Goal: Answer question/provide support: Share knowledge or assist other users

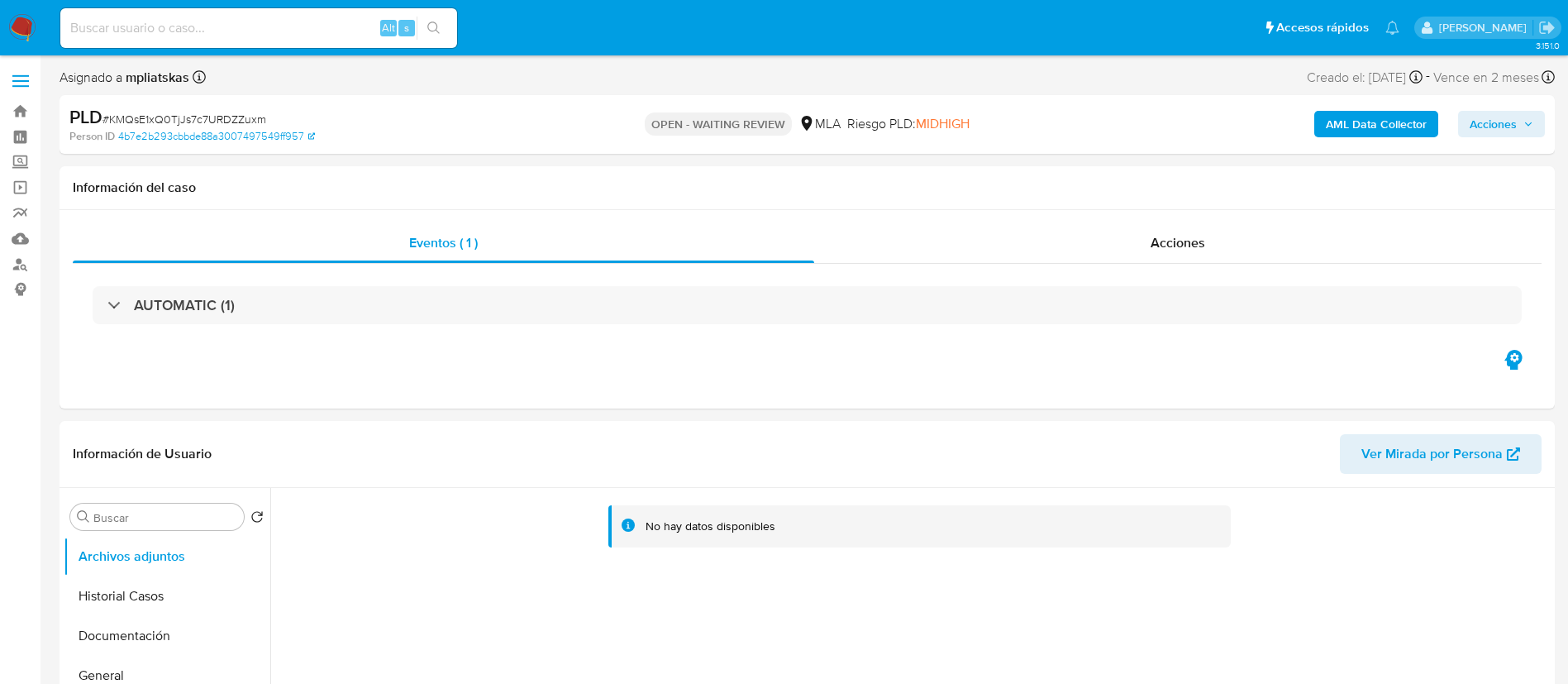
select select "10"
click at [346, 29] on input at bounding box center [259, 28] width 397 height 22
paste input "l84vOgAXhfijmBNjOGIoZF3w"
type input "l84vOgAXhfijmBNjOGIoZF3w"
click at [426, 29] on button "search-icon" at bounding box center [433, 28] width 34 height 23
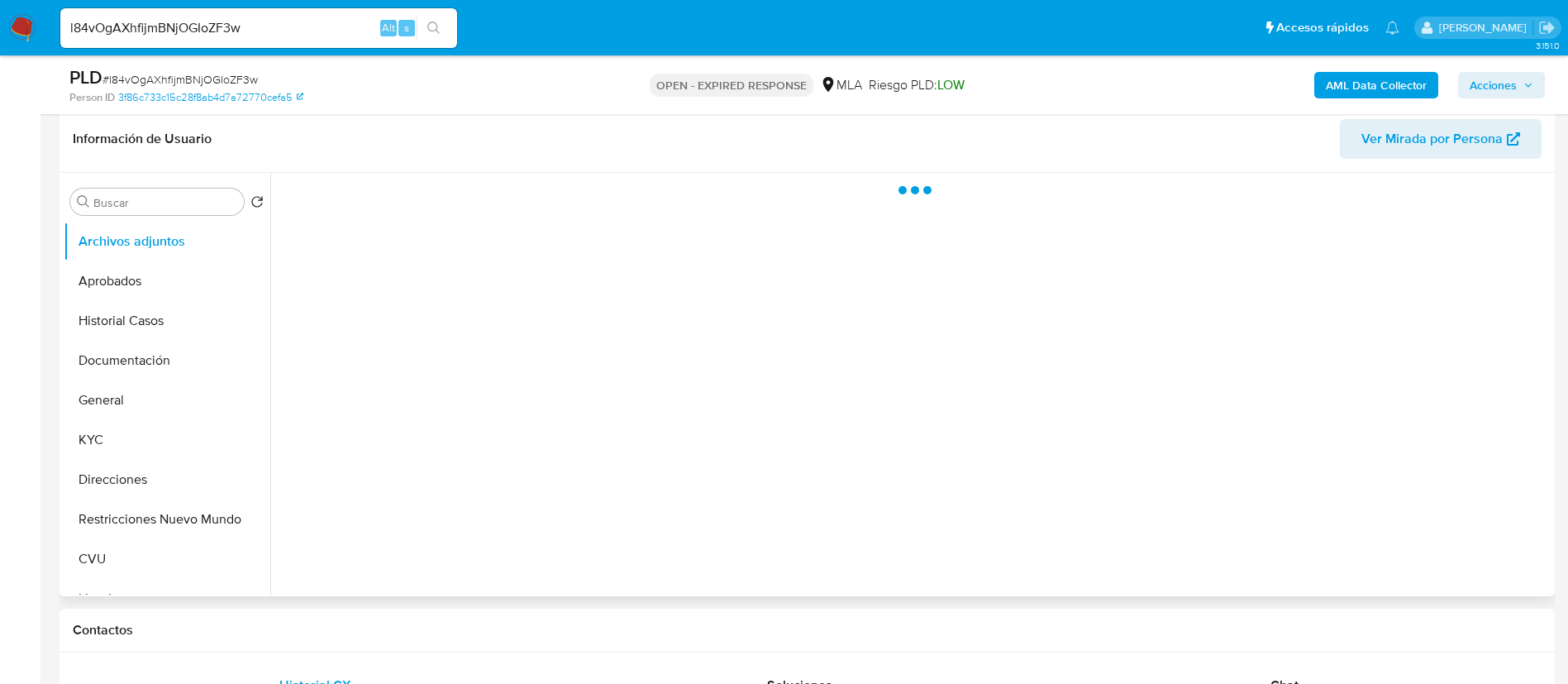
scroll to position [372, 0]
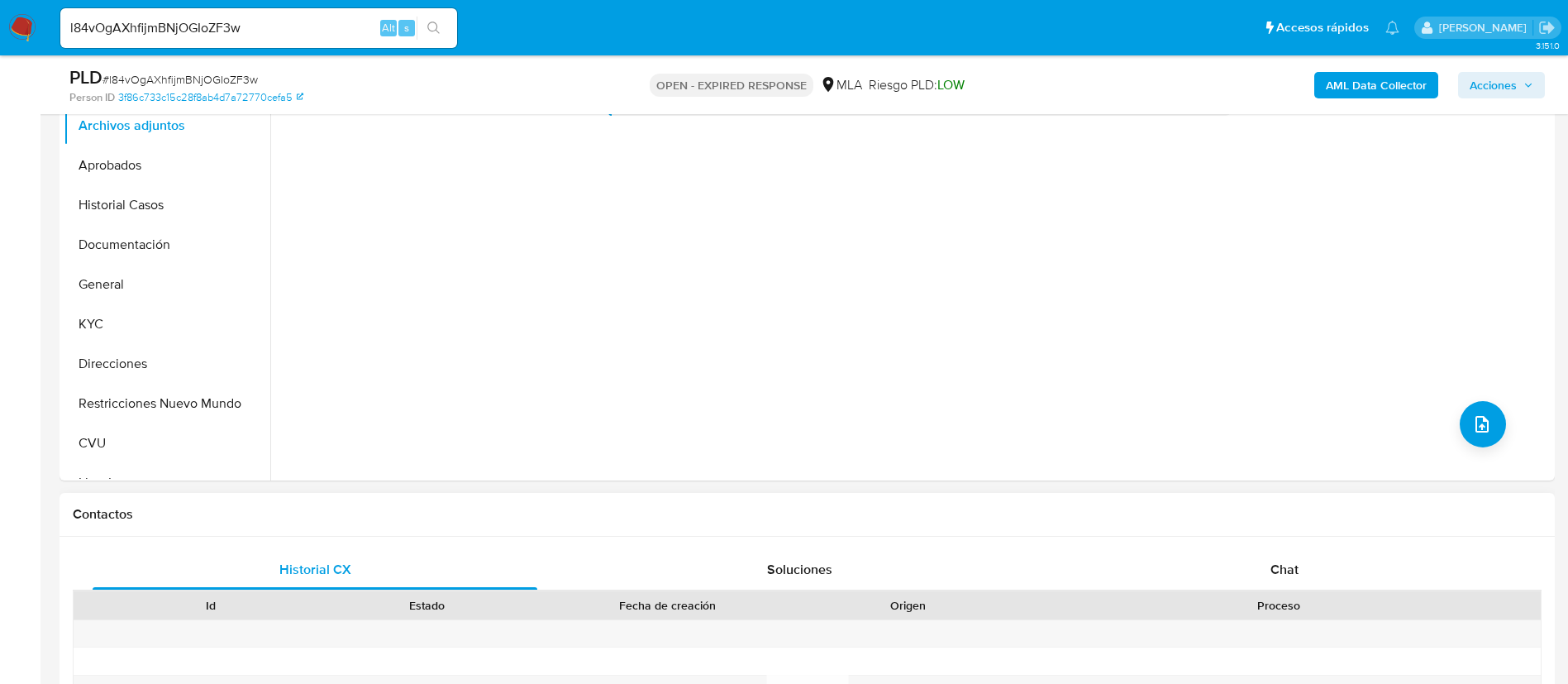
select select "10"
click at [1256, 548] on div "Historial CX Soluciones Chat Id Estado Fecha de creación Origen Proceso Anterio…" at bounding box center [807, 676] width 1495 height 280
click at [1265, 558] on div "Chat" at bounding box center [1284, 569] width 445 height 39
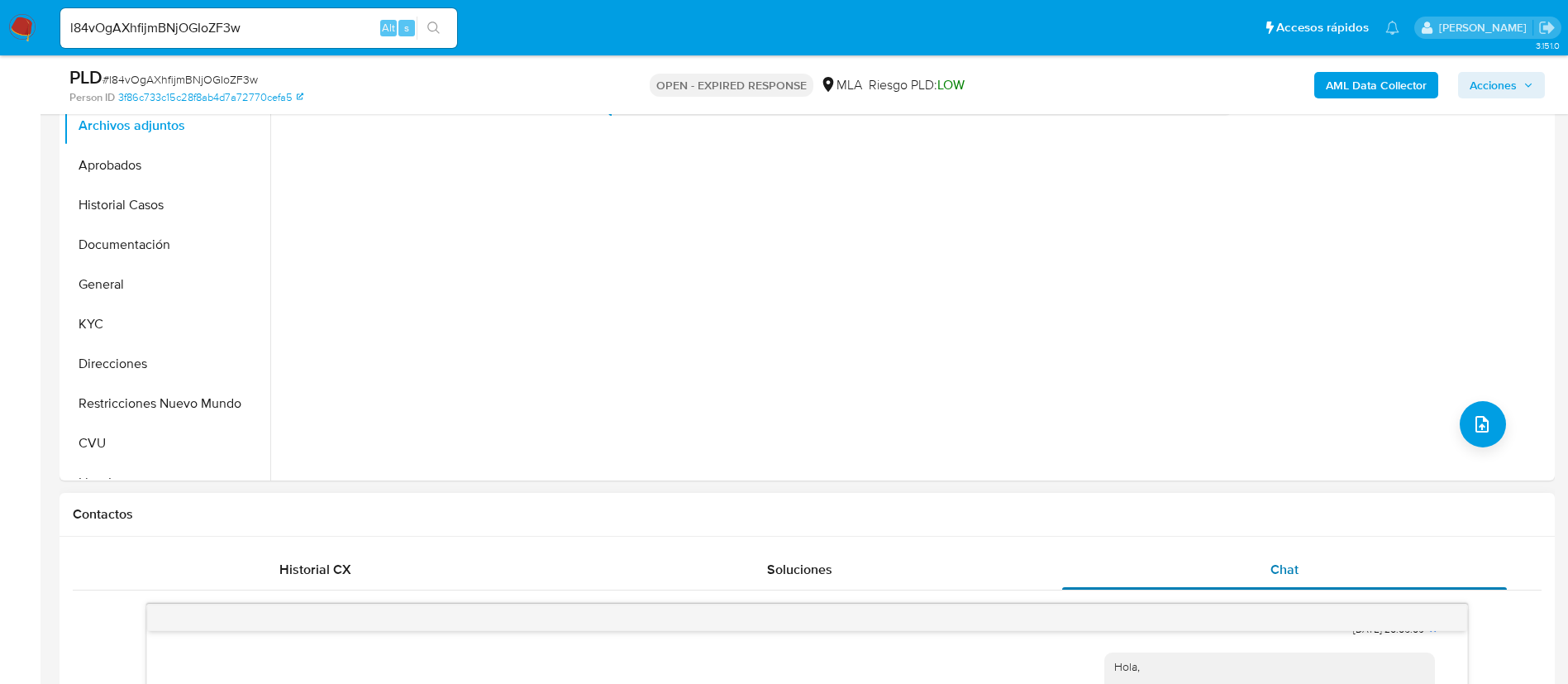
scroll to position [248, 0]
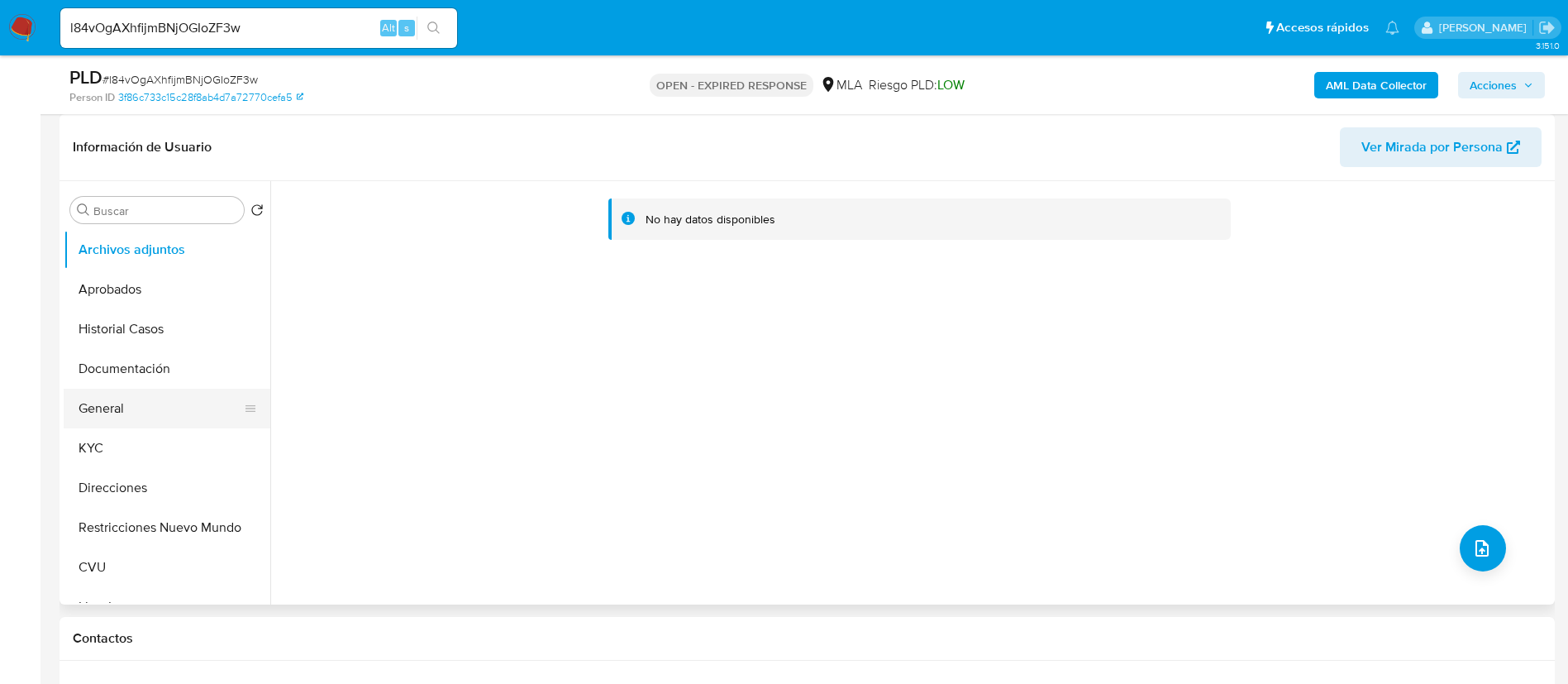
click at [136, 403] on button "General" at bounding box center [160, 408] width 193 height 39
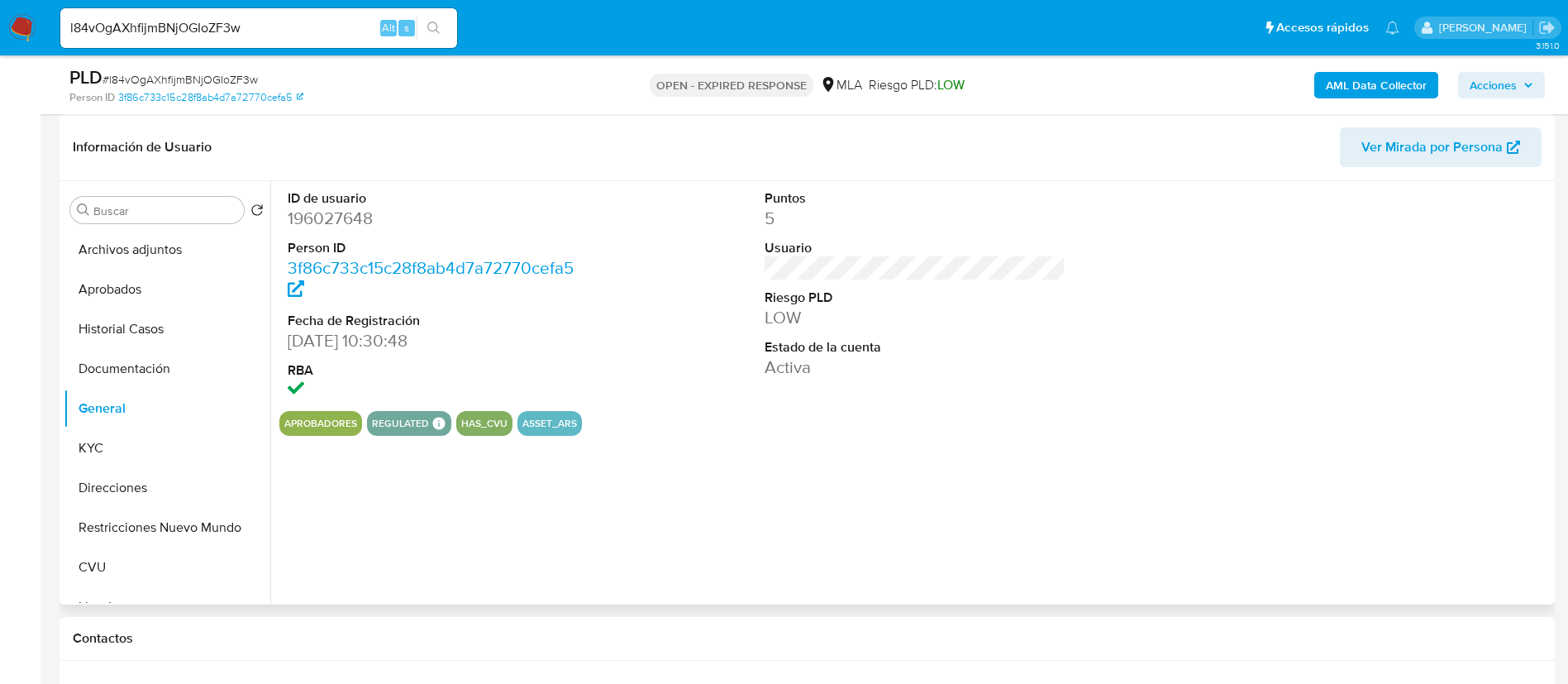
click at [305, 222] on dd "196027648" at bounding box center [438, 218] width 301 height 23
copy dd "196027648"
click at [162, 443] on button "KYC" at bounding box center [160, 447] width 193 height 39
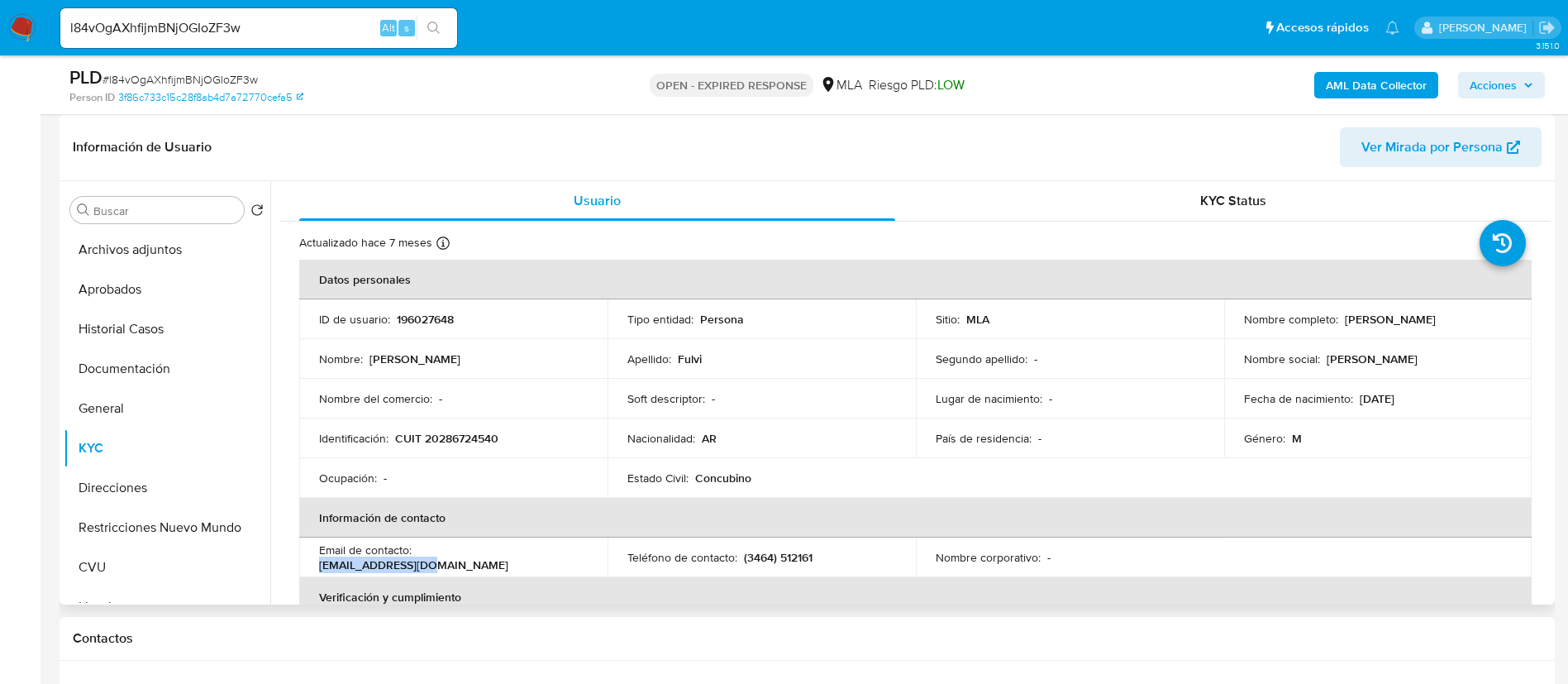
drag, startPoint x: 418, startPoint y: 560, endPoint x: 537, endPoint y: 554, distance: 119.2
click at [537, 554] on div "Email de contacto : efulvi69@gmail.com" at bounding box center [453, 557] width 269 height 30
copy p "efulvi69@gmail.com"
drag, startPoint x: 741, startPoint y: 550, endPoint x: 810, endPoint y: 566, distance: 70.8
click at [810, 566] on td "Teléfono de contacto : (3464) 512161" at bounding box center [761, 556] width 308 height 39
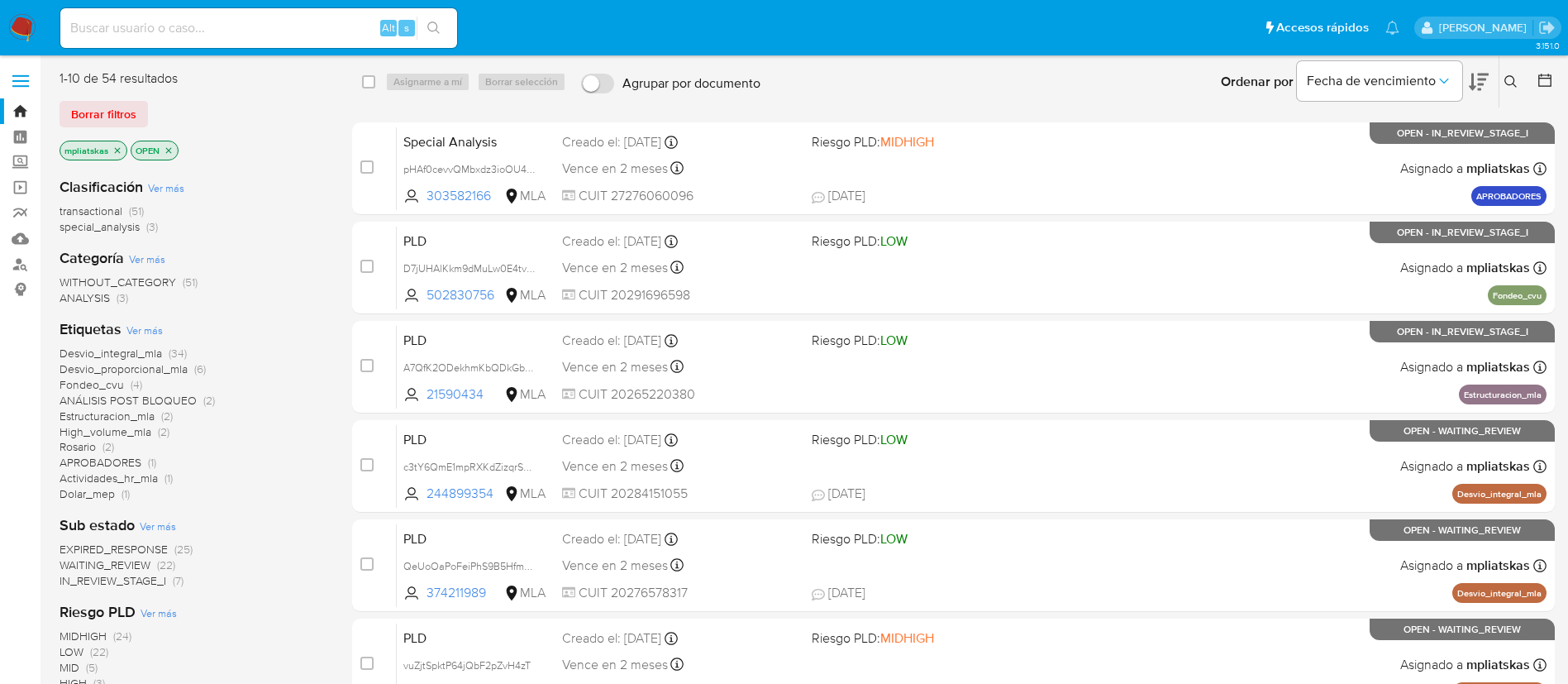
click at [1509, 82] on icon at bounding box center [1510, 81] width 13 height 13
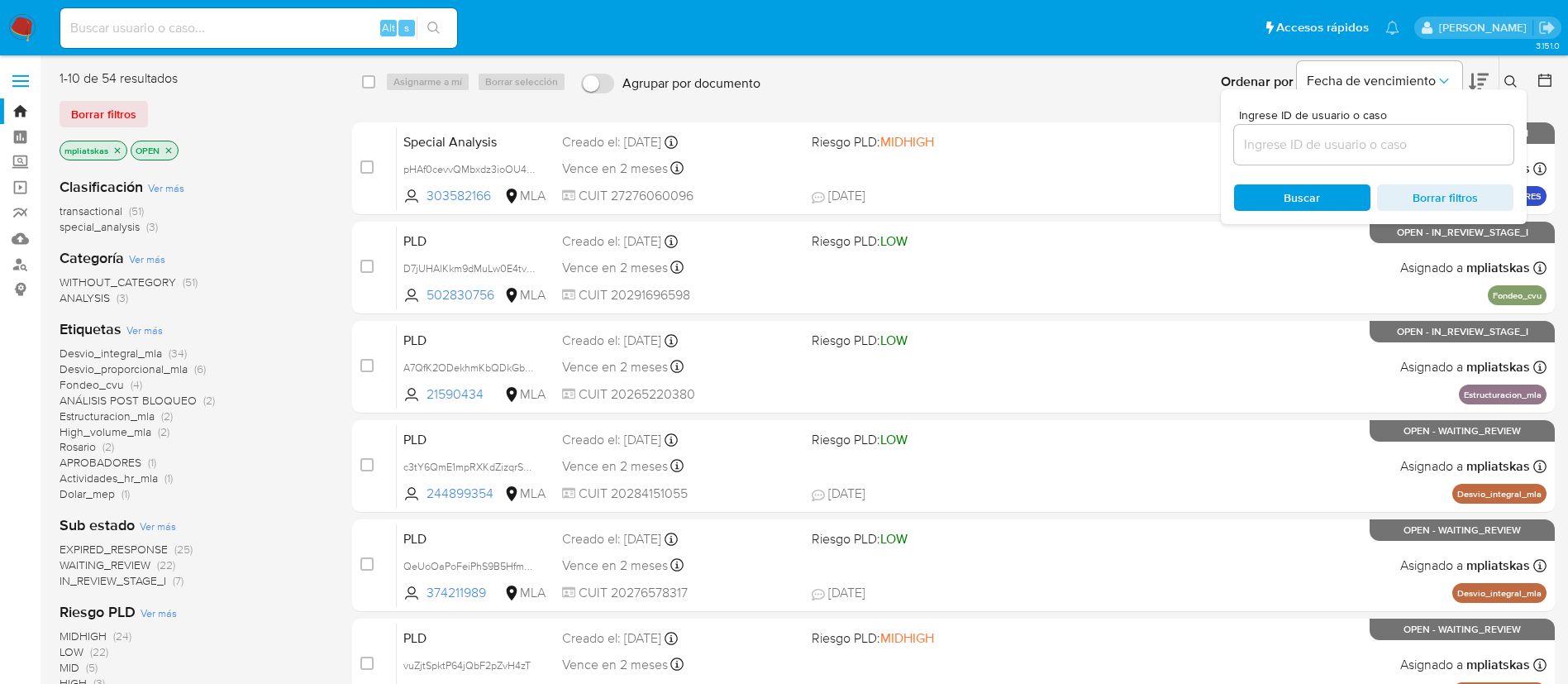
click at [1328, 166] on div "Ingrese ID de usuario o caso Buscar Borrar filtros" at bounding box center [1374, 156] width 306 height 135
click at [1321, 155] on div at bounding box center [1374, 144] width 280 height 39
click at [1321, 155] on input at bounding box center [1374, 144] width 280 height 22
paste input "l84vOgAXhfijmBNjOGIoZF3w"
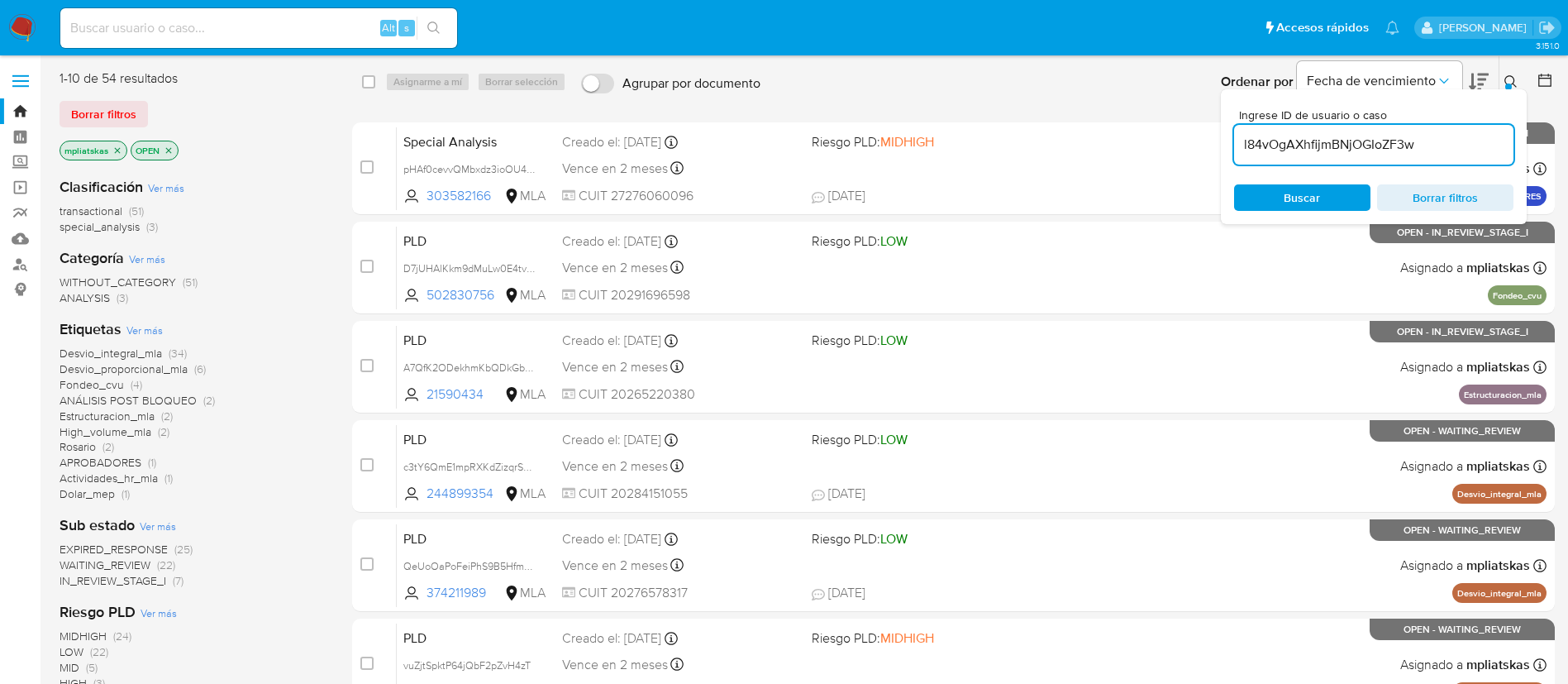
type input "l84vOgAXhfijmBNjOGIoZF3w"
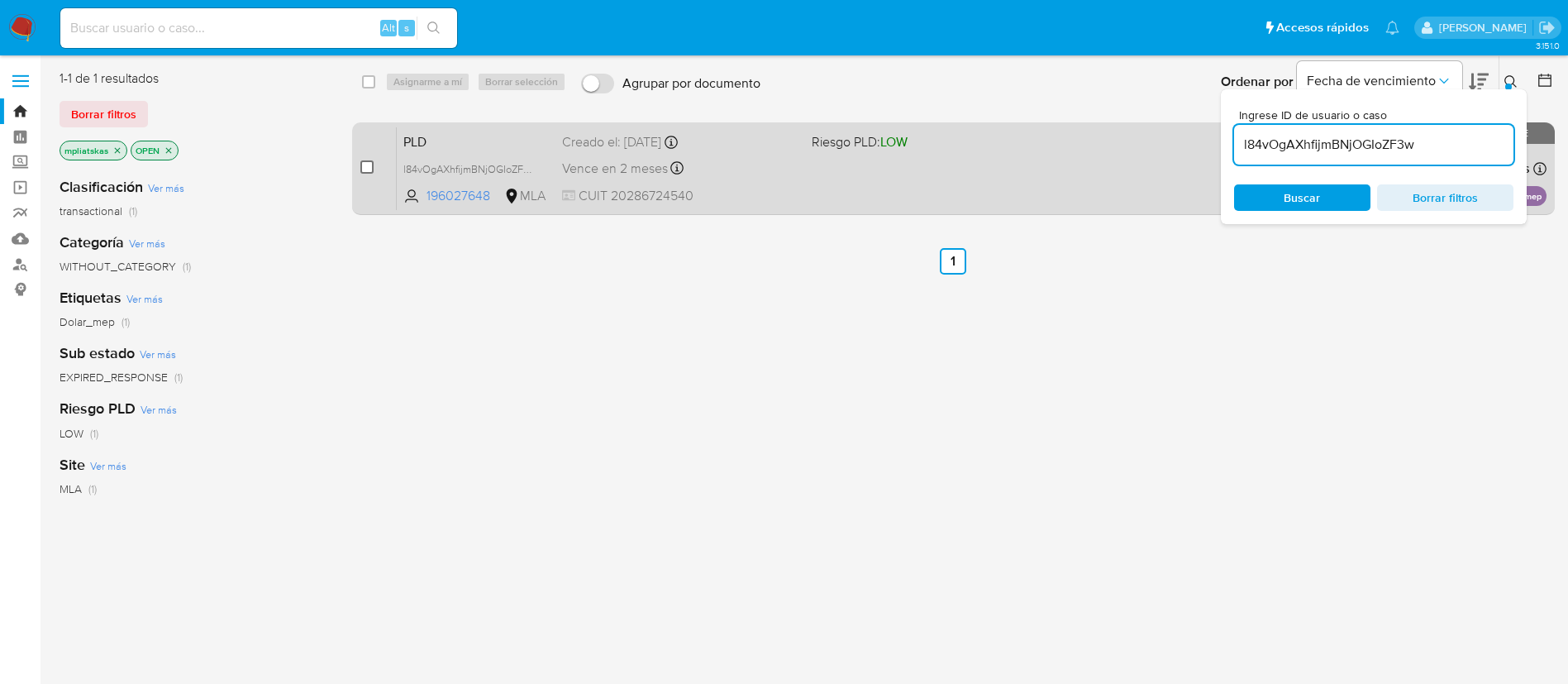
click at [362, 165] on input "checkbox" at bounding box center [367, 167] width 13 height 13
checkbox input "true"
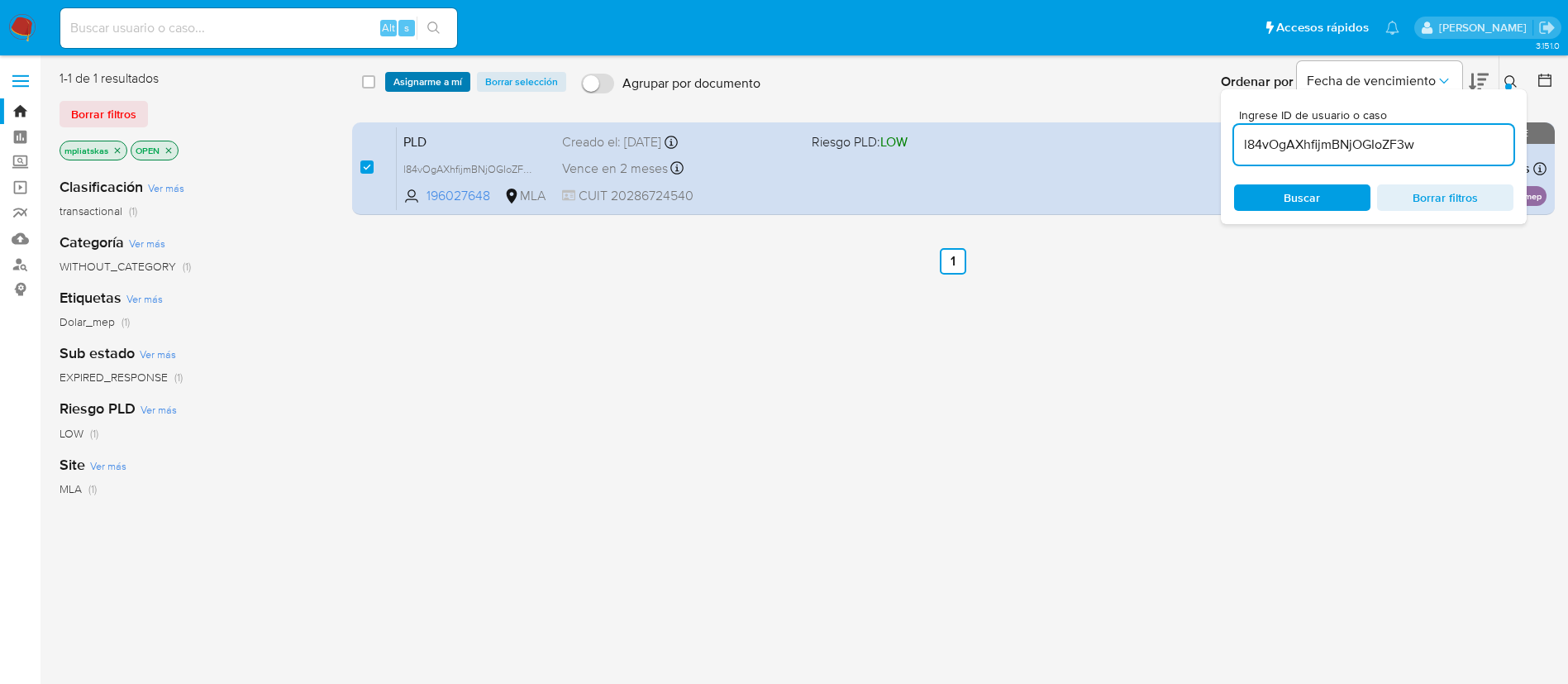
click at [413, 76] on span "Asignarme a mí" at bounding box center [427, 81] width 69 height 17
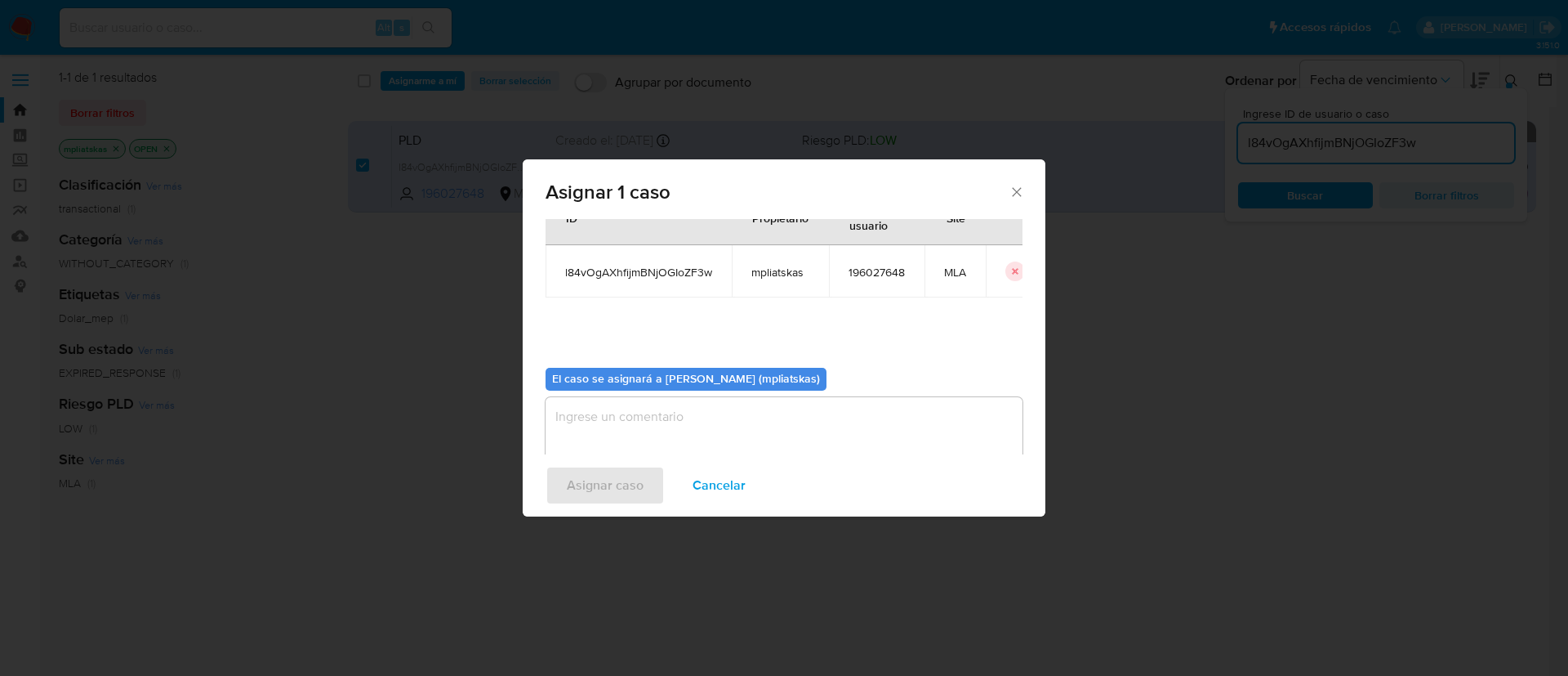
scroll to position [85, 0]
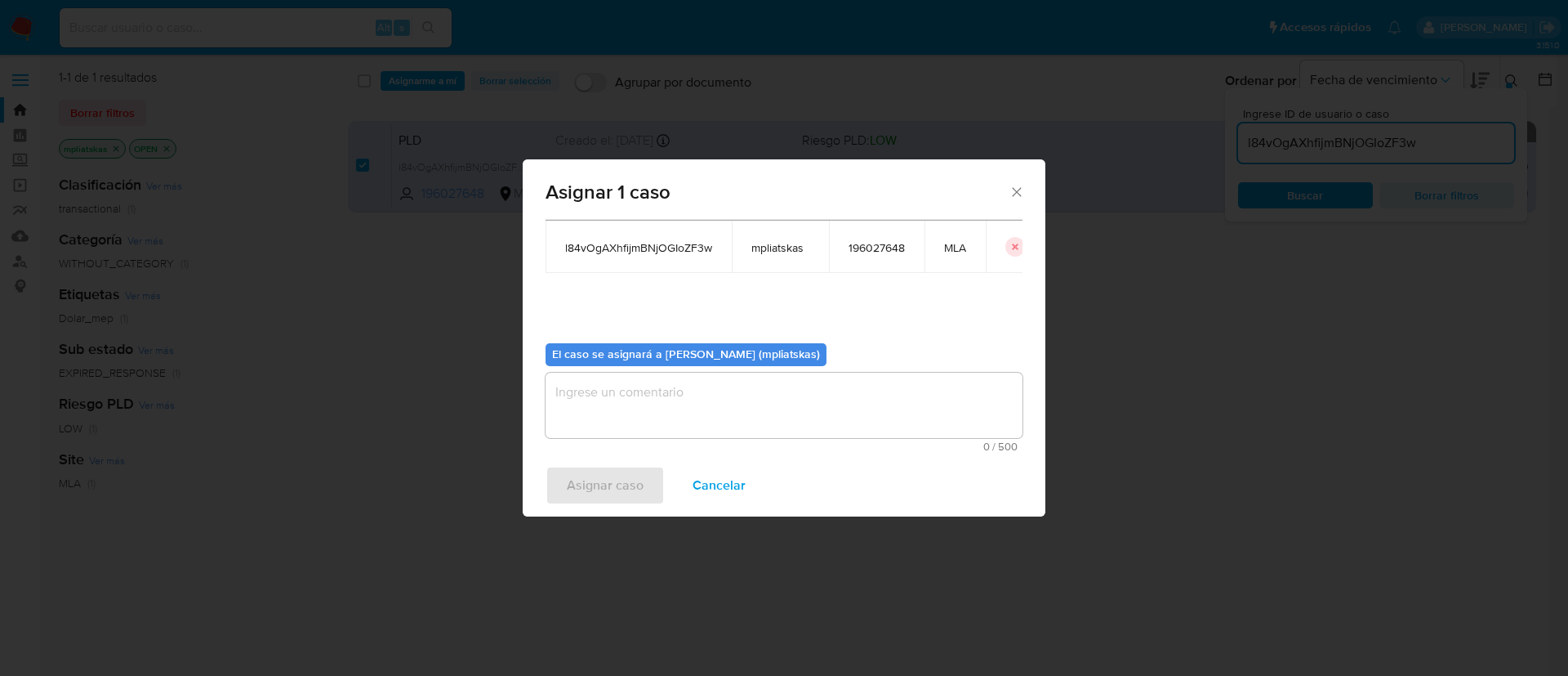
click at [680, 402] on textarea "assign-modal" at bounding box center [784, 405] width 477 height 66
click at [631, 485] on span "Asignar caso" at bounding box center [605, 485] width 77 height 36
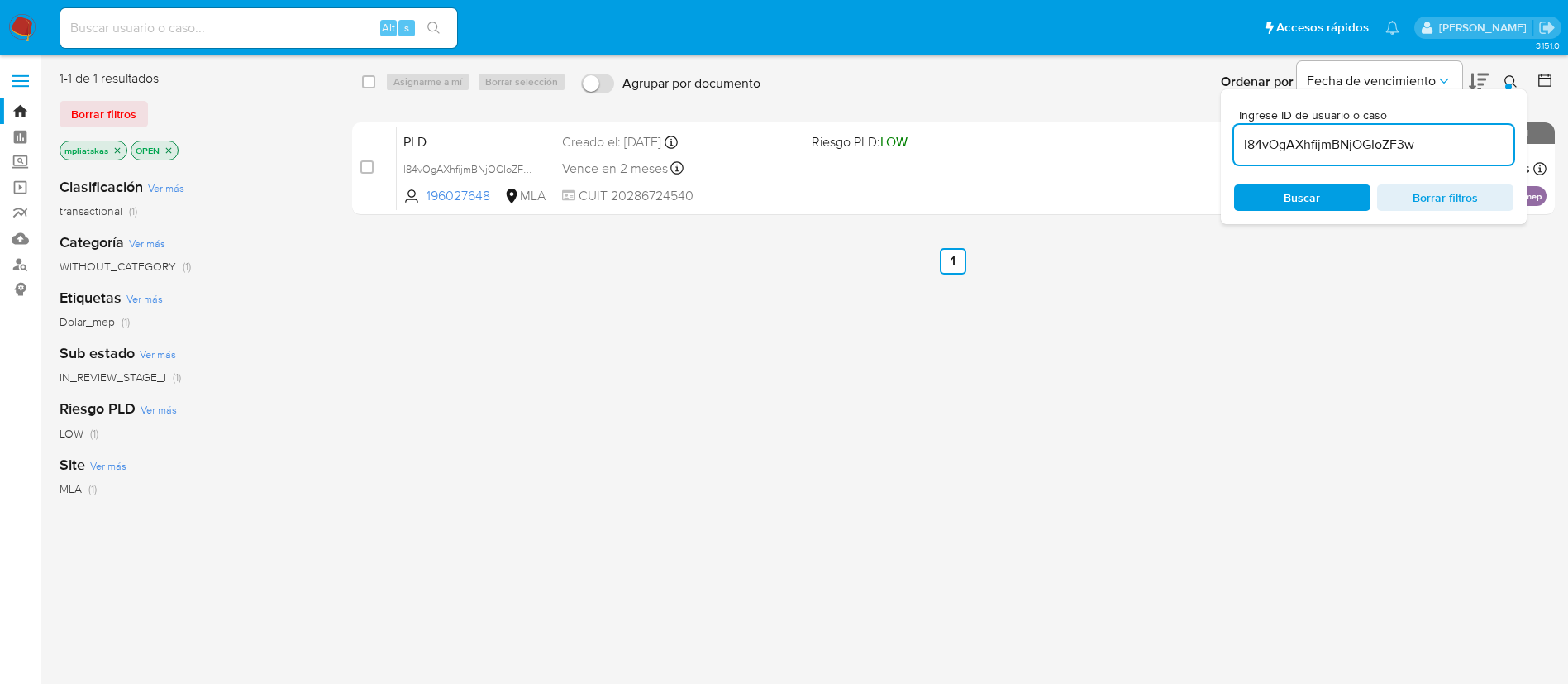
click at [1331, 149] on input "l84vOgAXhfijmBNjOGIoZF3w" at bounding box center [1374, 144] width 280 height 22
paste input "mE1mvfM6ux1H8Zn1UpVpUKDe"
type input "mE1mvfM6ux1H8Zn1UpVpUKDe"
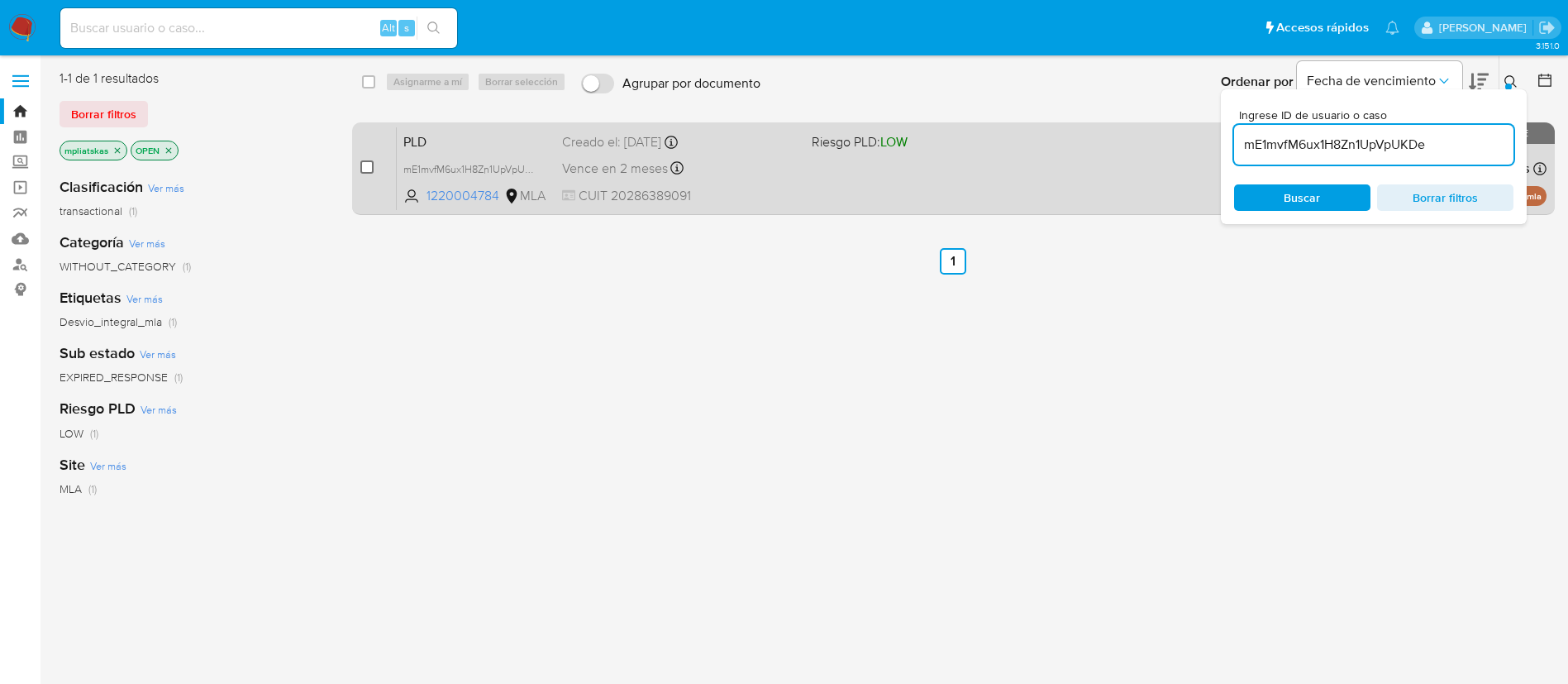
click at [369, 162] on input "checkbox" at bounding box center [367, 167] width 13 height 13
checkbox input "true"
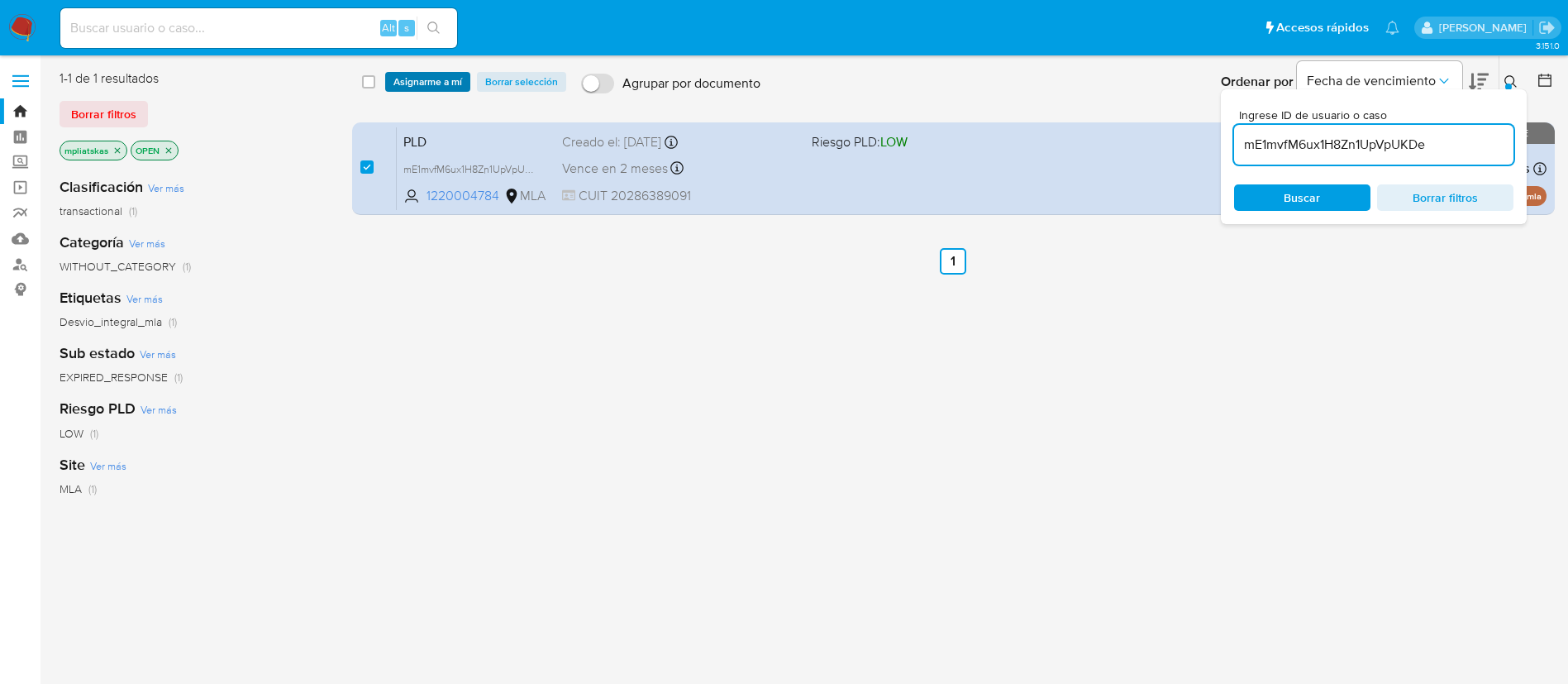
click at [413, 86] on span "Asignarme a mí" at bounding box center [427, 81] width 69 height 17
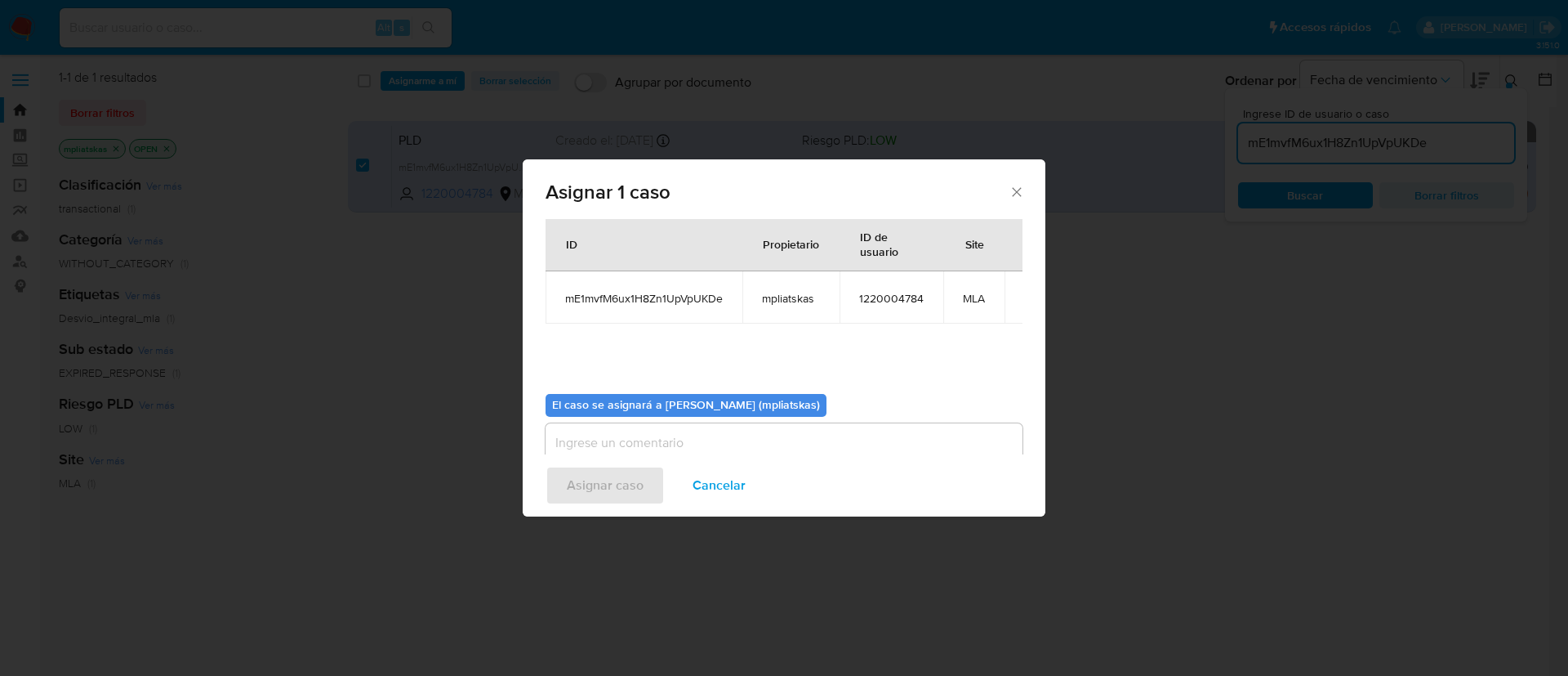
scroll to position [85, 0]
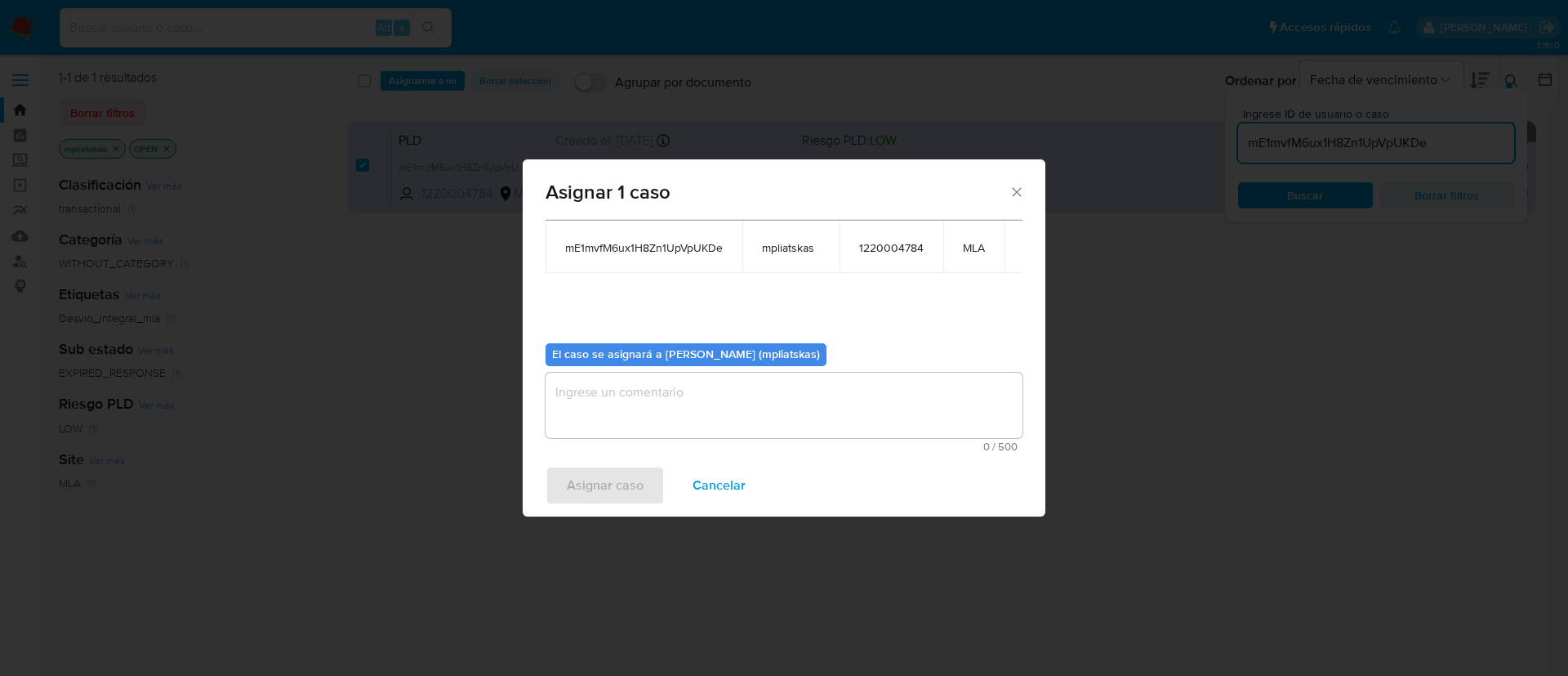
click at [864, 420] on textarea "assign-modal" at bounding box center [784, 405] width 477 height 66
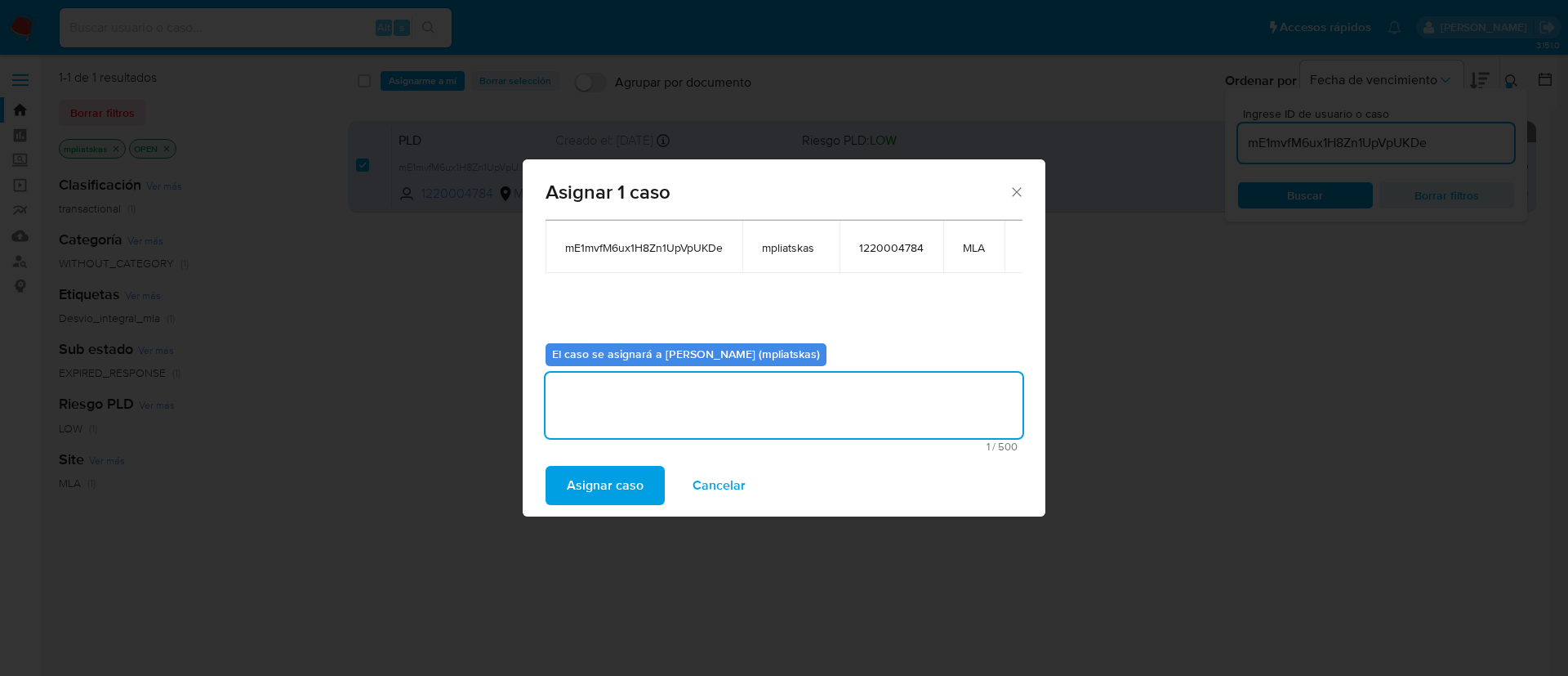
click at [612, 477] on span "Asignar caso" at bounding box center [605, 485] width 77 height 36
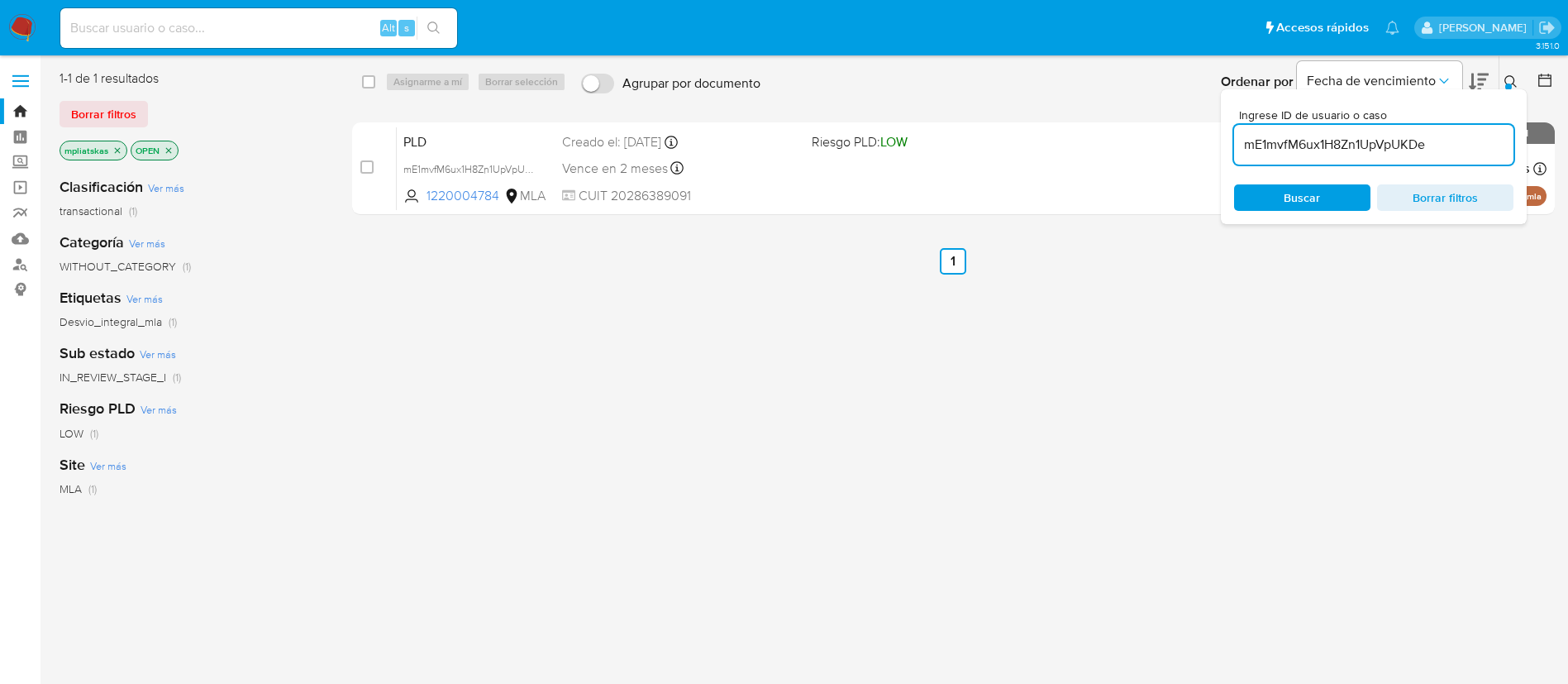
click at [1281, 134] on input "mE1mvfM6ux1H8Zn1UpVpUKDe" at bounding box center [1374, 144] width 280 height 22
paste input "CgW3X1jLj0RZqV2UJ21t2yD6"
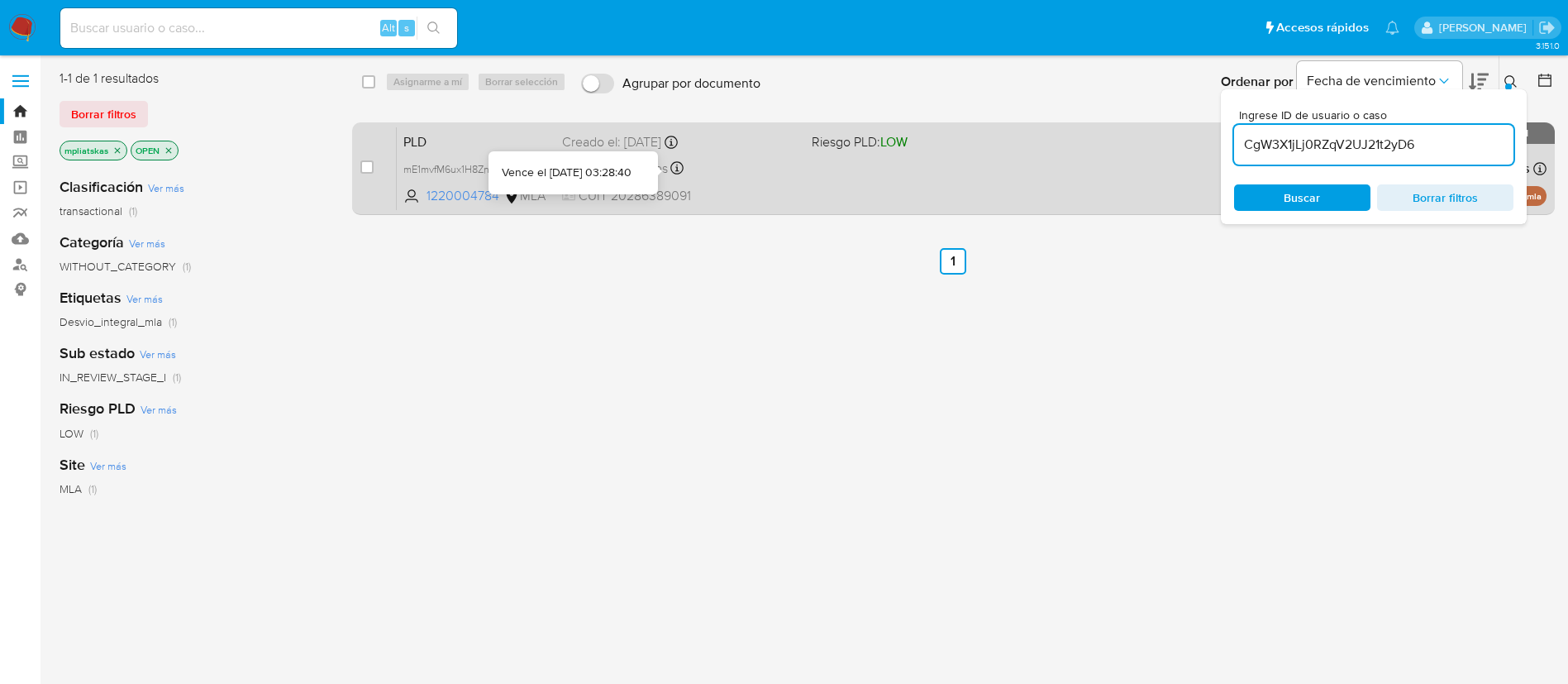
type input "CgW3X1jLj0RZqV2UJ21t2yD6"
click at [362, 166] on input "checkbox" at bounding box center [367, 167] width 13 height 13
checkbox input "true"
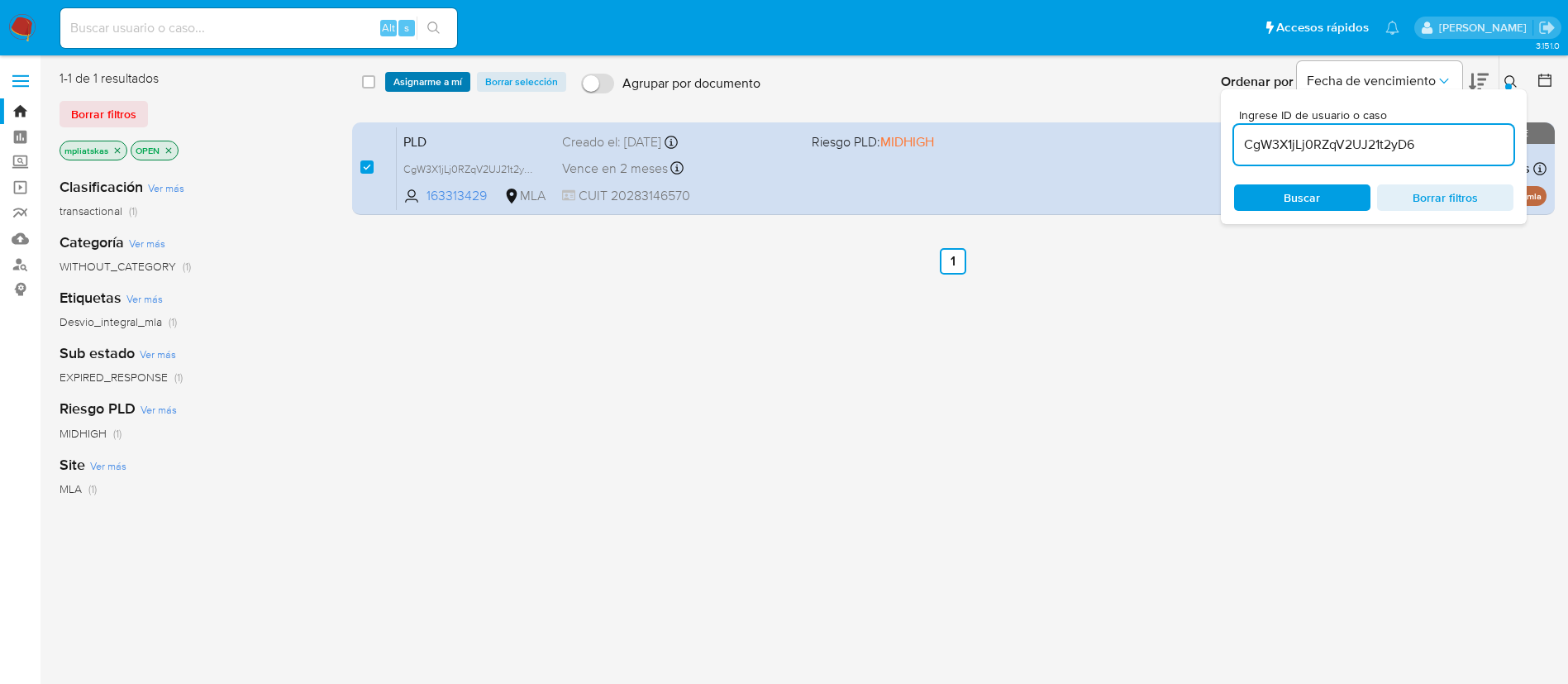
click at [429, 81] on span "Asignarme a mí" at bounding box center [427, 81] width 69 height 17
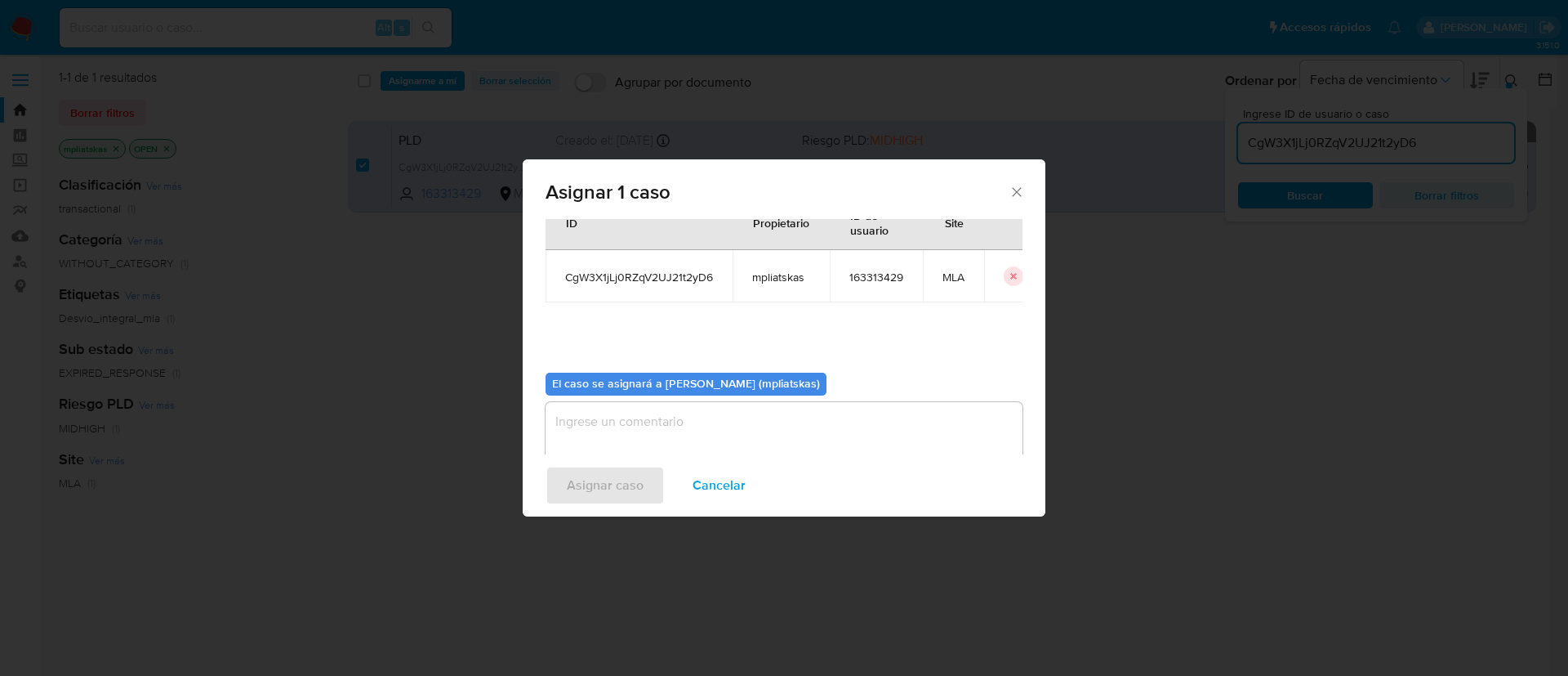
scroll to position [85, 0]
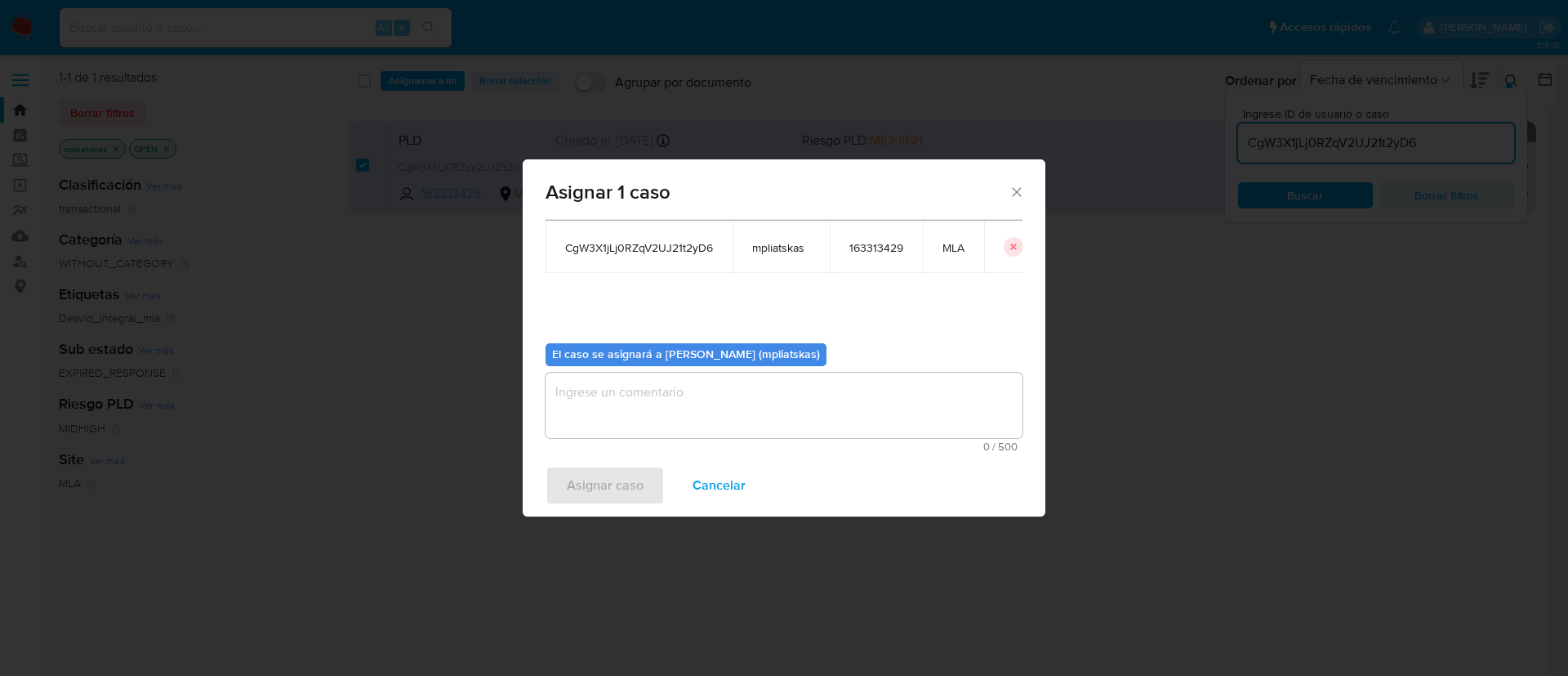
drag, startPoint x: 698, startPoint y: 405, endPoint x: 685, endPoint y: 436, distance: 33.6
click at [699, 407] on textarea "assign-modal" at bounding box center [784, 405] width 477 height 66
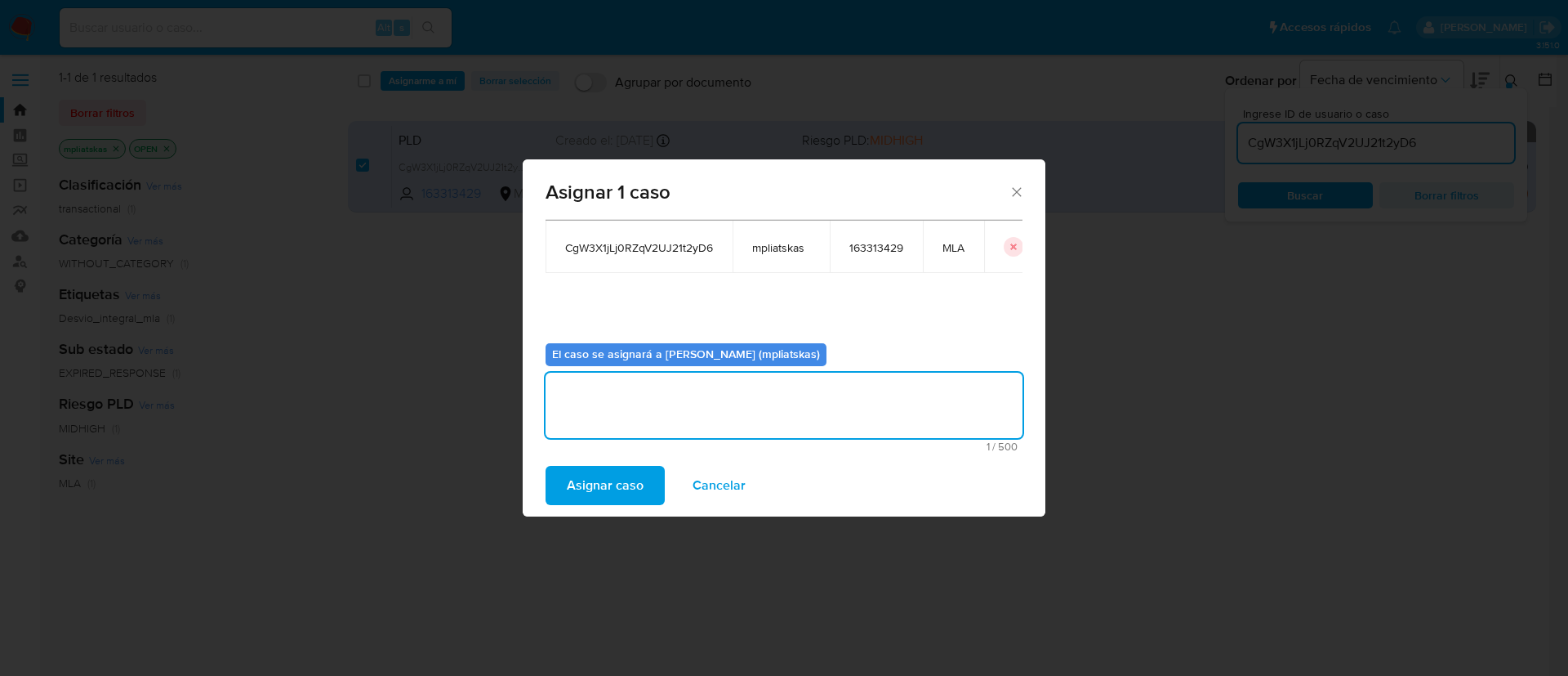
click at [618, 487] on span "Asignar caso" at bounding box center [605, 485] width 77 height 36
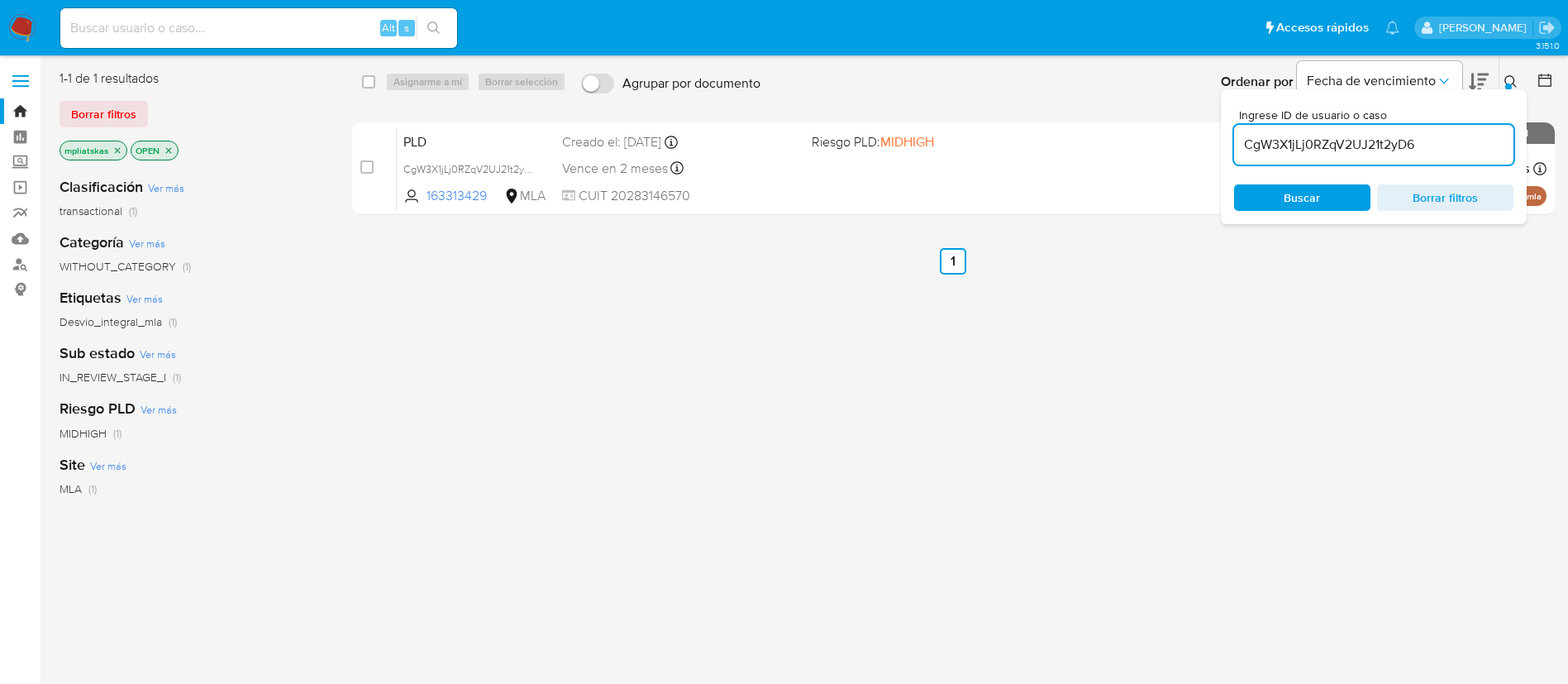
click at [1298, 134] on input "CgW3X1jLj0RZqV2UJ21t2yD6" at bounding box center [1374, 144] width 280 height 22
paste input "fPSeQ0saEFM106EGY91mVQNB"
type input "fPSeQ0saEFM106EGY91mVQNB"
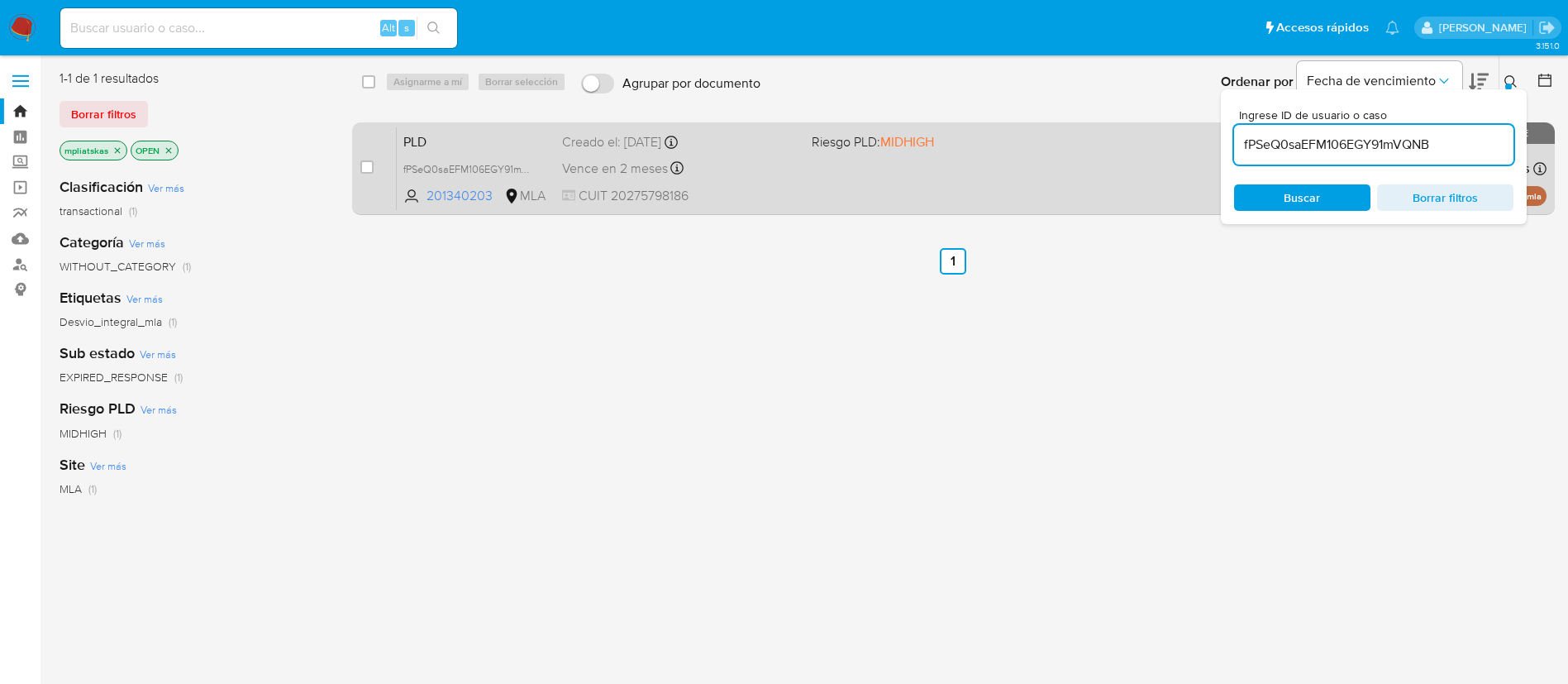
click at [359, 158] on div "case-item-checkbox No es posible asignar el caso PLD fPSeQ0saEFM106EGY91mVQNB 2…" at bounding box center [953, 169] width 1203 height 93
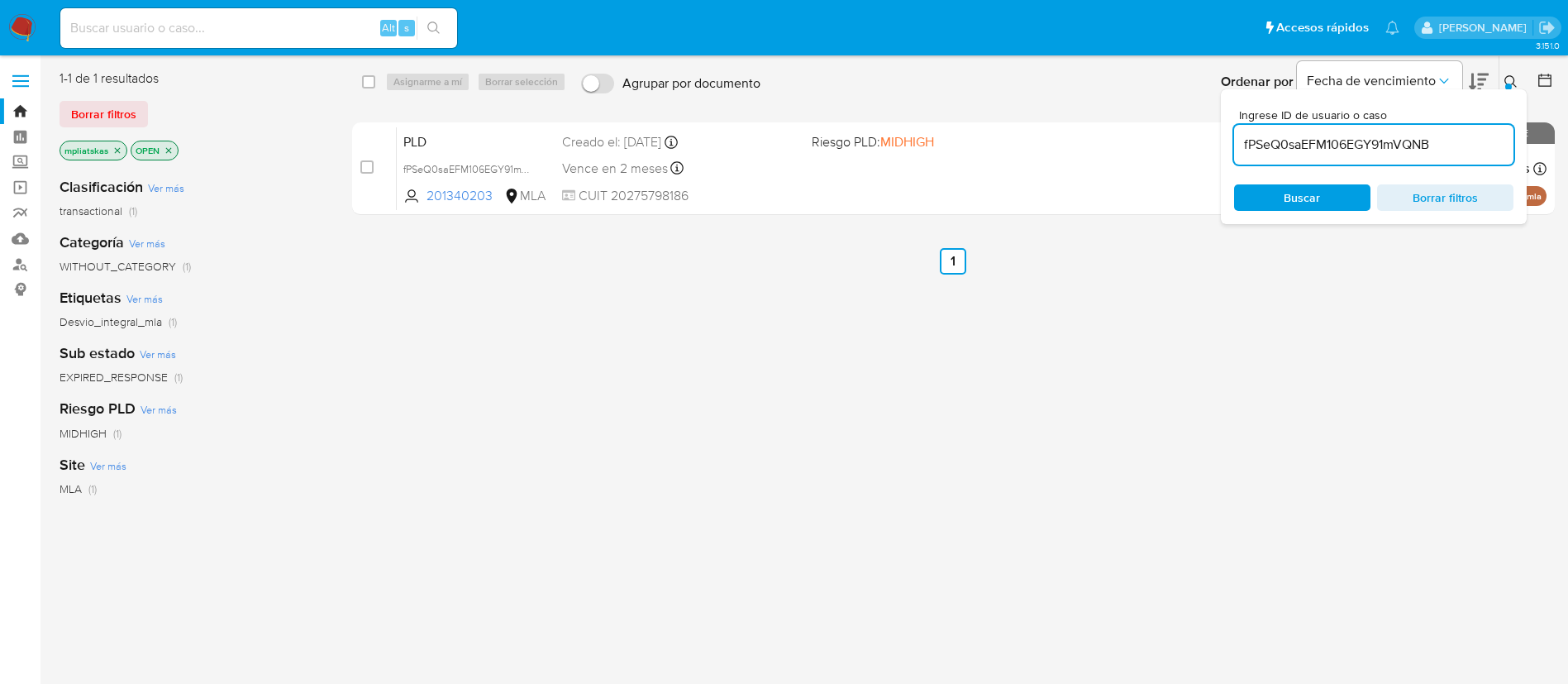
drag, startPoint x: 370, startPoint y: 169, endPoint x: 419, endPoint y: 107, distance: 79.0
click at [370, 169] on input "checkbox" at bounding box center [367, 167] width 13 height 13
checkbox input "true"
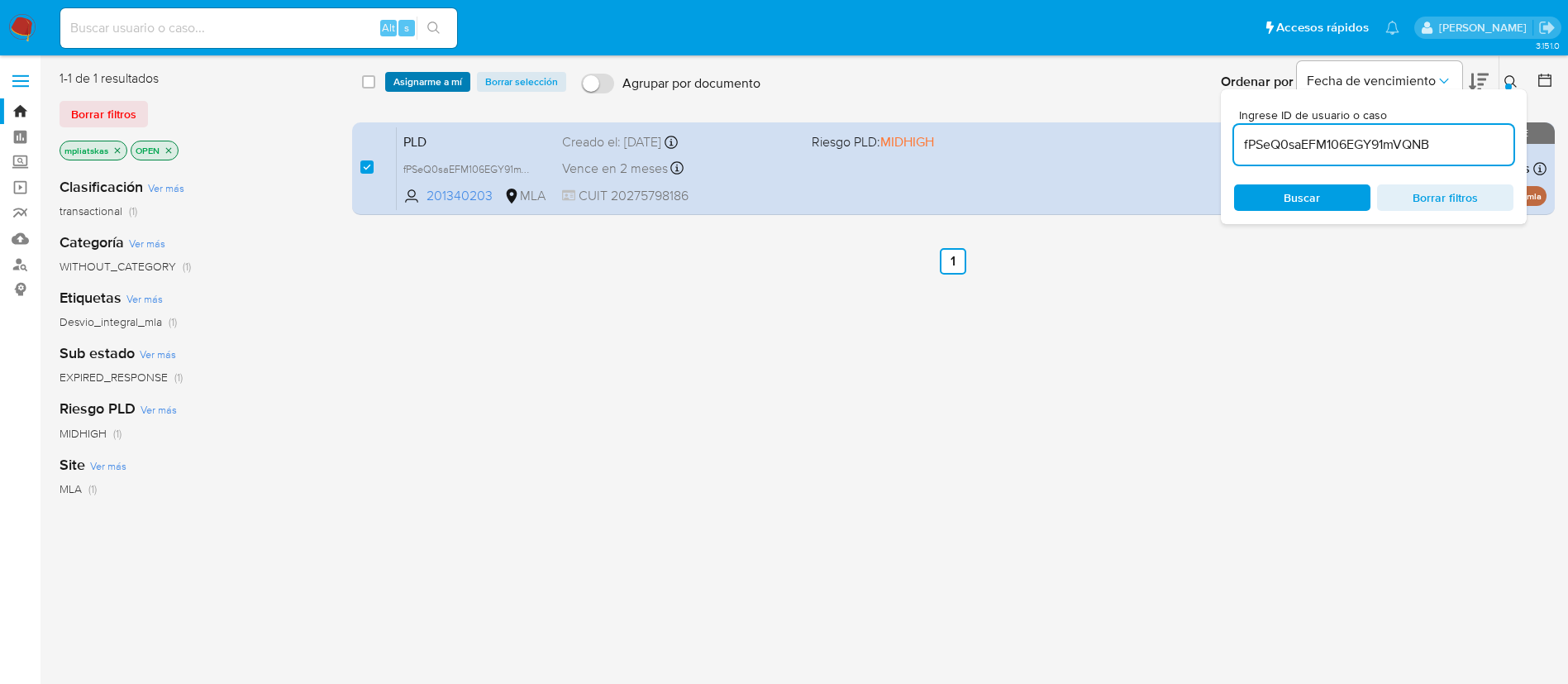
click at [429, 80] on span "Asignarme a mí" at bounding box center [427, 81] width 69 height 17
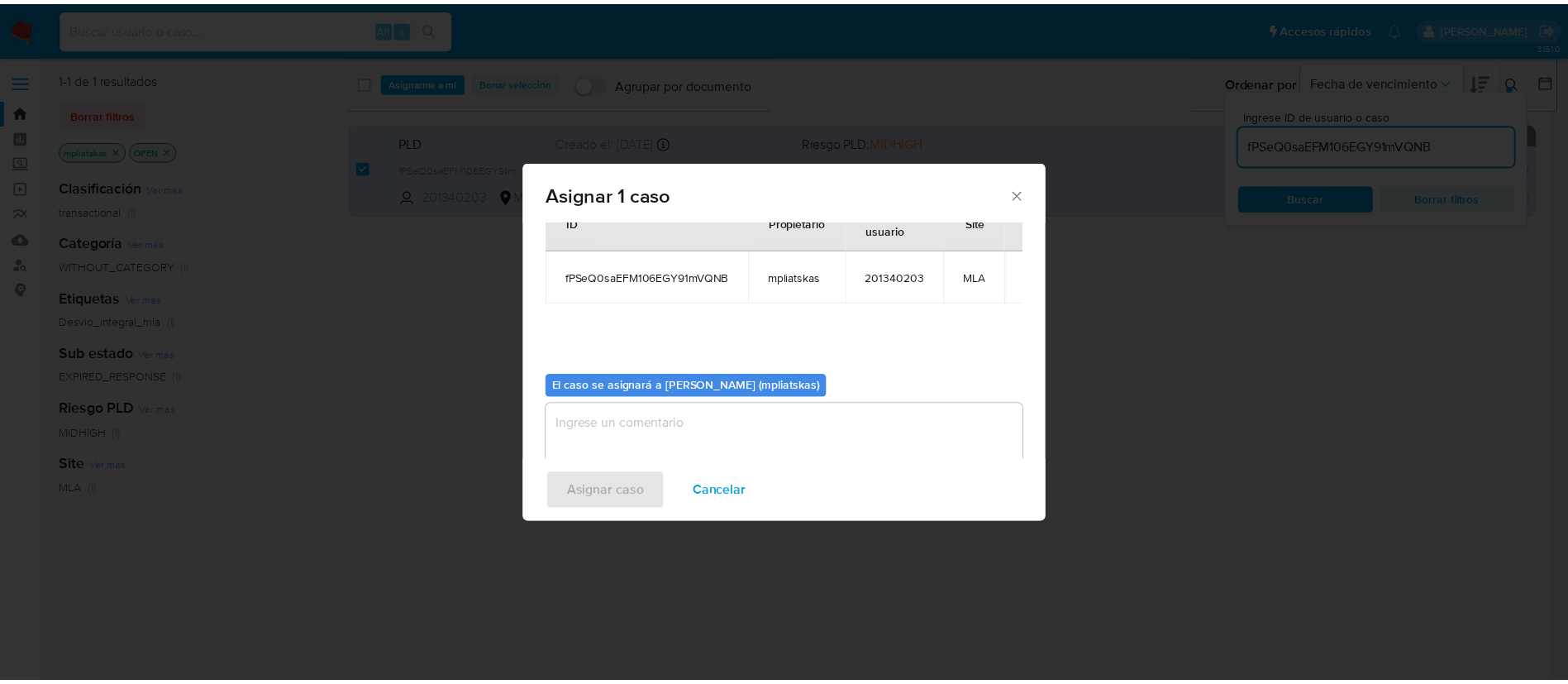
scroll to position [86, 0]
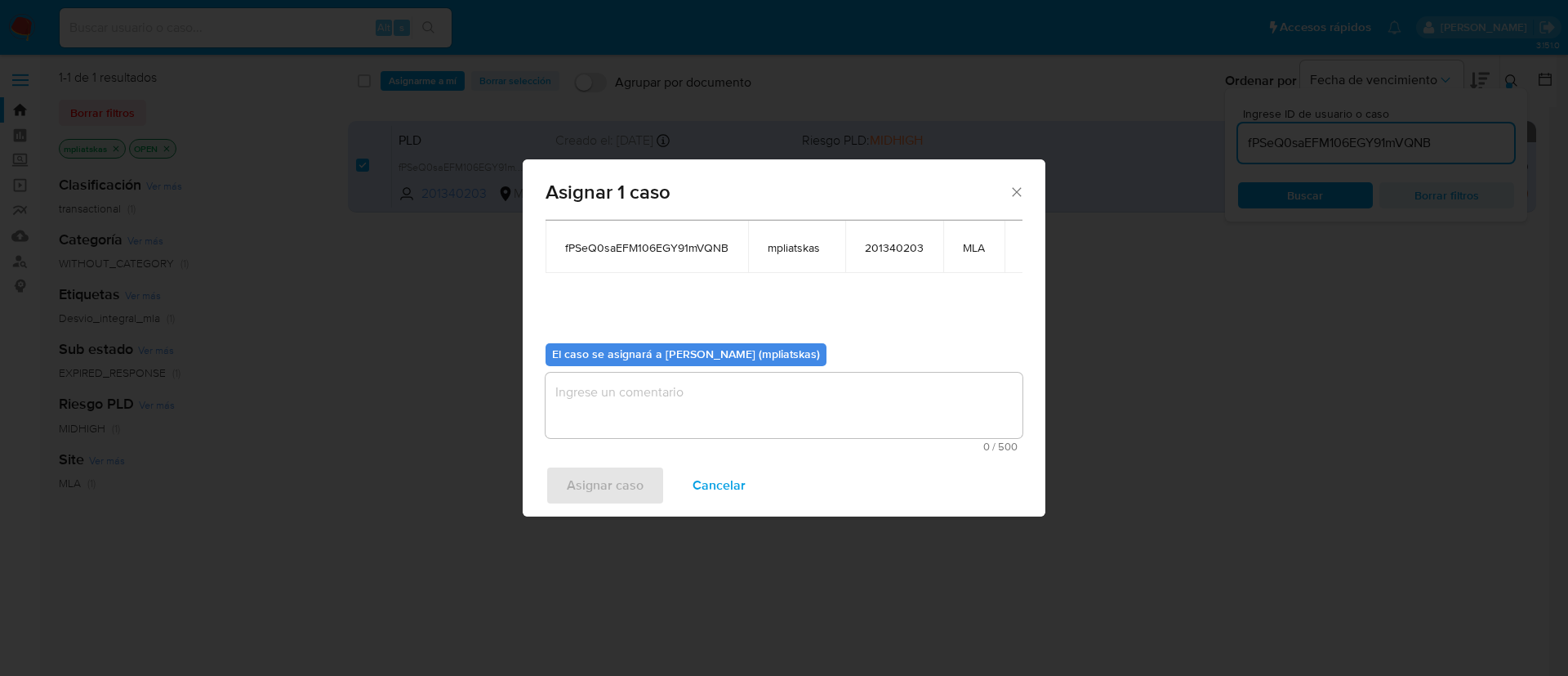
click at [744, 395] on textarea "assign-modal" at bounding box center [784, 405] width 477 height 66
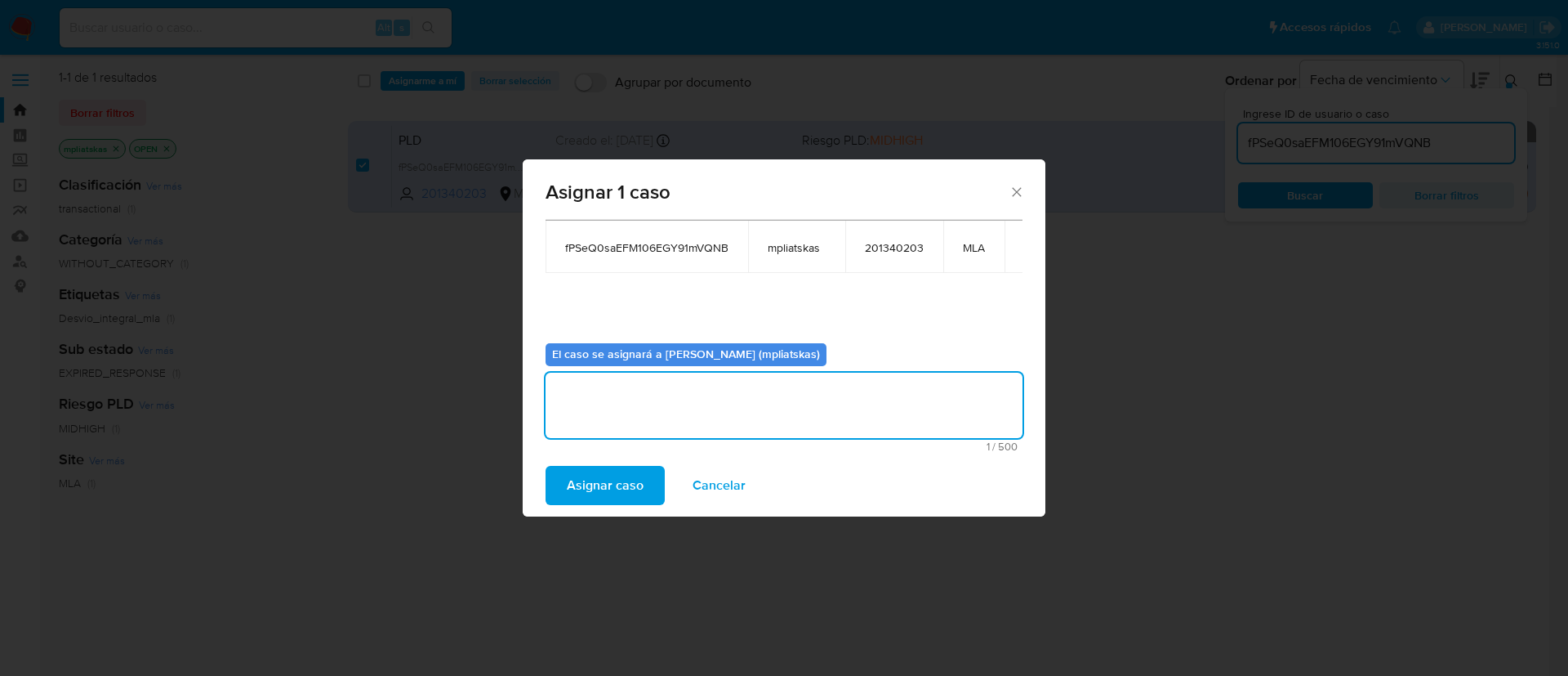
click at [569, 480] on span "Asignar caso" at bounding box center [605, 485] width 77 height 36
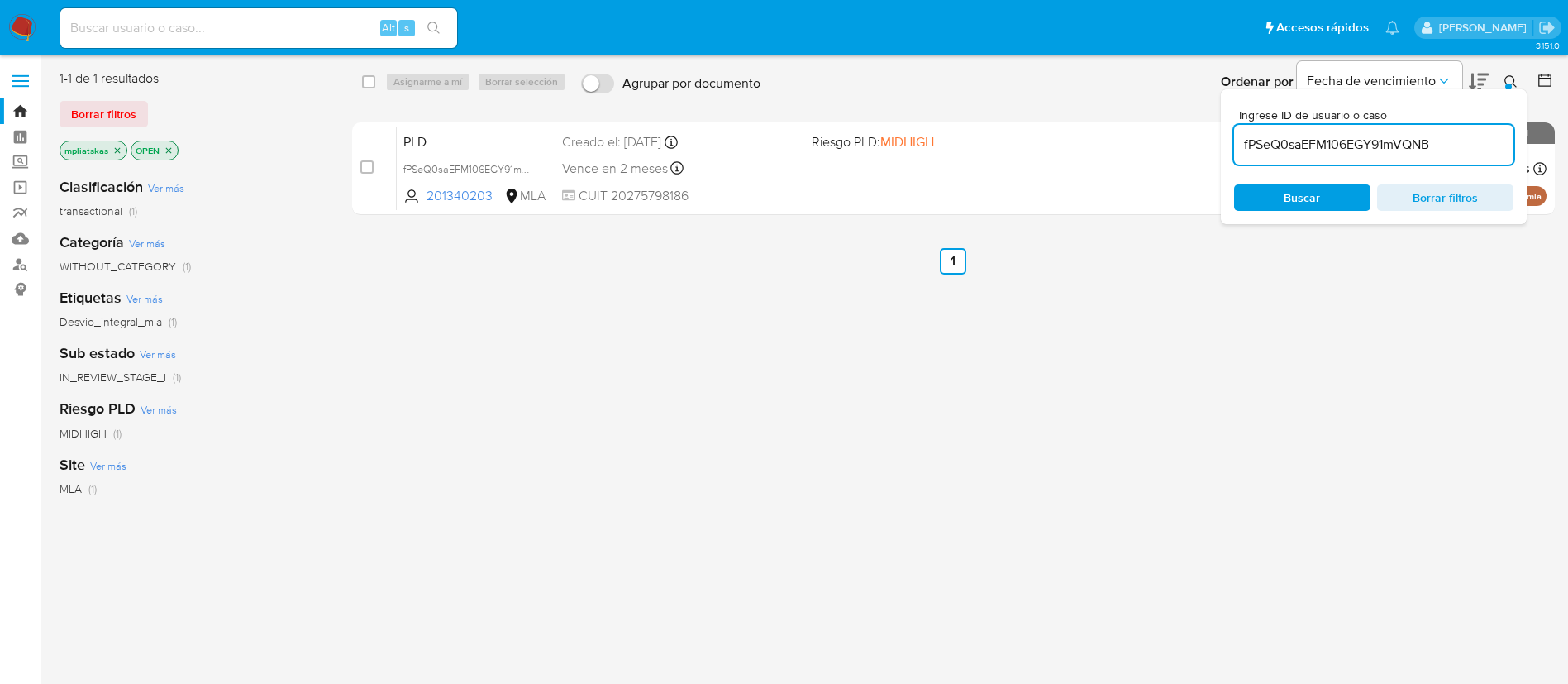
click at [20, 39] on img at bounding box center [22, 28] width 28 height 28
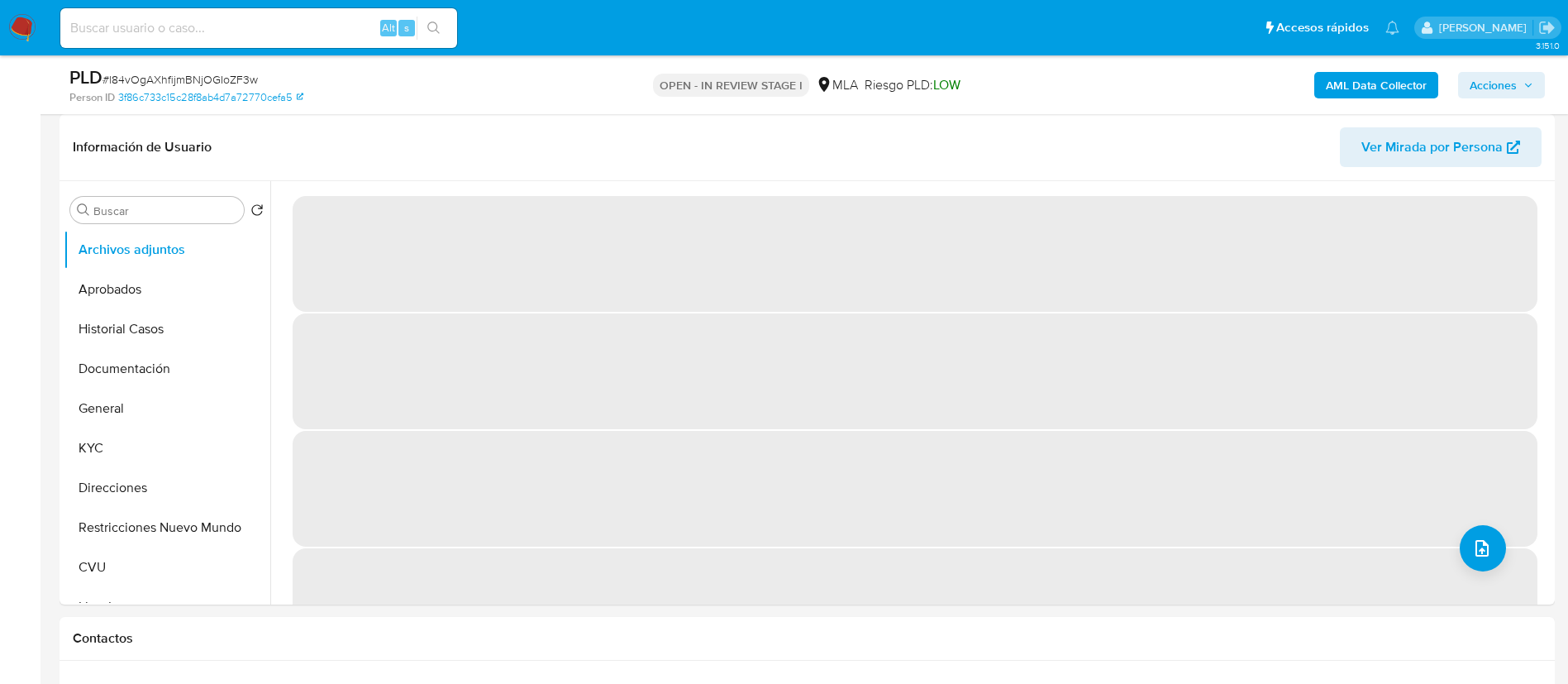
select select "10"
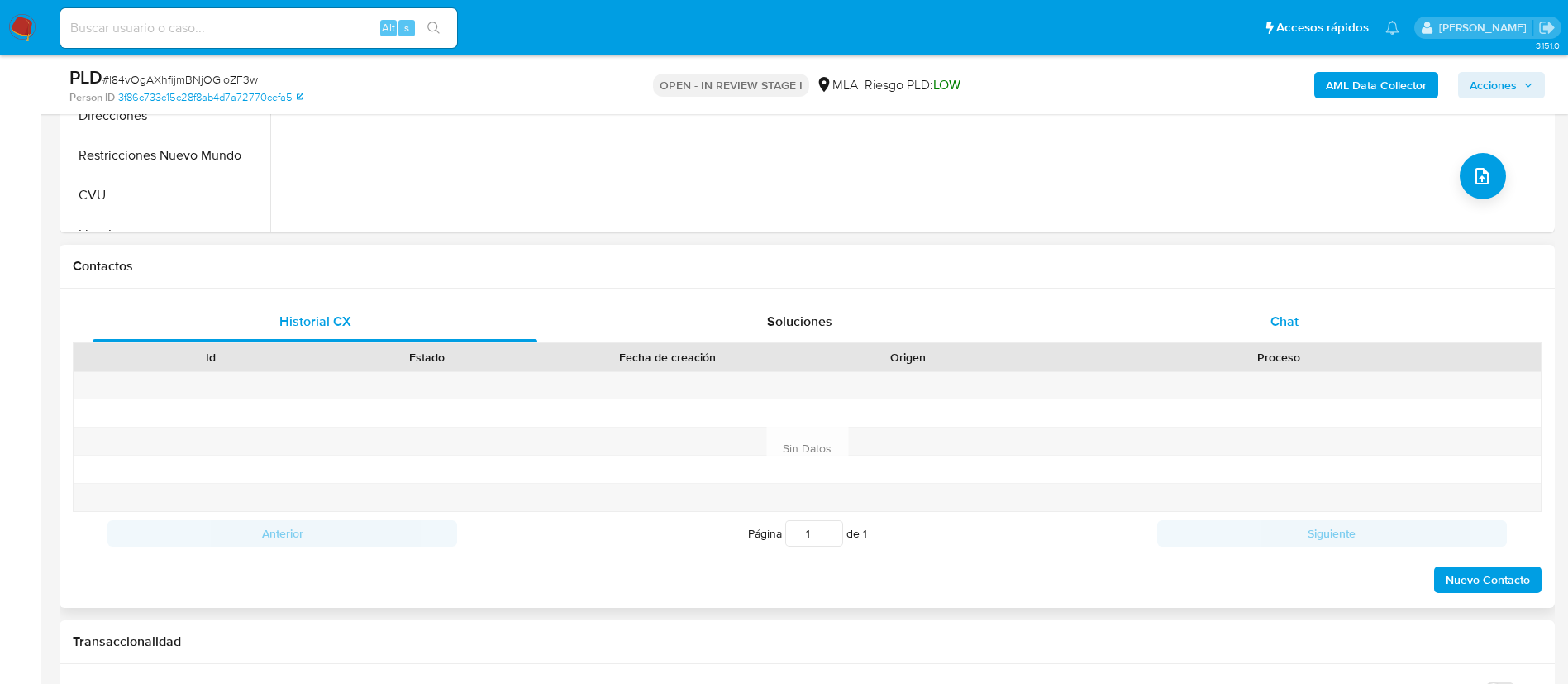
click at [1258, 318] on div "Chat" at bounding box center [1284, 321] width 445 height 39
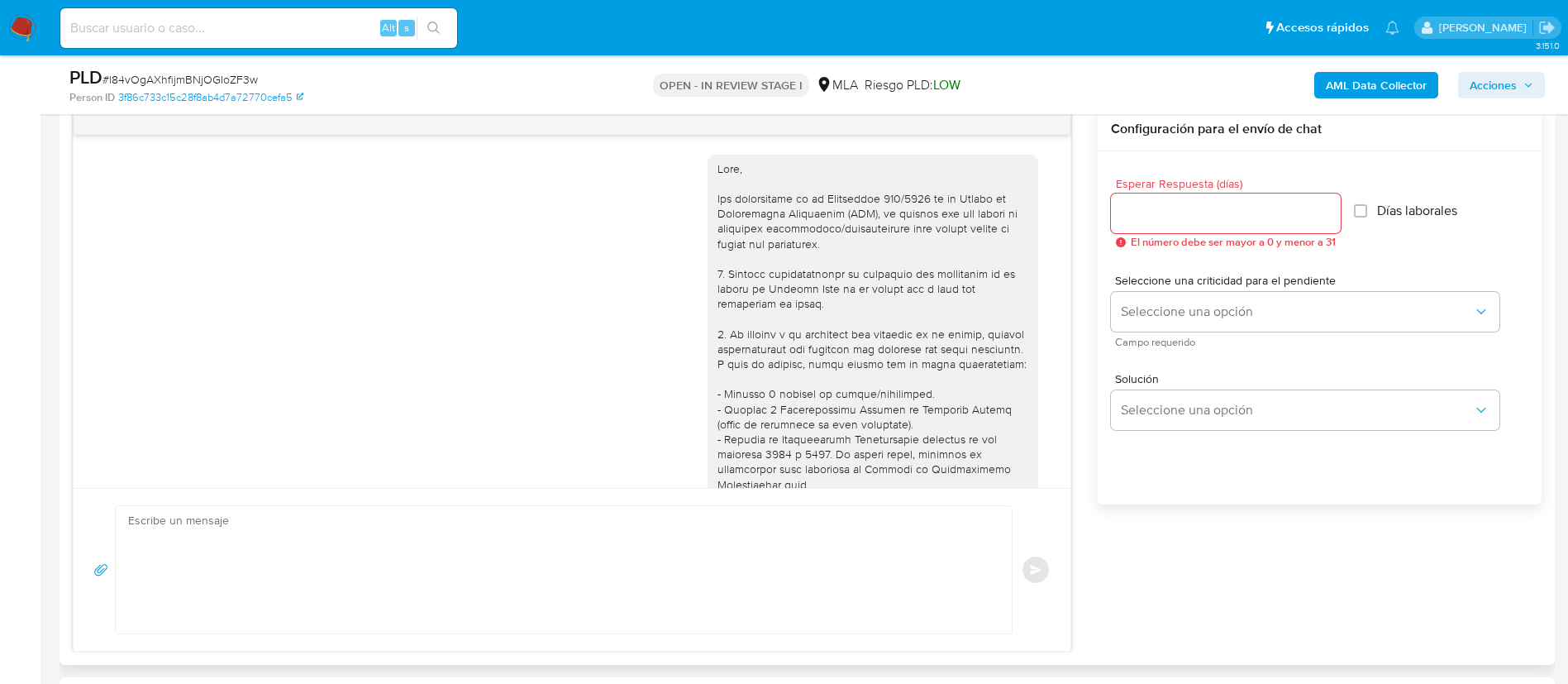
scroll to position [947, 0]
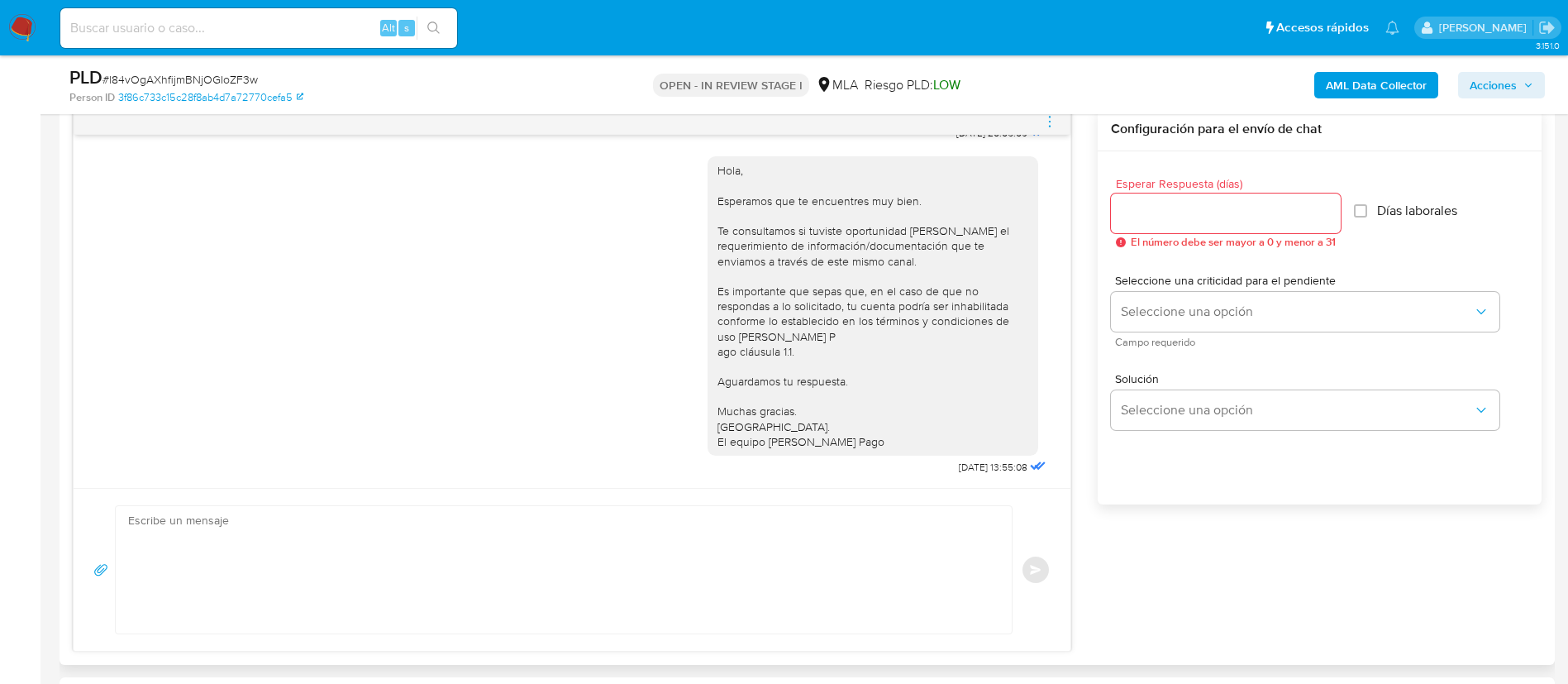
click at [756, 591] on textarea at bounding box center [560, 570] width 863 height 128
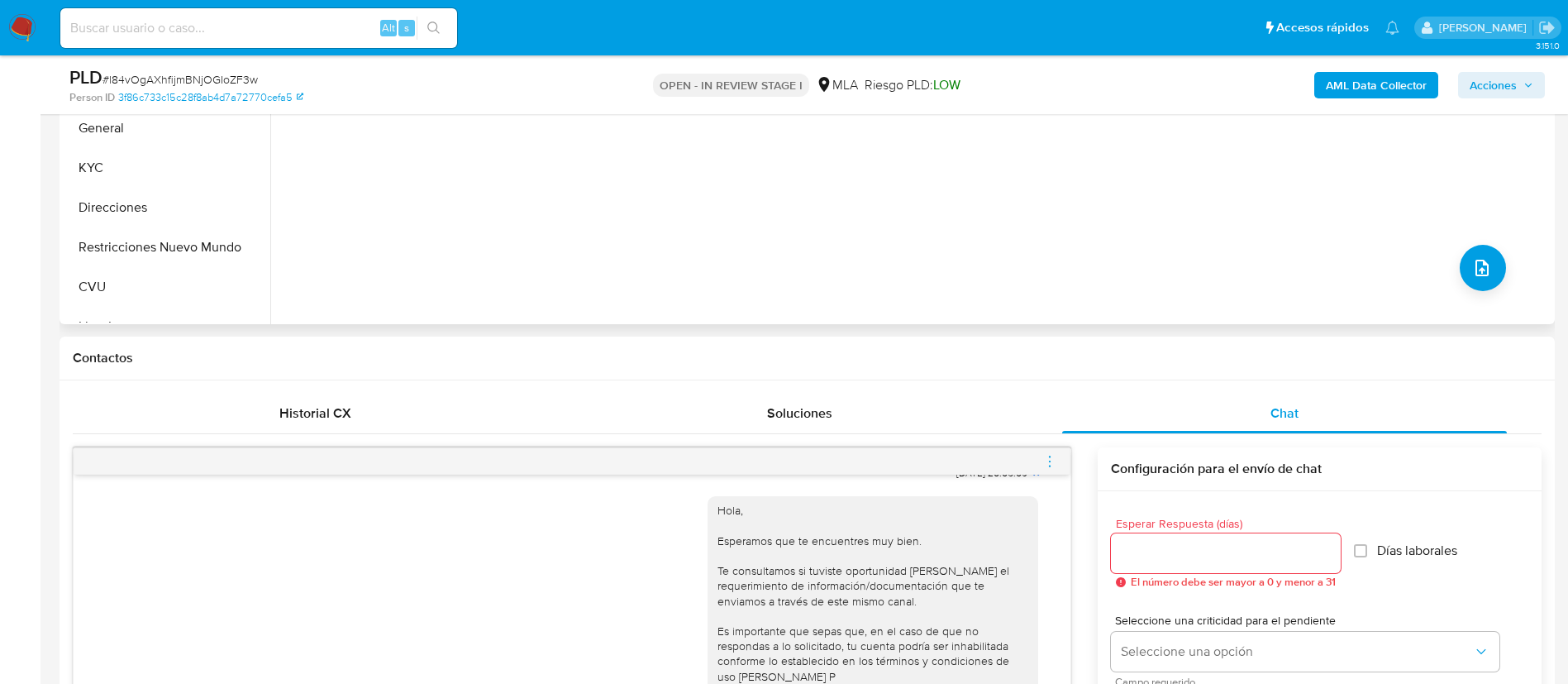
scroll to position [496, 0]
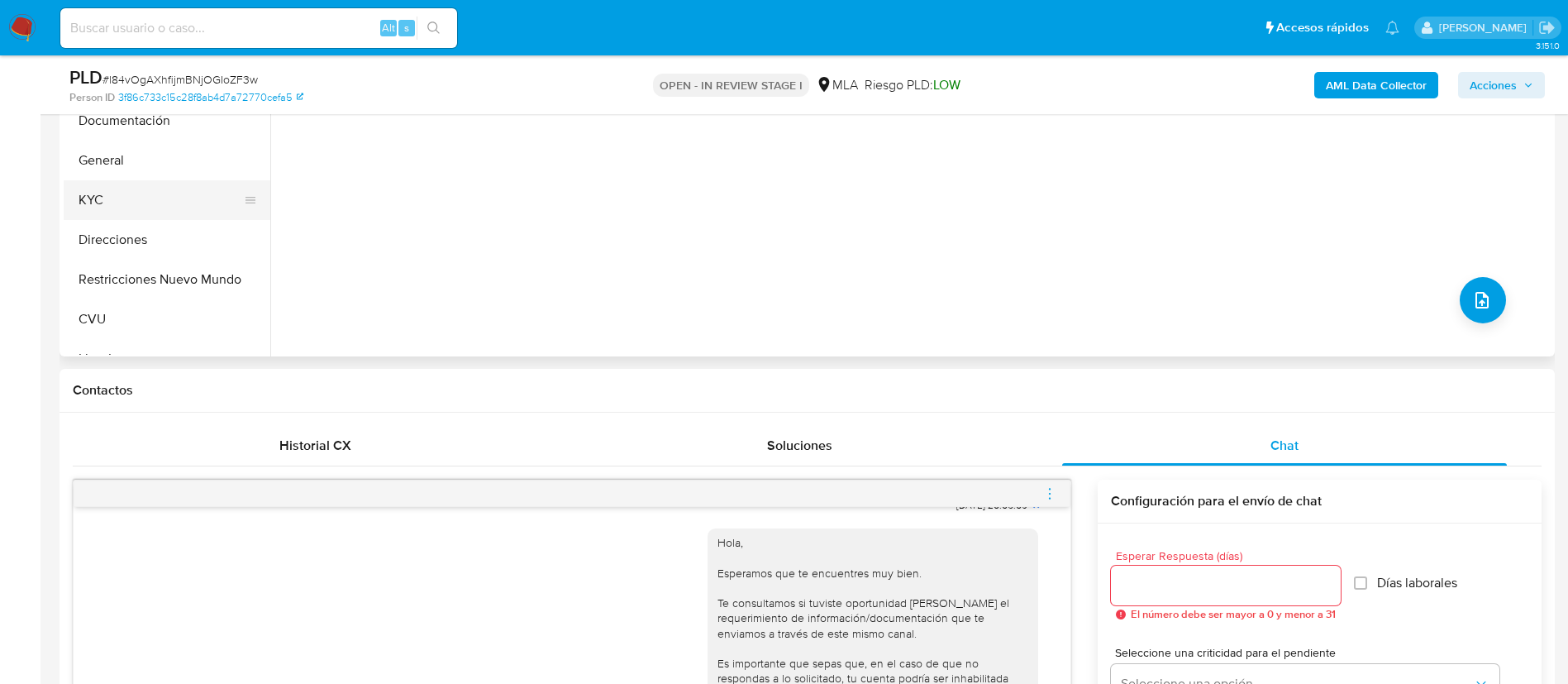
click at [100, 197] on button "KYC" at bounding box center [160, 199] width 193 height 39
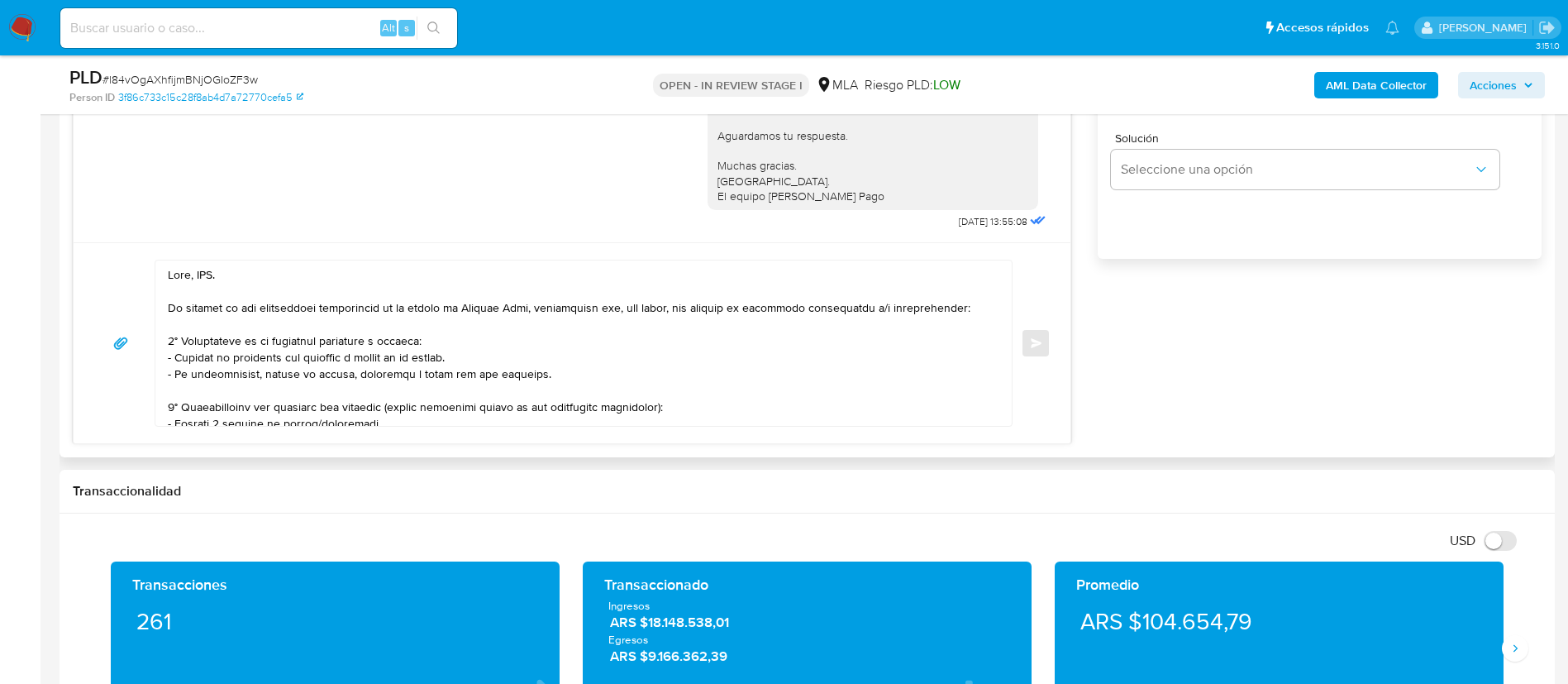
scroll to position [1116, 0]
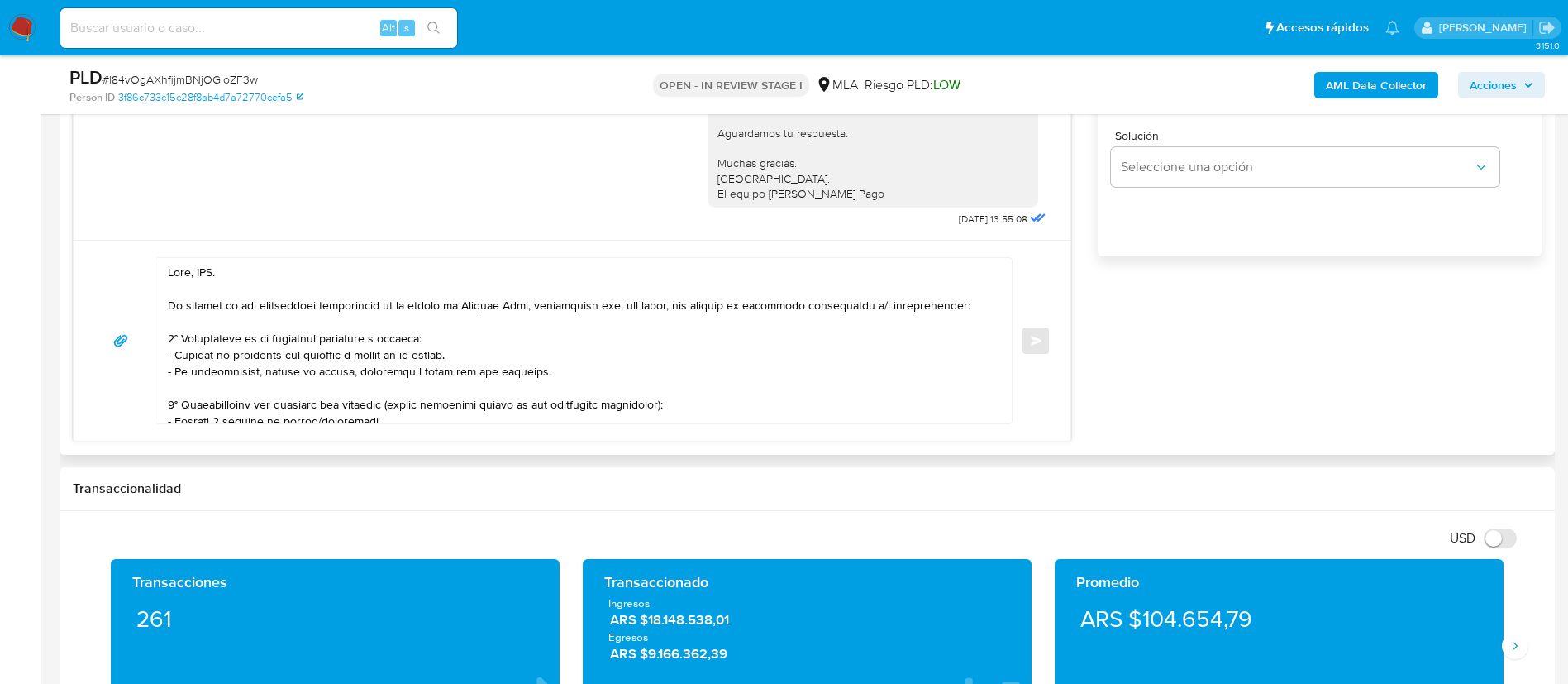
click at [207, 269] on textarea at bounding box center [579, 340] width 823 height 165
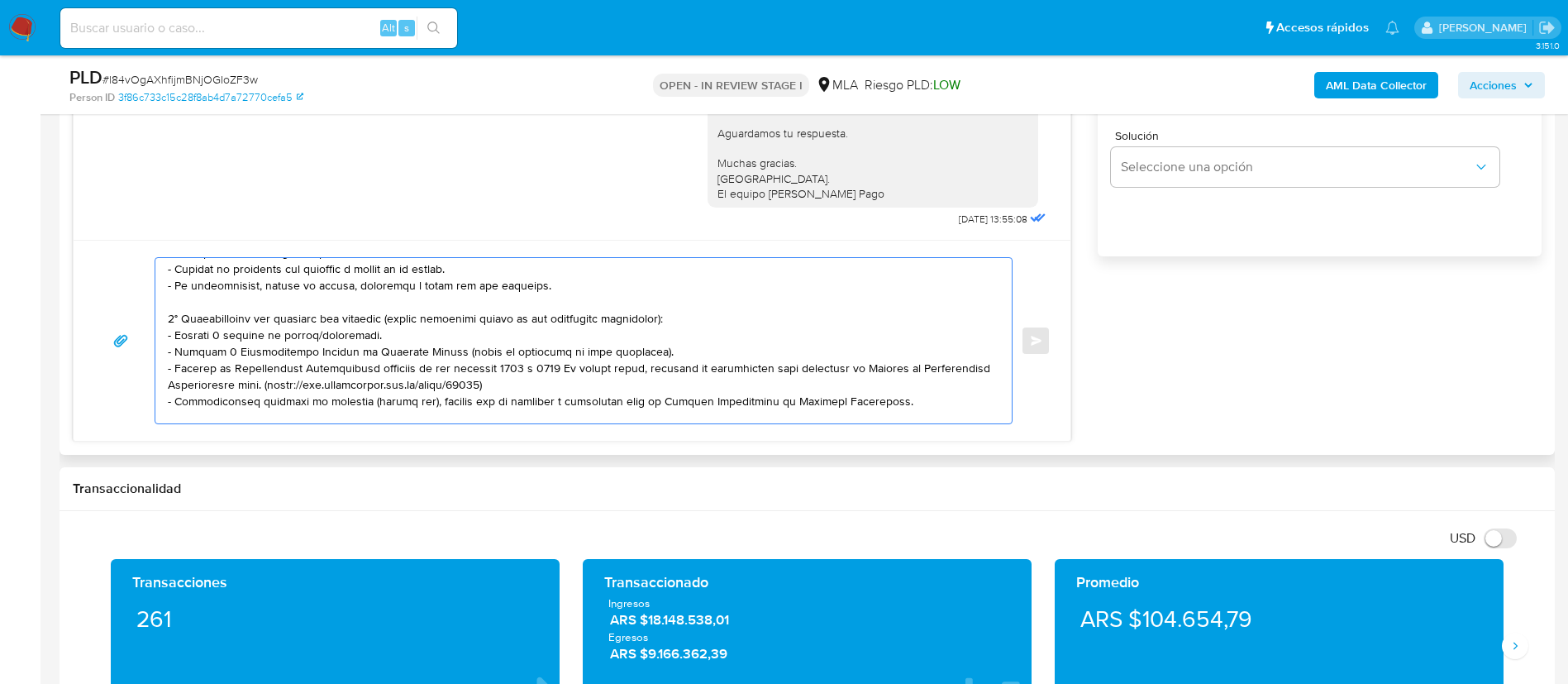
scroll to position [124, 0]
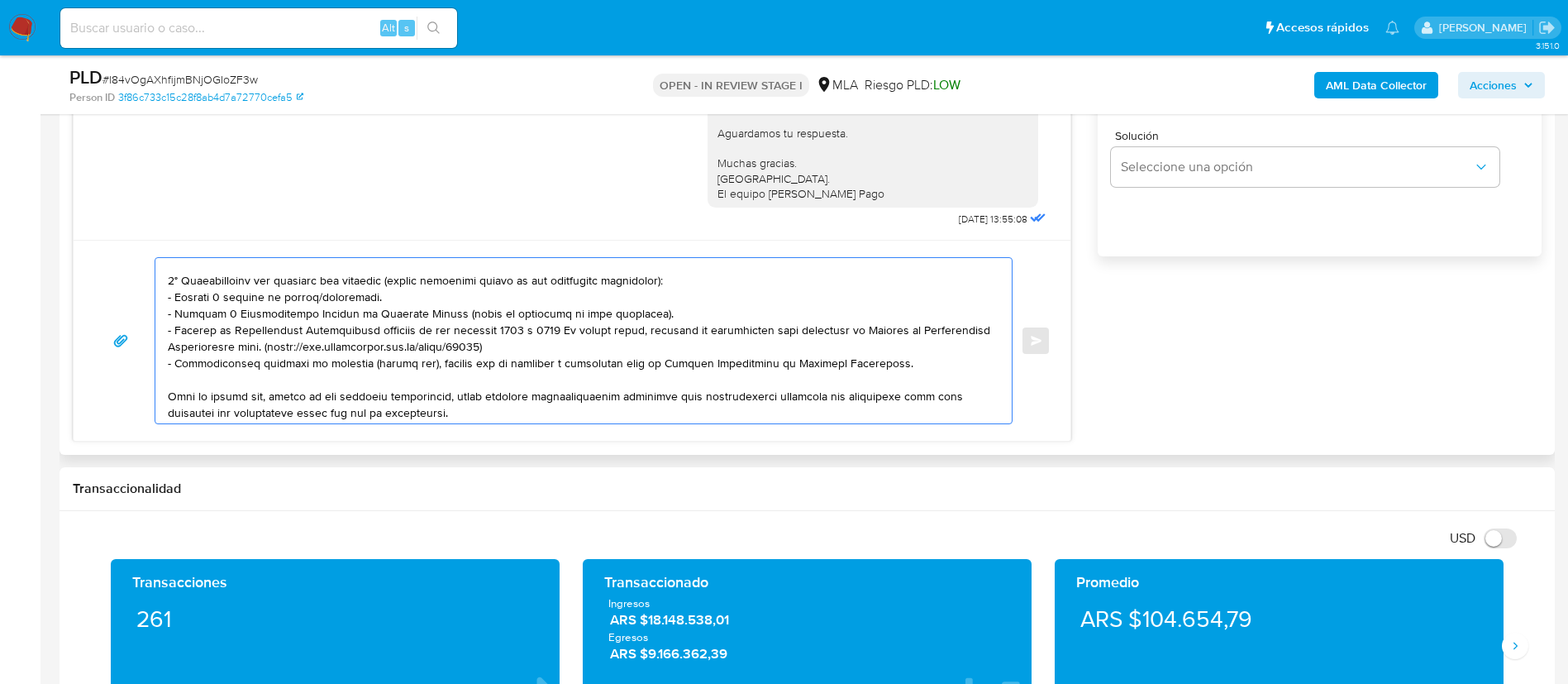
click at [250, 301] on textarea at bounding box center [579, 340] width 823 height 165
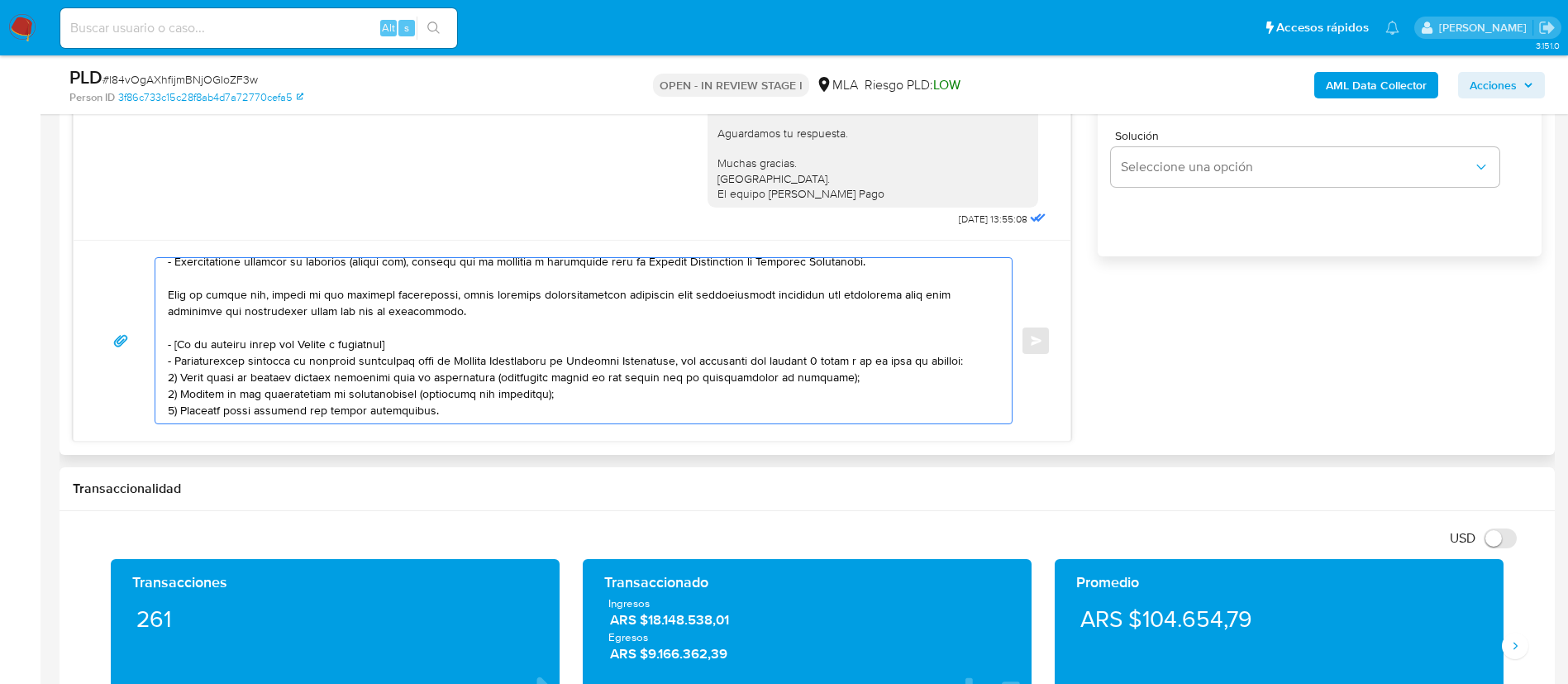
scroll to position [248, 0]
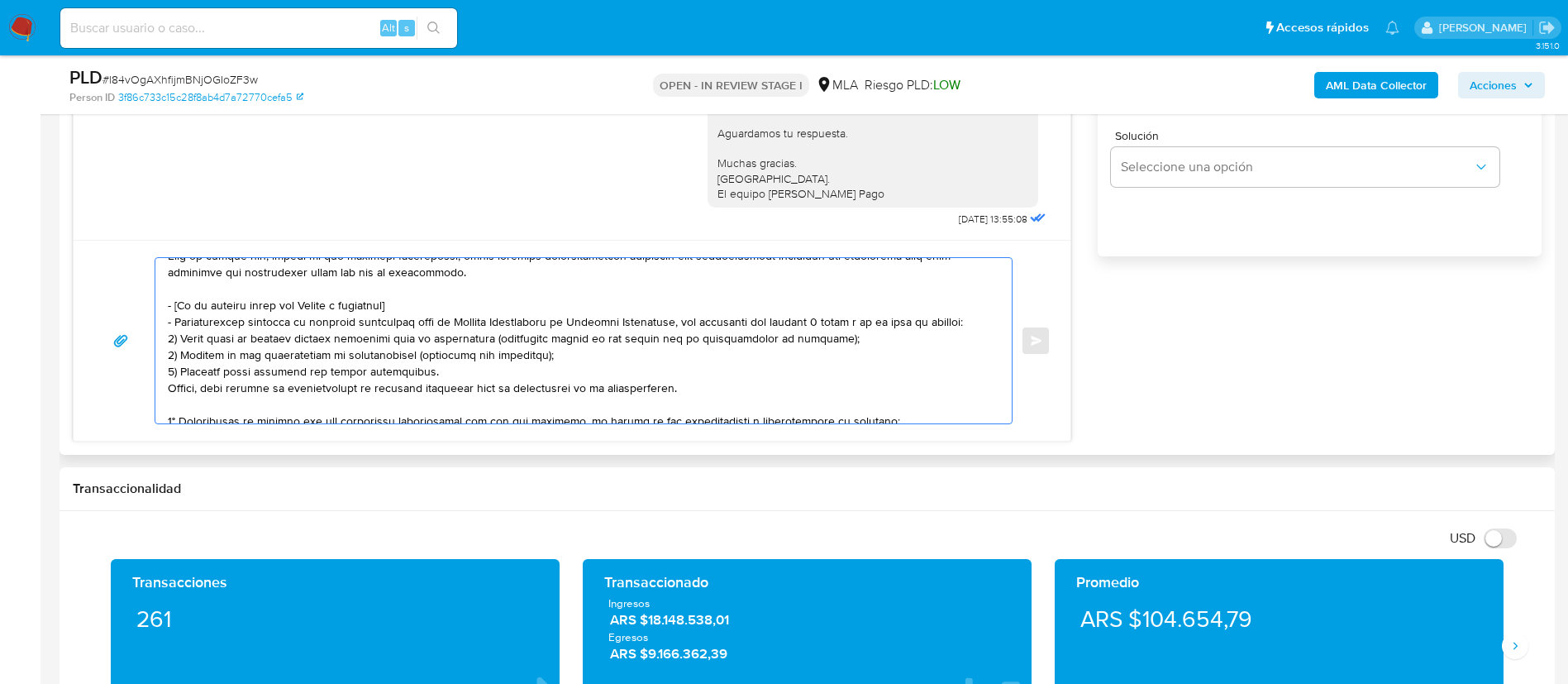
drag, startPoint x: 169, startPoint y: 305, endPoint x: 687, endPoint y: 389, distance: 524.8
click at [687, 389] on textarea at bounding box center [579, 340] width 823 height 165
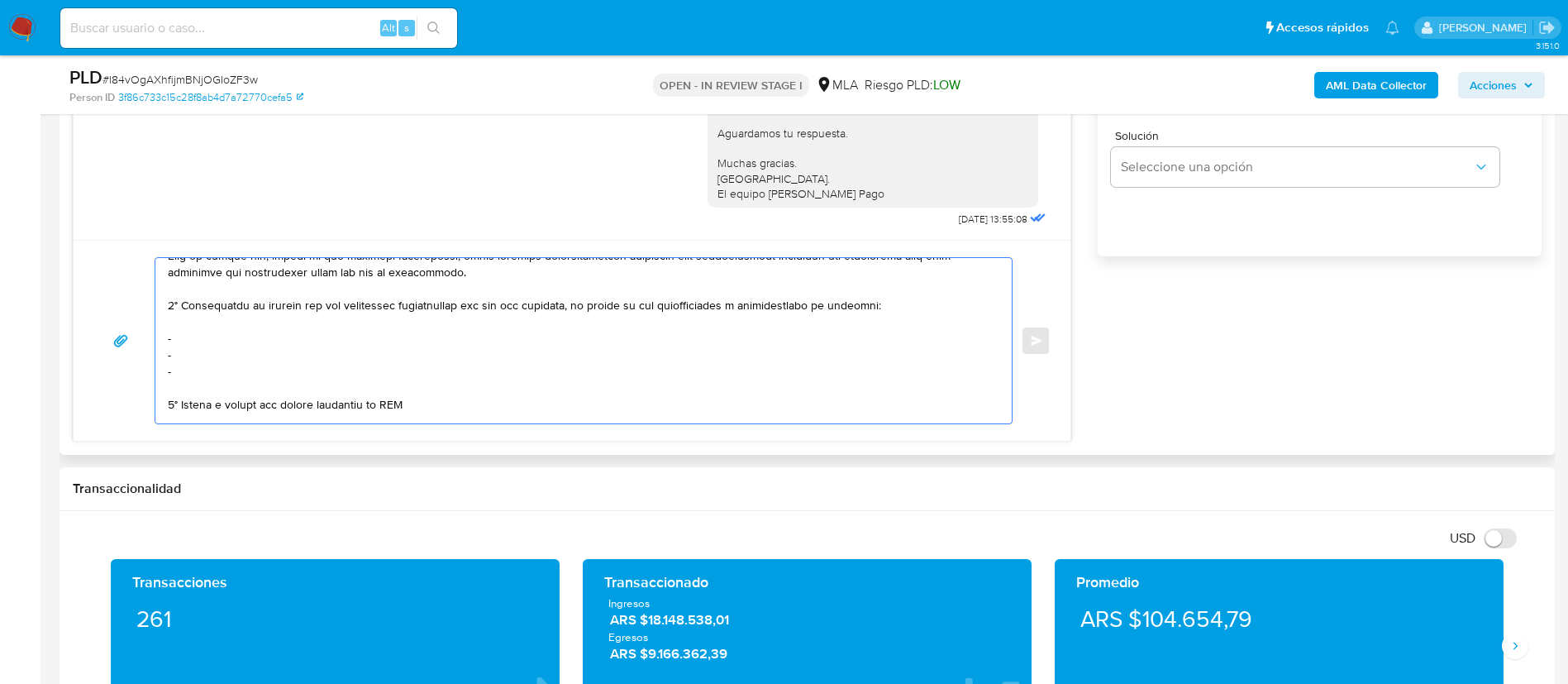
scroll to position [231, 0]
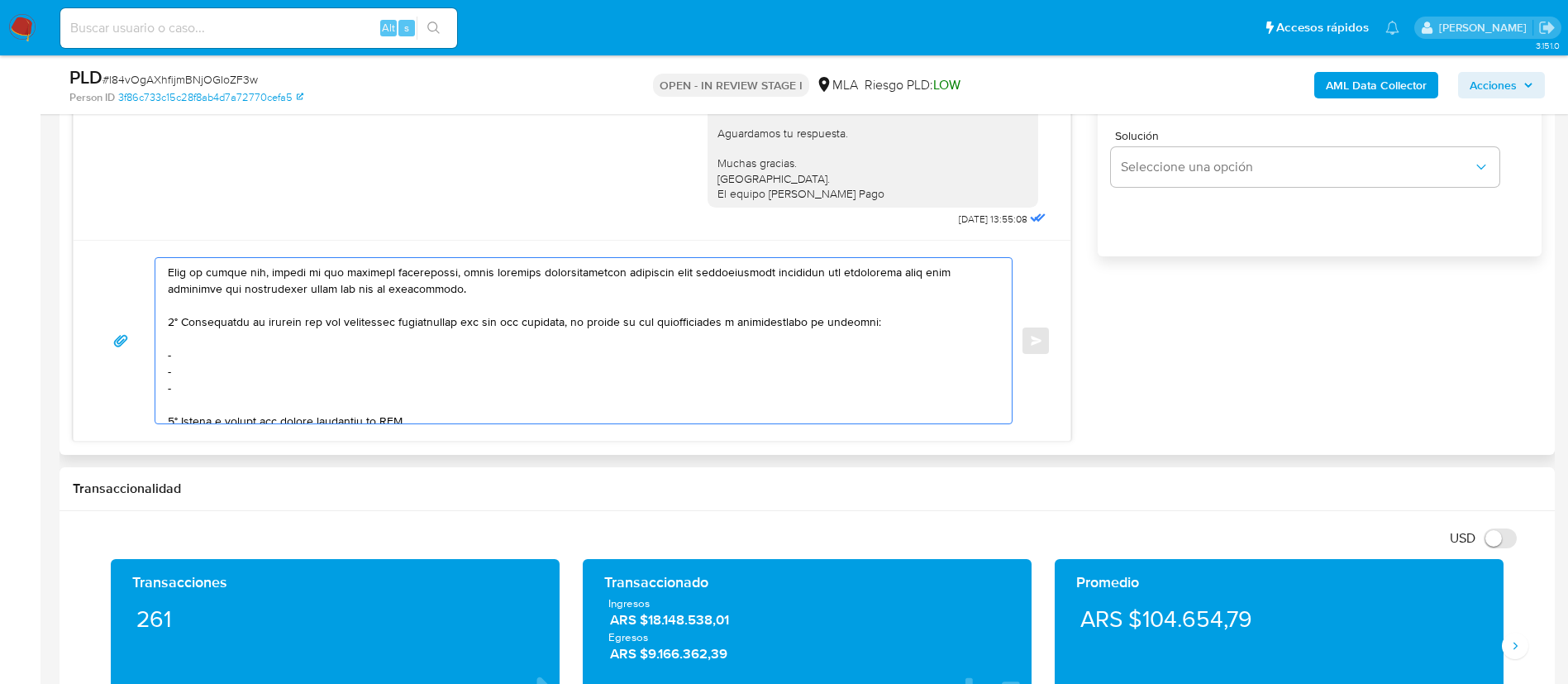
click at [203, 364] on textarea at bounding box center [579, 340] width 823 height 165
click at [201, 359] on textarea at bounding box center [579, 340] width 823 height 165
paste textarea "Cams Bravo Nihuel Jesus - CUIT 20345258273"
click at [224, 355] on textarea at bounding box center [579, 340] width 823 height 165
click at [220, 370] on textarea at bounding box center [579, 340] width 823 height 165
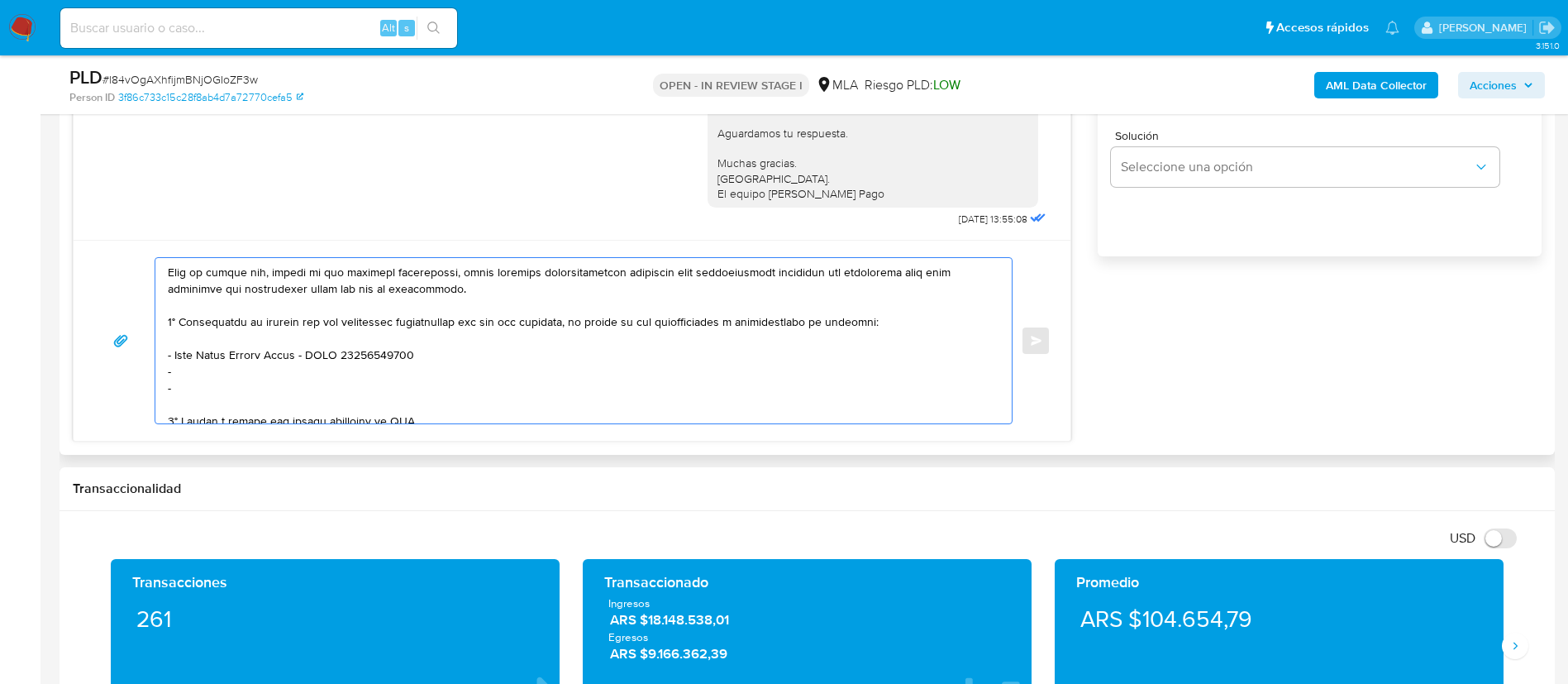
paste textarea "Agrosal Sa - CUIT 30682805214"
click at [339, 390] on textarea at bounding box center [579, 340] width 823 height 165
paste textarea "Rodemar S.A. - CUIT 30717504662"
click at [327, 426] on div "Enviar" at bounding box center [571, 340] width 997 height 201
click at [322, 423] on div at bounding box center [584, 340] width 858 height 167
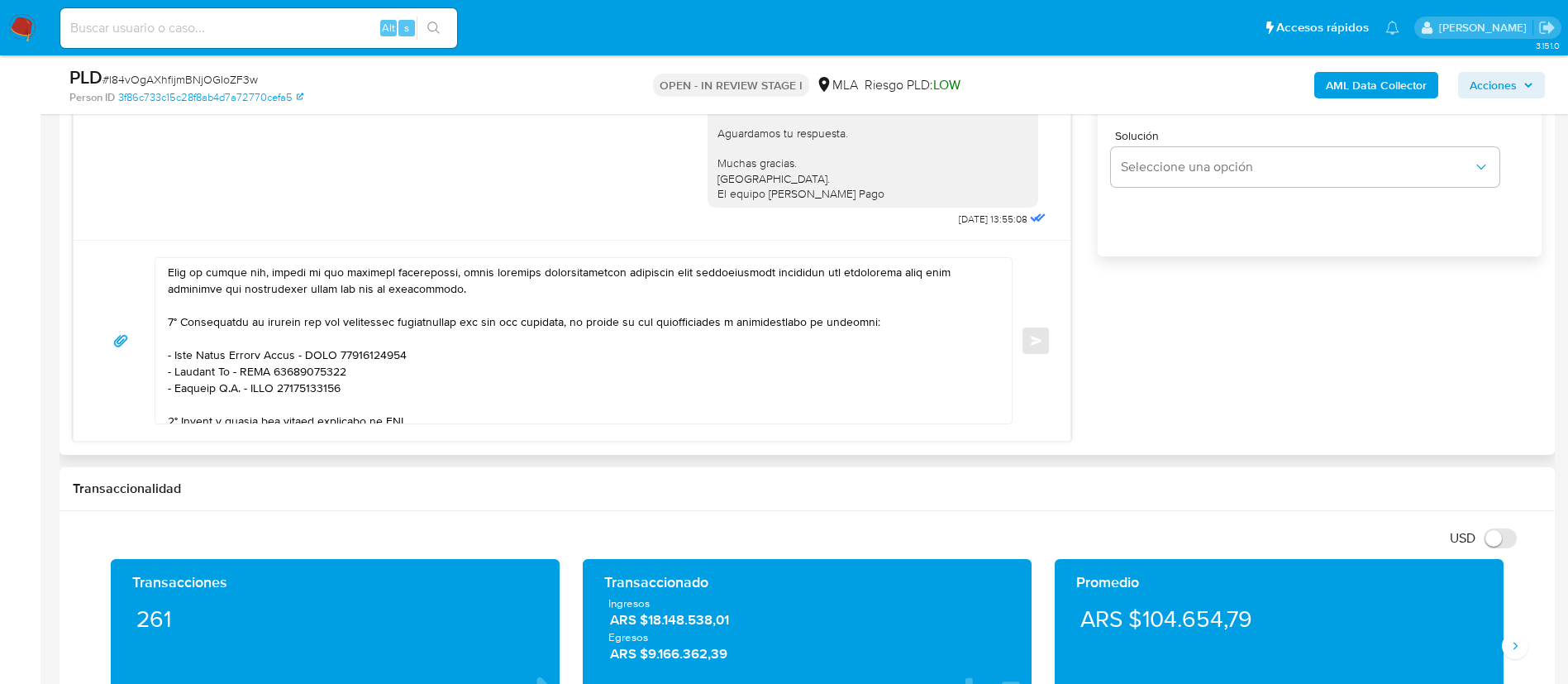
click at [322, 423] on div at bounding box center [584, 340] width 858 height 167
click at [317, 419] on textarea at bounding box center [579, 340] width 823 height 165
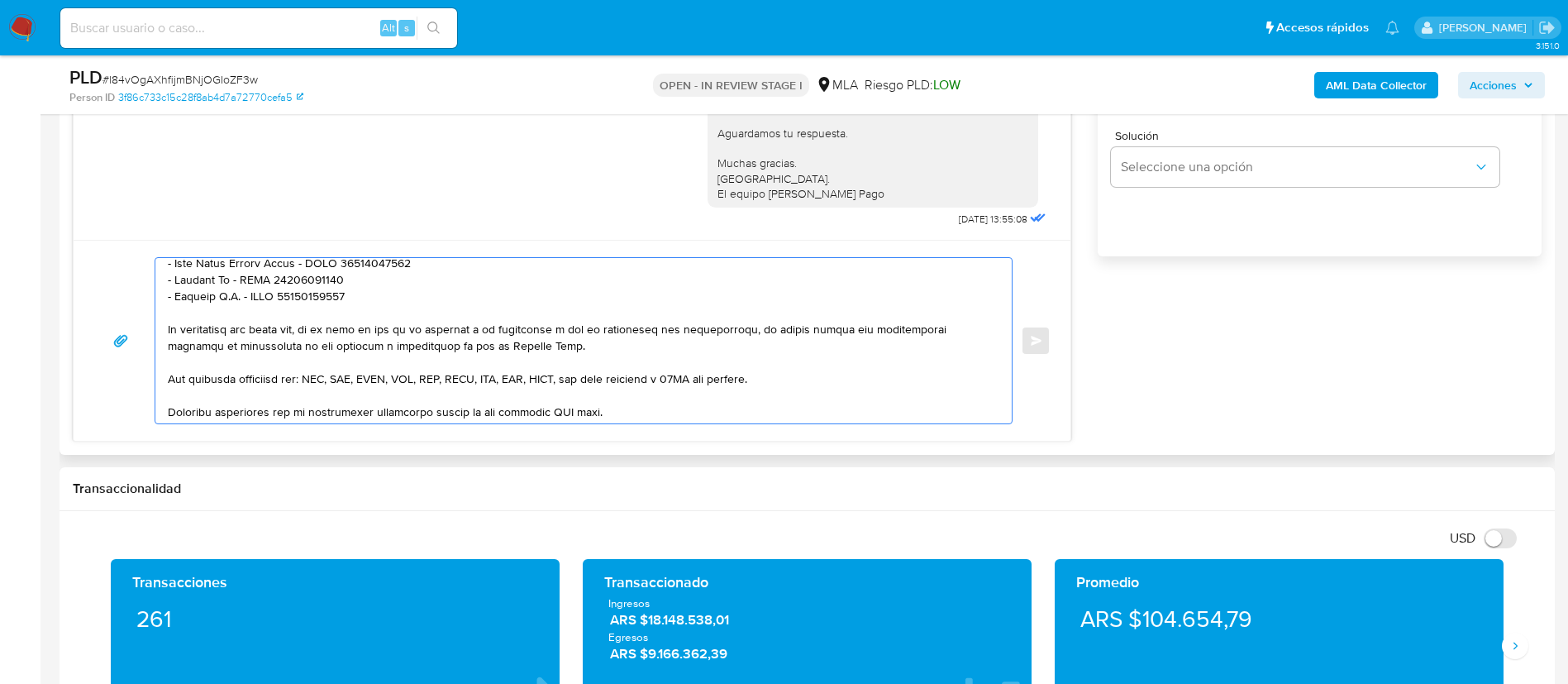
scroll to position [361, 0]
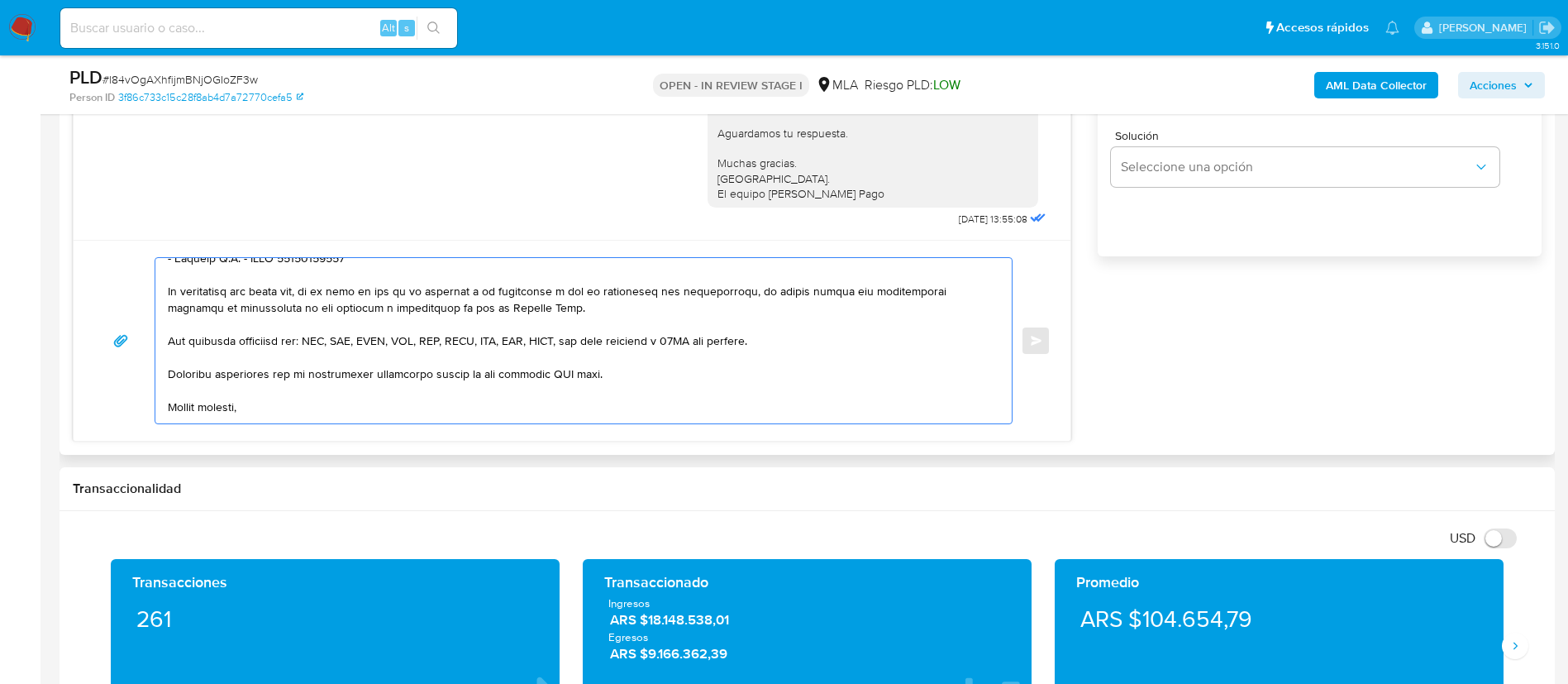
click at [570, 369] on textarea at bounding box center [579, 340] width 823 height 165
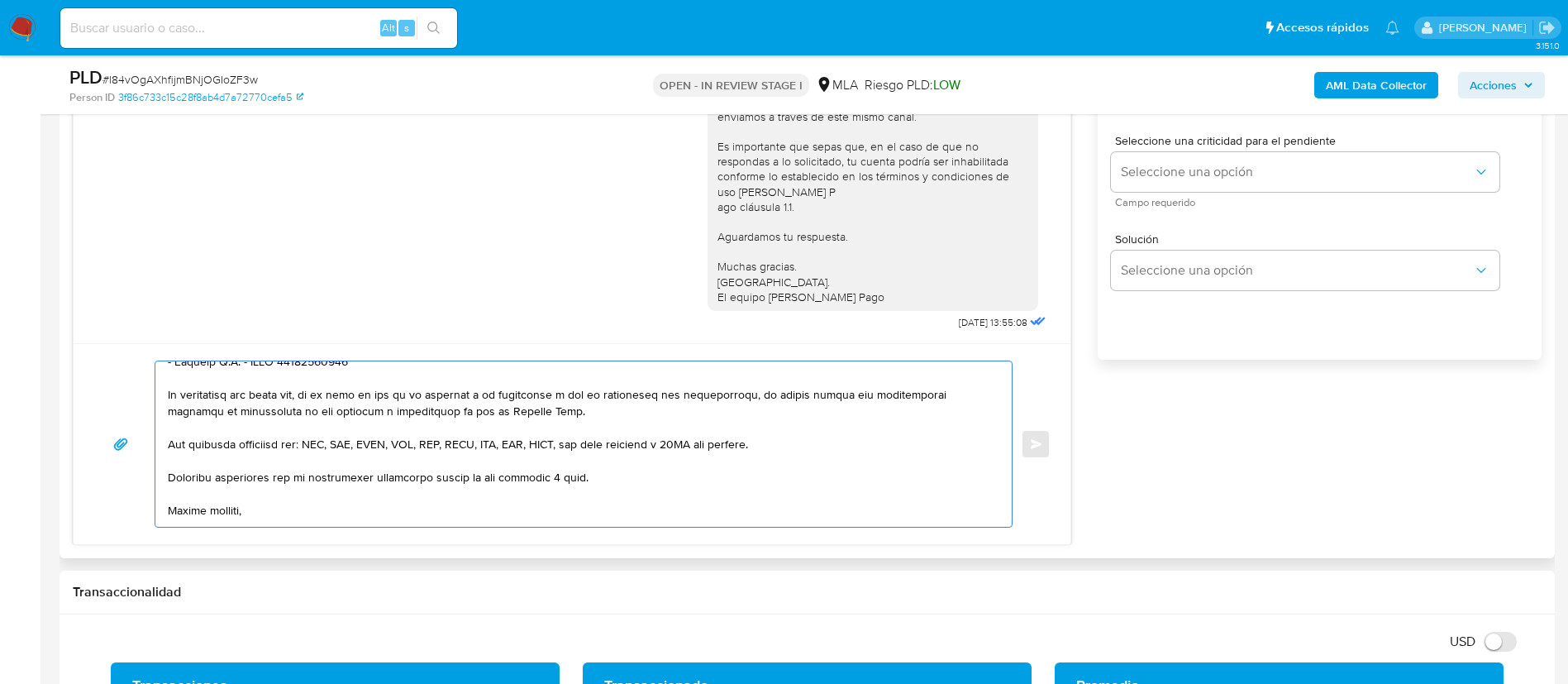
scroll to position [868, 0]
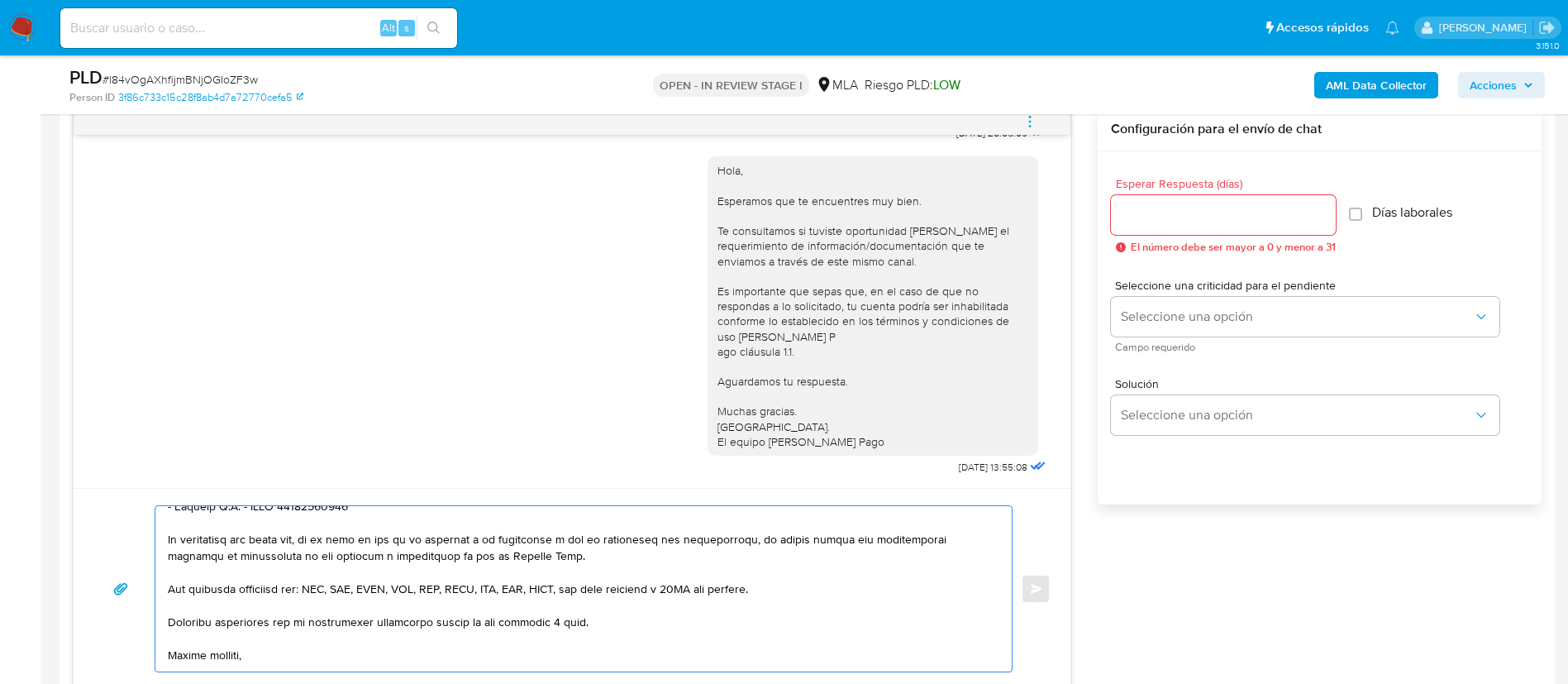
type textarea "Hola, Emiliano. En función de las operaciones registradas en tu cuenta de Merca…"
click at [1176, 227] on div at bounding box center [1223, 214] width 224 height 39
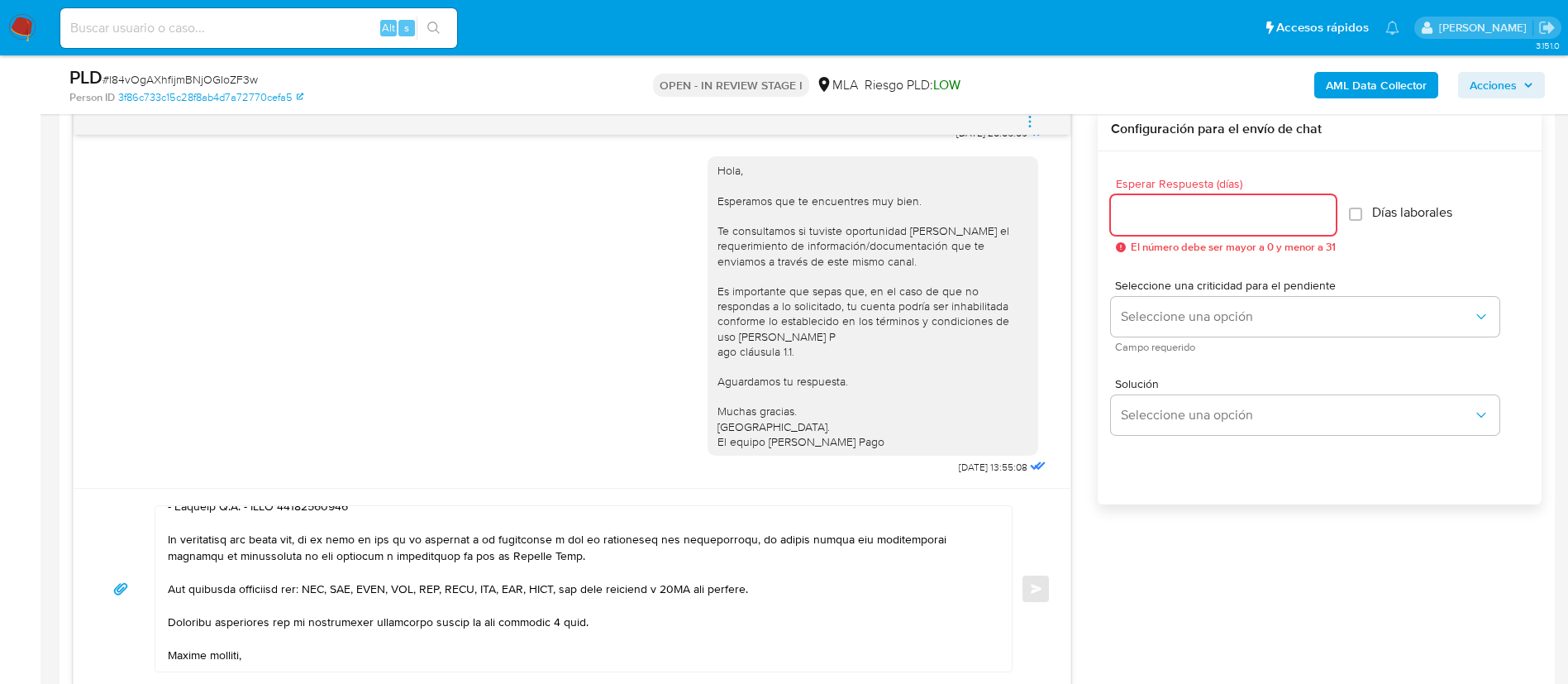
click at [1175, 218] on input "Esperar Respuesta (días)" at bounding box center [1223, 215] width 224 height 22
type input "1"
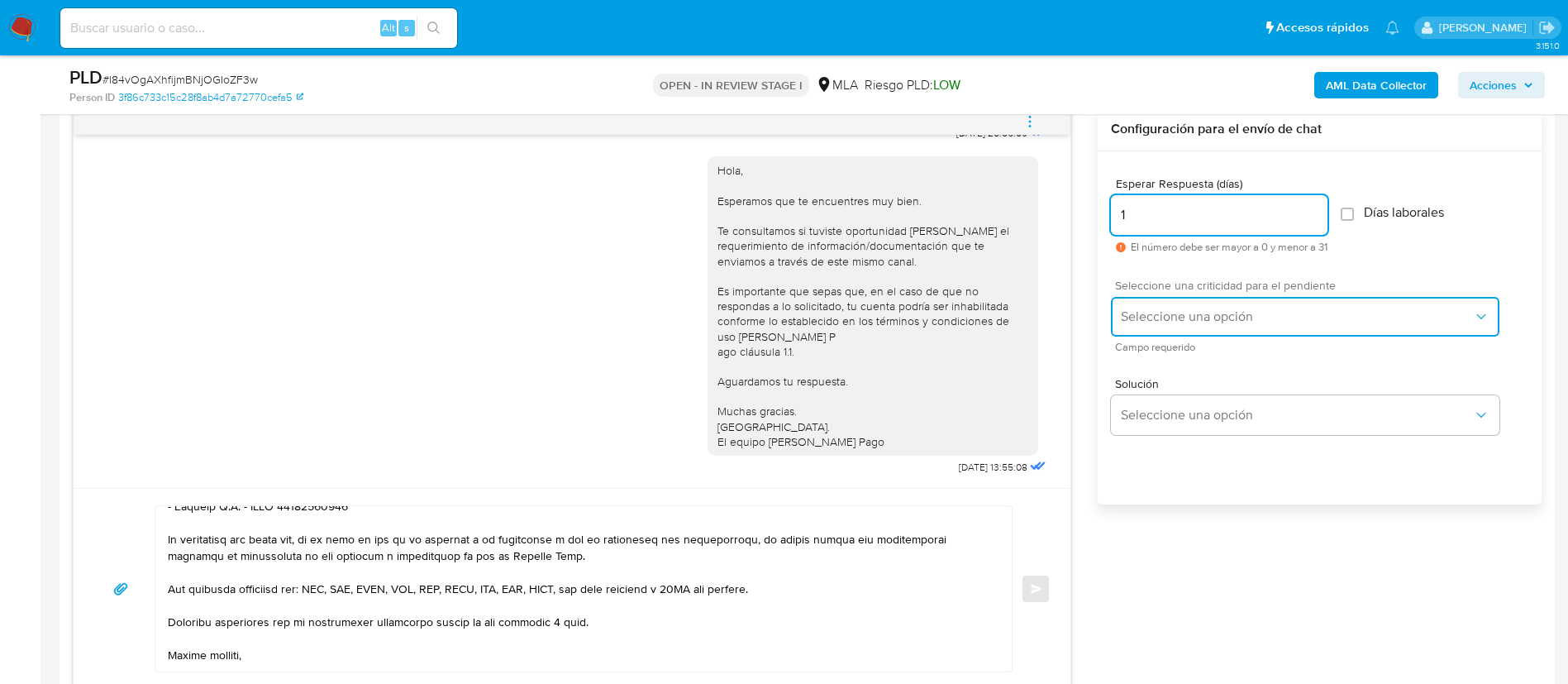
click at [1200, 317] on span "Seleccione una opción" at bounding box center [1296, 316] width 352 height 17
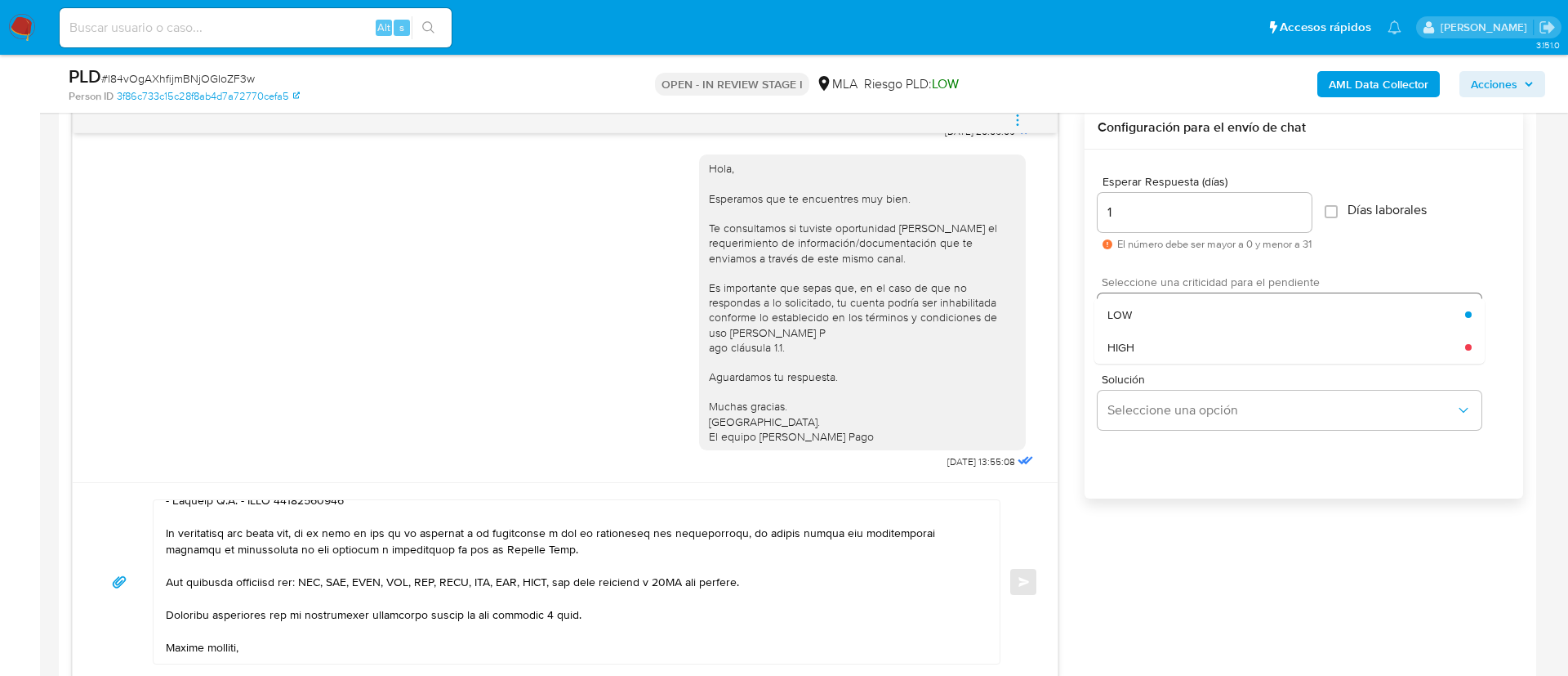
click at [1186, 313] on div "LOW" at bounding box center [1286, 314] width 357 height 33
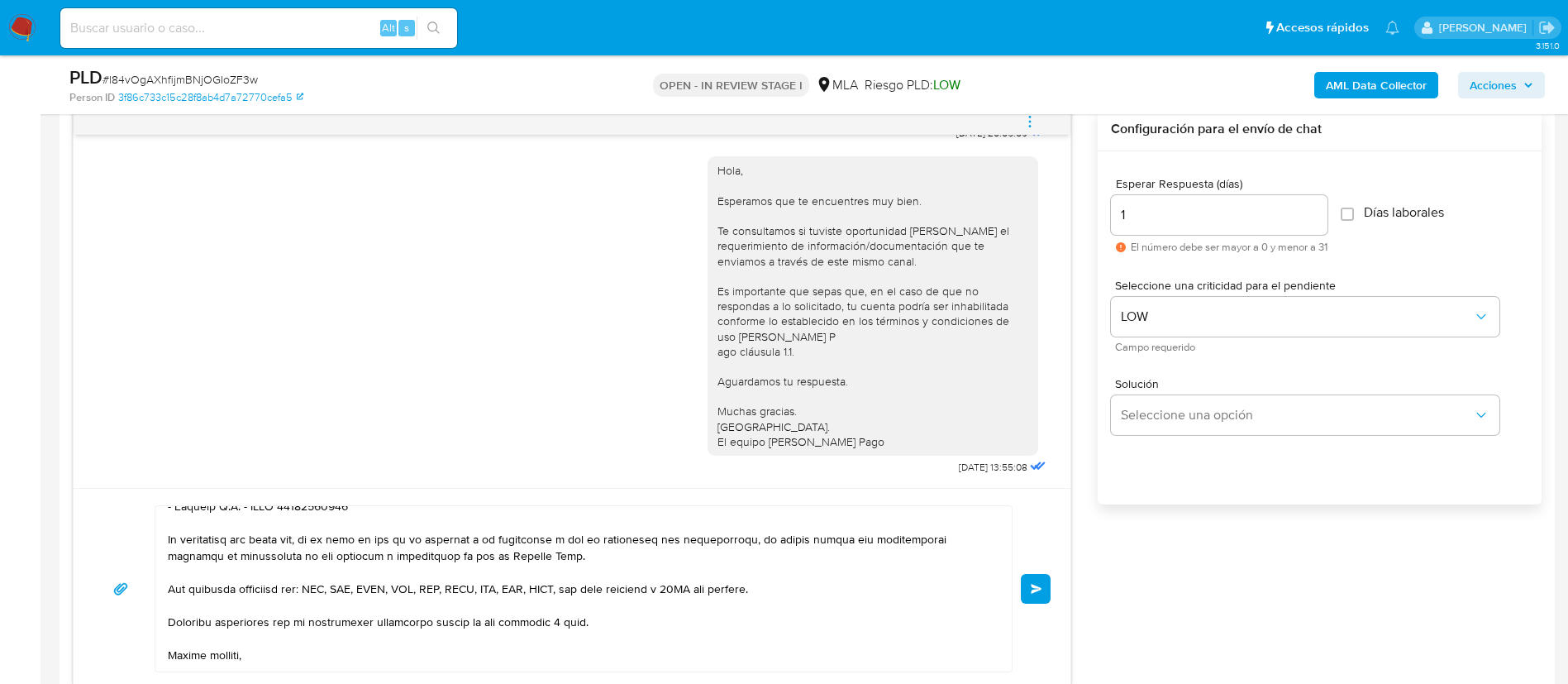
click at [1188, 219] on input "1" at bounding box center [1219, 215] width 217 height 22
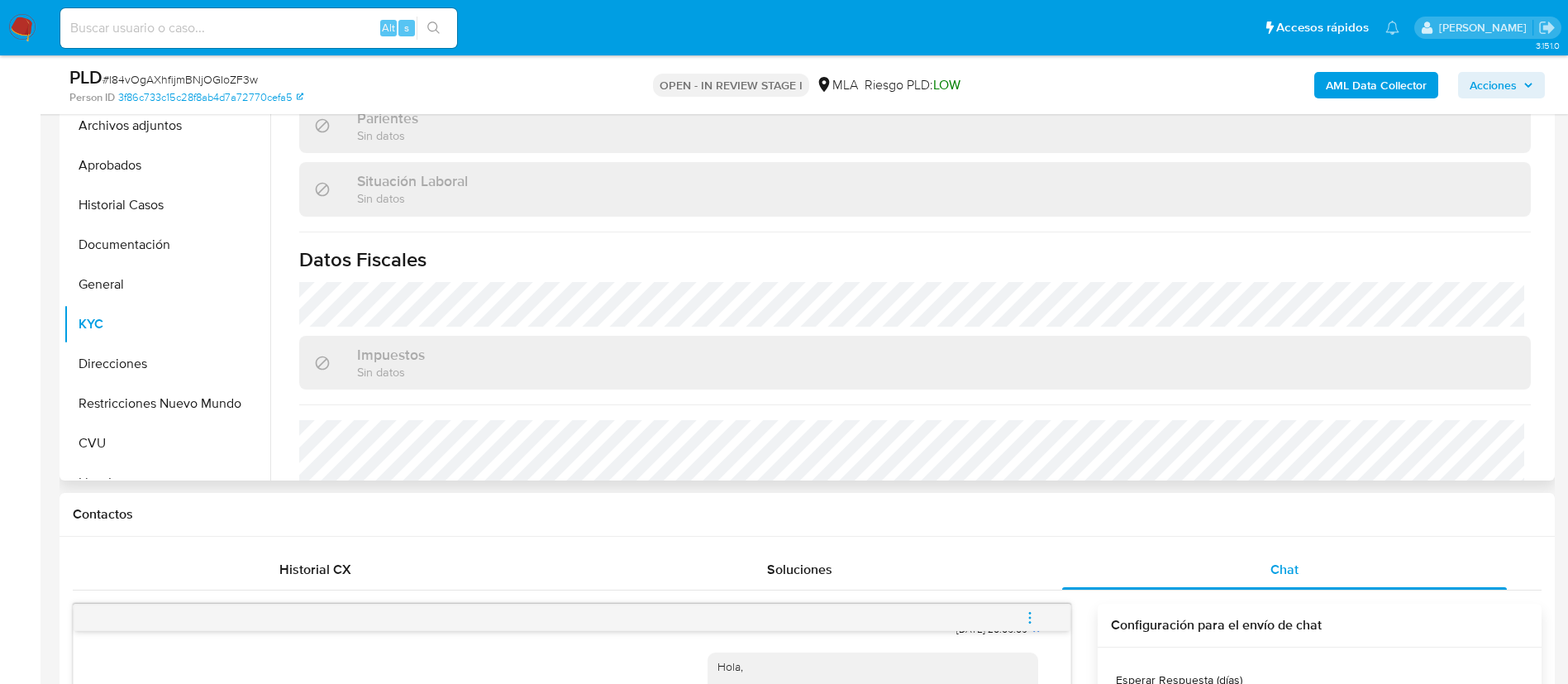
scroll to position [855, 0]
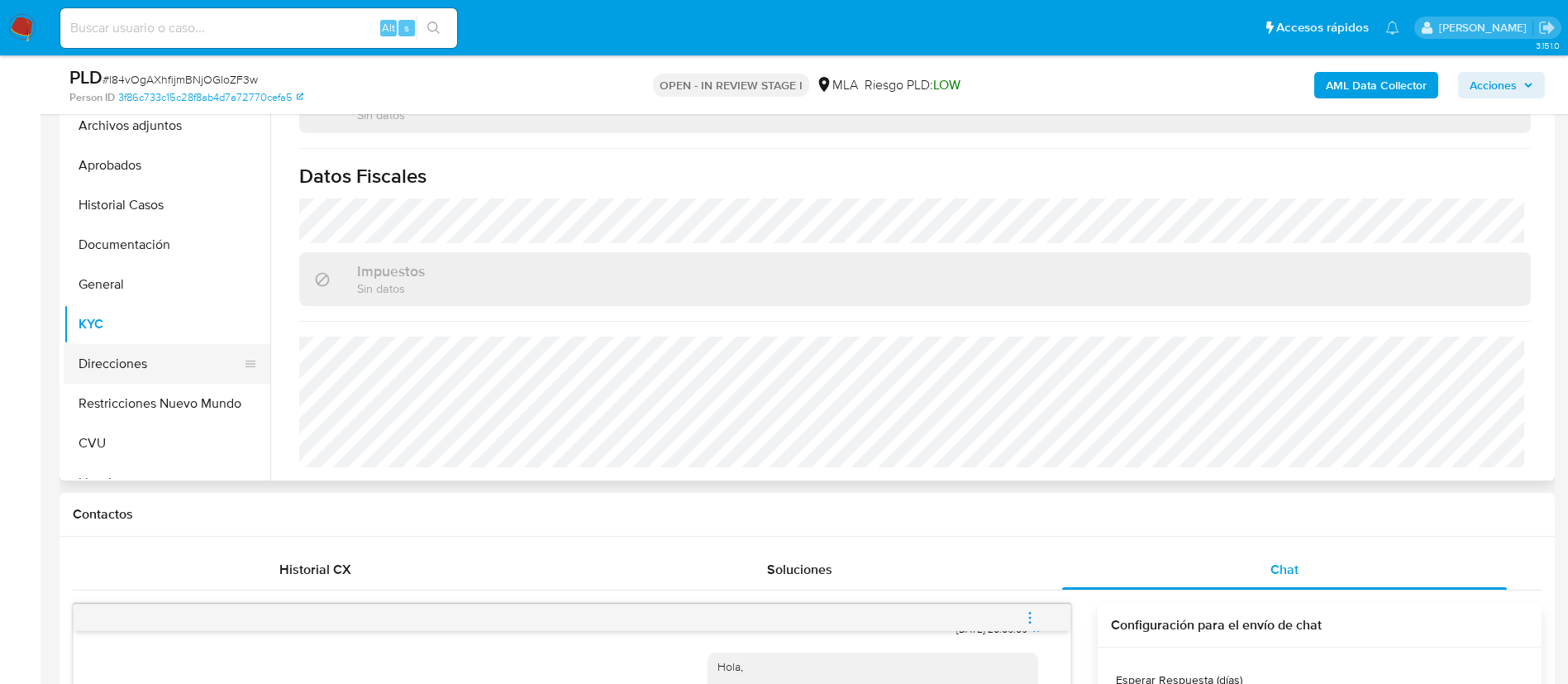
click at [134, 361] on button "Direcciones" at bounding box center [160, 363] width 193 height 39
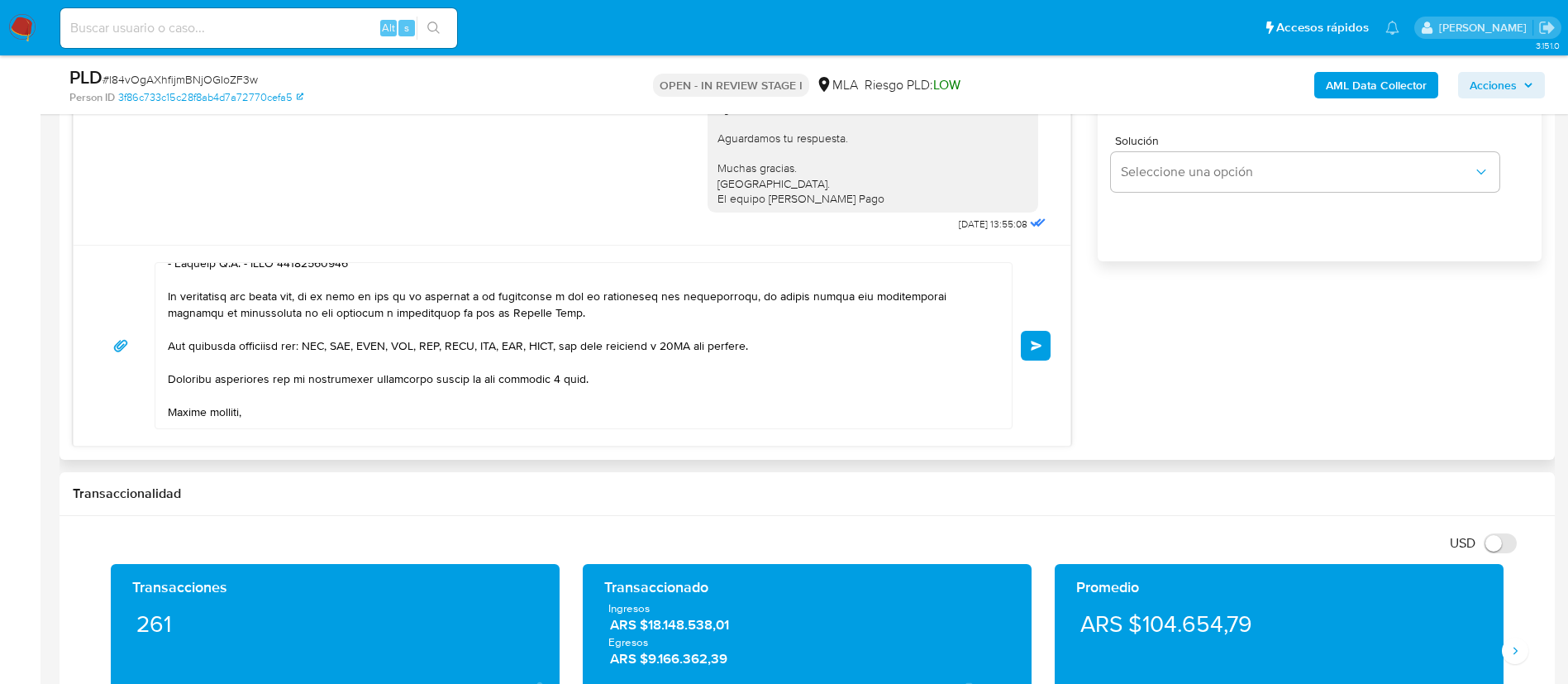
scroll to position [1116, 0]
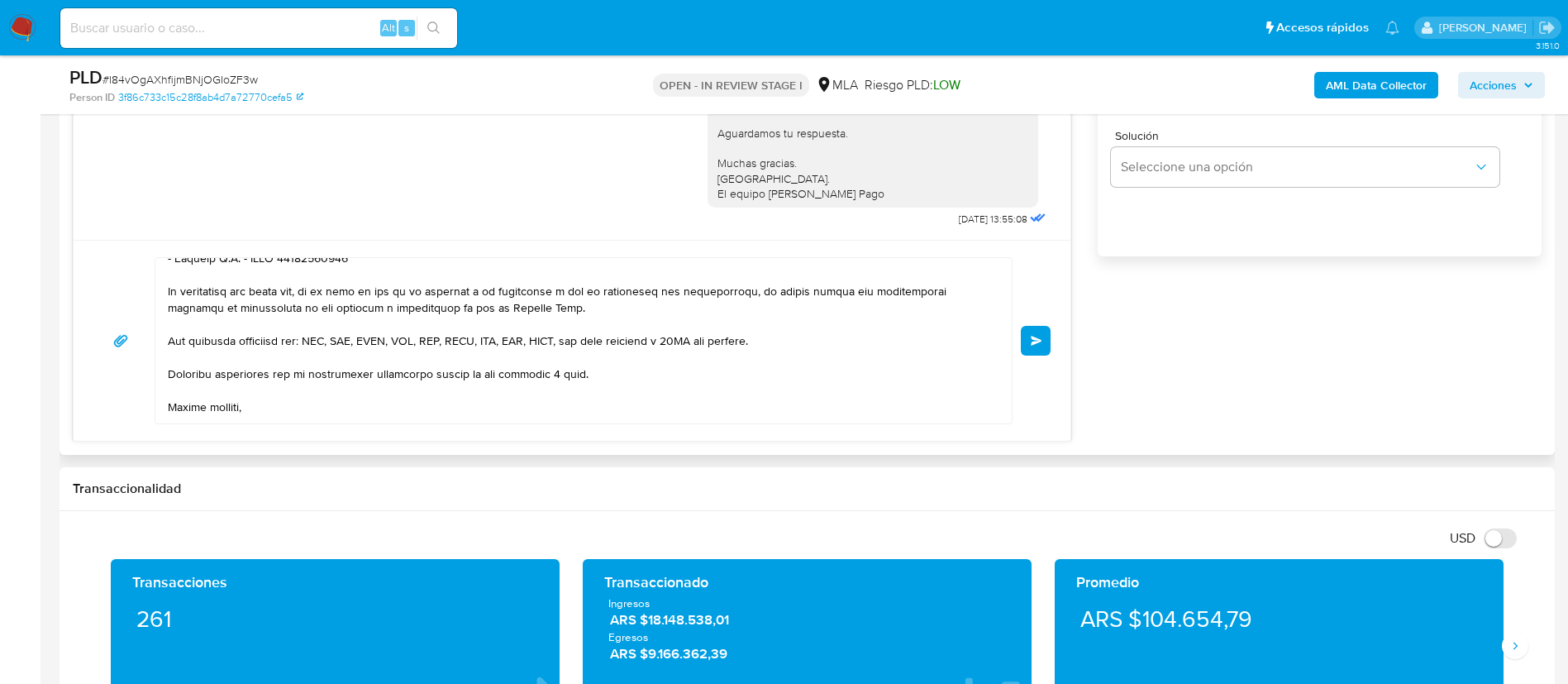
click at [1041, 345] on span "Enviar" at bounding box center [1036, 340] width 11 height 10
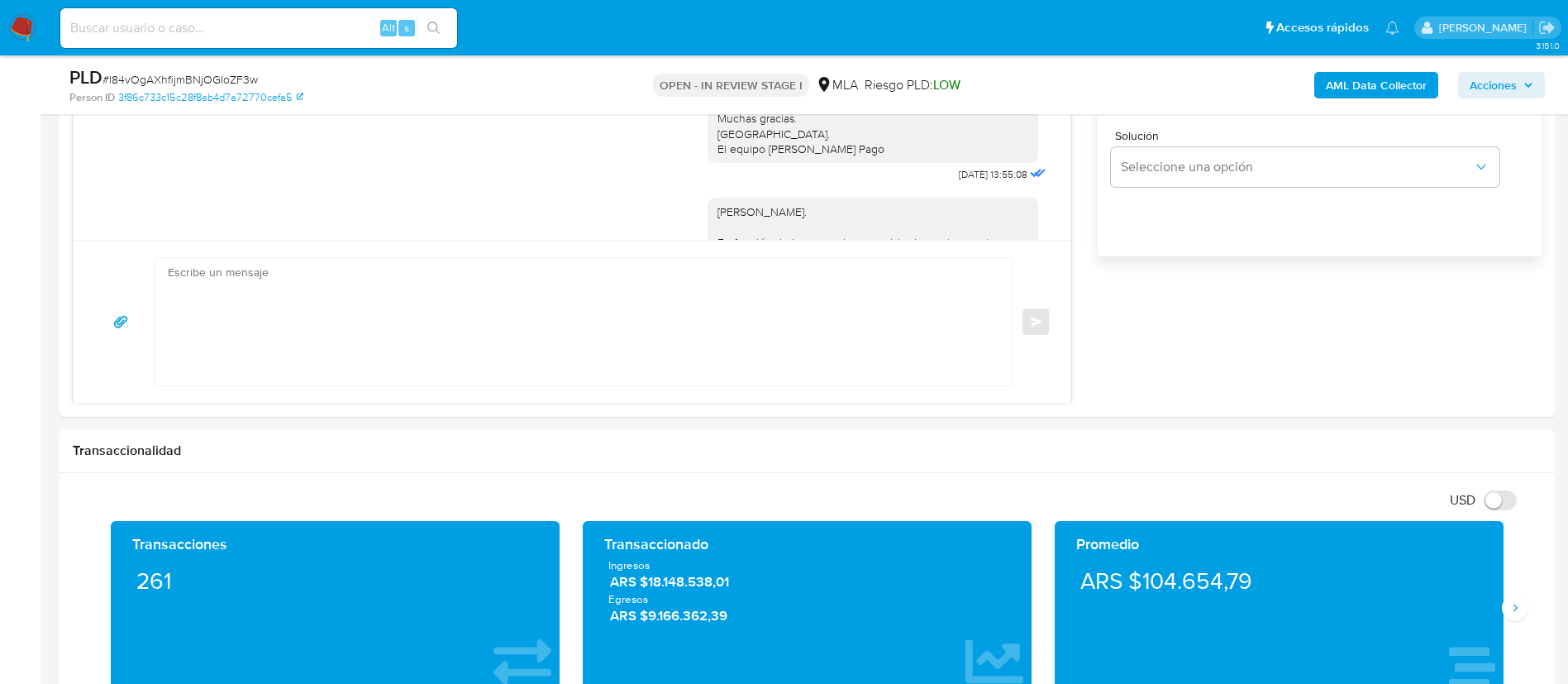
scroll to position [0, 0]
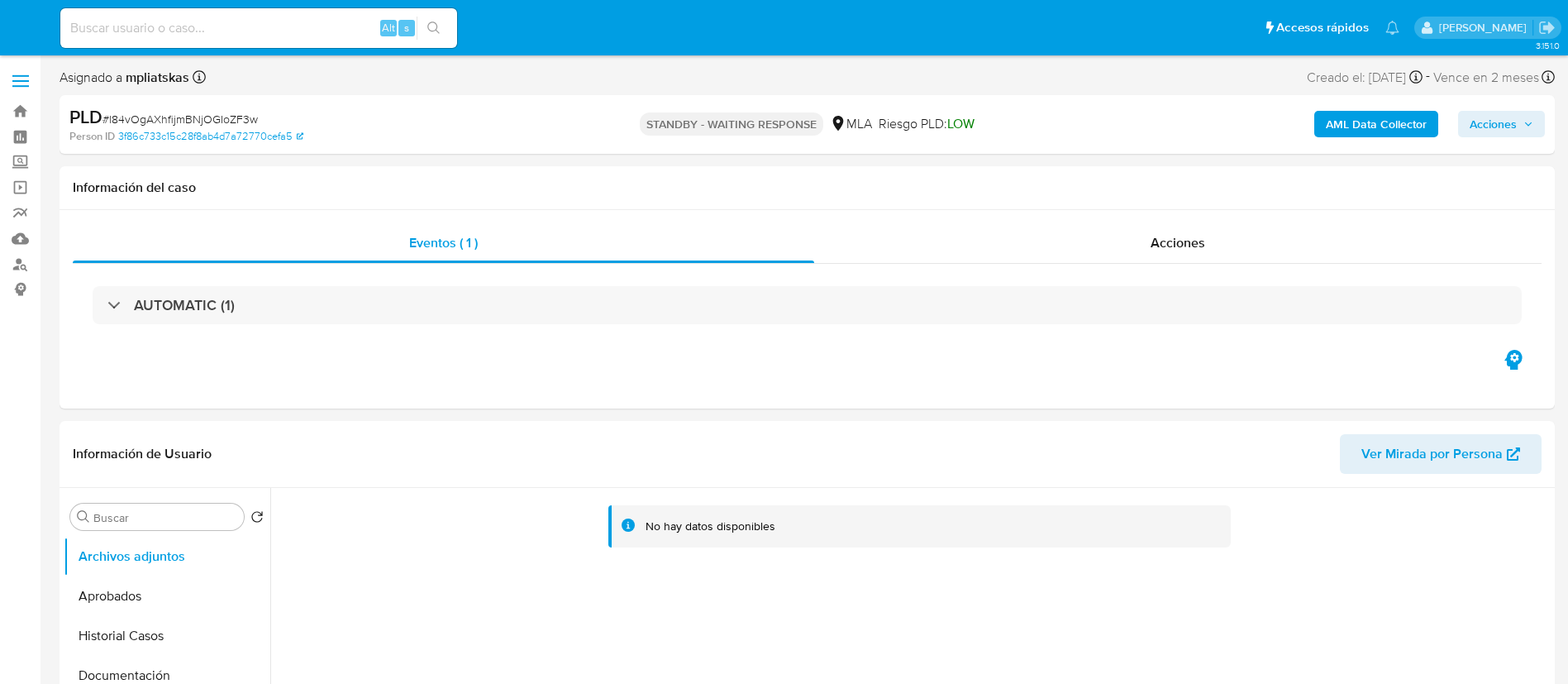
select select "10"
click at [278, 37] on input at bounding box center [259, 28] width 397 height 22
paste input "mE1mvfM6ux1H8Zn1UpVpUKDe"
type input "mE1mvfM6ux1H8Zn1UpVpUKDe"
click at [421, 31] on button "search-icon" at bounding box center [433, 28] width 34 height 23
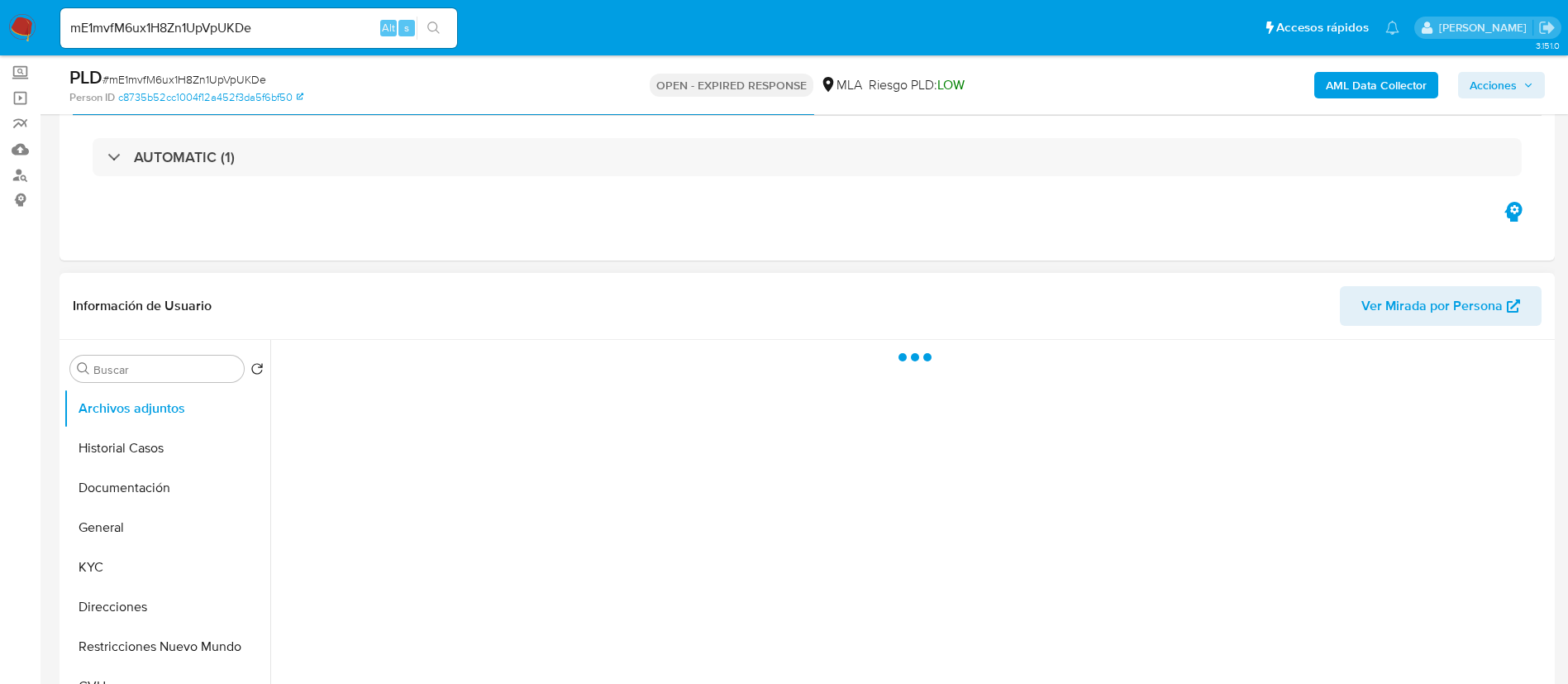
scroll to position [248, 0]
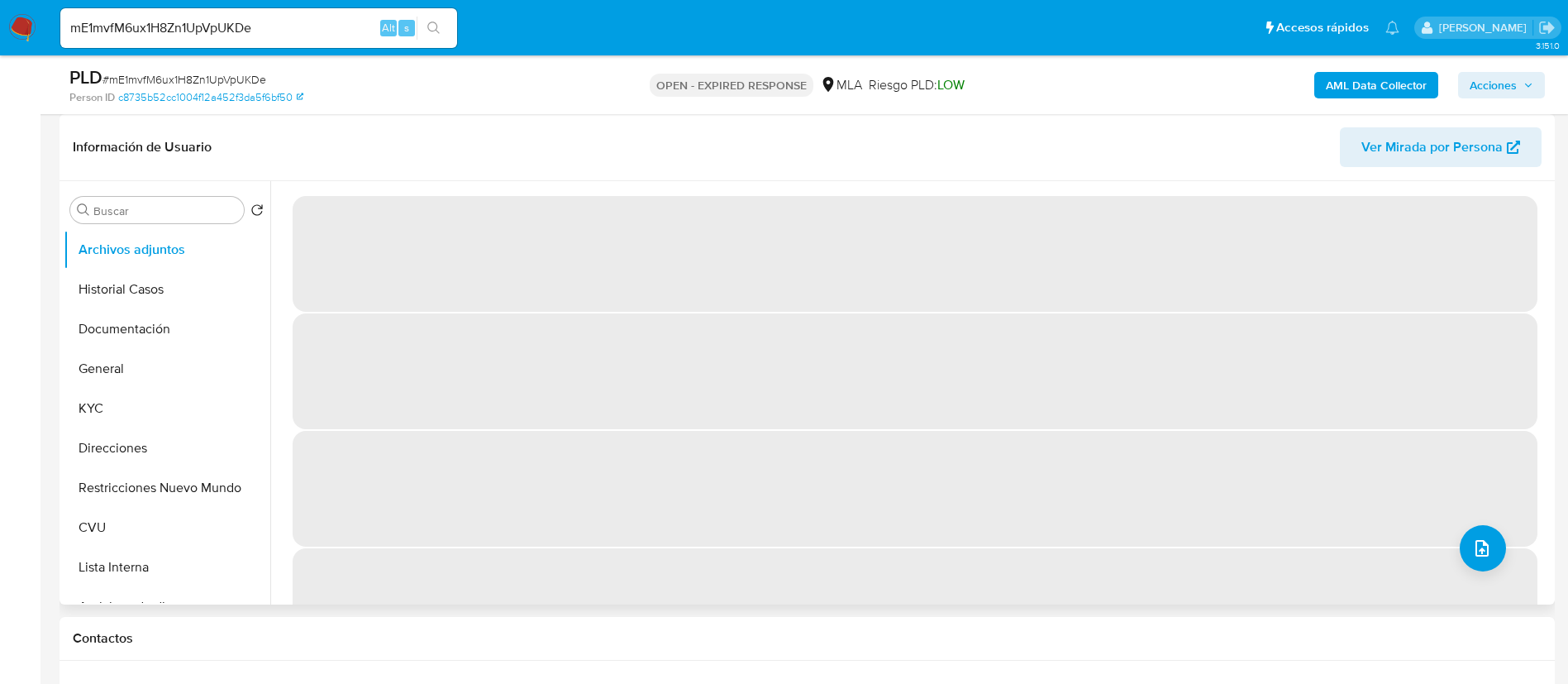
select select "10"
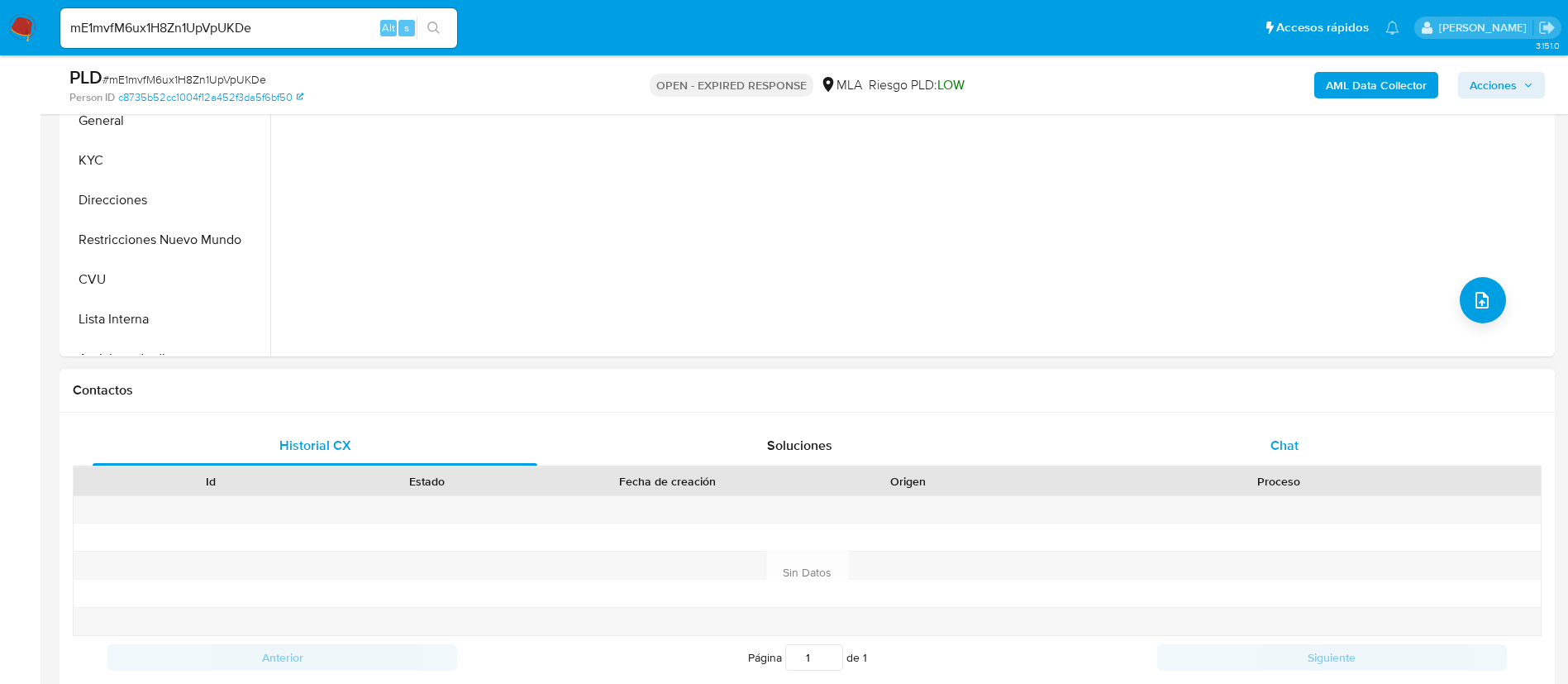
click at [1231, 441] on div "Chat" at bounding box center [1284, 445] width 445 height 39
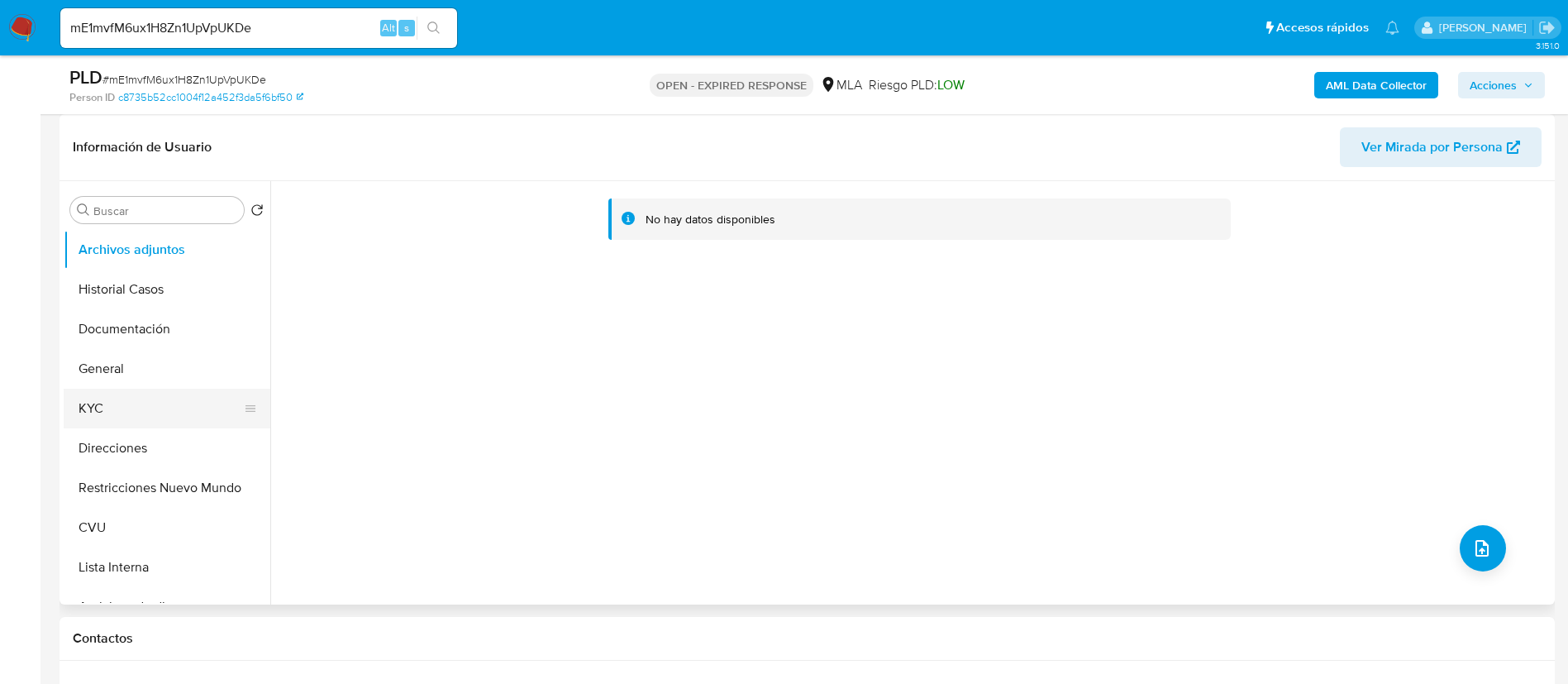
click at [121, 389] on button "KYC" at bounding box center [160, 408] width 193 height 39
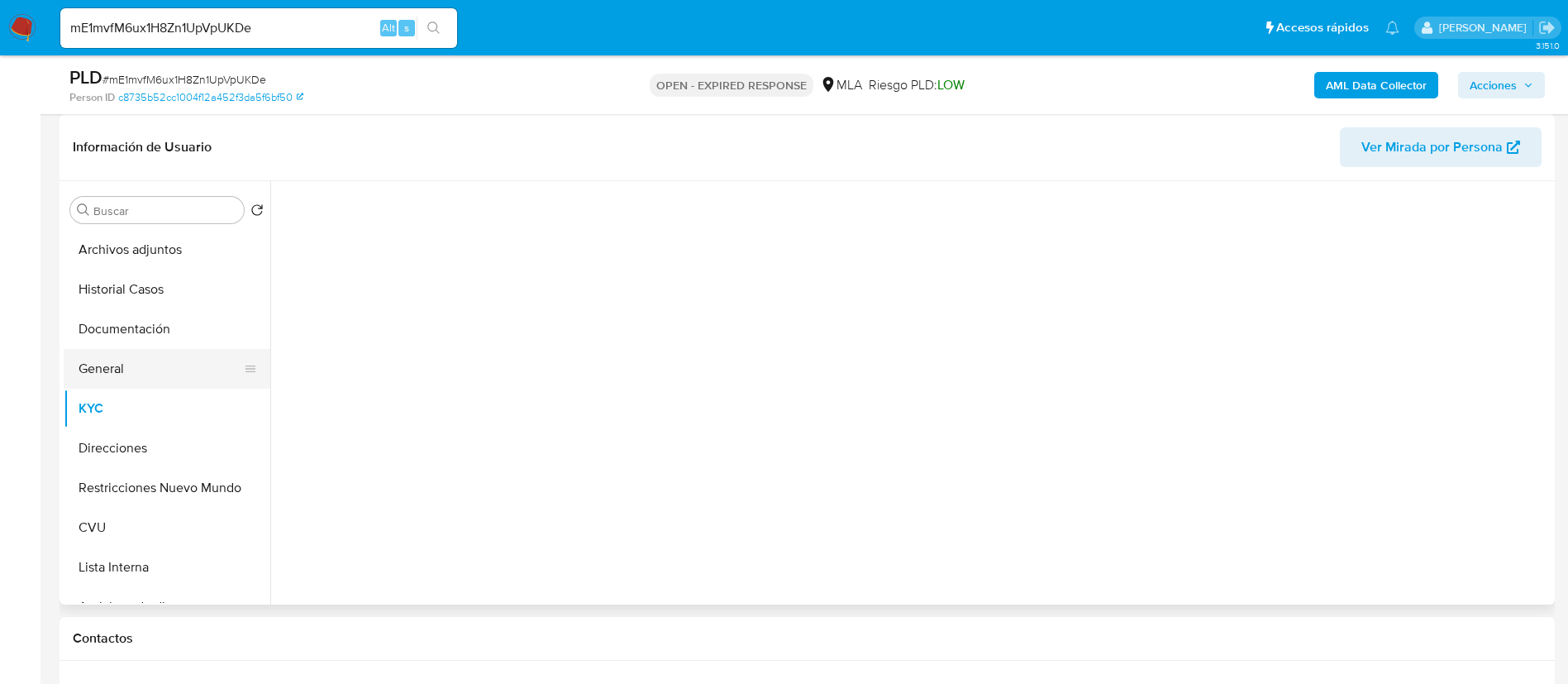
click at [118, 382] on button "General" at bounding box center [160, 368] width 193 height 39
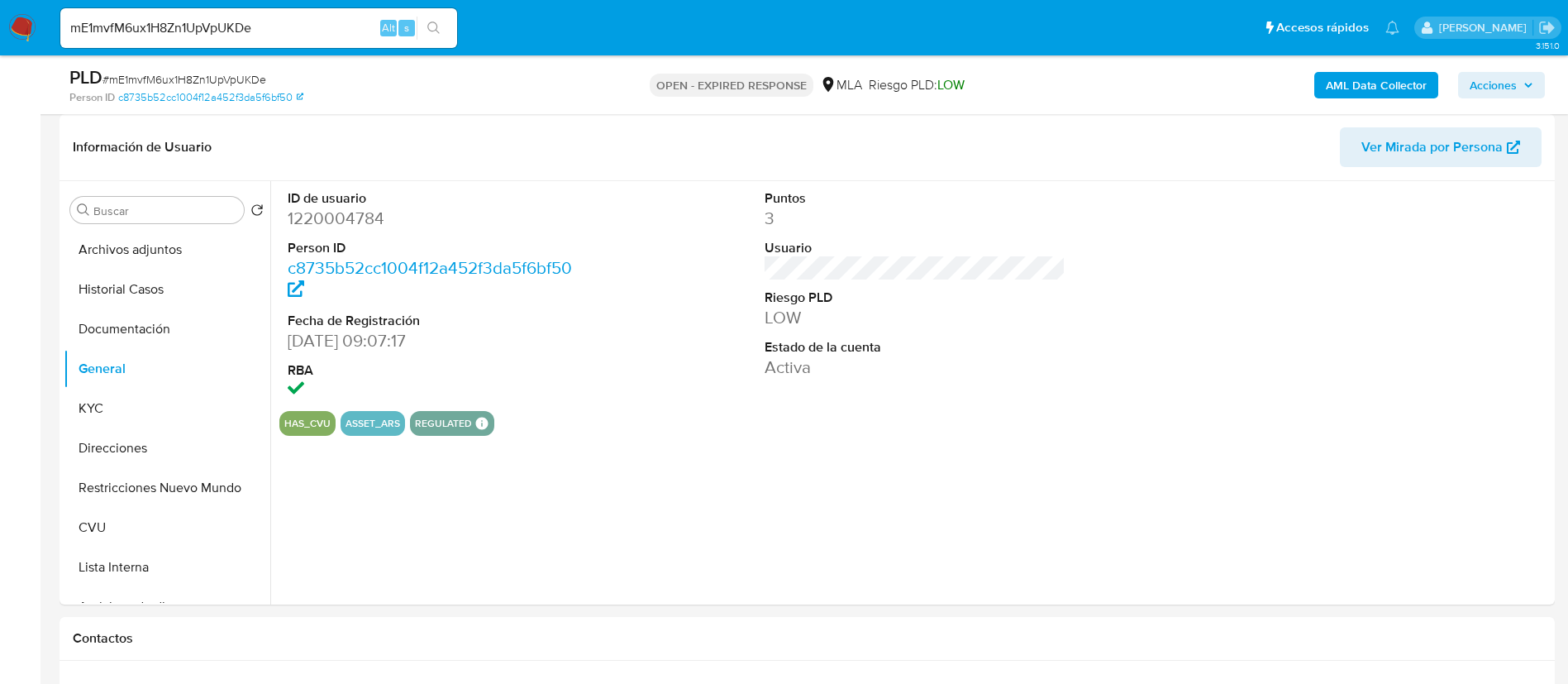
click at [315, 214] on dd "1220004784" at bounding box center [438, 218] width 301 height 23
copy dd "1220004784"
click at [110, 411] on button "KYC" at bounding box center [160, 408] width 193 height 39
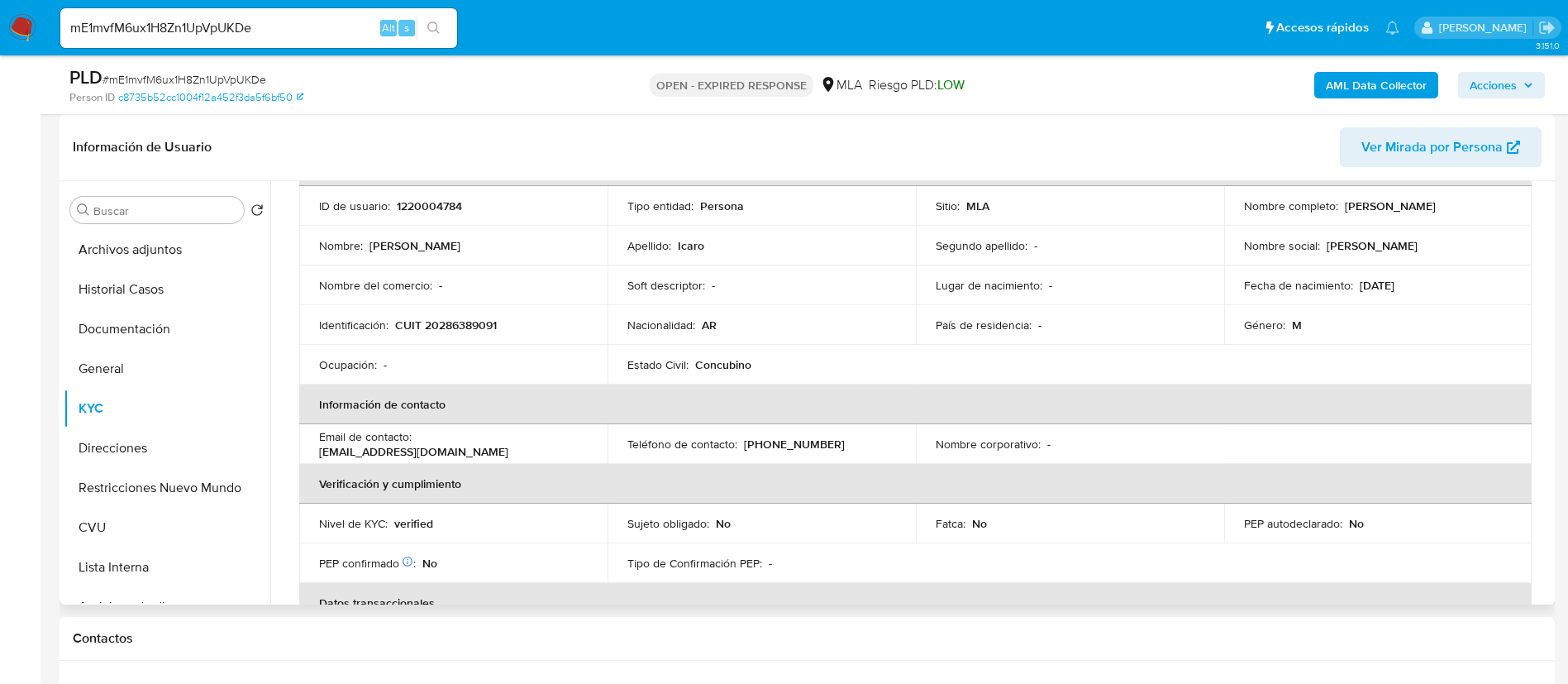
scroll to position [112, 0]
click at [136, 453] on button "Direcciones" at bounding box center [160, 447] width 193 height 39
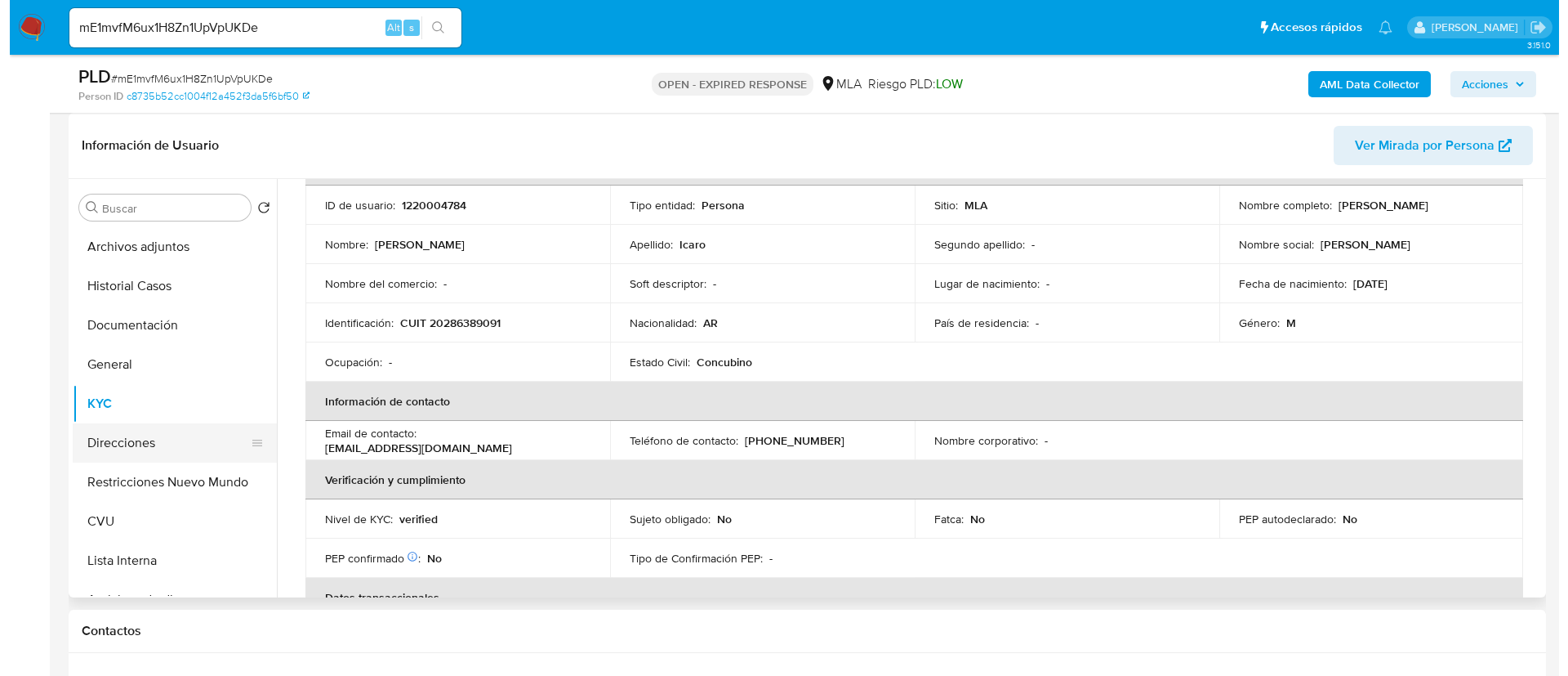
scroll to position [0, 0]
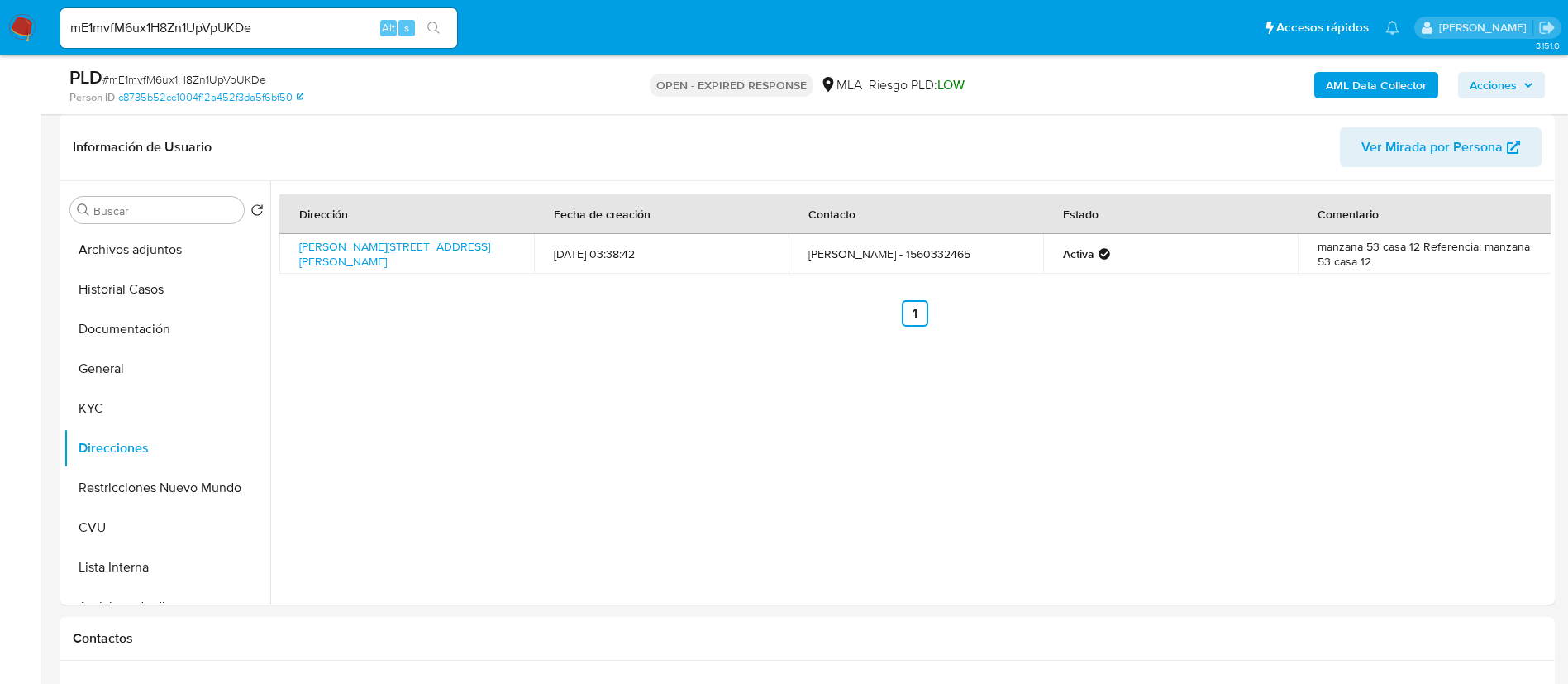
click at [1356, 80] on b "AML Data Collector" at bounding box center [1376, 85] width 100 height 26
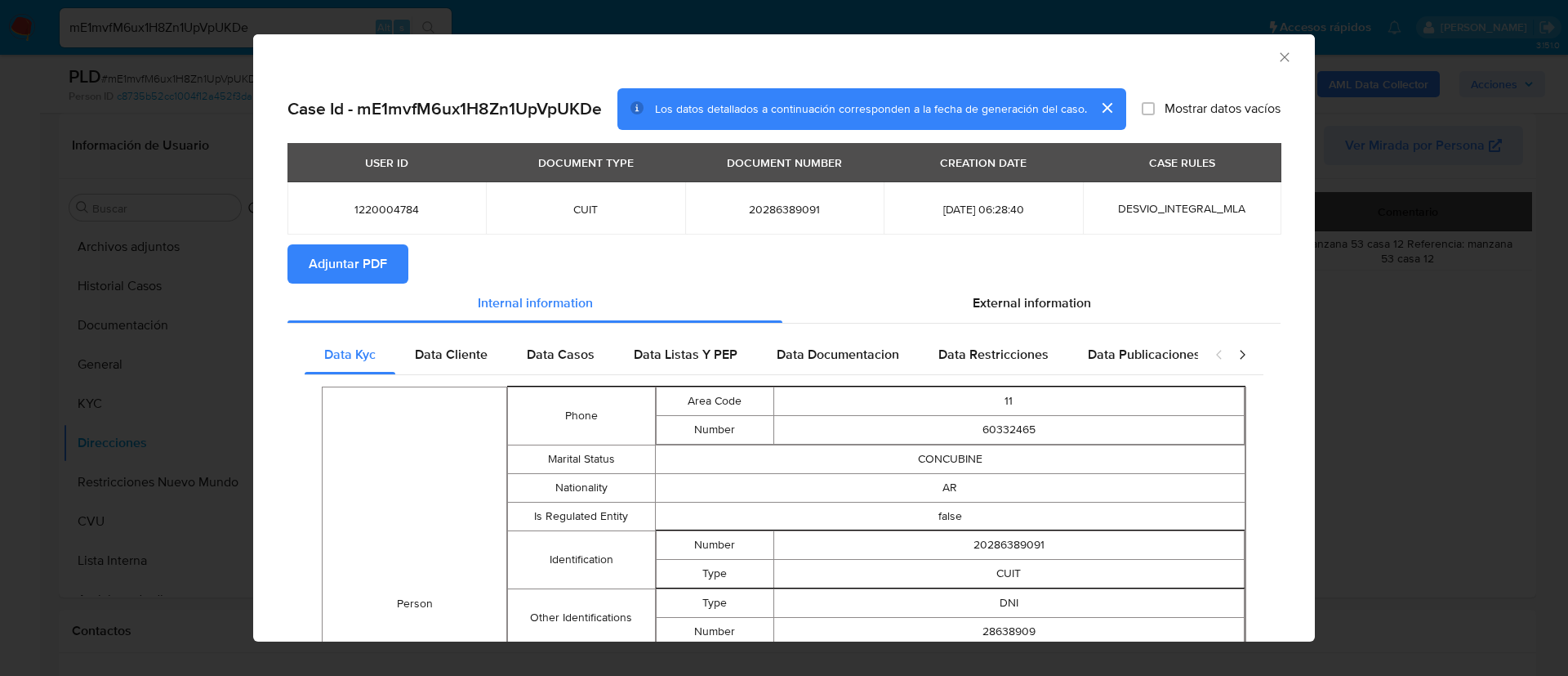
click at [325, 261] on span "Adjuntar PDF" at bounding box center [348, 264] width 79 height 36
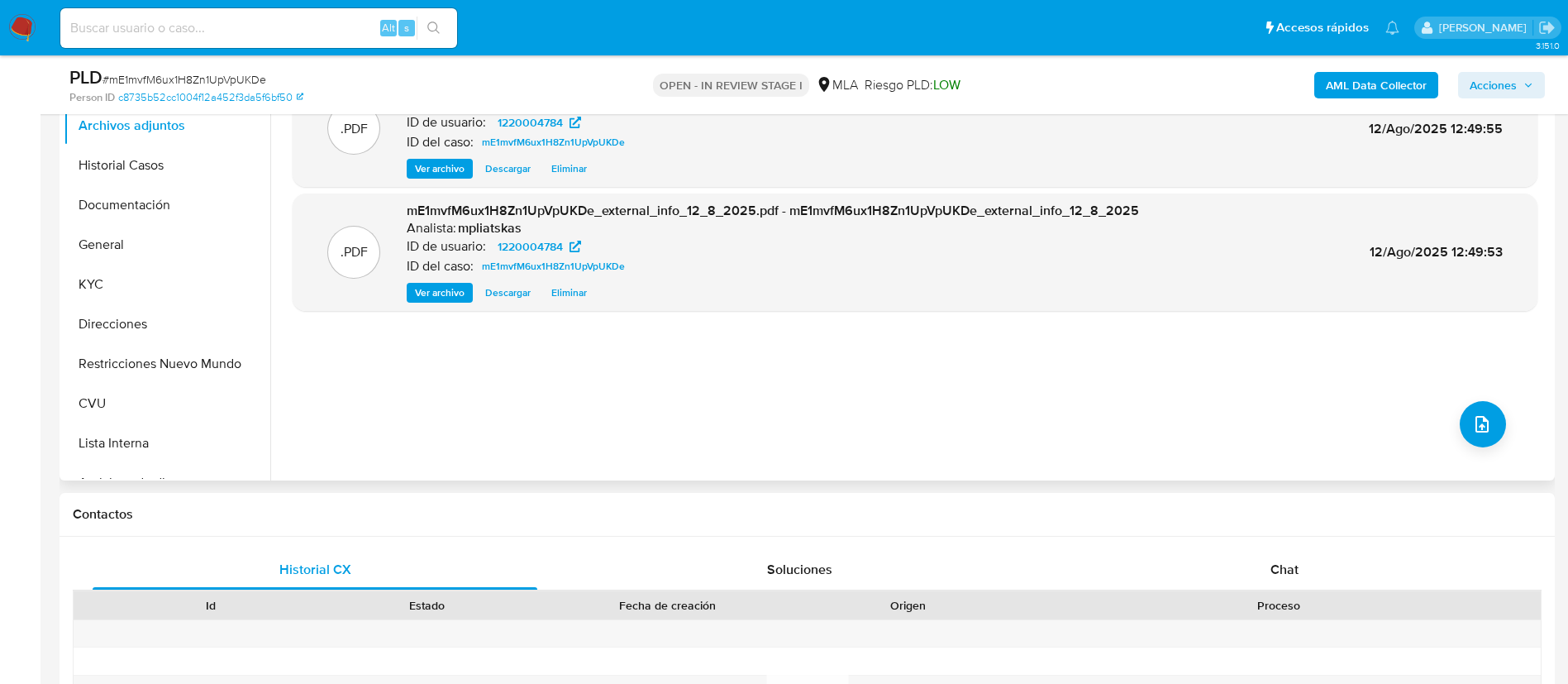
select select "10"
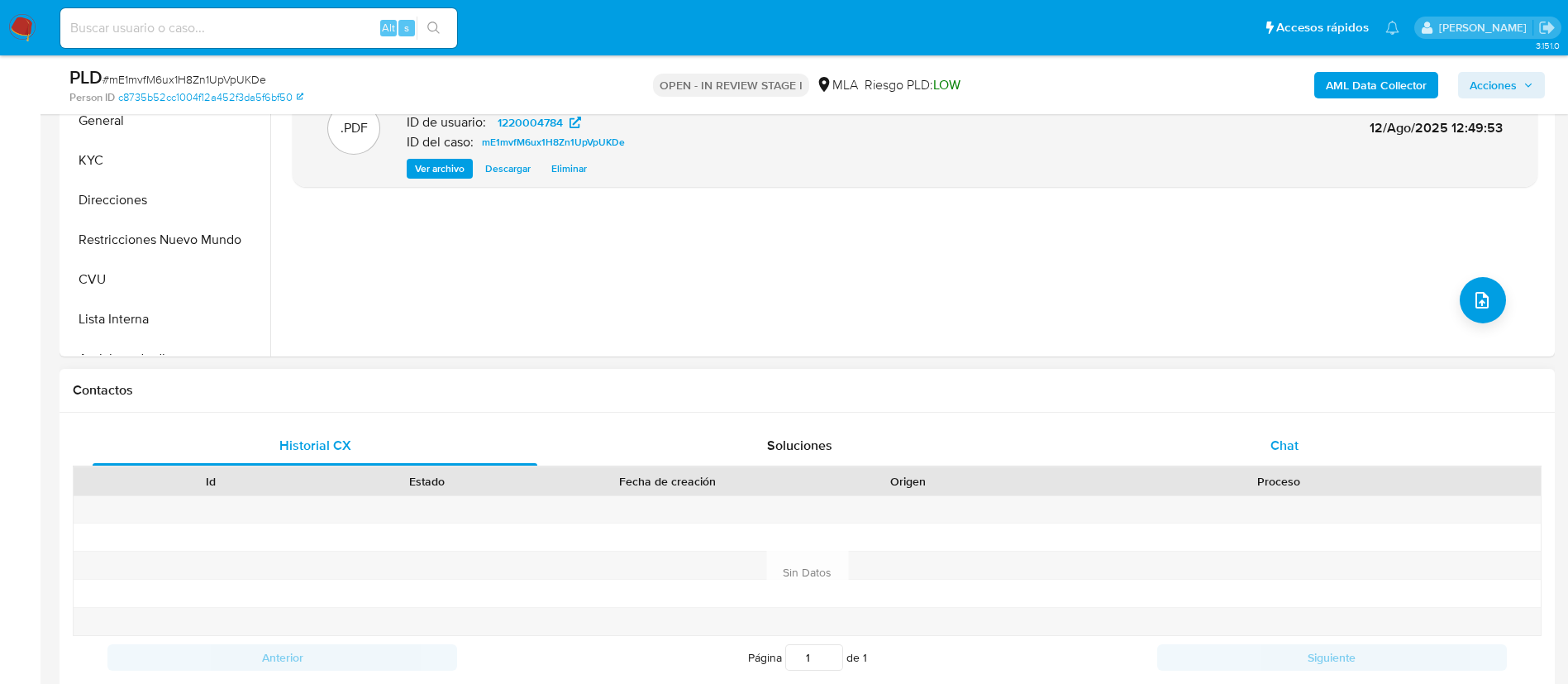
click at [1395, 432] on div "Chat" at bounding box center [1284, 445] width 445 height 39
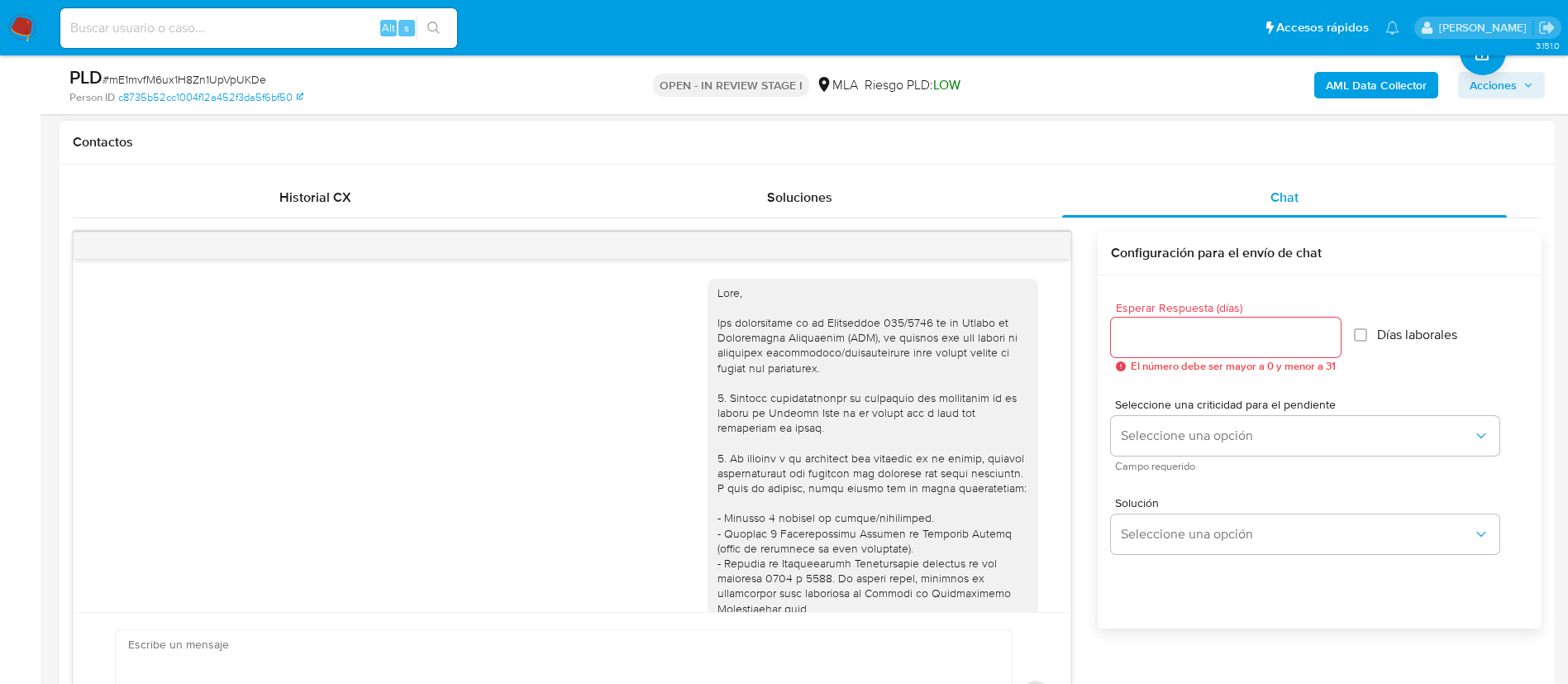
scroll to position [947, 0]
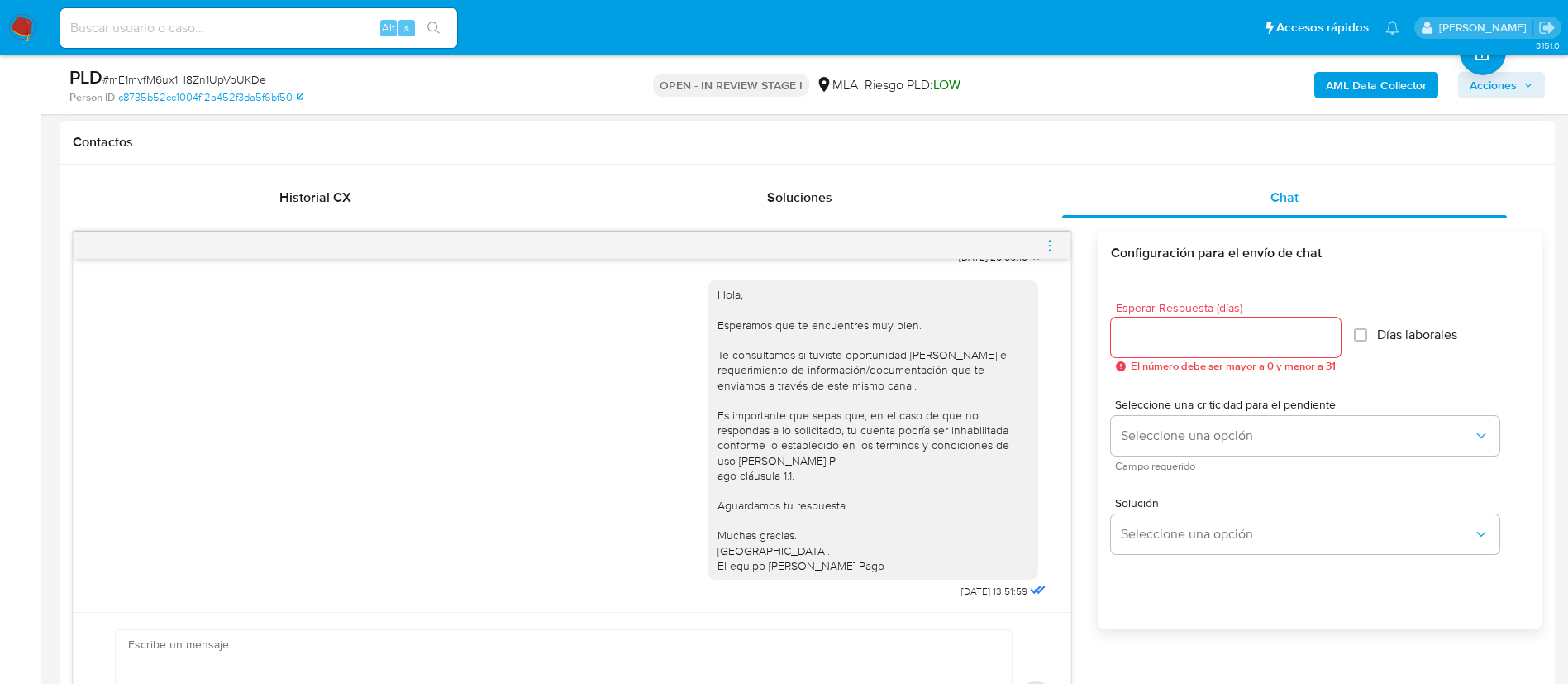
click at [1048, 246] on icon "menu-action" at bounding box center [1049, 245] width 15 height 15
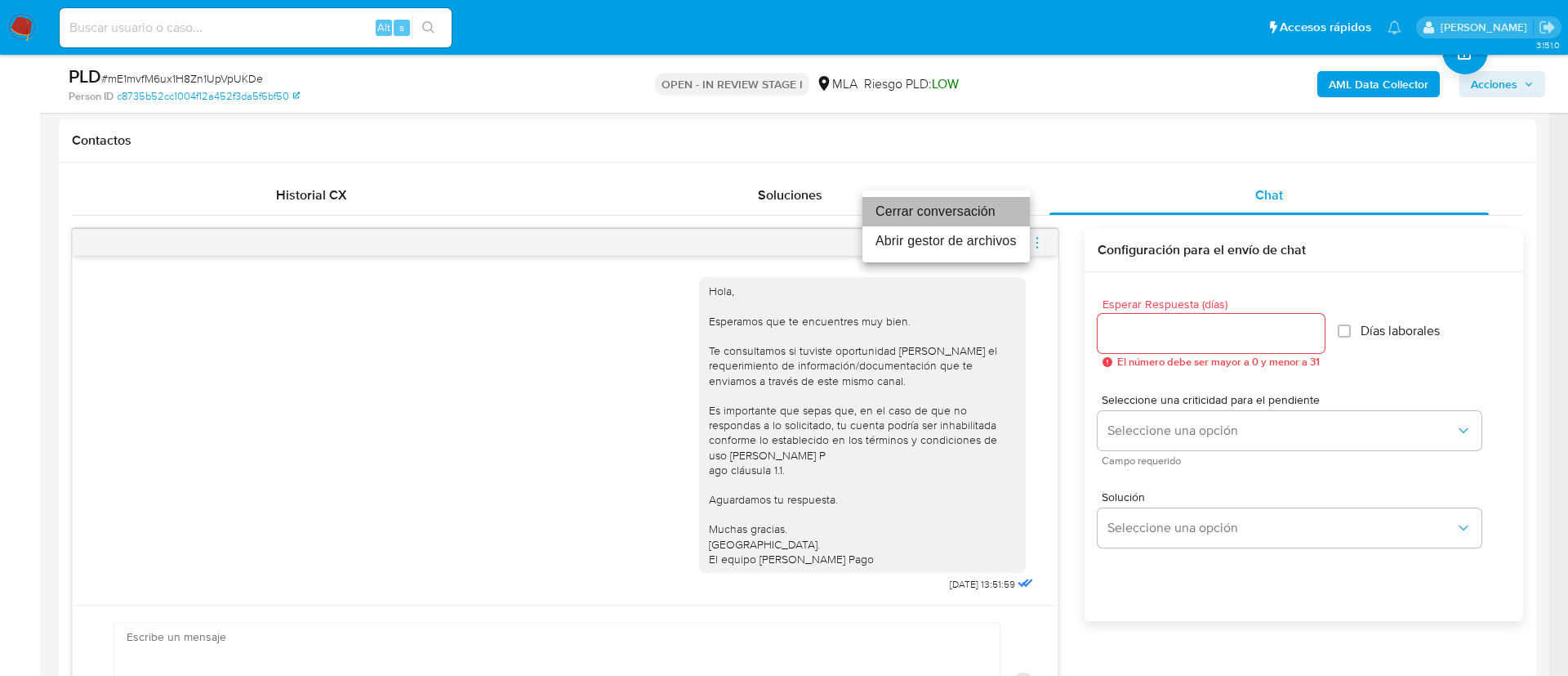
click at [1010, 224] on li "Cerrar conversación" at bounding box center [946, 212] width 167 height 29
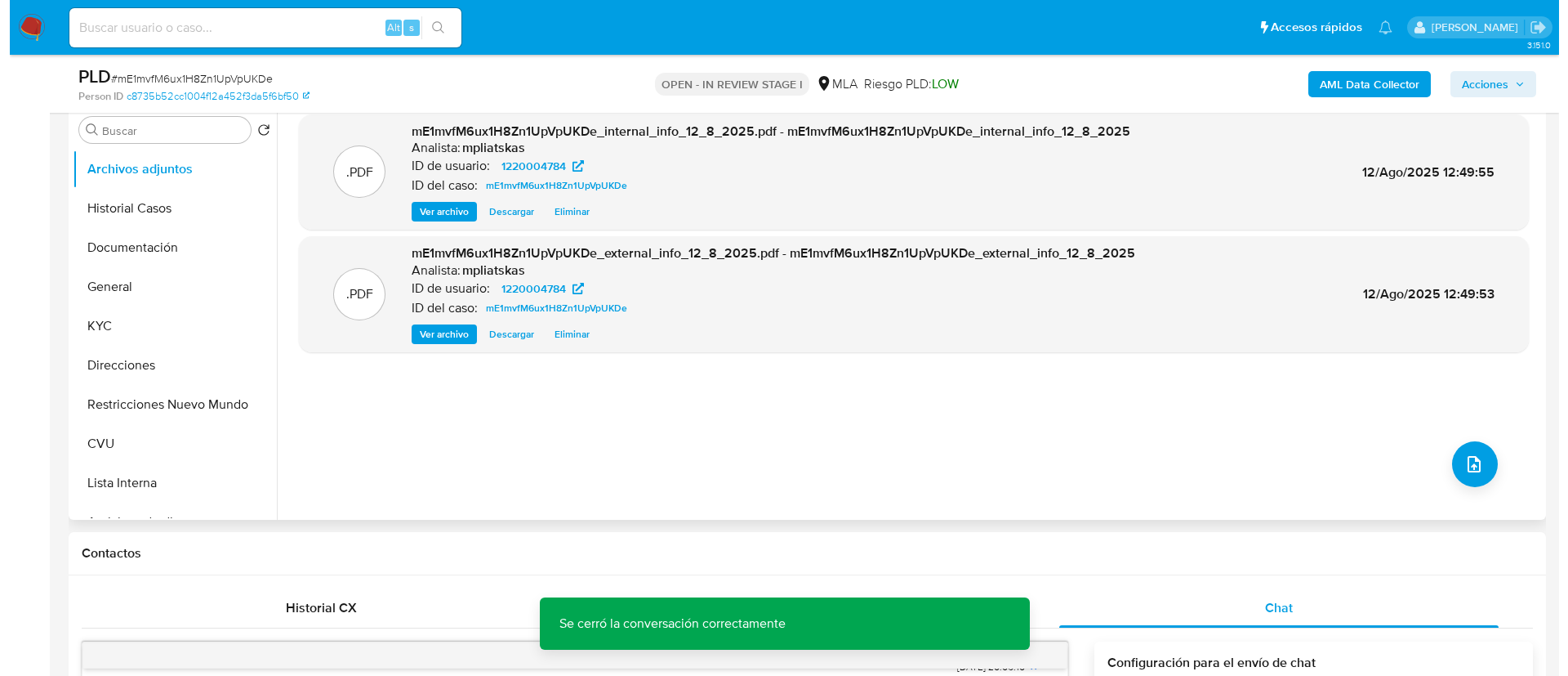
scroll to position [245, 0]
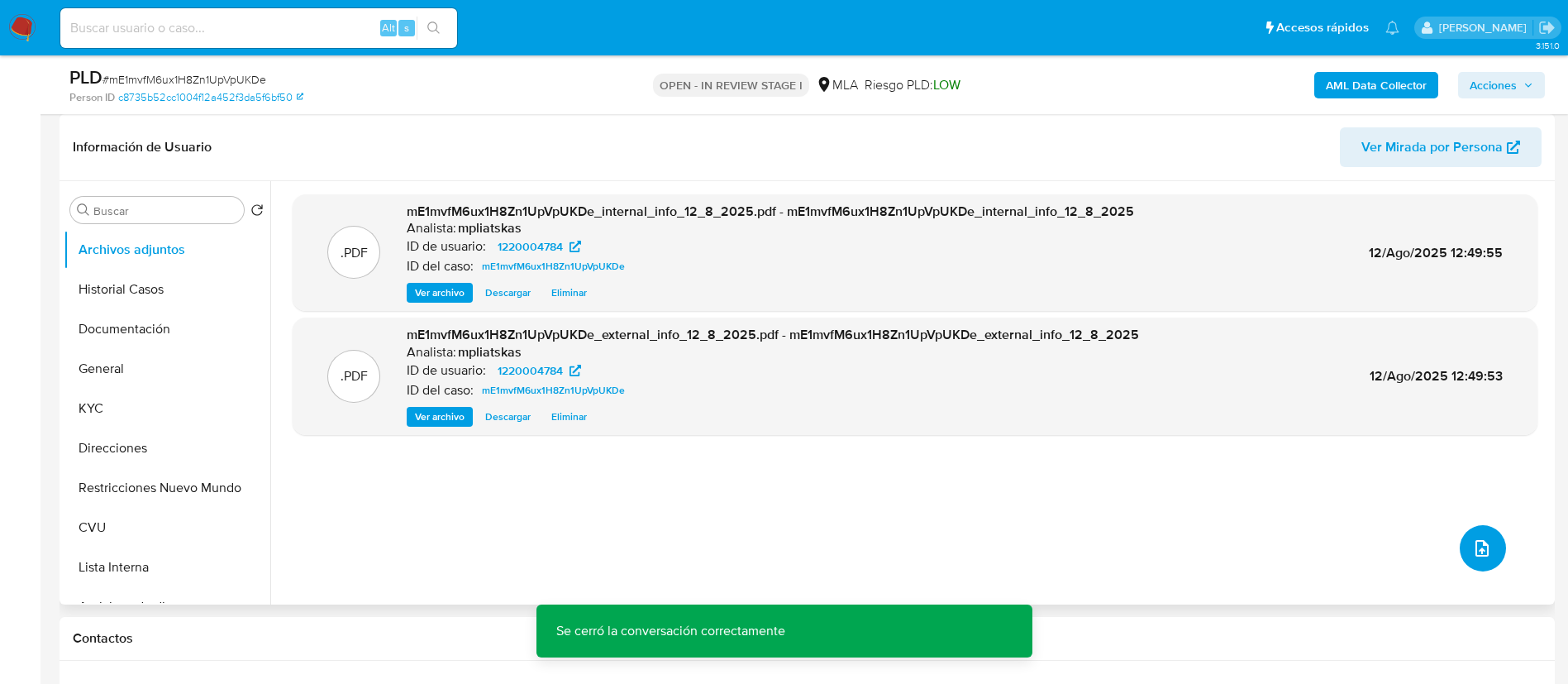
click at [1477, 526] on button "upload-file" at bounding box center [1482, 548] width 46 height 46
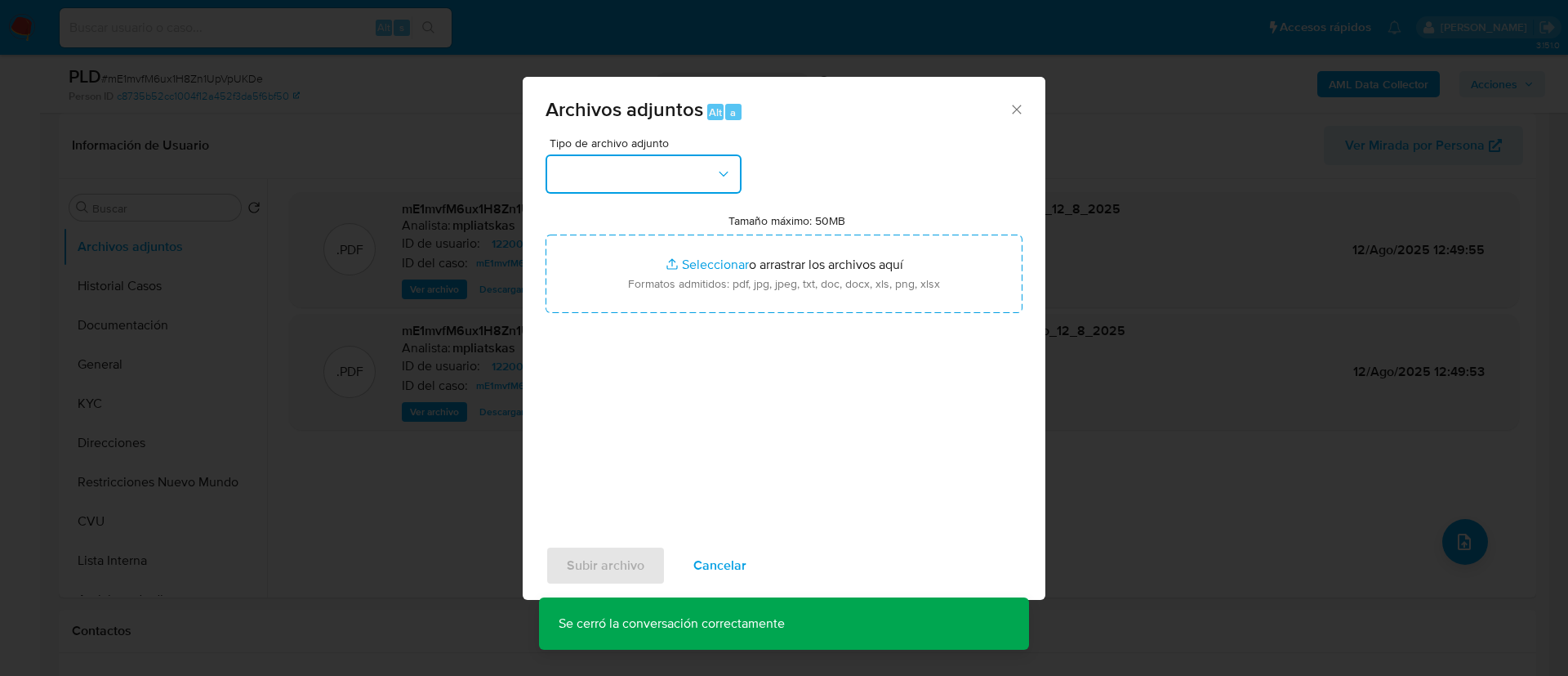
click at [642, 170] on button "button" at bounding box center [643, 174] width 196 height 39
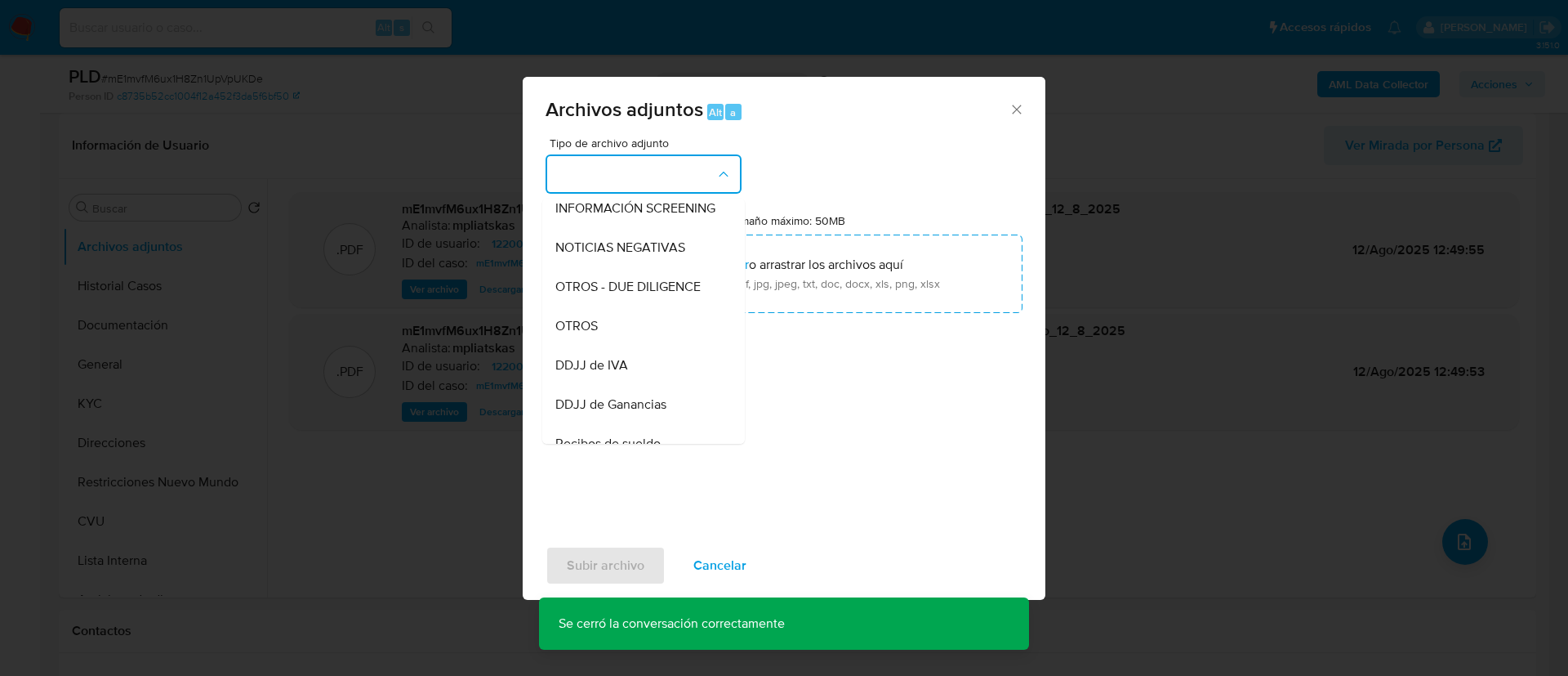
drag, startPoint x: 641, startPoint y: 342, endPoint x: 668, endPoint y: 327, distance: 30.9
click at [641, 341] on div "OTROS" at bounding box center [638, 325] width 167 height 39
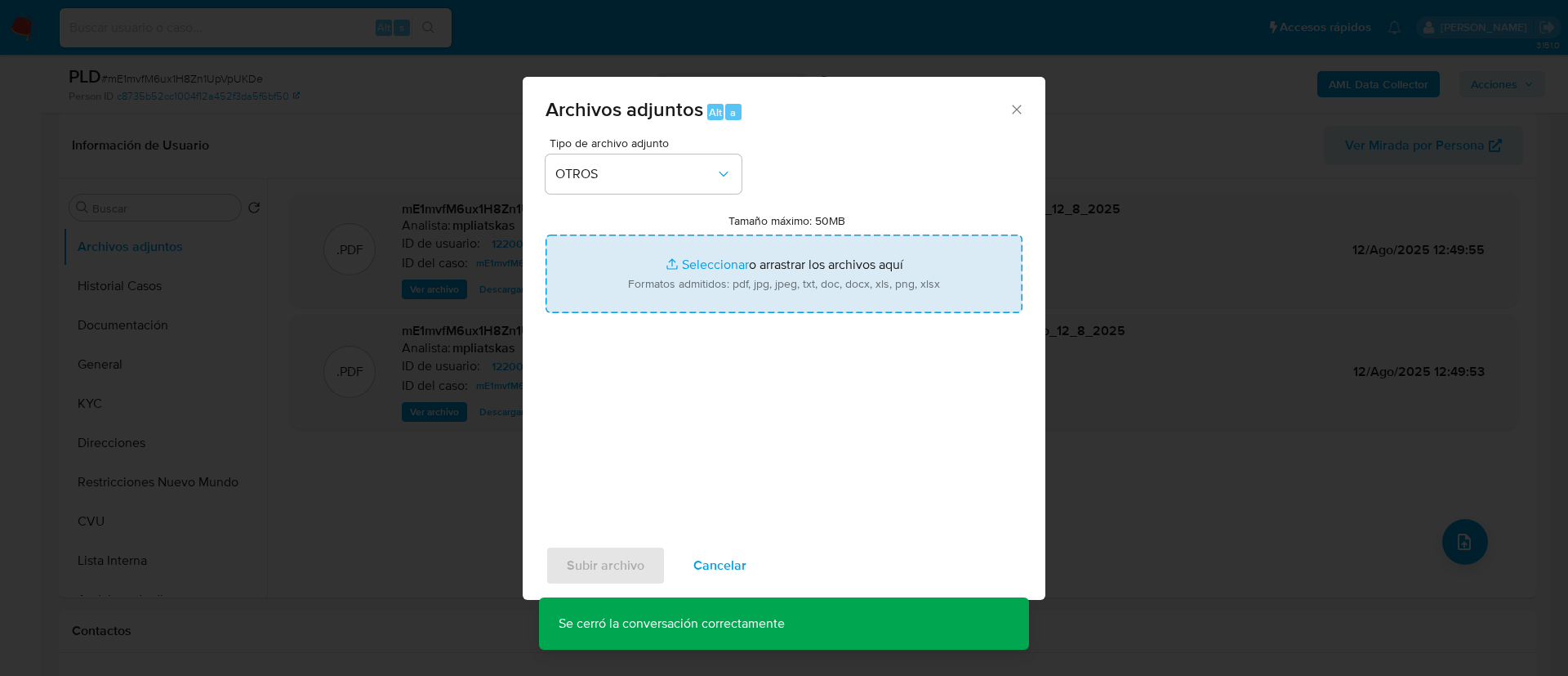
click at [709, 287] on input "Tamaño máximo: 50MB Seleccionar archivos" at bounding box center [784, 274] width 477 height 79
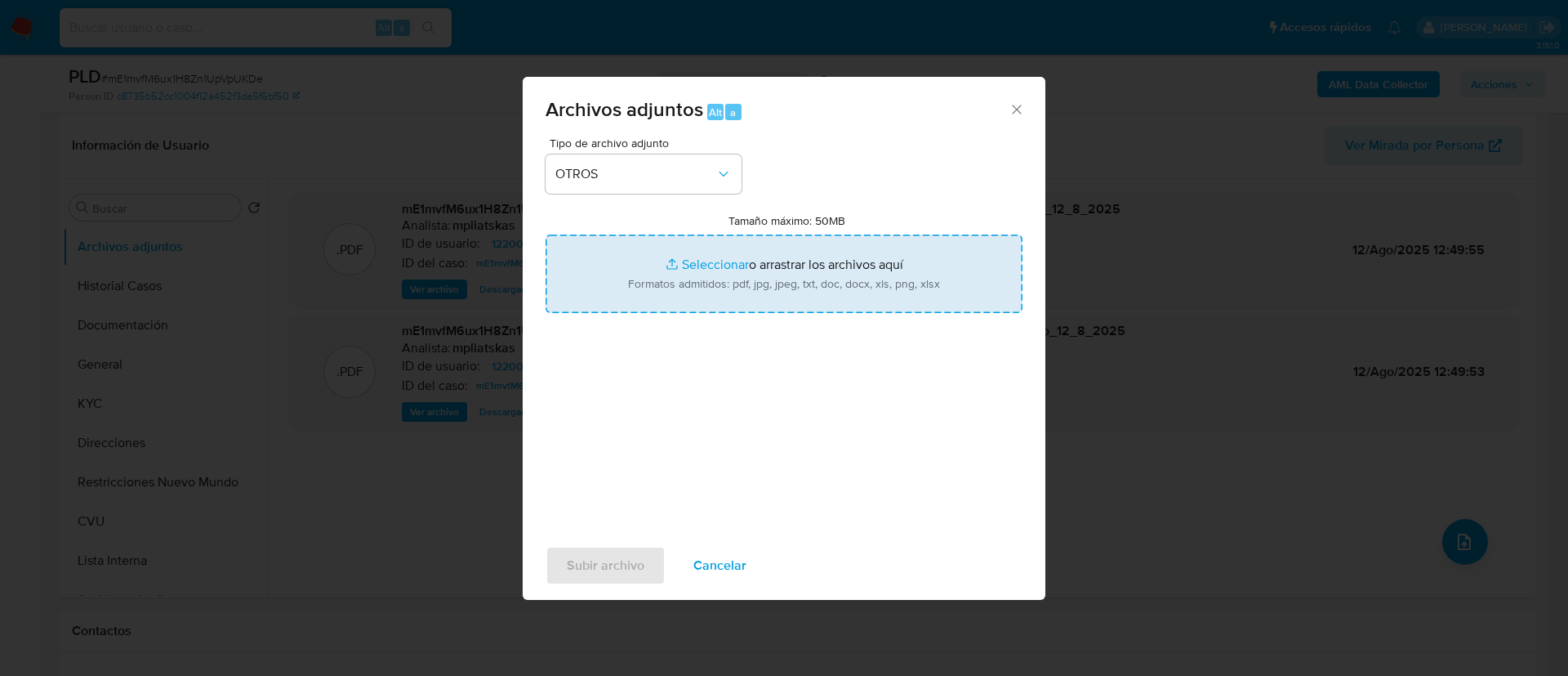
type input "C:\fakepath\1220004784 Movimientos.xlsx"
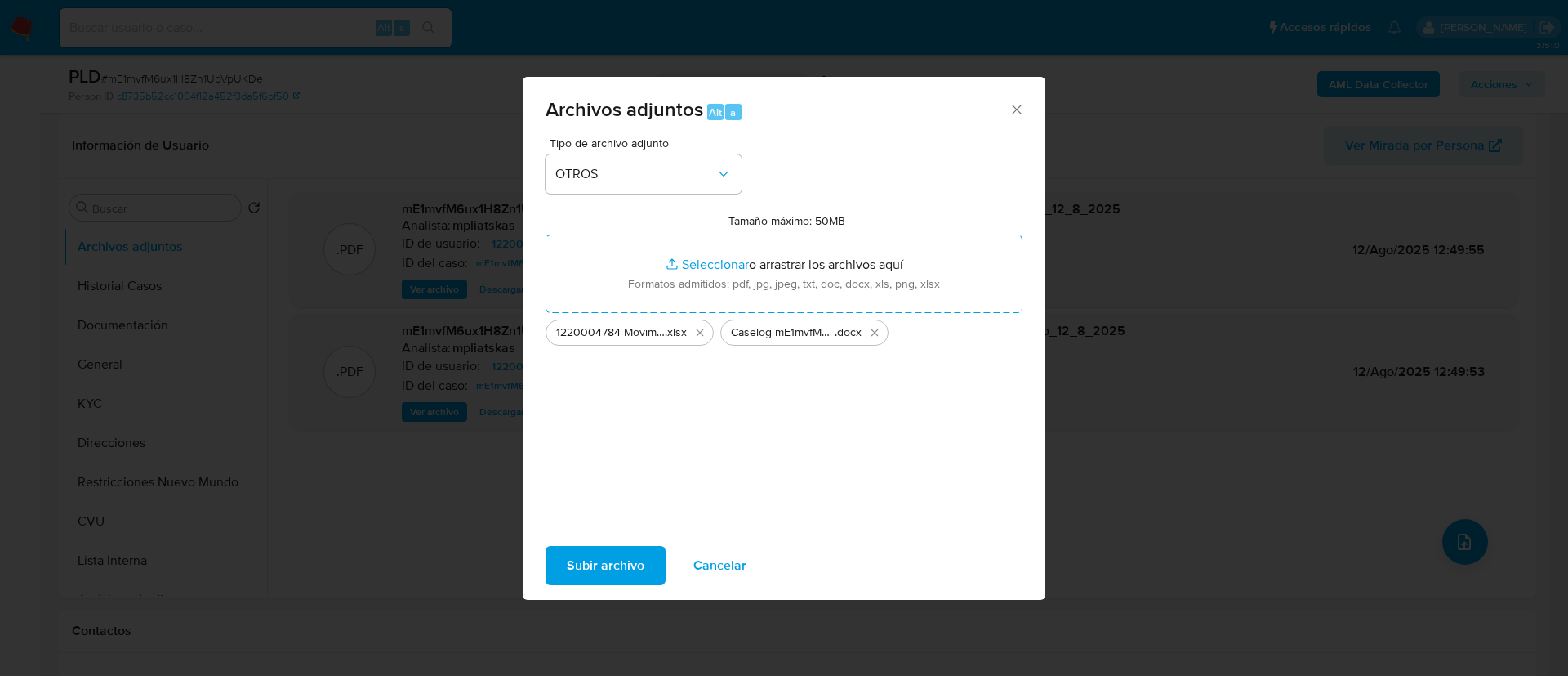
click at [602, 576] on span "Subir archivo" at bounding box center [606, 565] width 78 height 36
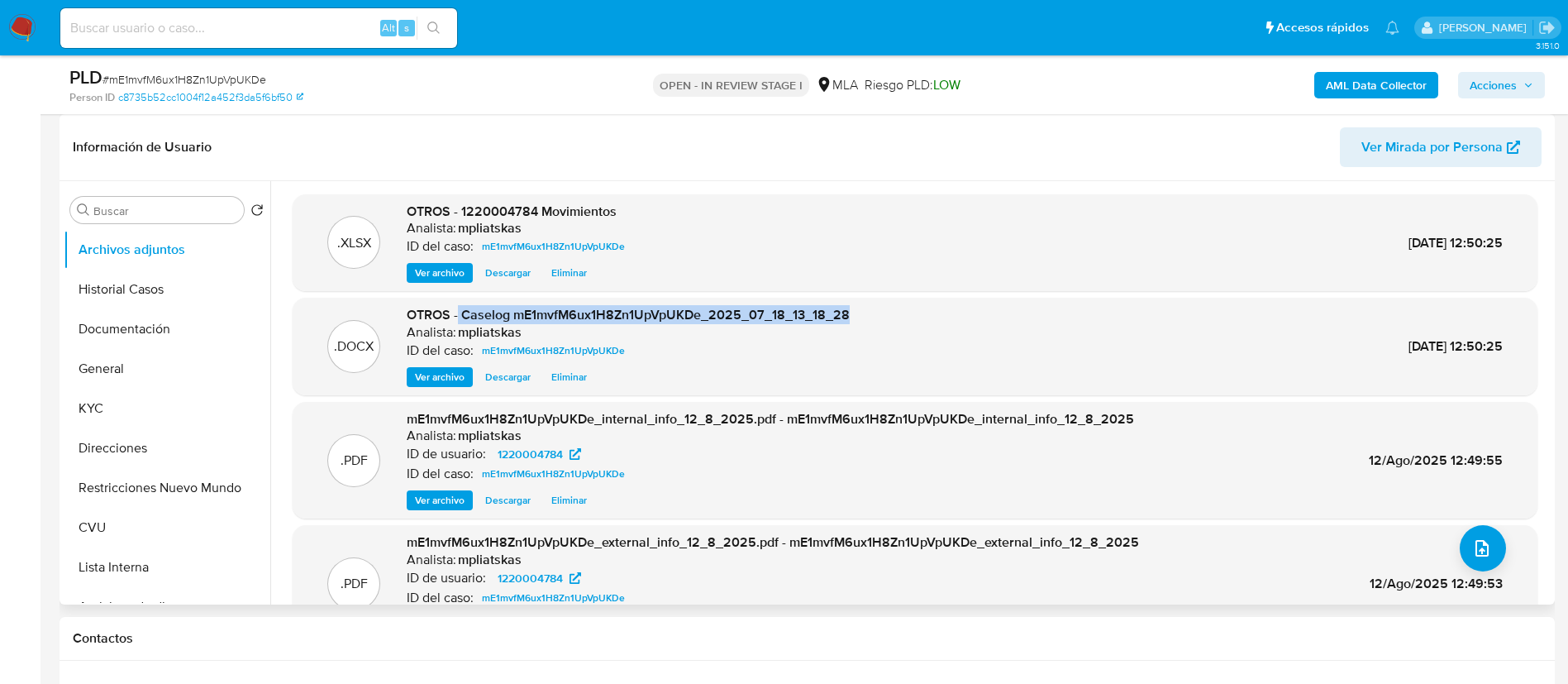
drag, startPoint x: 458, startPoint y: 312, endPoint x: 925, endPoint y: 319, distance: 467.1
click at [925, 319] on div ".DOCX OTROS - Caselog mE1mvfM6ux1H8Zn1UpVpUKDe_2025_07_18_13_18_28 Analista: mp…" at bounding box center [915, 346] width 1228 height 81
copy span "Caselog mE1mvfM6ux1H8Zn1UpVpUKDe_2025_07_18_13_18_28"
click at [1506, 83] on span "Acciones" at bounding box center [1493, 85] width 47 height 26
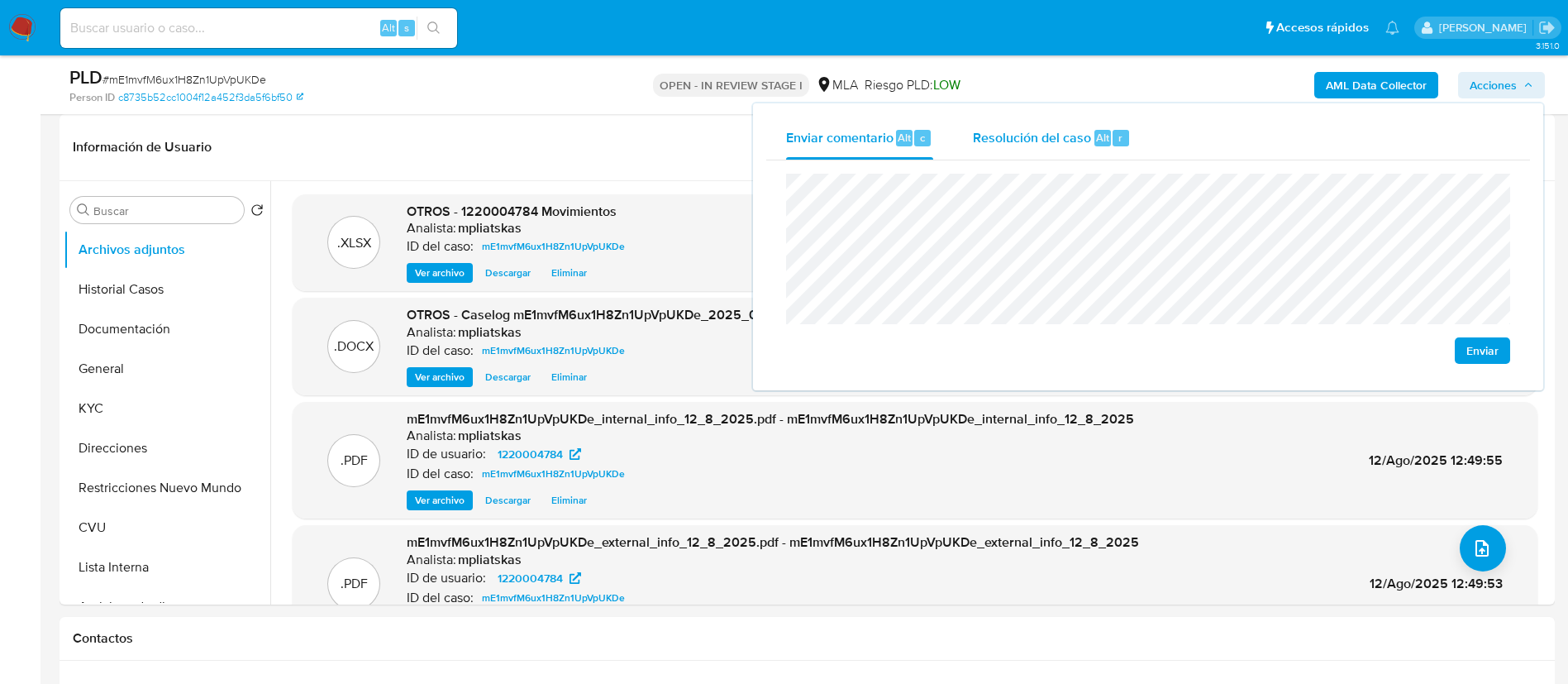
click at [1080, 128] on span "Resolución del caso" at bounding box center [1032, 137] width 118 height 19
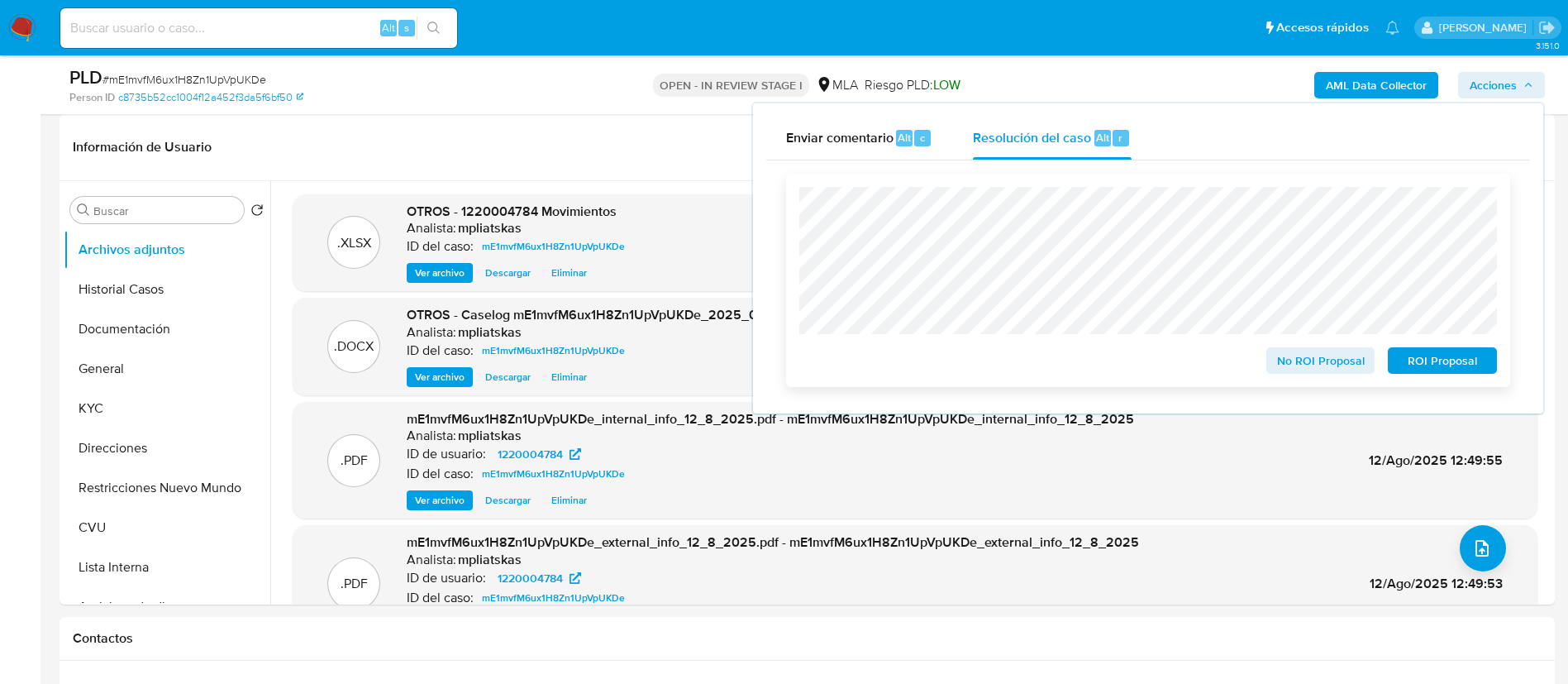
click at [1302, 363] on span "No ROI Proposal" at bounding box center [1321, 360] width 86 height 23
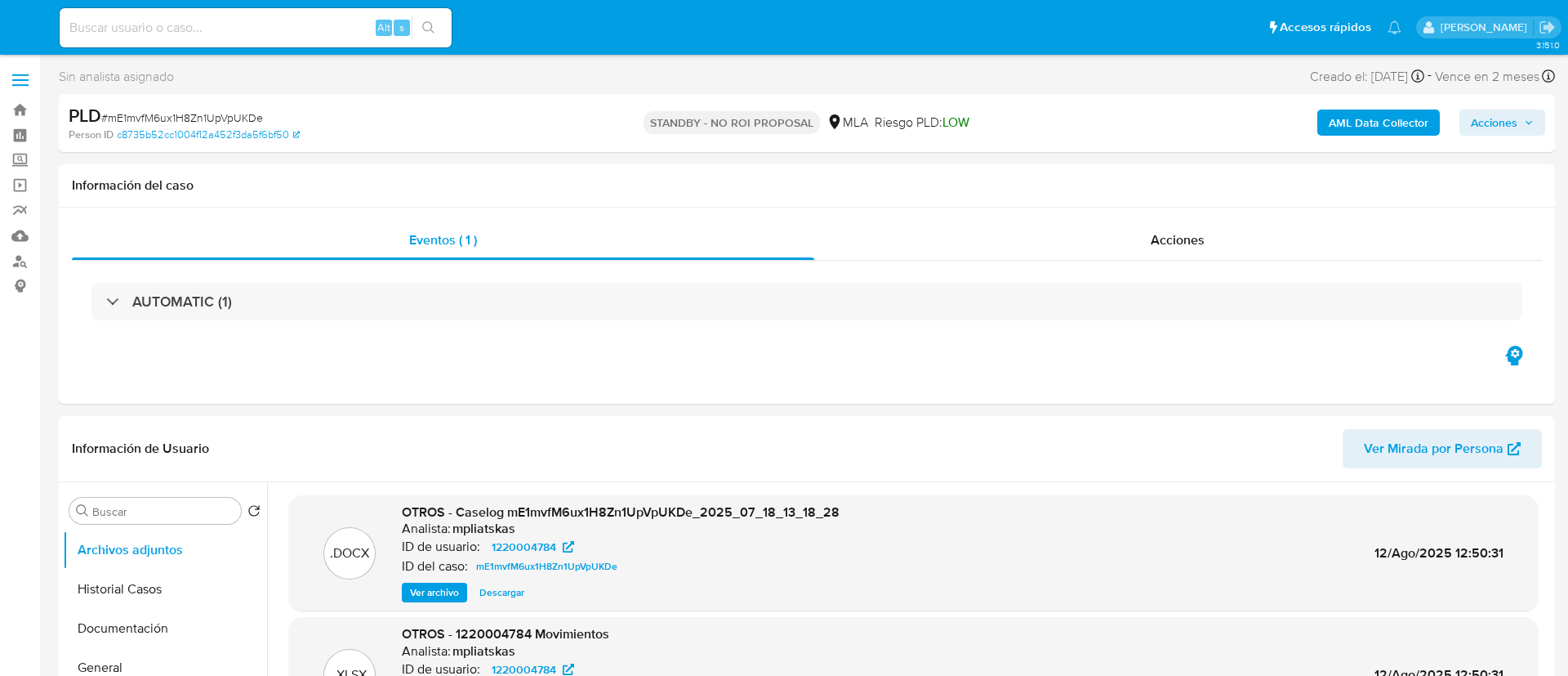
select select "10"
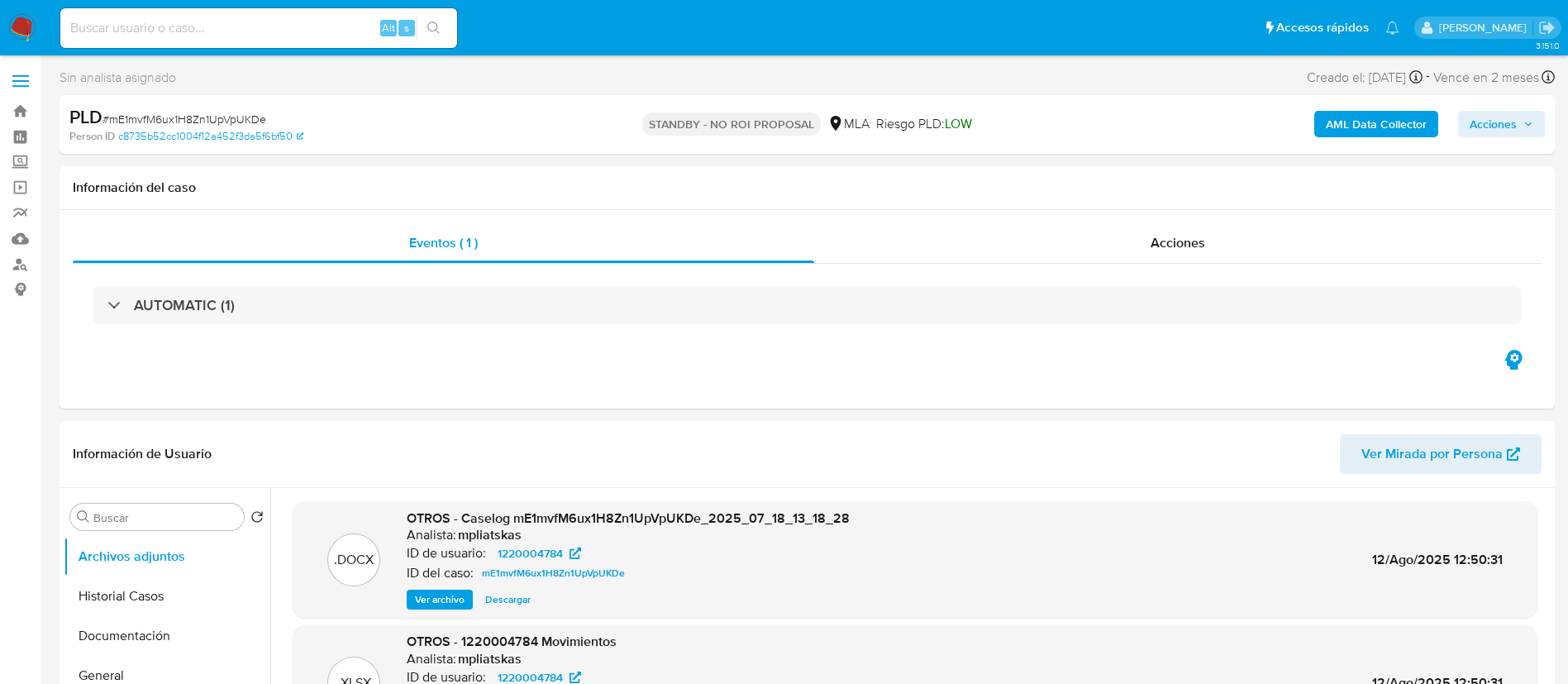
click at [365, 22] on input at bounding box center [259, 28] width 397 height 22
paste input "CgW3X1jLj0RZqV2UJ21t2yD6"
type input "CgW3X1jLj0RZqV2UJ21t2yD6"
click at [448, 19] on button "search-icon" at bounding box center [433, 28] width 34 height 23
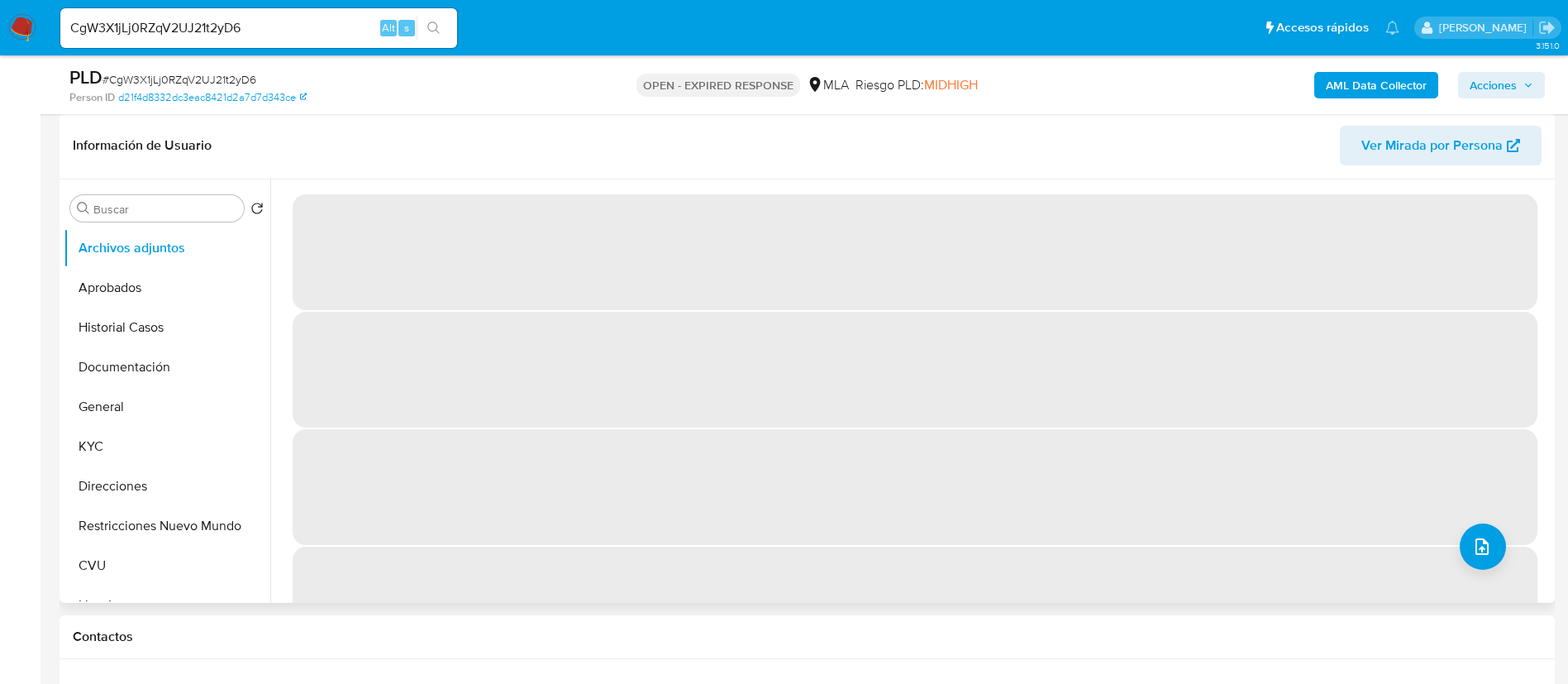
scroll to position [372, 0]
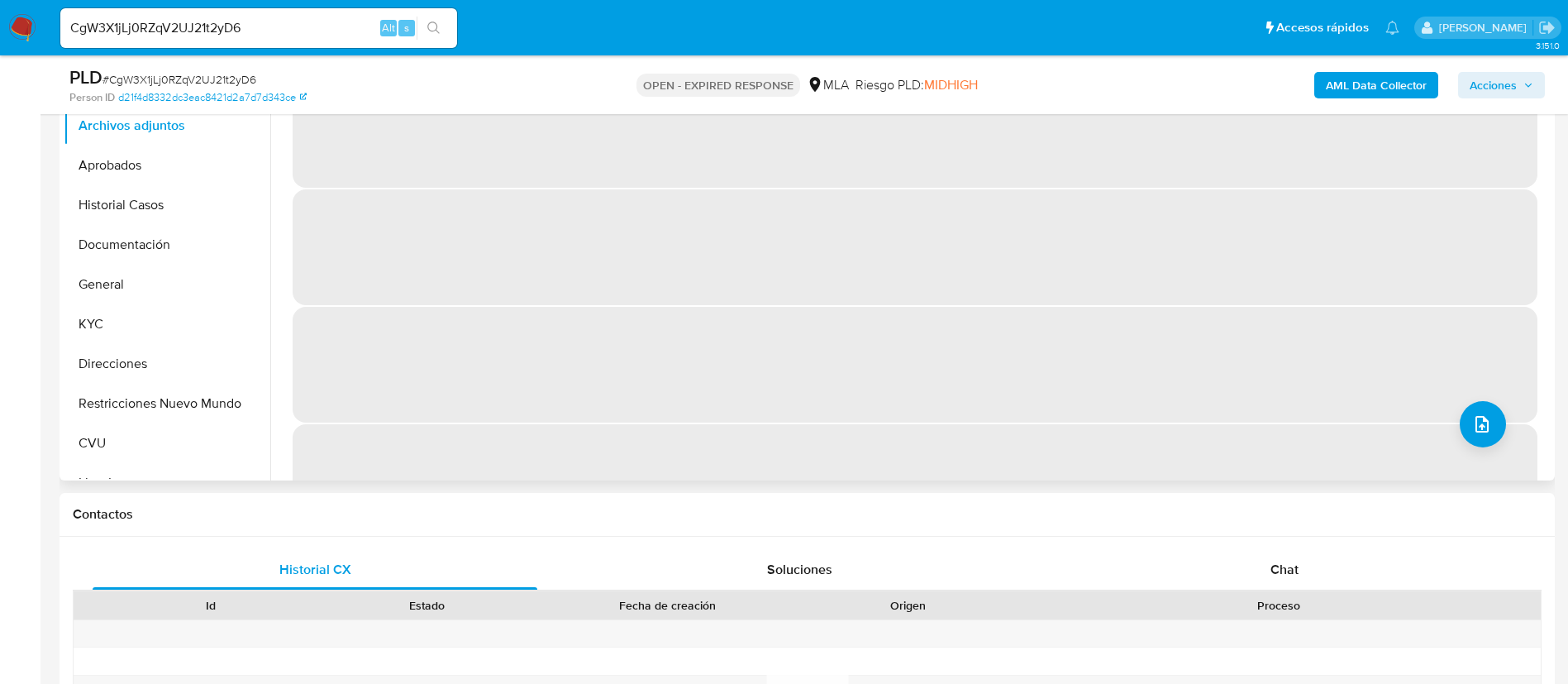
select select "10"
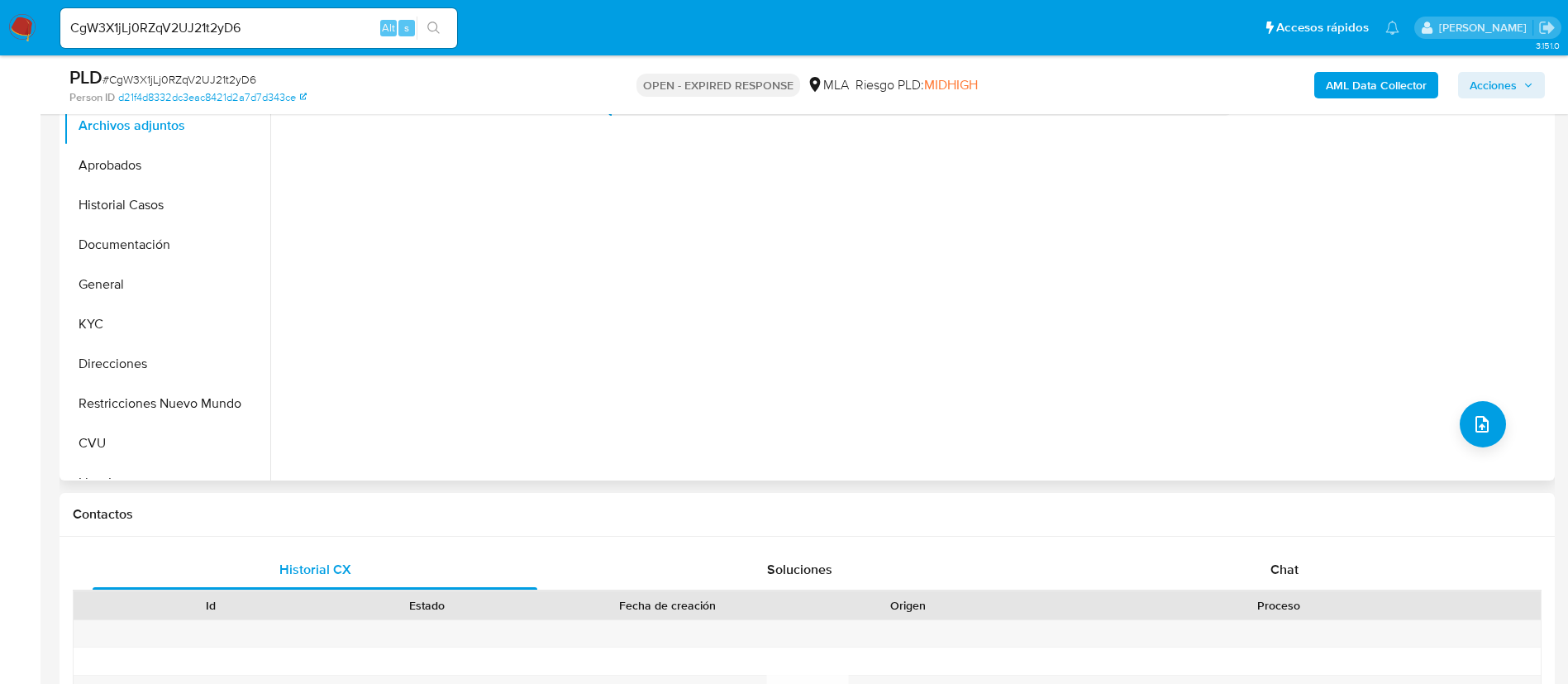
scroll to position [0, 0]
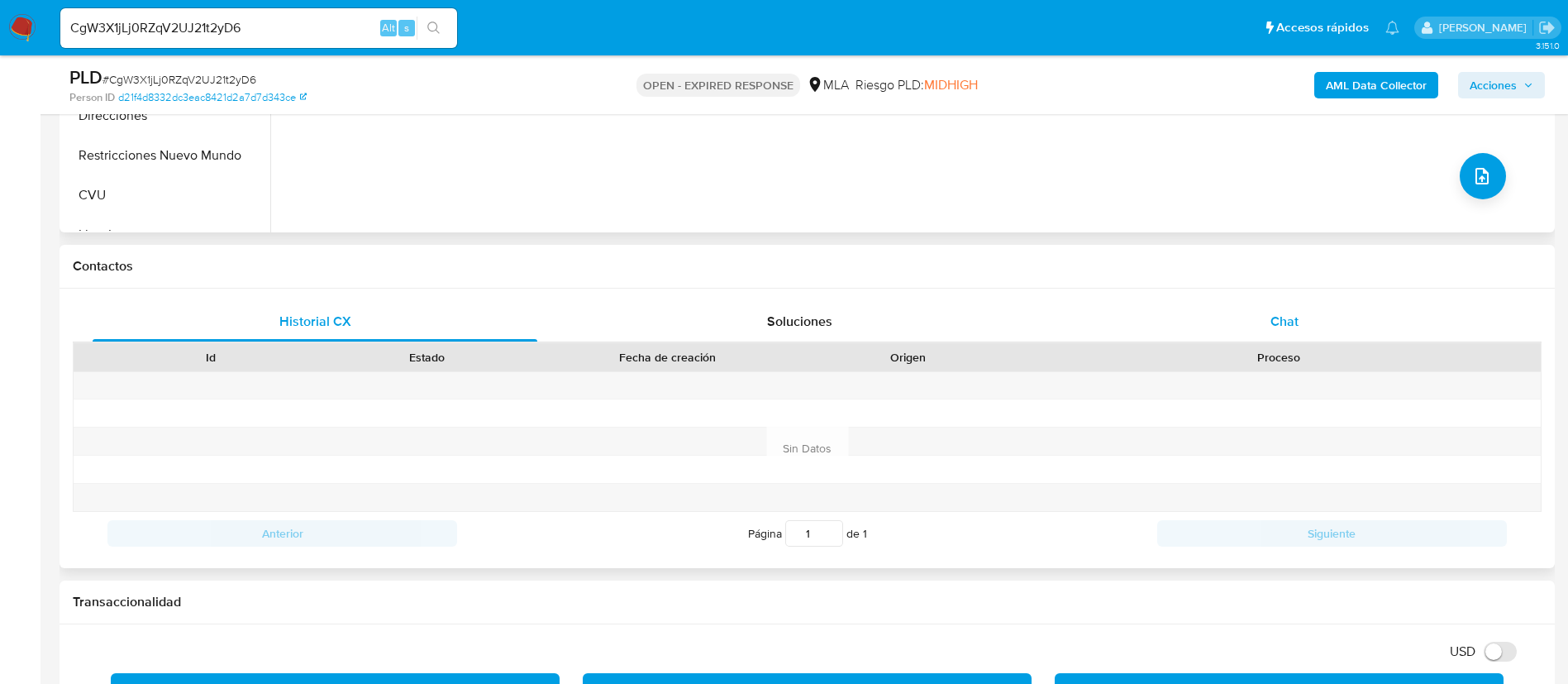
click at [1277, 335] on div "Chat" at bounding box center [1284, 321] width 445 height 39
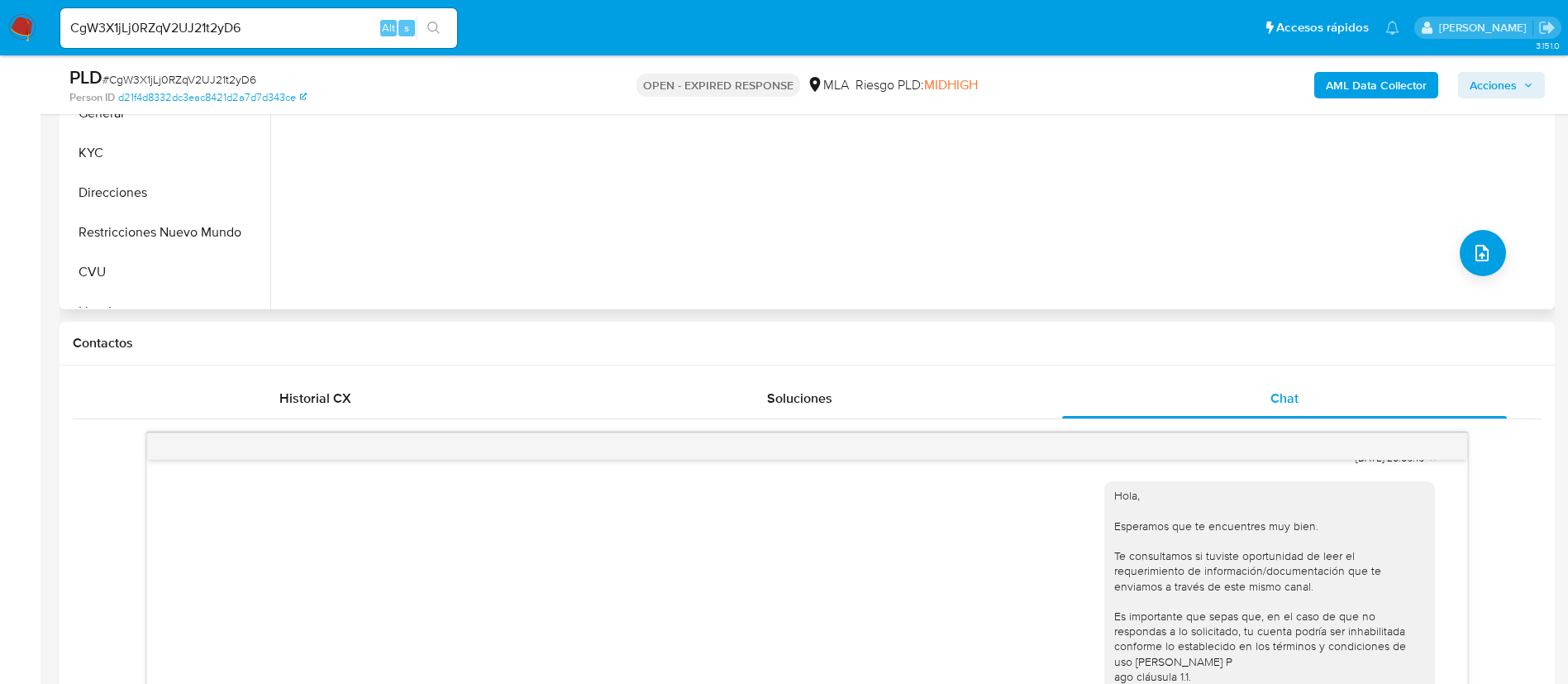
scroll to position [248, 0]
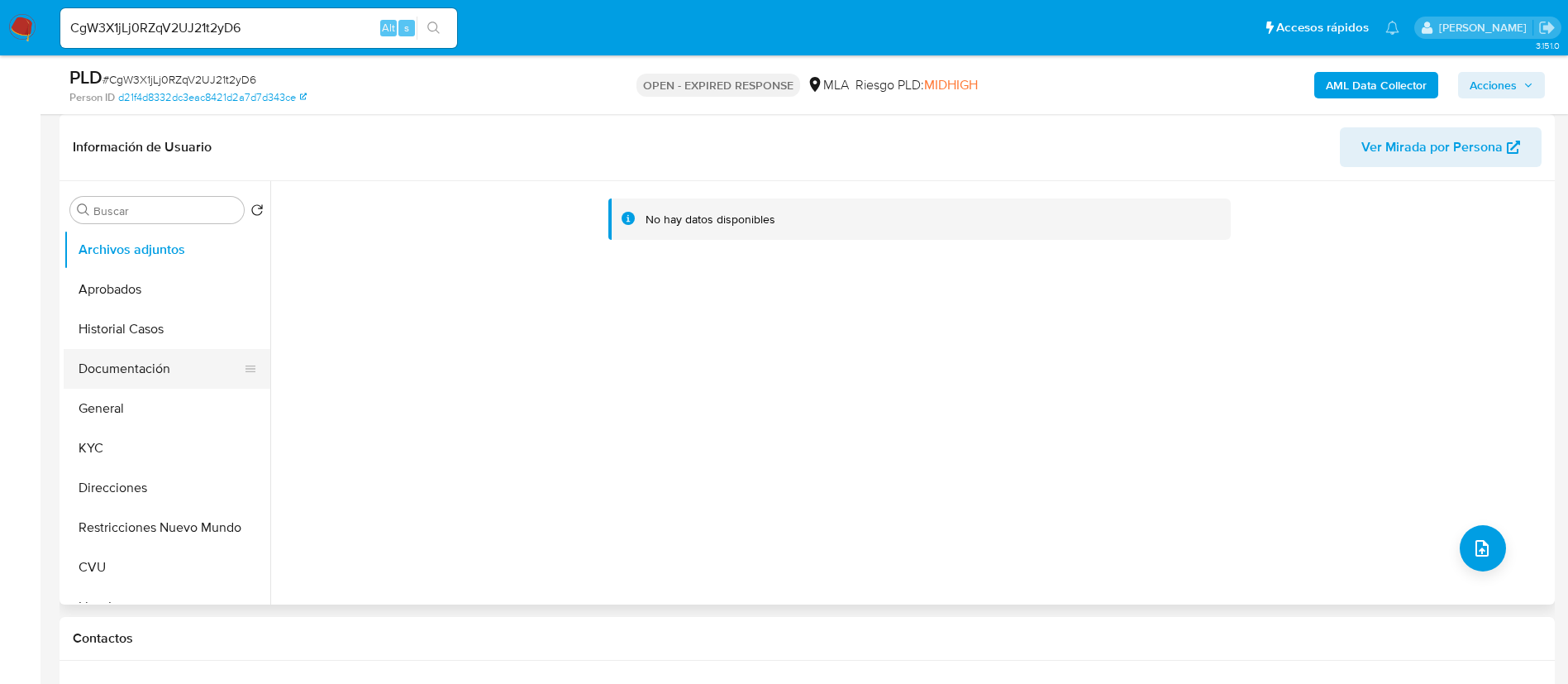
click at [107, 383] on button "Documentación" at bounding box center [160, 368] width 193 height 39
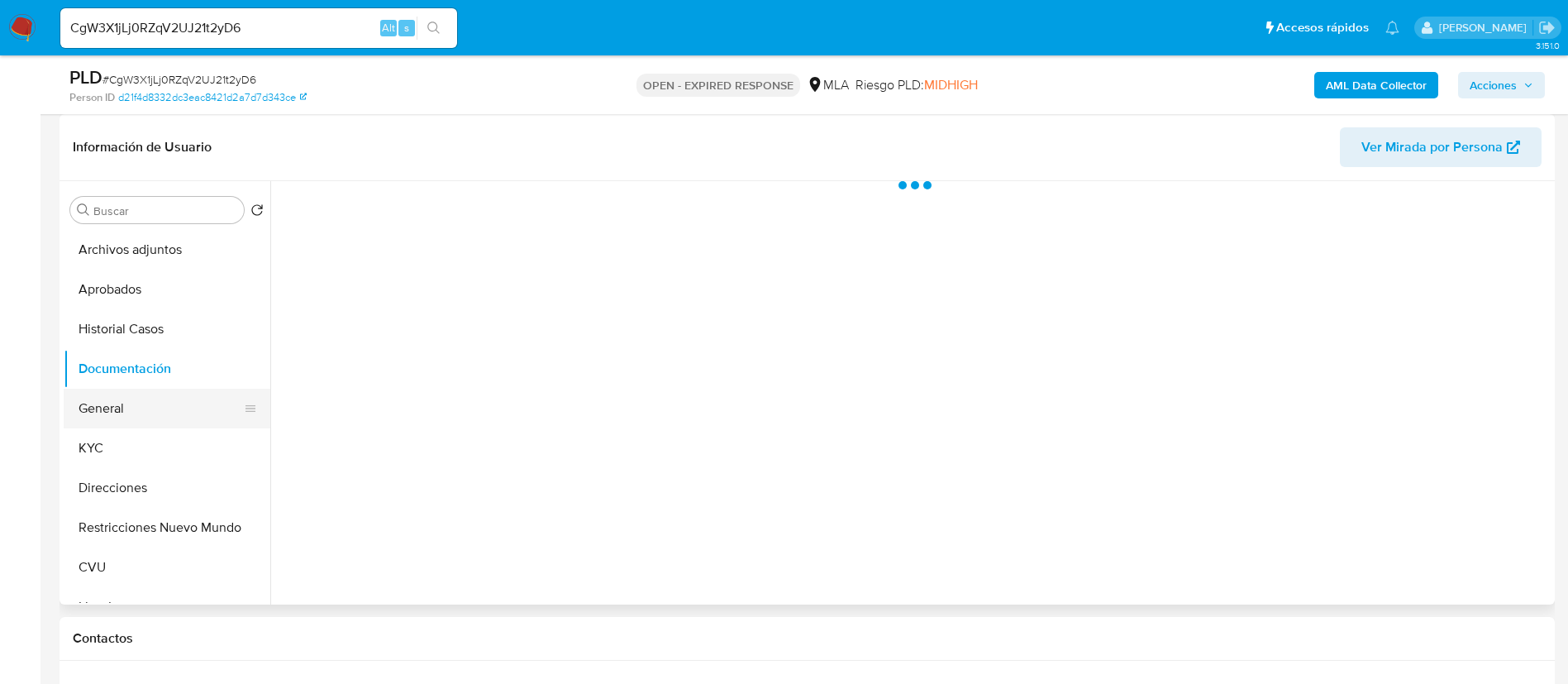
click at [109, 408] on button "General" at bounding box center [160, 408] width 193 height 39
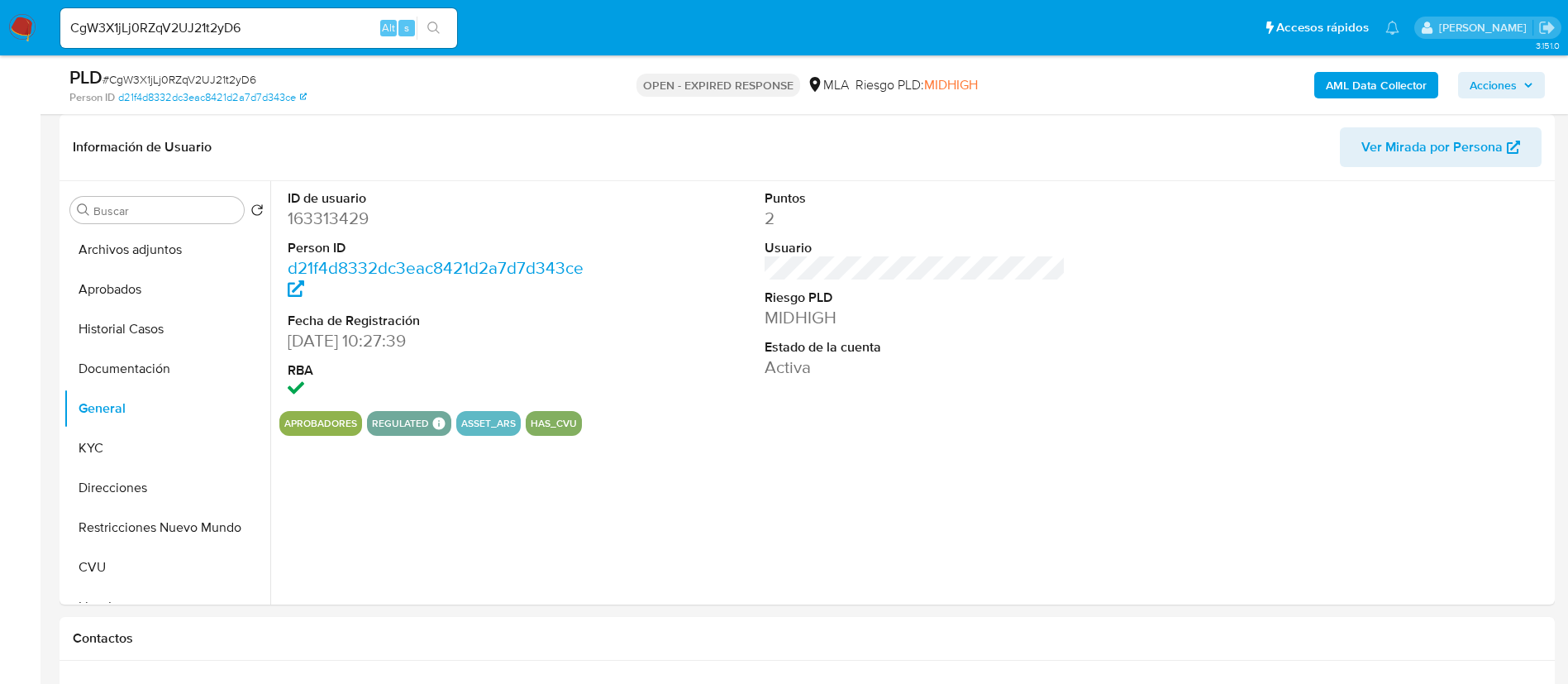
click at [322, 218] on dd "163313429" at bounding box center [438, 218] width 301 height 23
click at [321, 218] on dd "163313429" at bounding box center [438, 218] width 301 height 23
copy dd "163313429"
click at [157, 418] on button "General" at bounding box center [160, 408] width 193 height 39
click at [154, 437] on button "KYC" at bounding box center [160, 447] width 193 height 39
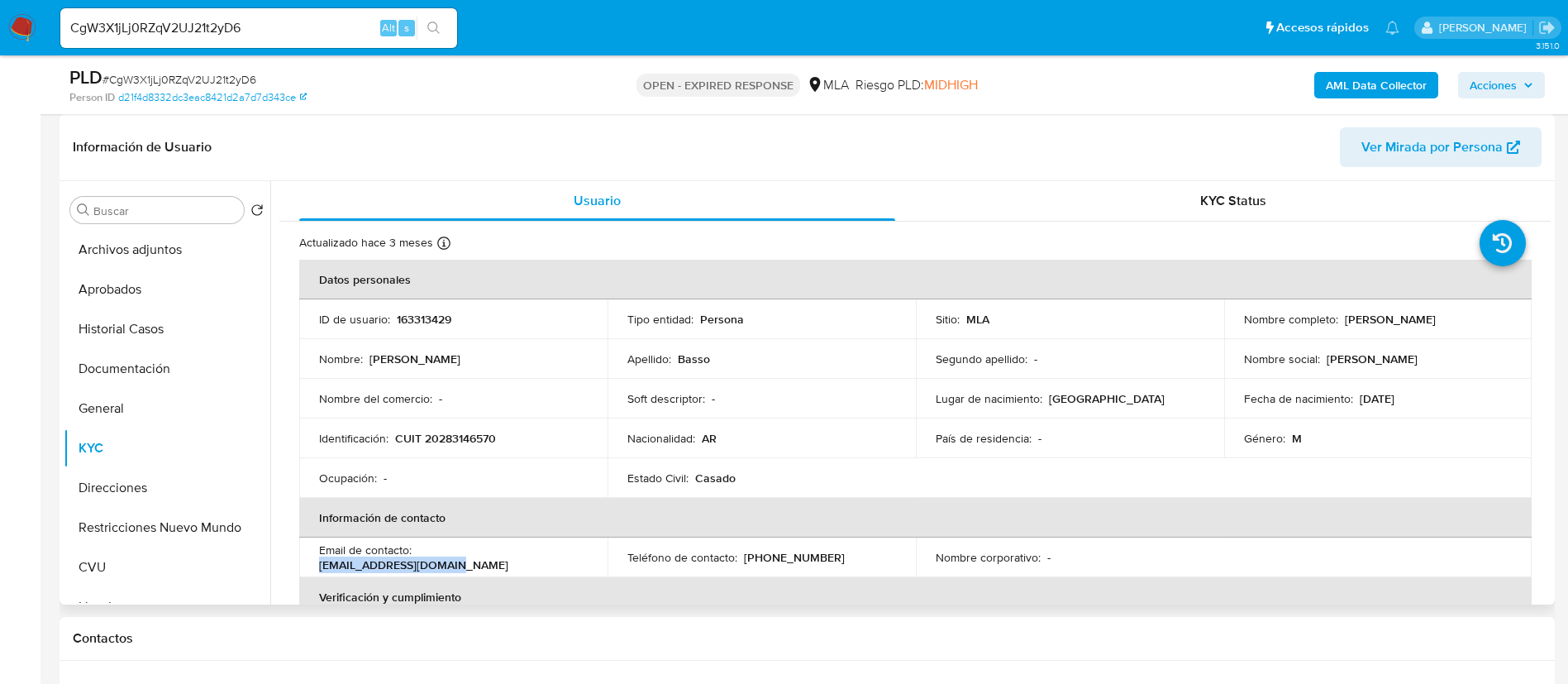
drag, startPoint x: 421, startPoint y: 559, endPoint x: 595, endPoint y: 563, distance: 174.0
click at [595, 563] on td "Email de contacto : [EMAIL_ADDRESS][DOMAIN_NAME]" at bounding box center [453, 556] width 308 height 39
copy p "[EMAIL_ADDRESS][DOMAIN_NAME]"
click at [752, 560] on p "[PHONE_NUMBER]" at bounding box center [794, 556] width 100 height 15
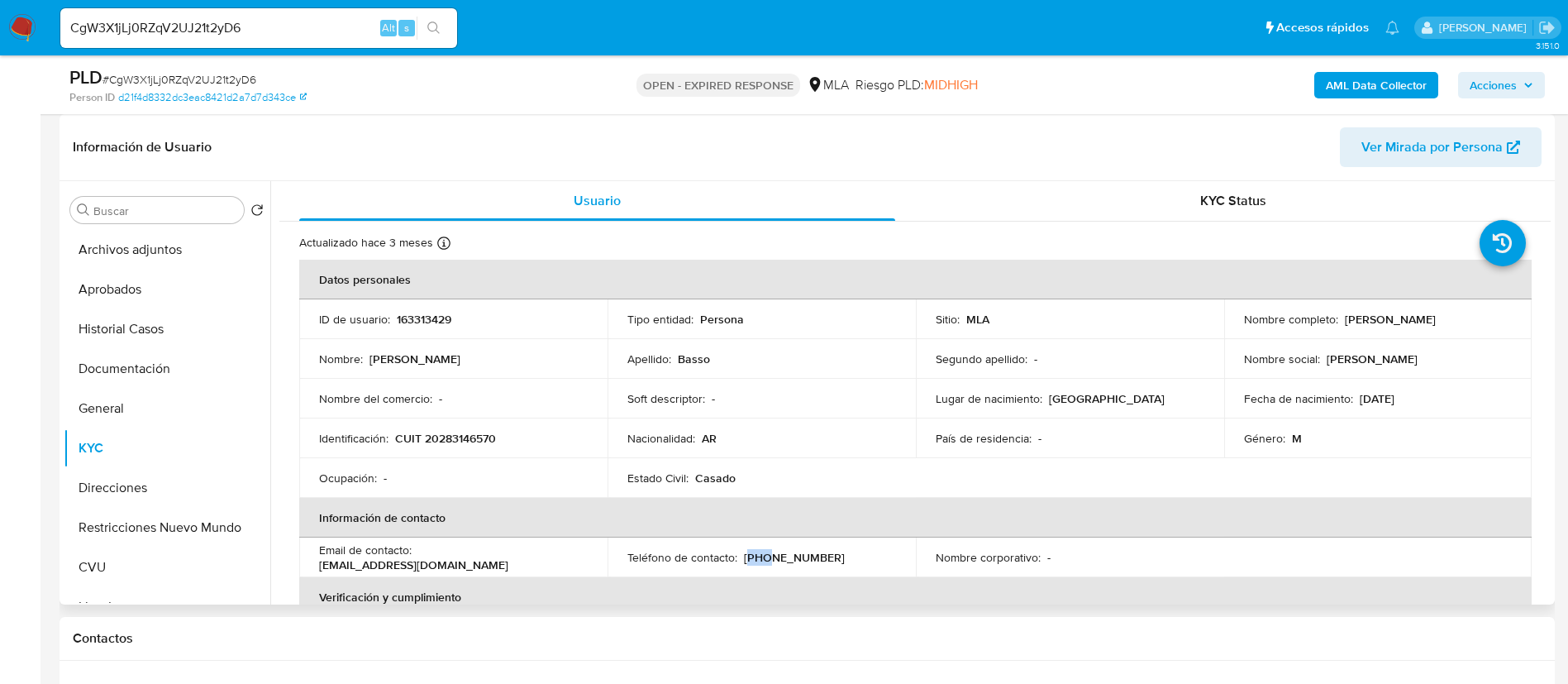
copy p "341"
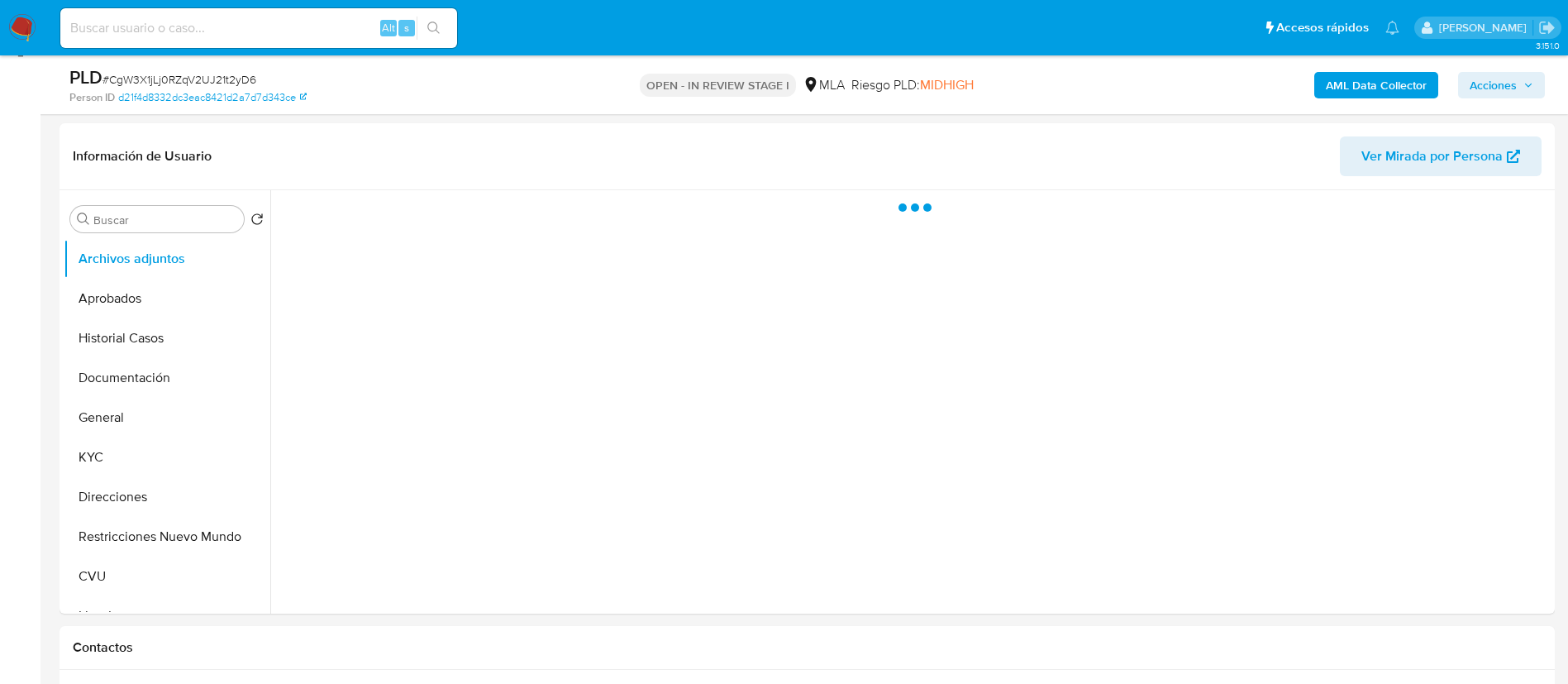
scroll to position [248, 0]
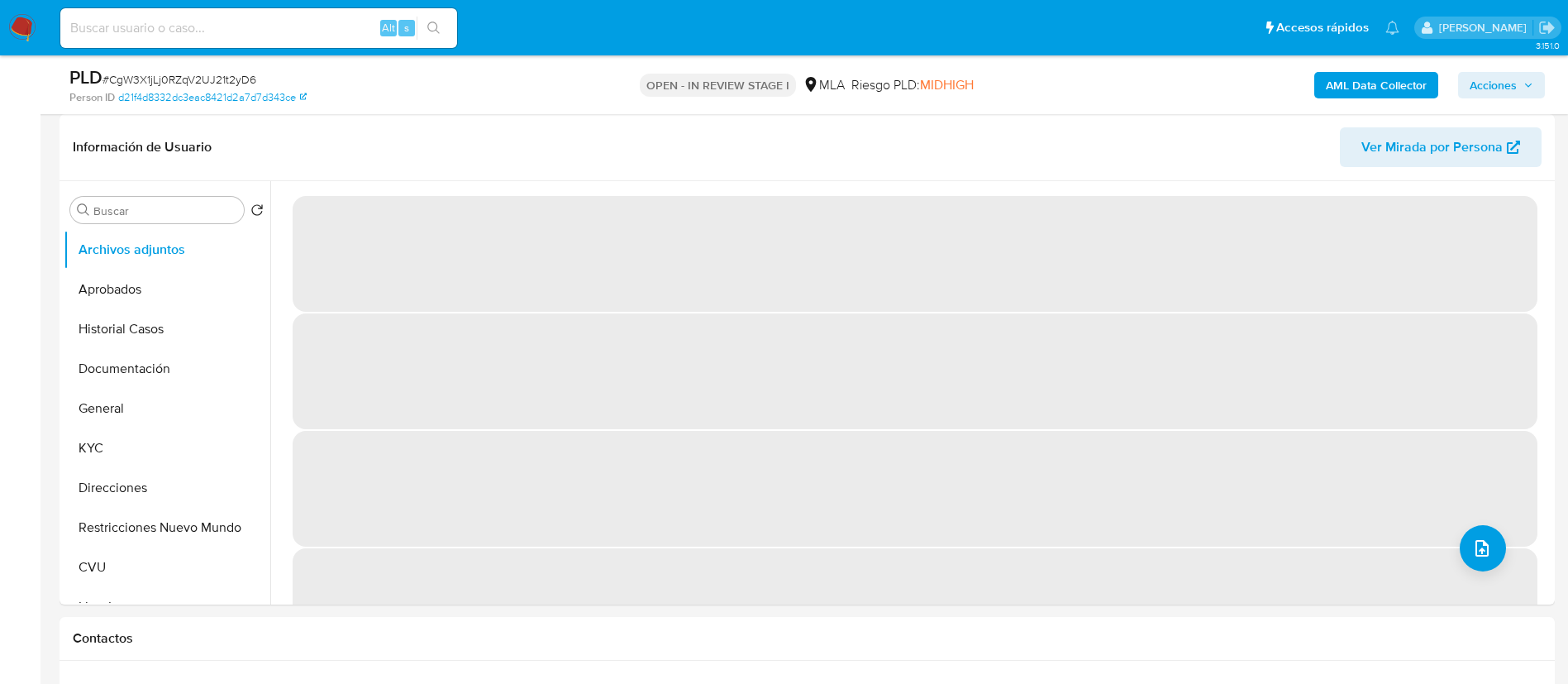
select select "10"
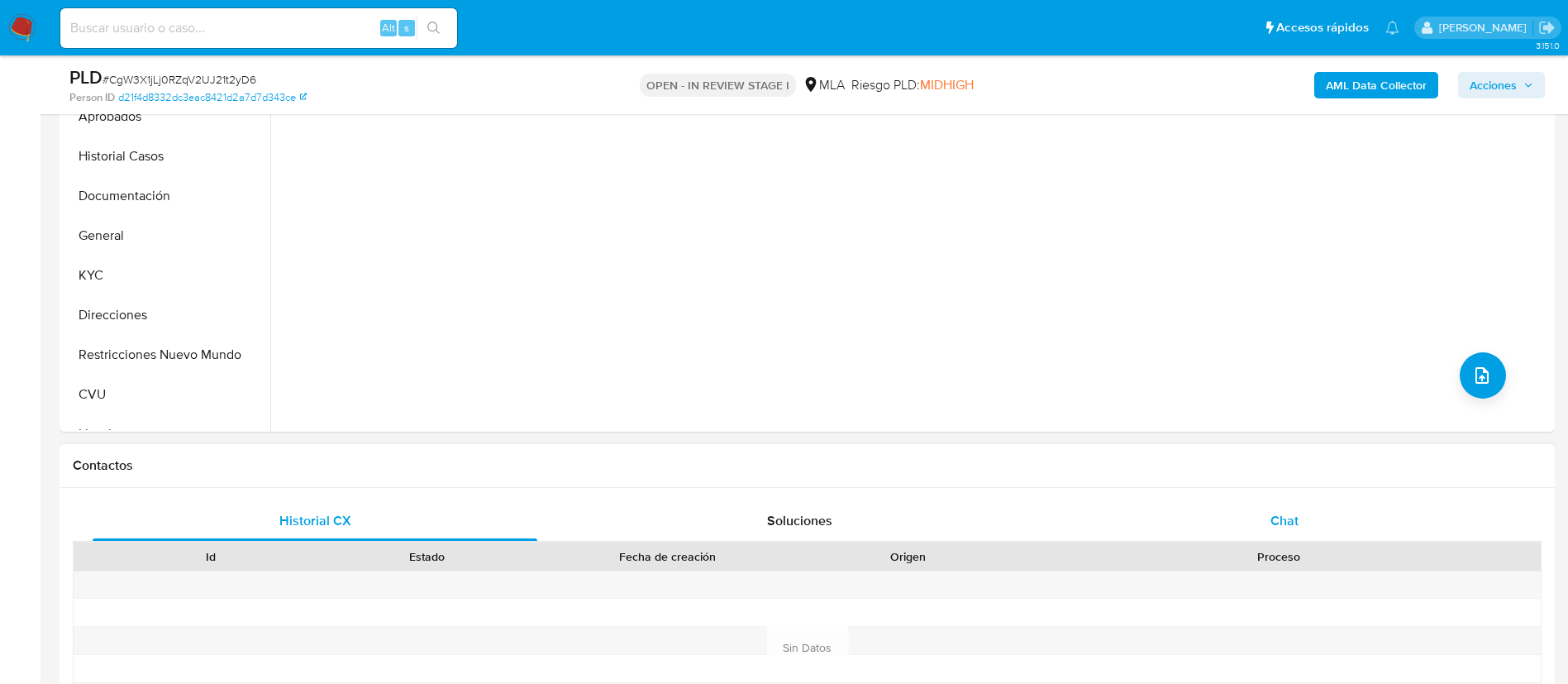
scroll to position [496, 0]
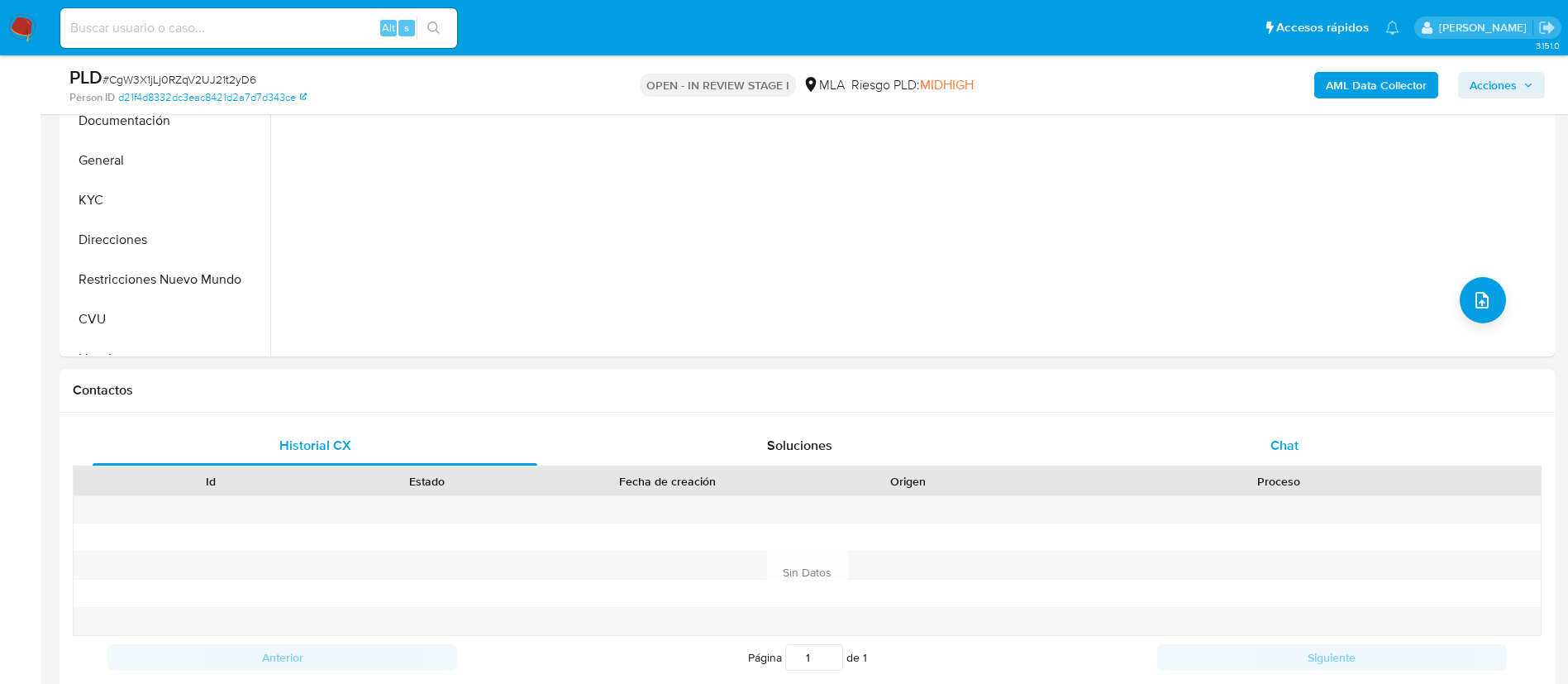
click at [1272, 428] on div "Chat" at bounding box center [1284, 445] width 445 height 39
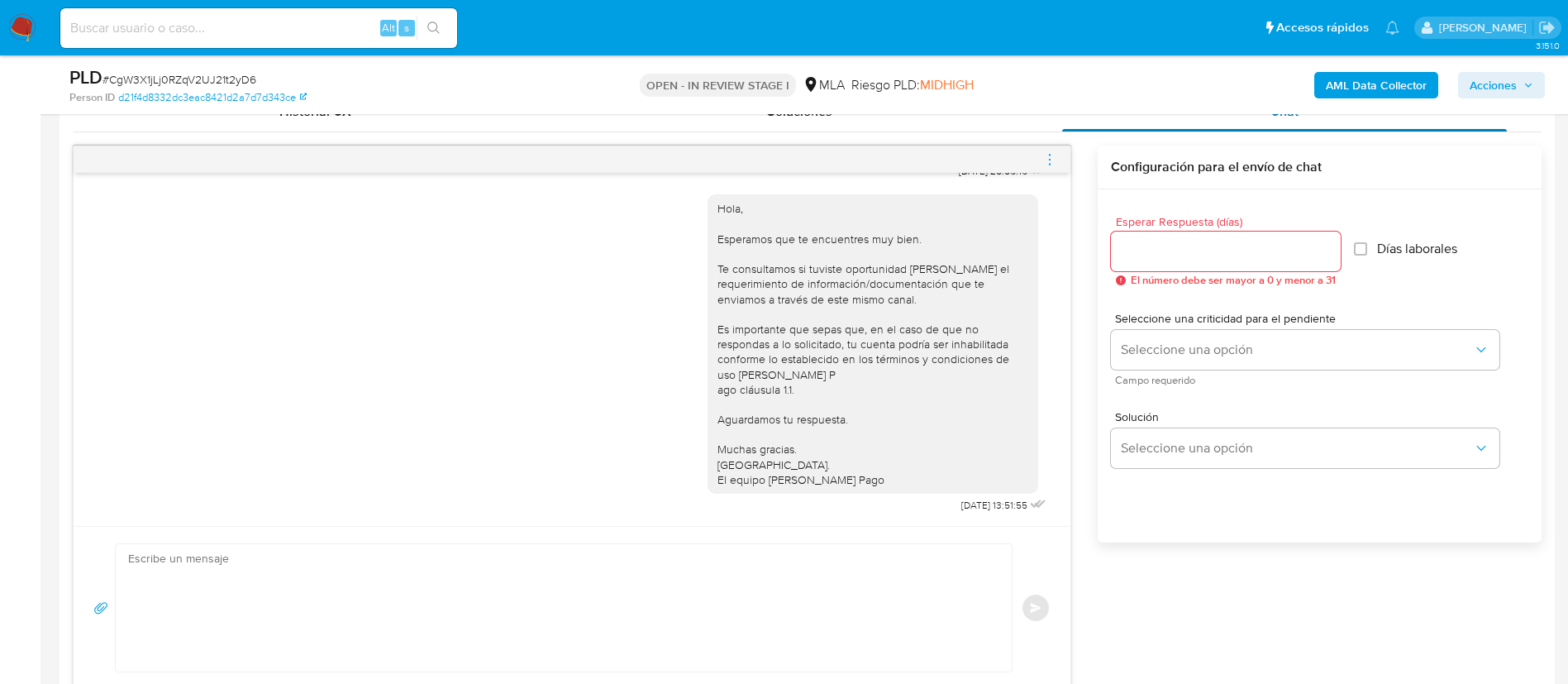
scroll to position [868, 0]
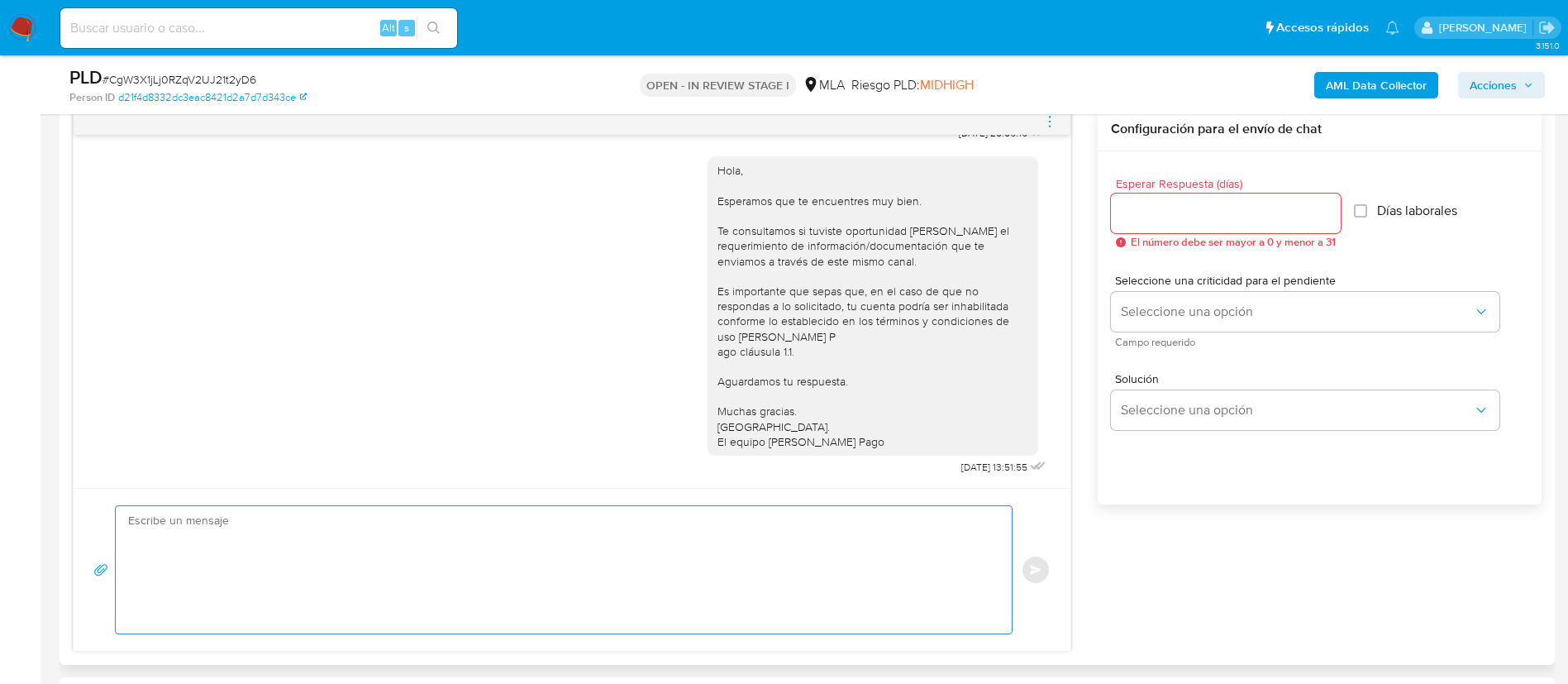
click at [881, 542] on textarea at bounding box center [560, 570] width 863 height 128
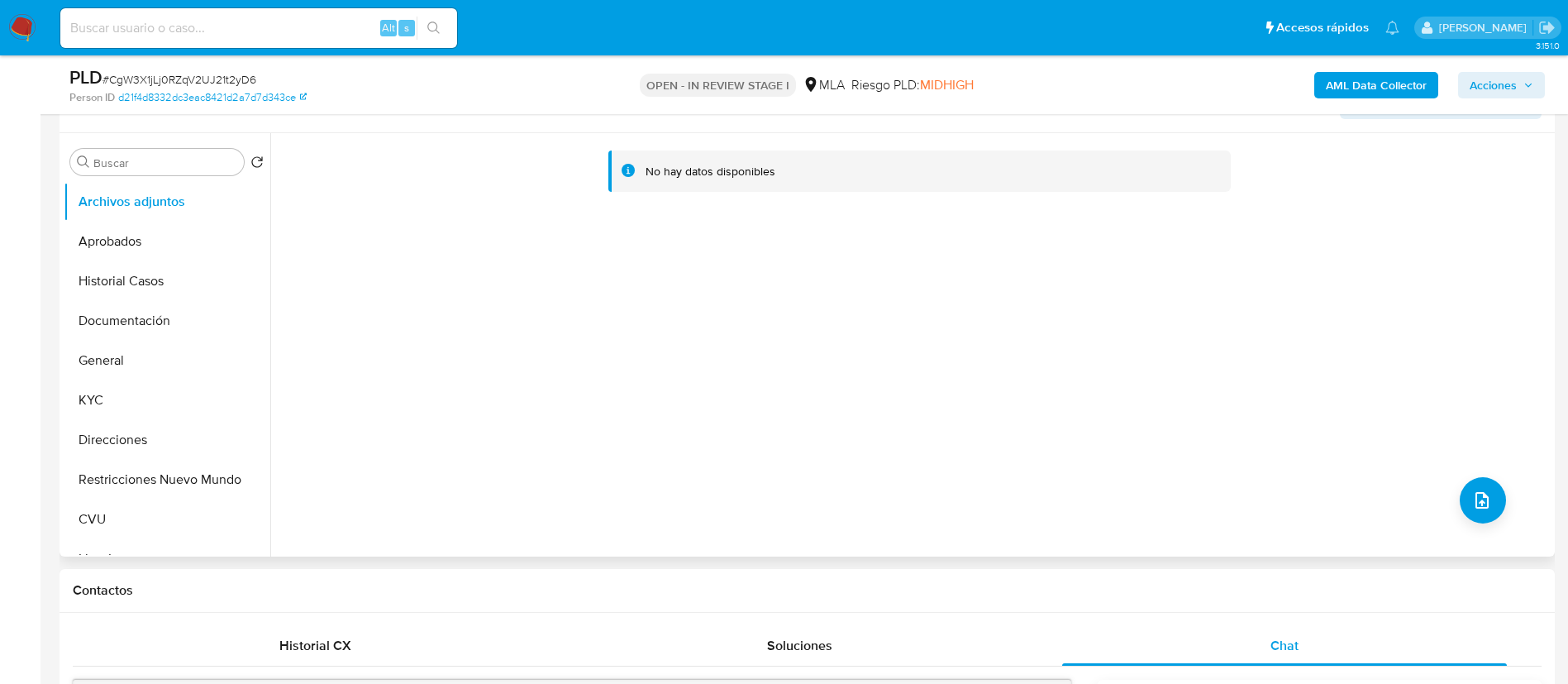
scroll to position [248, 0]
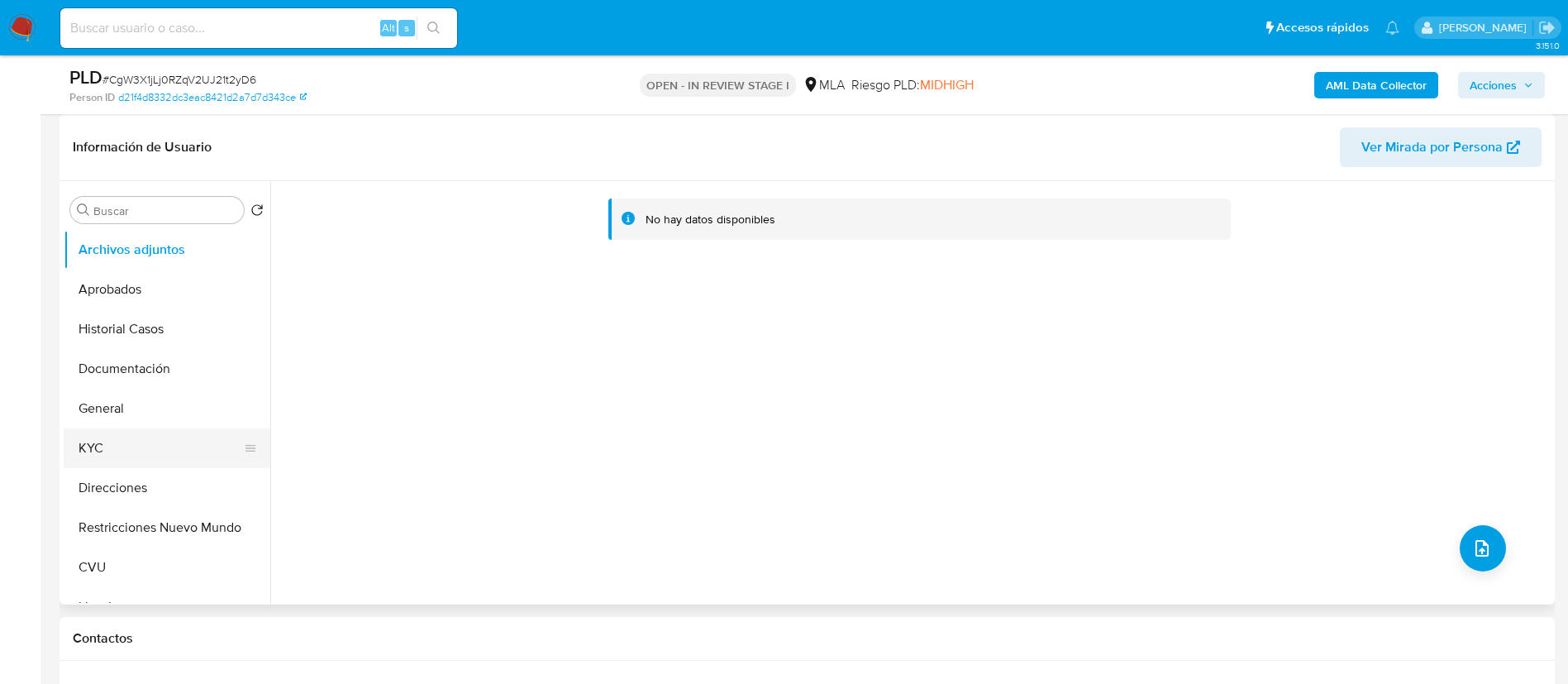
click at [121, 438] on button "KYC" at bounding box center [160, 447] width 193 height 39
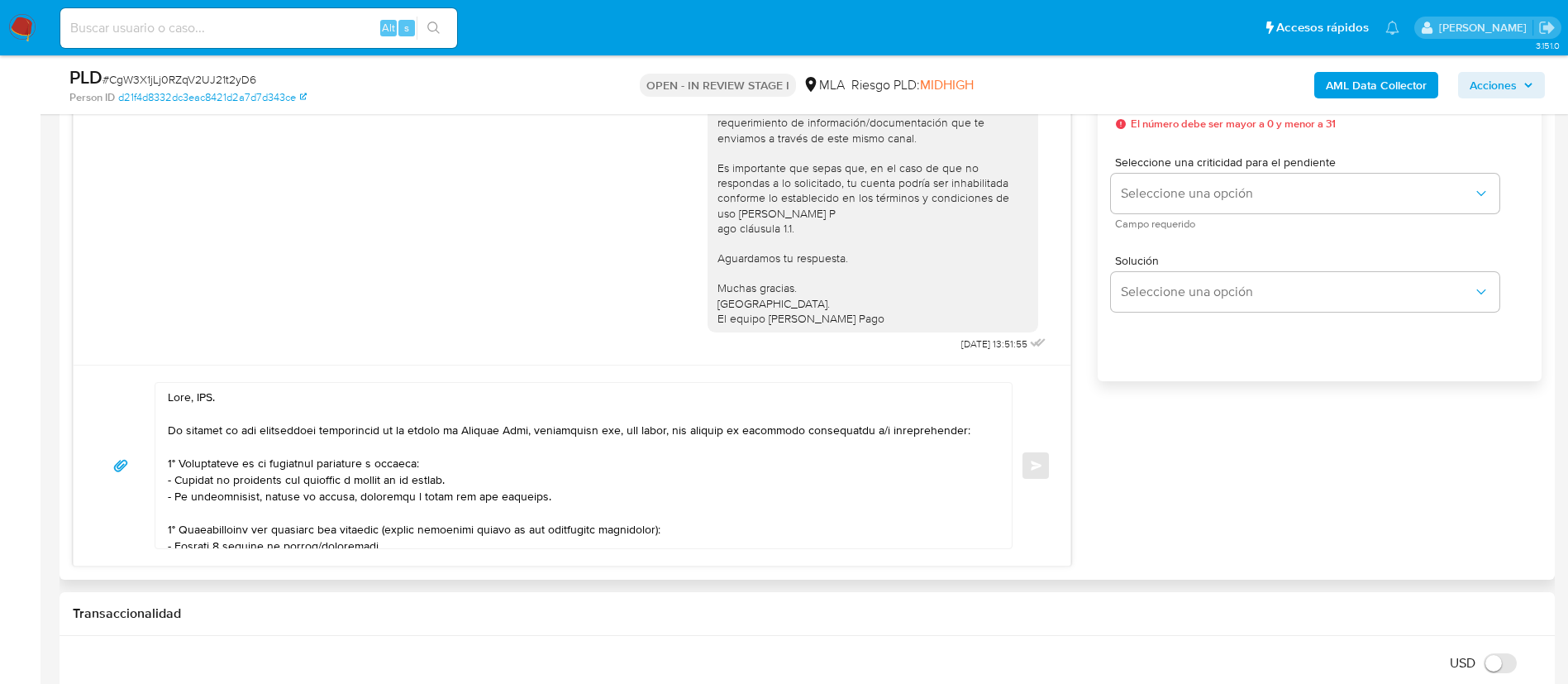
scroll to position [991, 0]
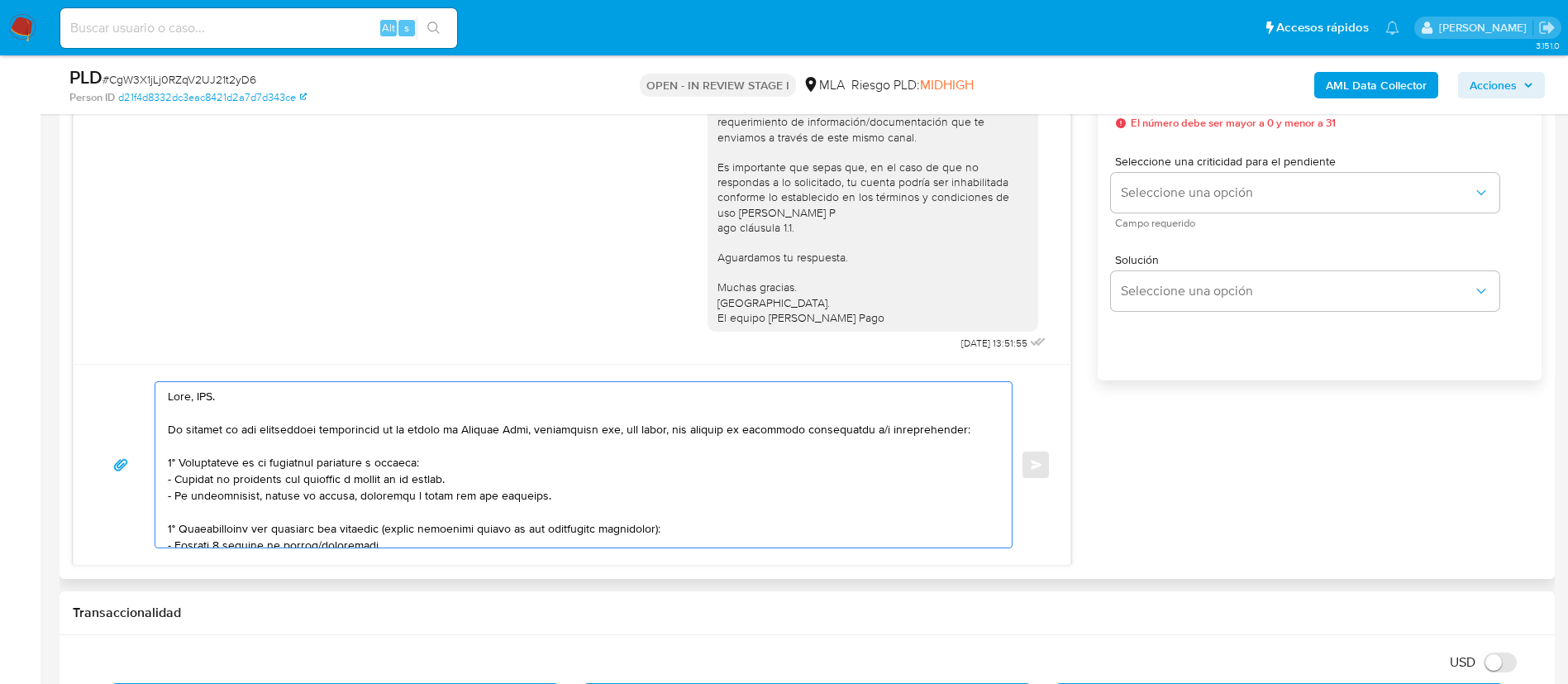
click at [197, 409] on textarea at bounding box center [579, 464] width 823 height 165
click at [201, 400] on textarea at bounding box center [579, 464] width 823 height 165
click at [201, 399] on textarea at bounding box center [579, 464] width 823 height 165
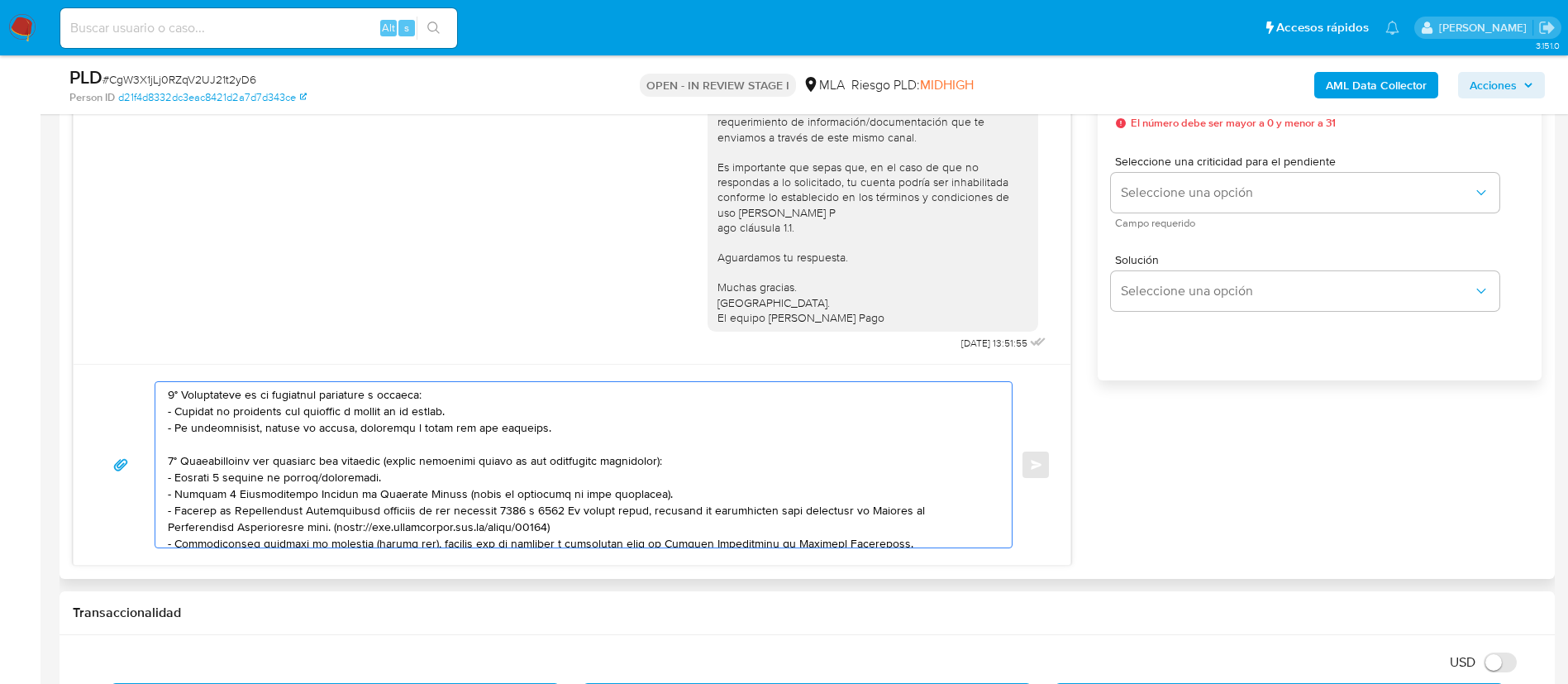
scroll to position [124, 0]
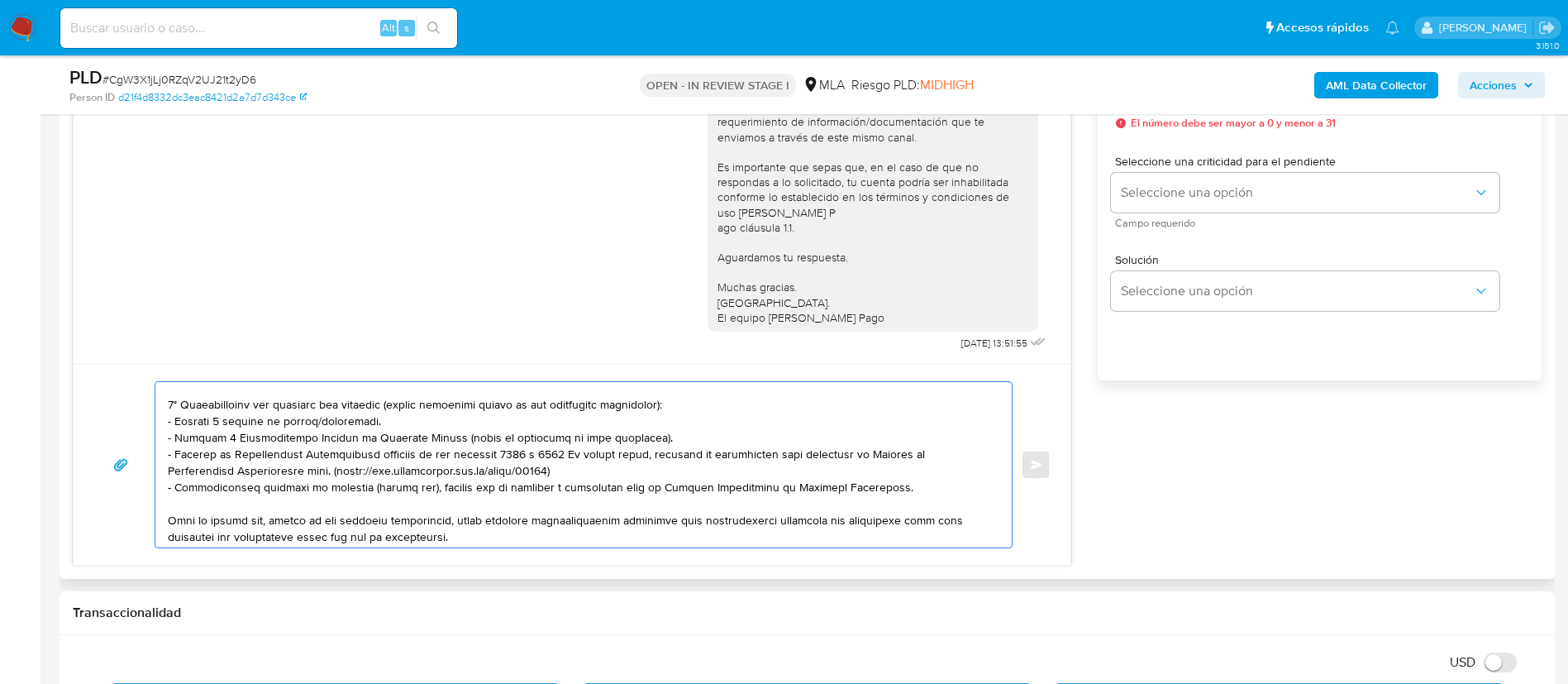
click at [224, 423] on textarea at bounding box center [579, 464] width 823 height 165
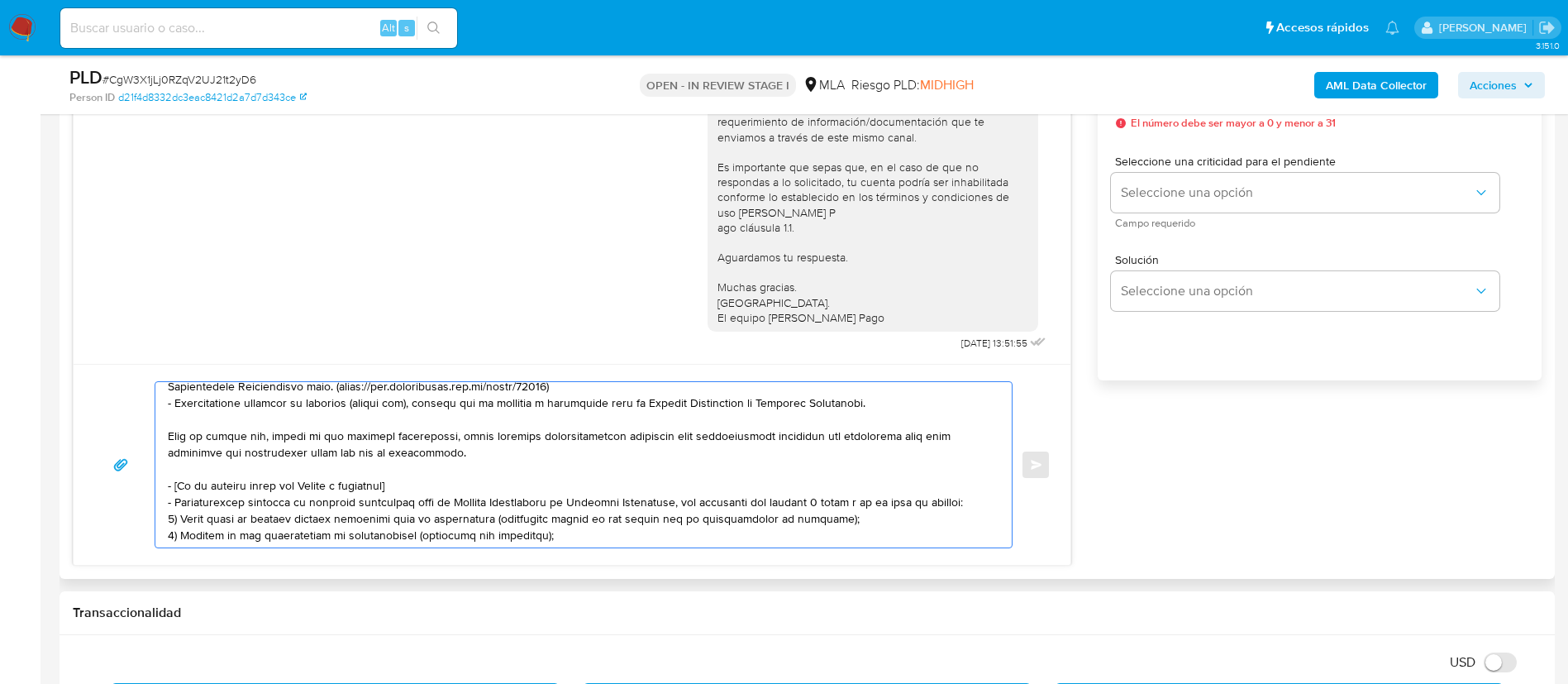
scroll to position [248, 0]
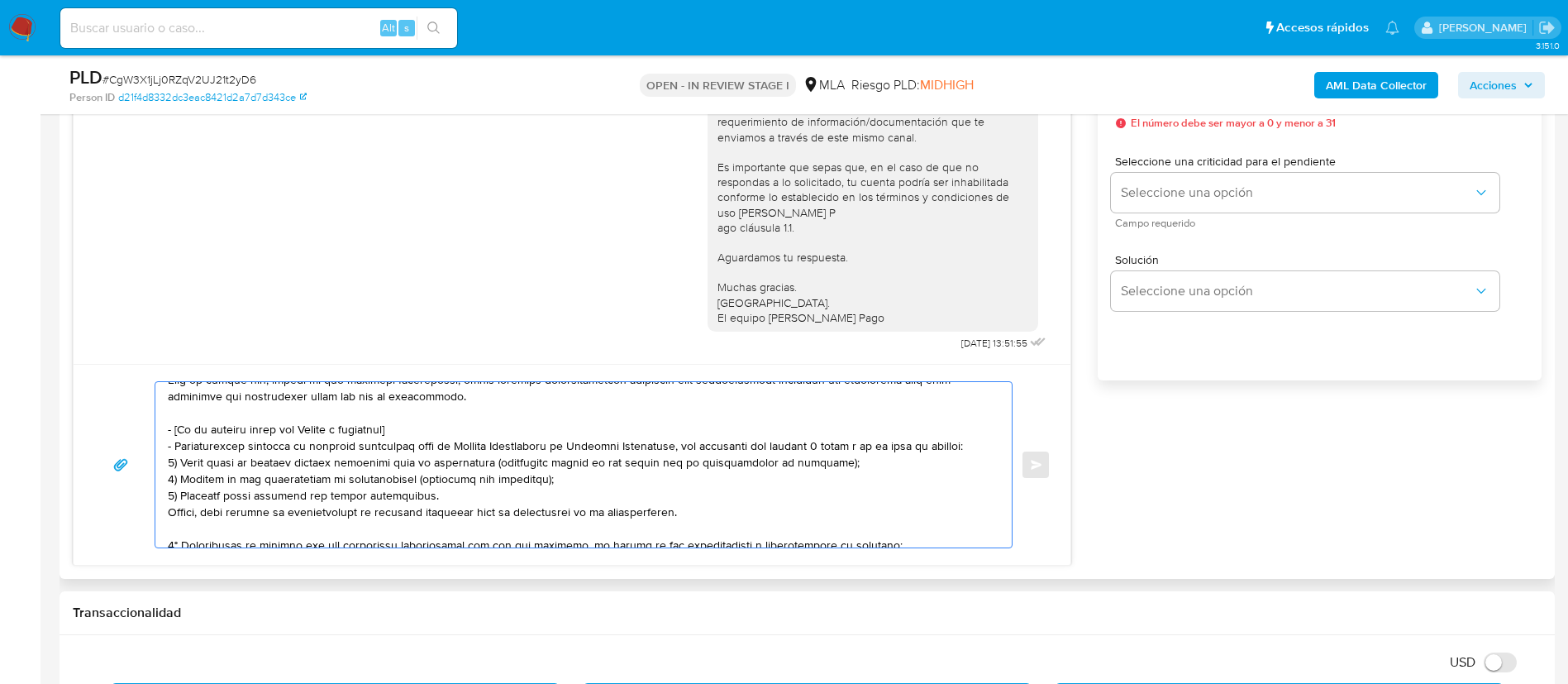
drag, startPoint x: 170, startPoint y: 431, endPoint x: 687, endPoint y: 506, distance: 522.4
click at [687, 506] on textarea at bounding box center [579, 464] width 823 height 165
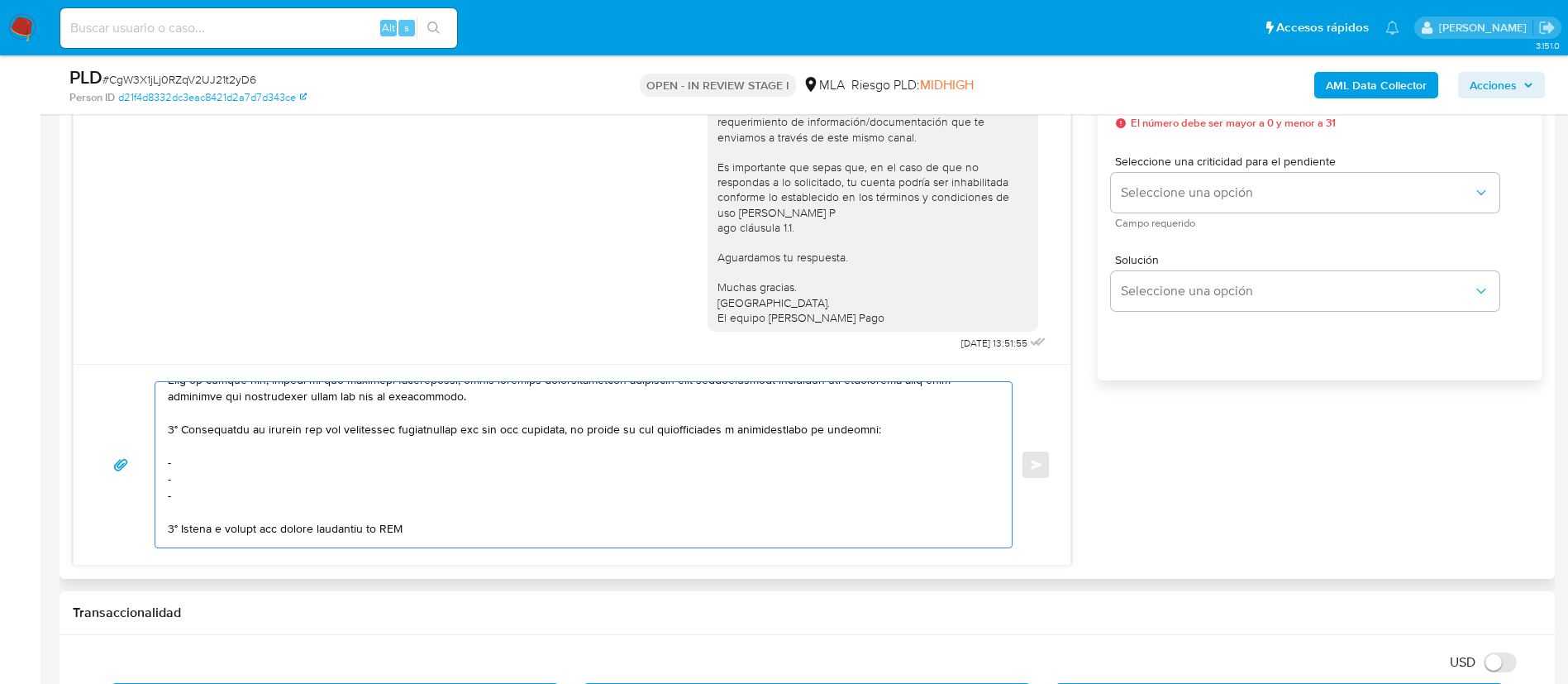
scroll to position [231, 0]
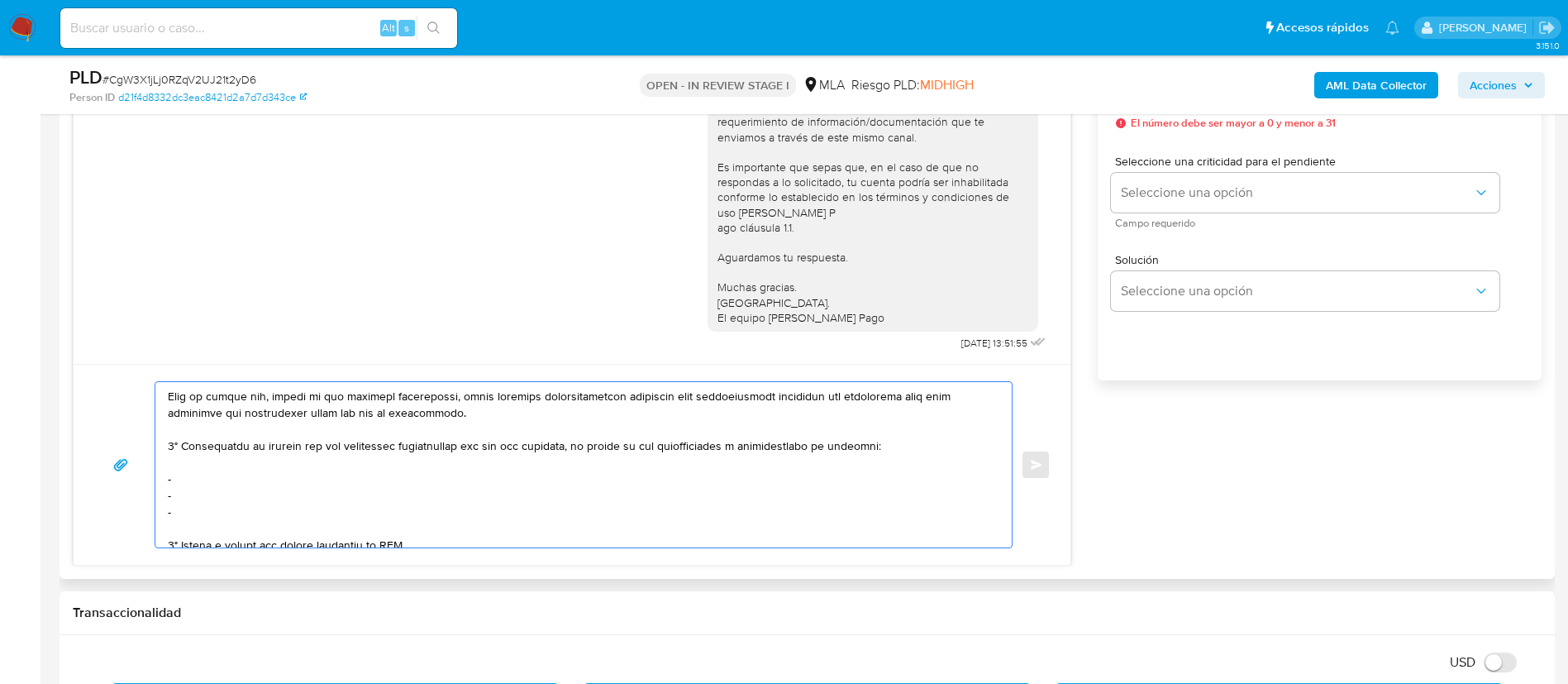
drag, startPoint x: 296, startPoint y: 444, endPoint x: 562, endPoint y: 439, distance: 266.0
click at [562, 439] on textarea at bounding box center [579, 464] width 823 height 165
paste textarea "Ganadera Milenium S.A. - CUIT 30708575417"
drag, startPoint x: 197, startPoint y: 508, endPoint x: 171, endPoint y: 468, distance: 47.7
click at [171, 468] on textarea at bounding box center [579, 464] width 823 height 165
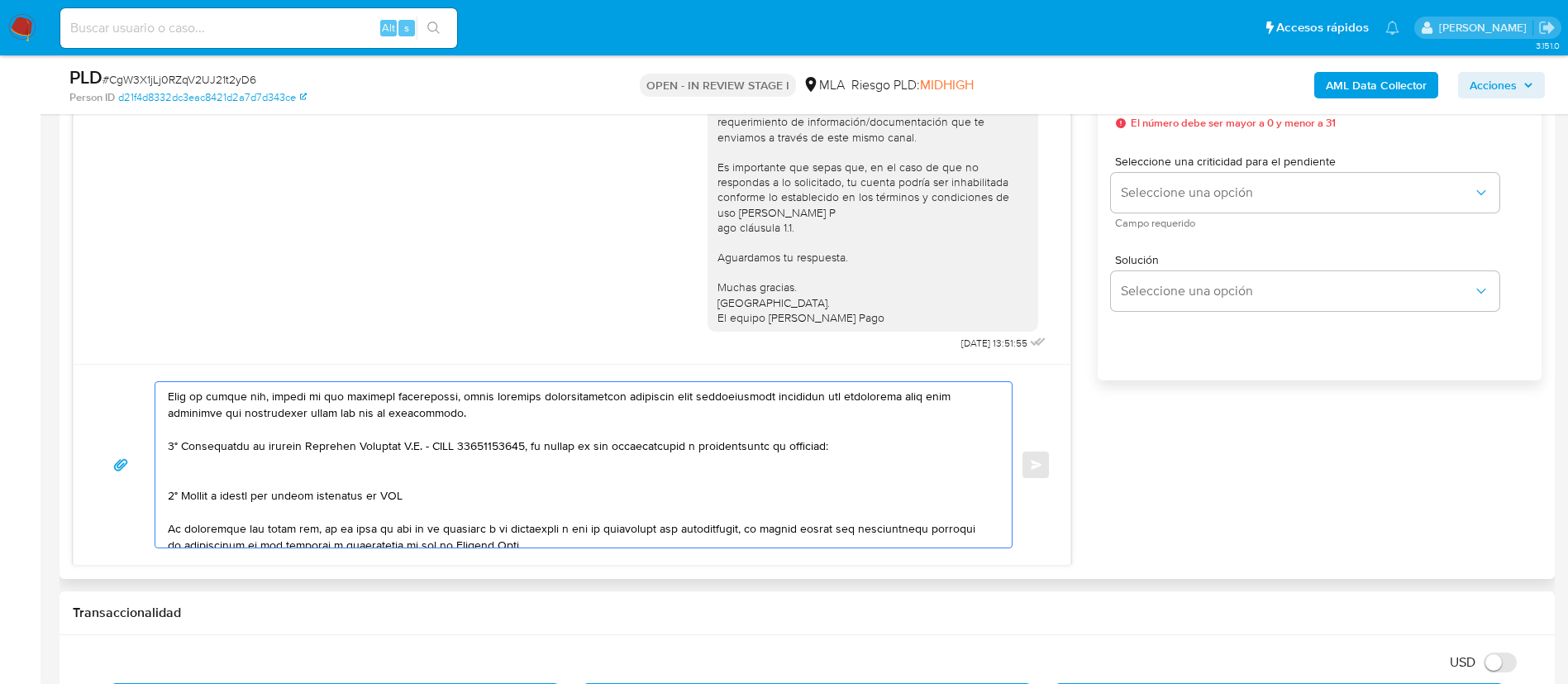
click at [360, 505] on textarea at bounding box center [579, 464] width 823 height 165
click at [355, 492] on textarea at bounding box center [579, 464] width 823 height 165
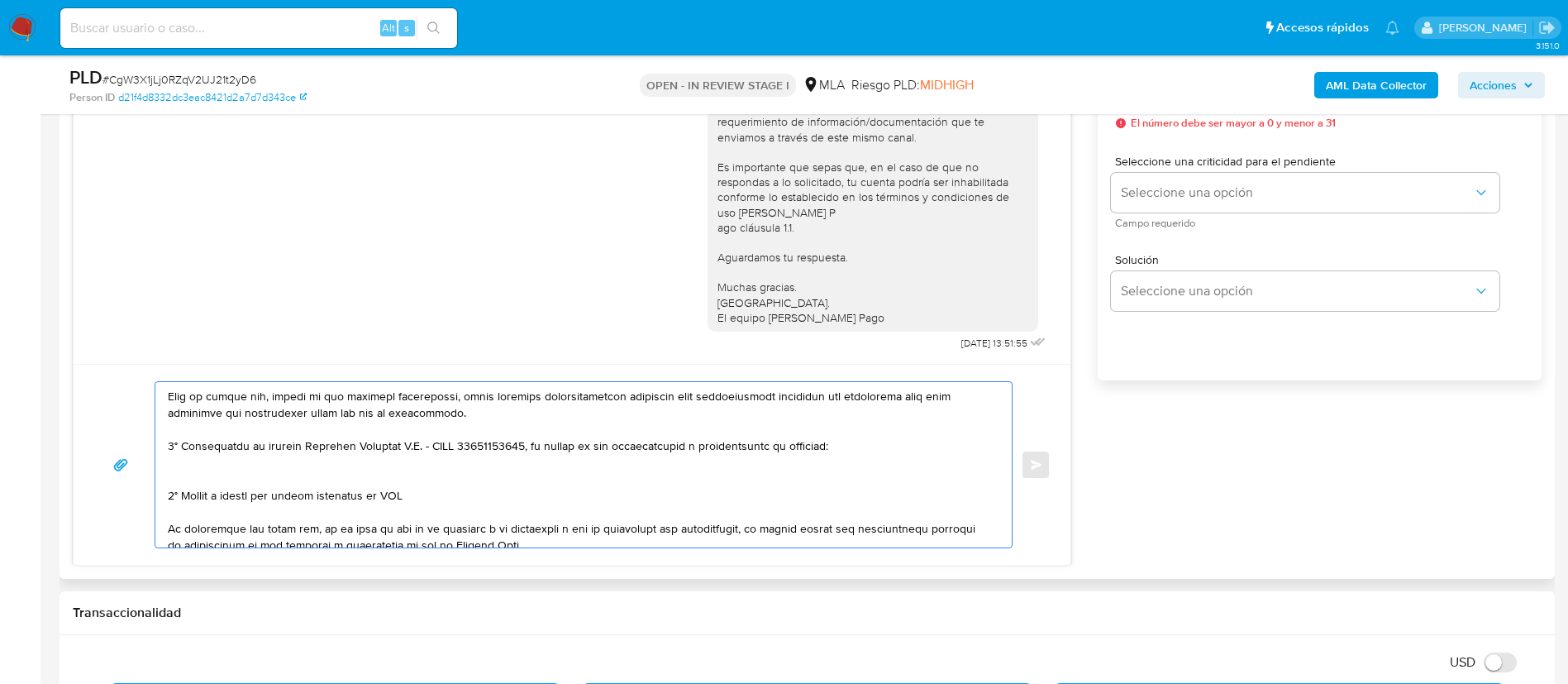
click at [355, 492] on textarea at bounding box center [579, 464] width 823 height 165
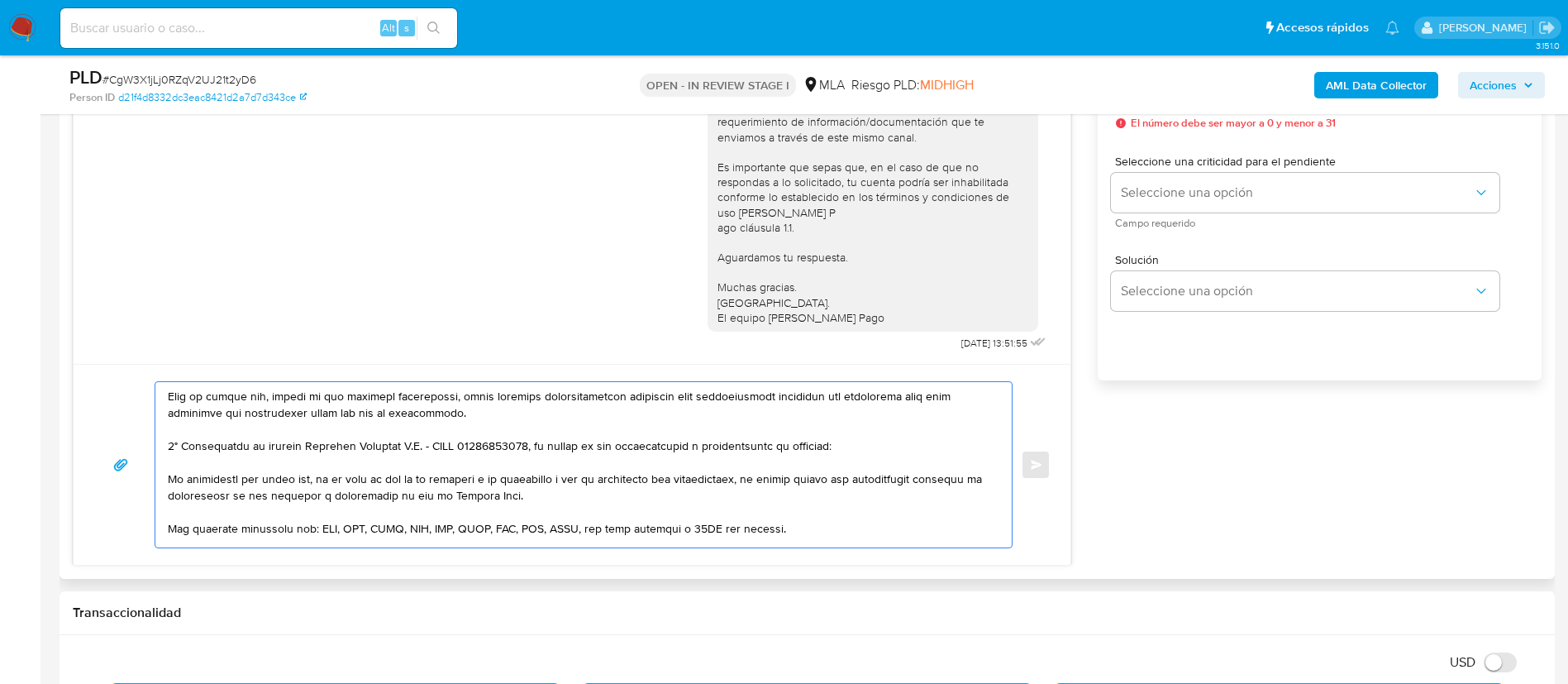
click at [300, 441] on textarea at bounding box center [579, 464] width 823 height 165
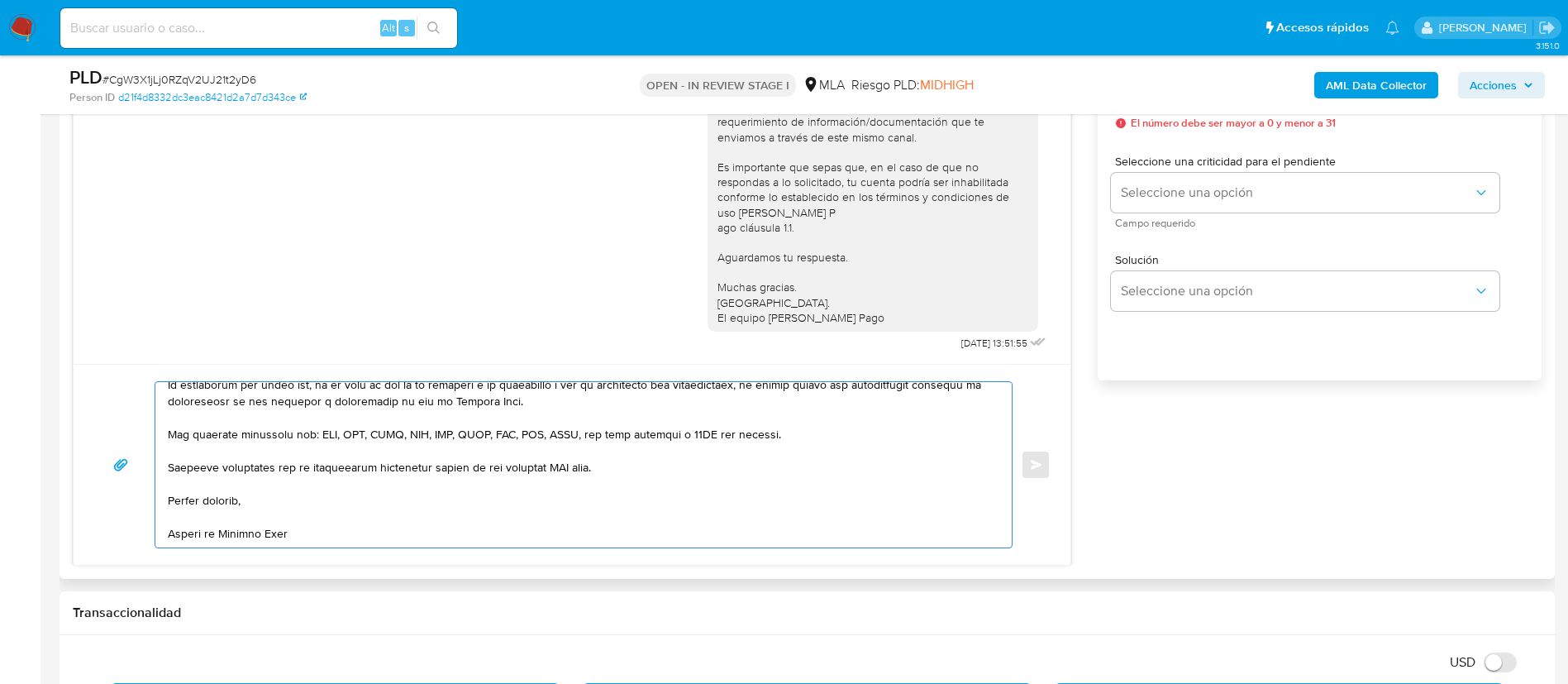
click at [571, 450] on textarea at bounding box center [579, 464] width 823 height 165
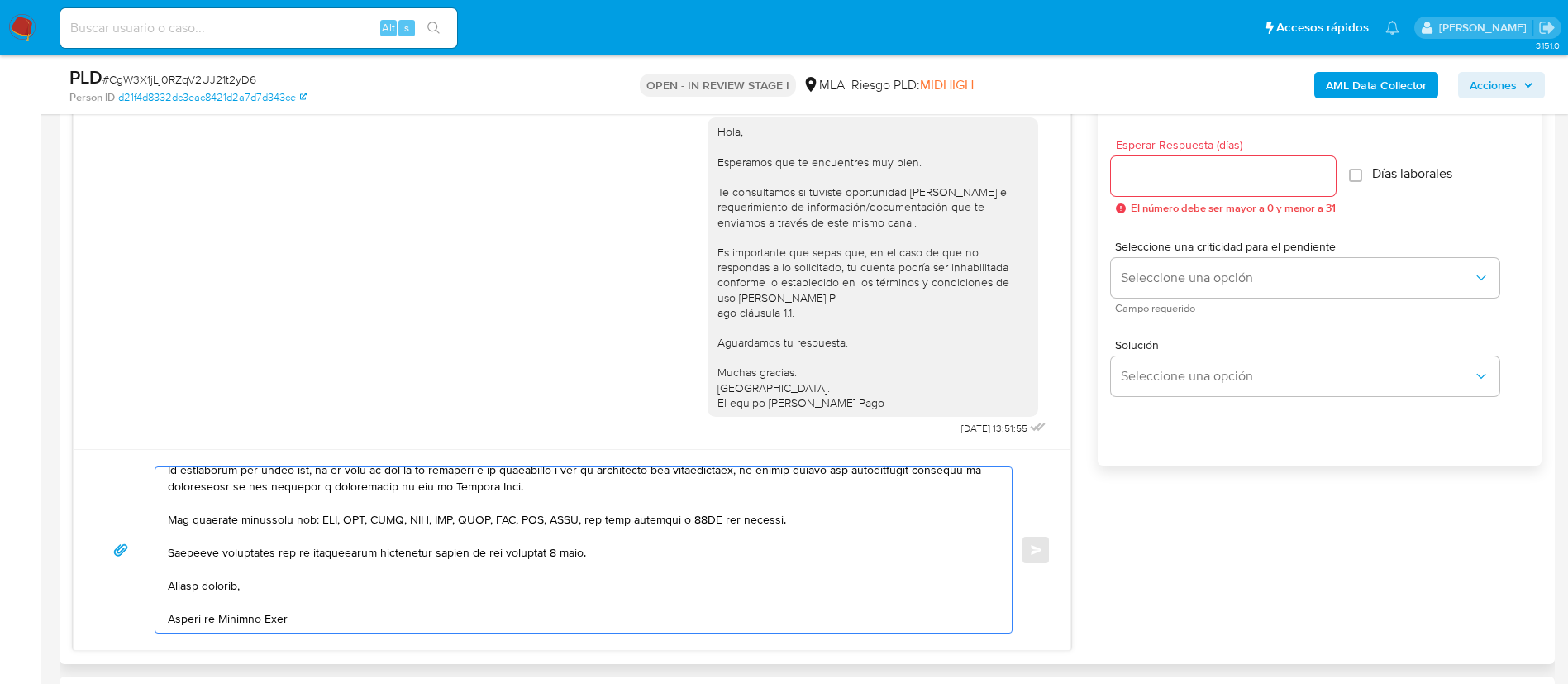
scroll to position [868, 0]
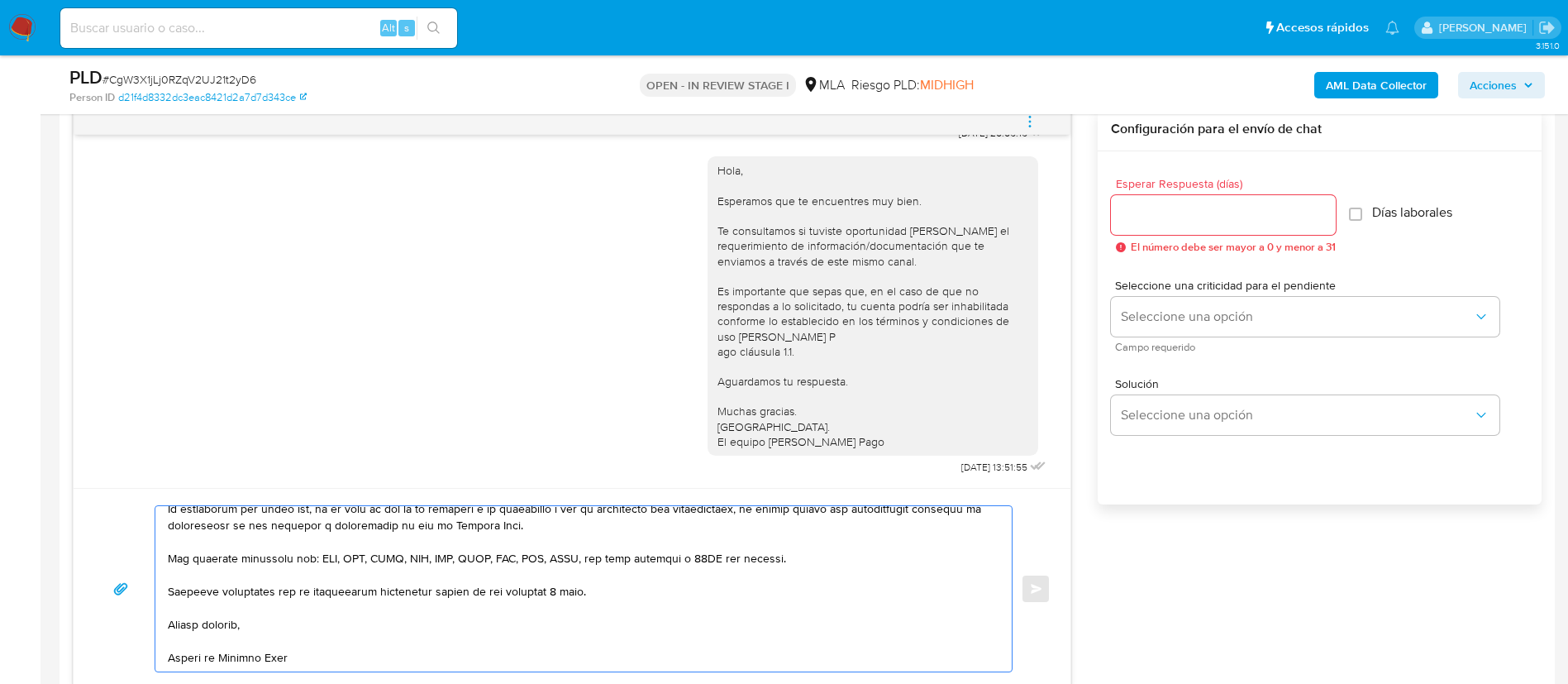
type textarea "Hola, Matias. En función de las operaciones registradas en tu cuenta de Mercado…"
click at [1198, 223] on input "Esperar Respuesta (días)" at bounding box center [1223, 215] width 224 height 22
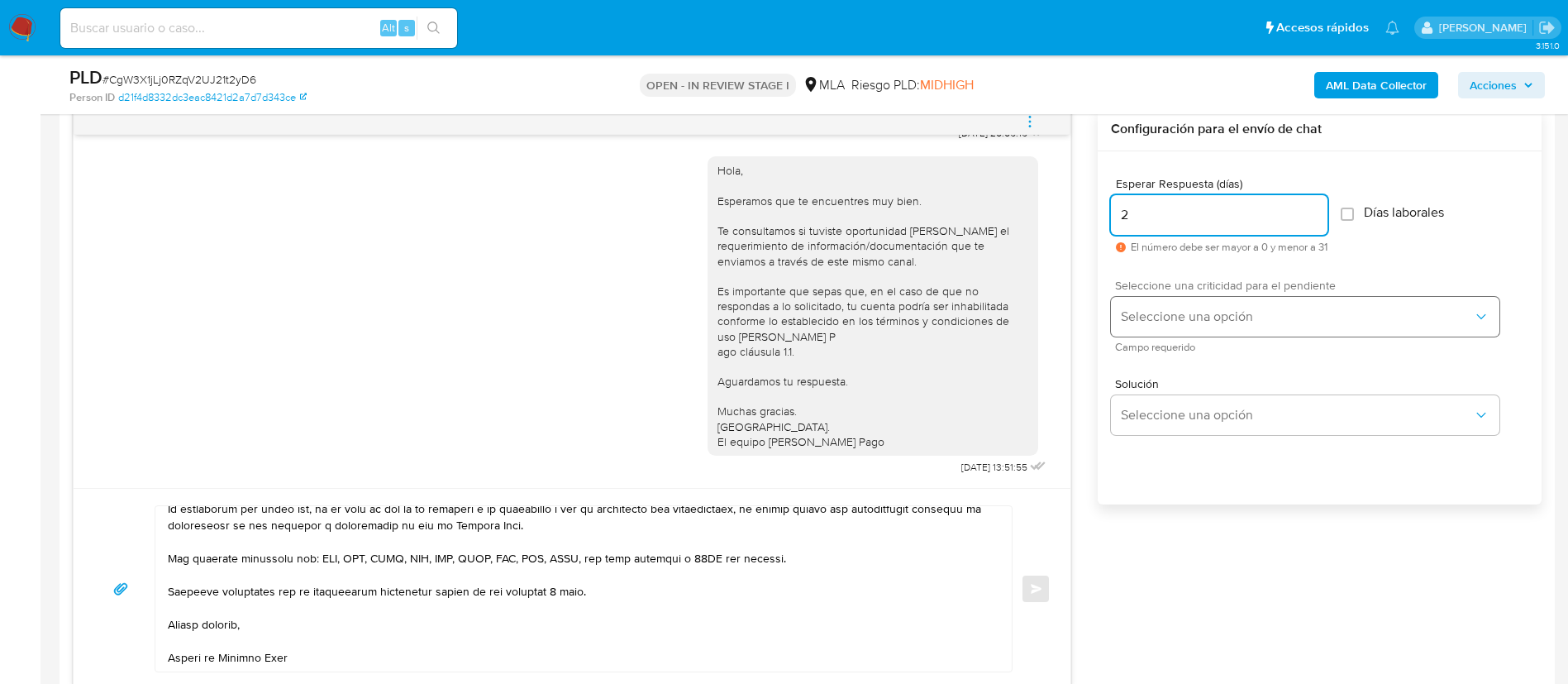
type input "2"
click at [1196, 309] on span "Seleccione una opción" at bounding box center [1296, 316] width 352 height 17
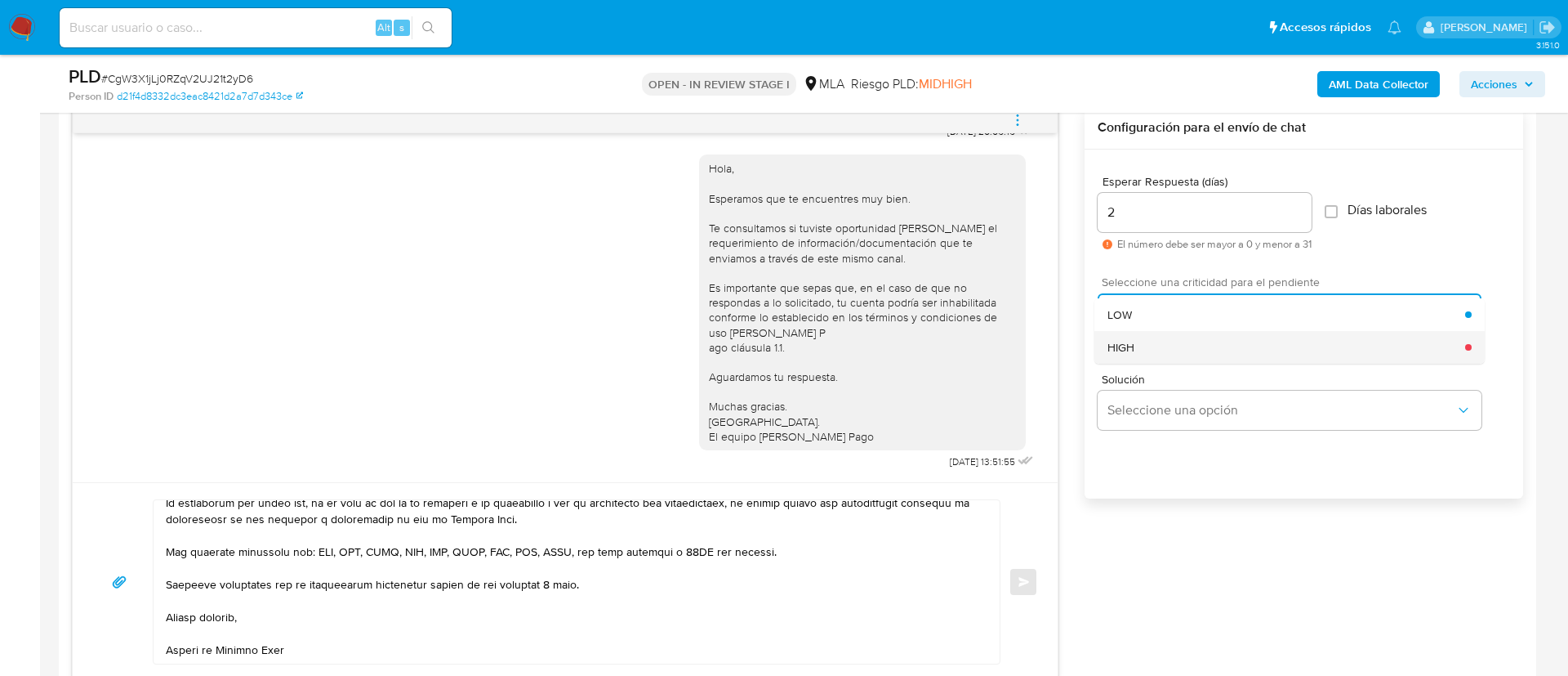
click at [1172, 357] on div "HIGH" at bounding box center [1286, 347] width 357 height 33
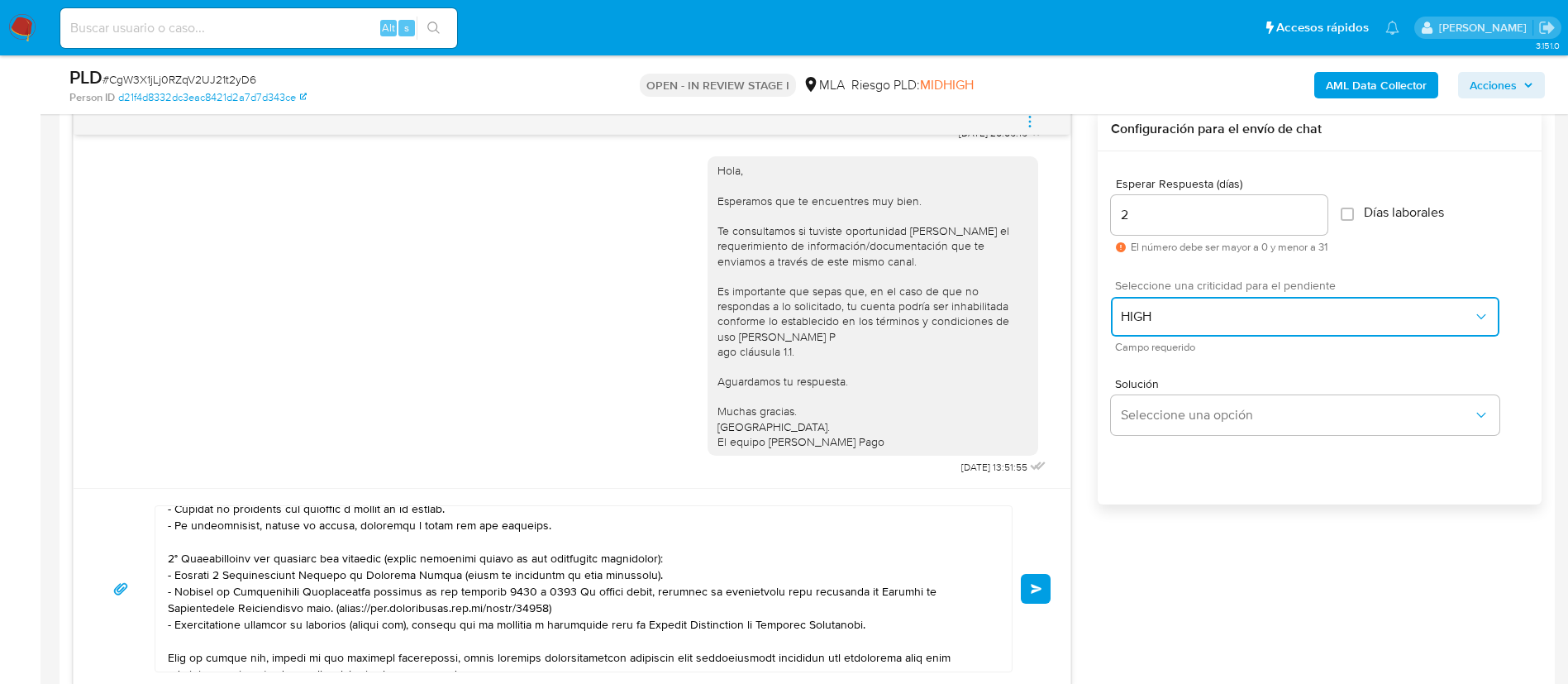
scroll to position [0, 0]
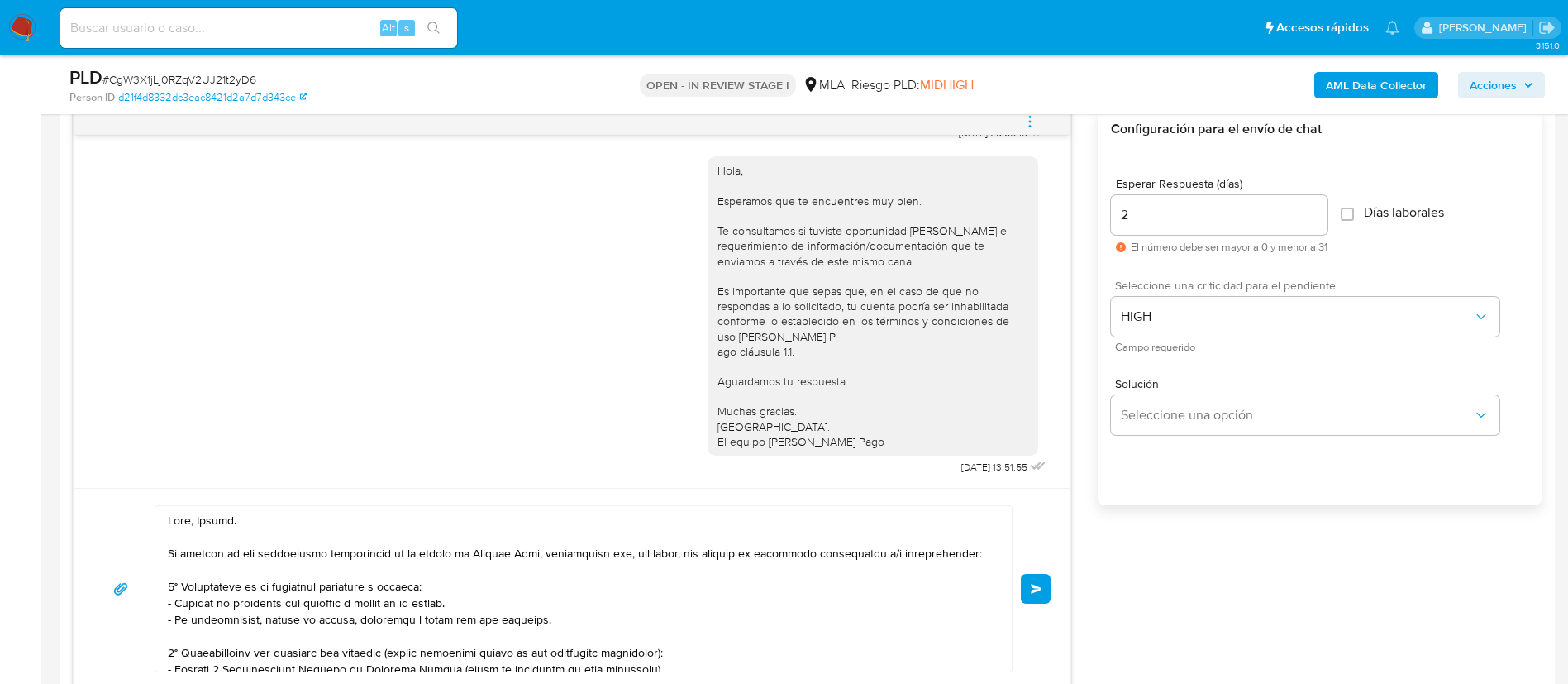
click at [1035, 571] on div "Enviar" at bounding box center [572, 588] width 957 height 167
click at [1035, 580] on button "Enviar" at bounding box center [1036, 589] width 30 height 30
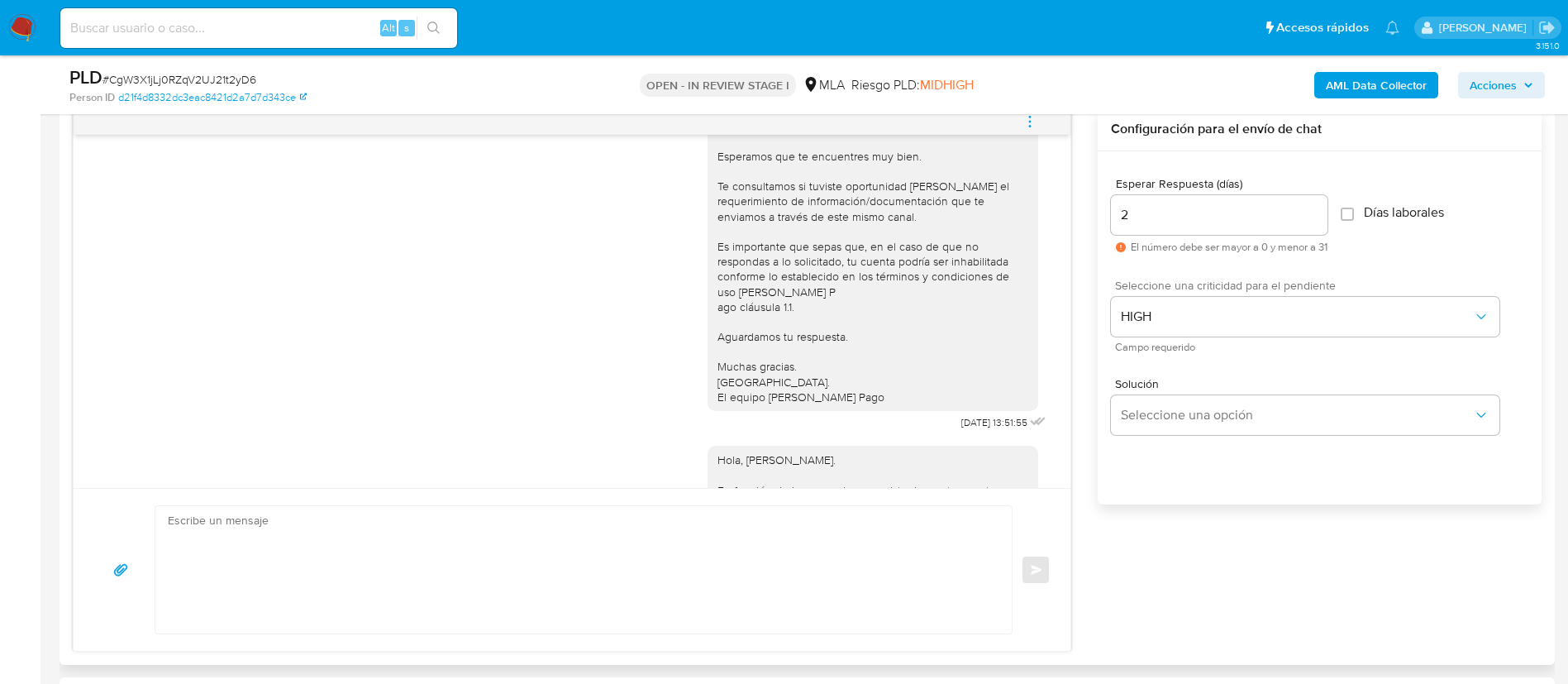
scroll to position [1702, 0]
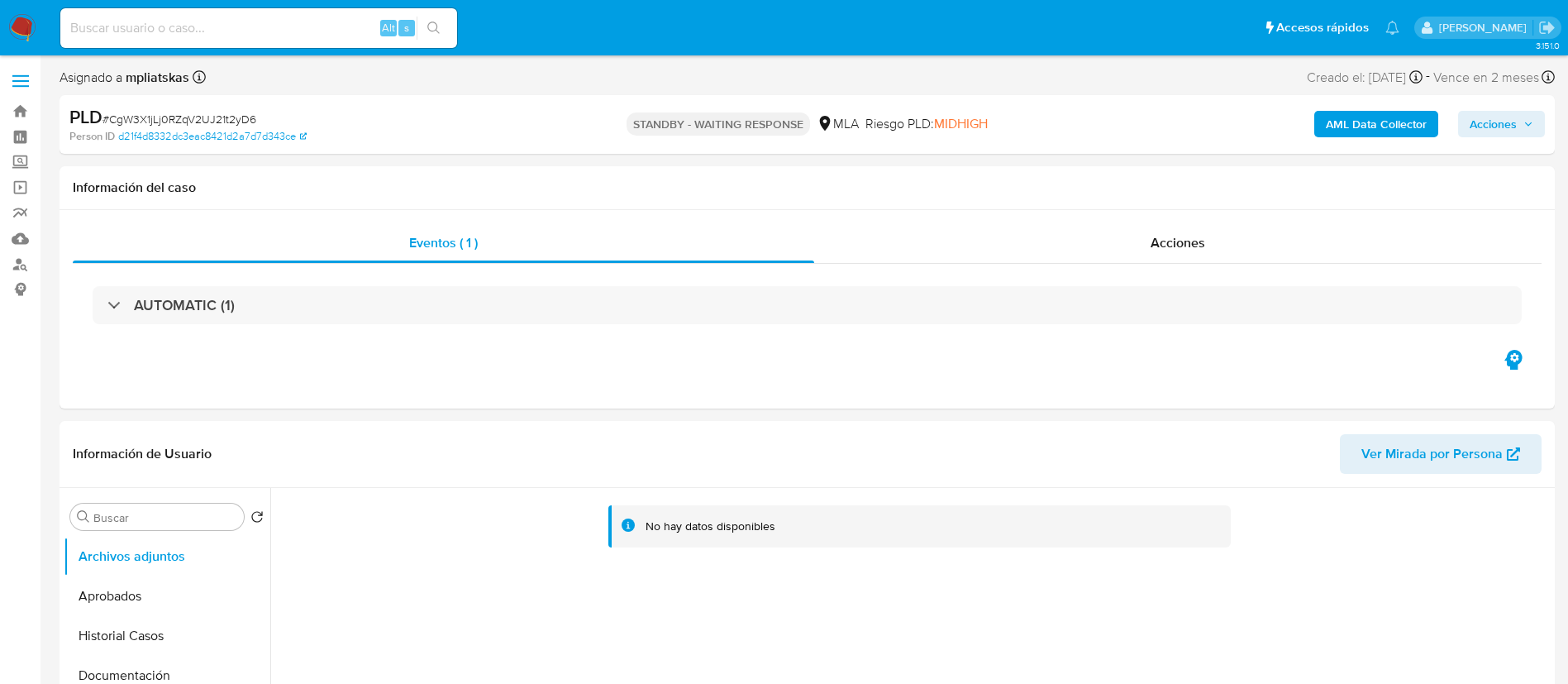
click at [344, 33] on input at bounding box center [259, 28] width 397 height 22
select select "10"
paste input "fPSeQ0saEFM106EGY91mVQNB"
type input "fPSeQ0saEFM106EGY91mVQNB"
click at [408, 35] on span "s" at bounding box center [407, 28] width 5 height 16
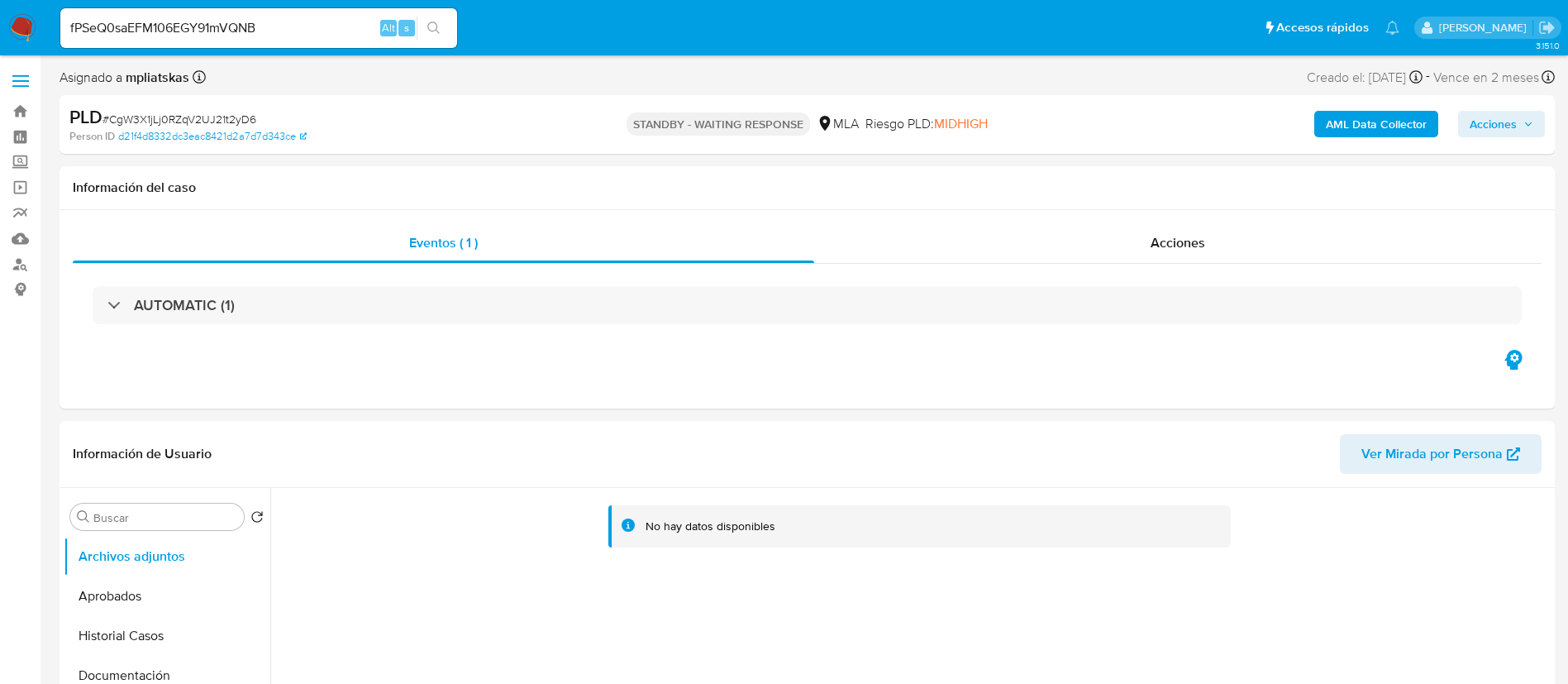
click at [423, 39] on div "fPSeQ0saEFM106EGY91mVQNB Alt s" at bounding box center [259, 27] width 397 height 39
click at [439, 30] on icon "search-icon" at bounding box center [433, 28] width 13 height 13
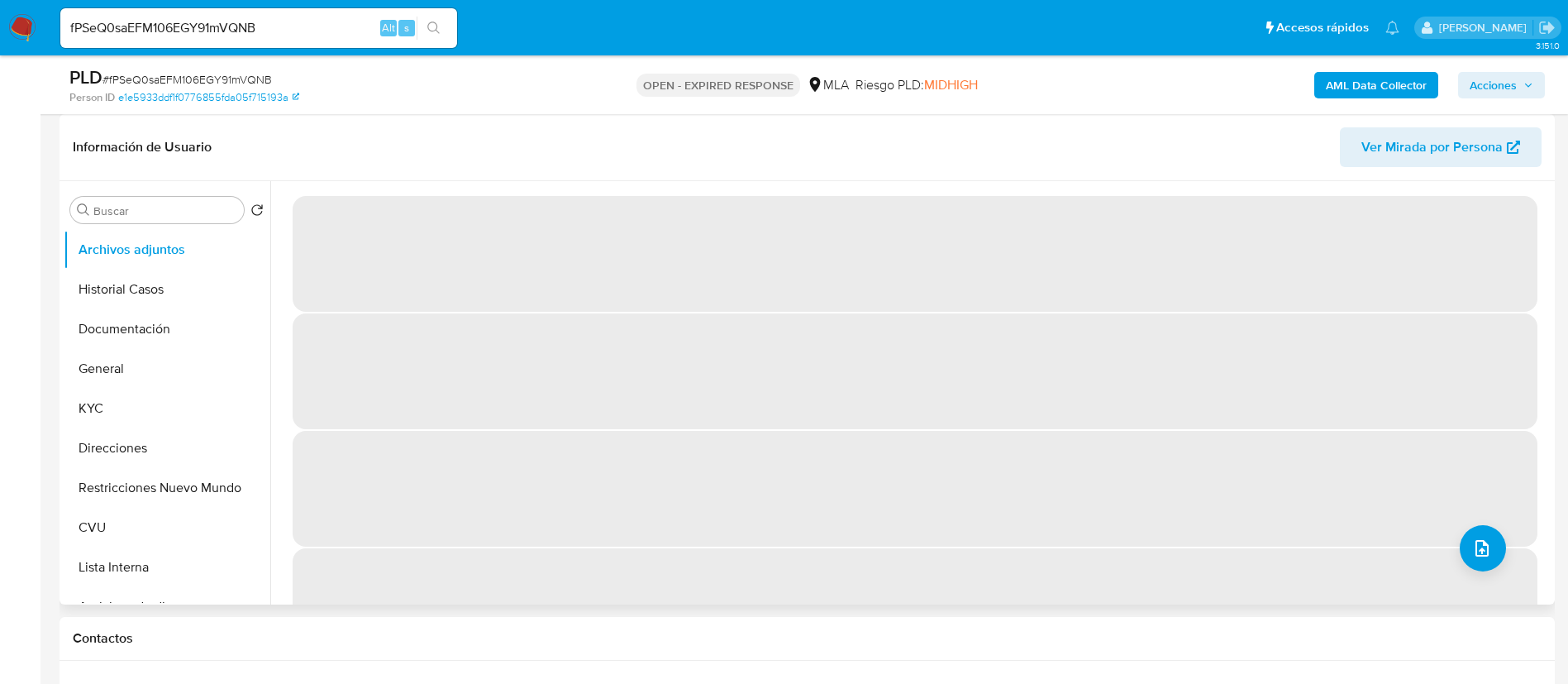
select select "10"
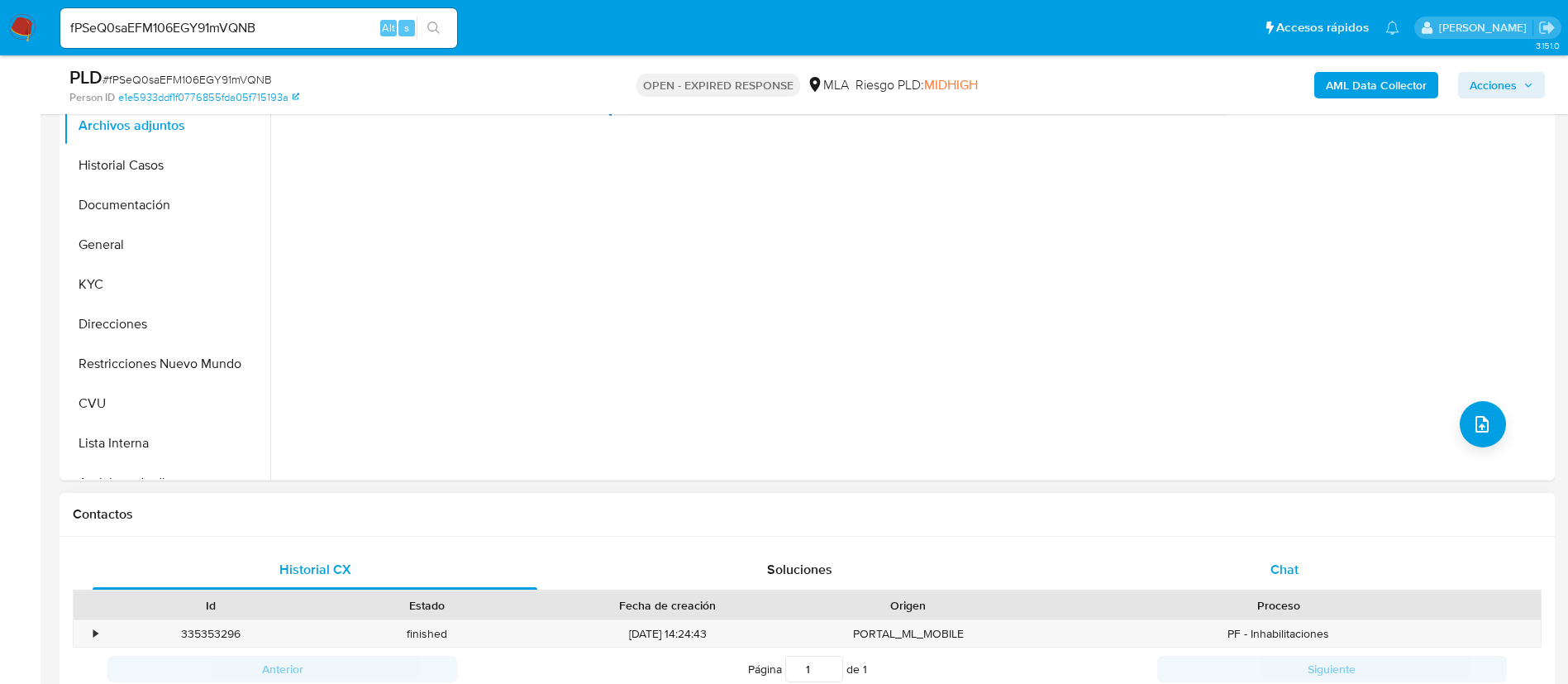
click at [1282, 550] on div "Chat" at bounding box center [1284, 569] width 445 height 39
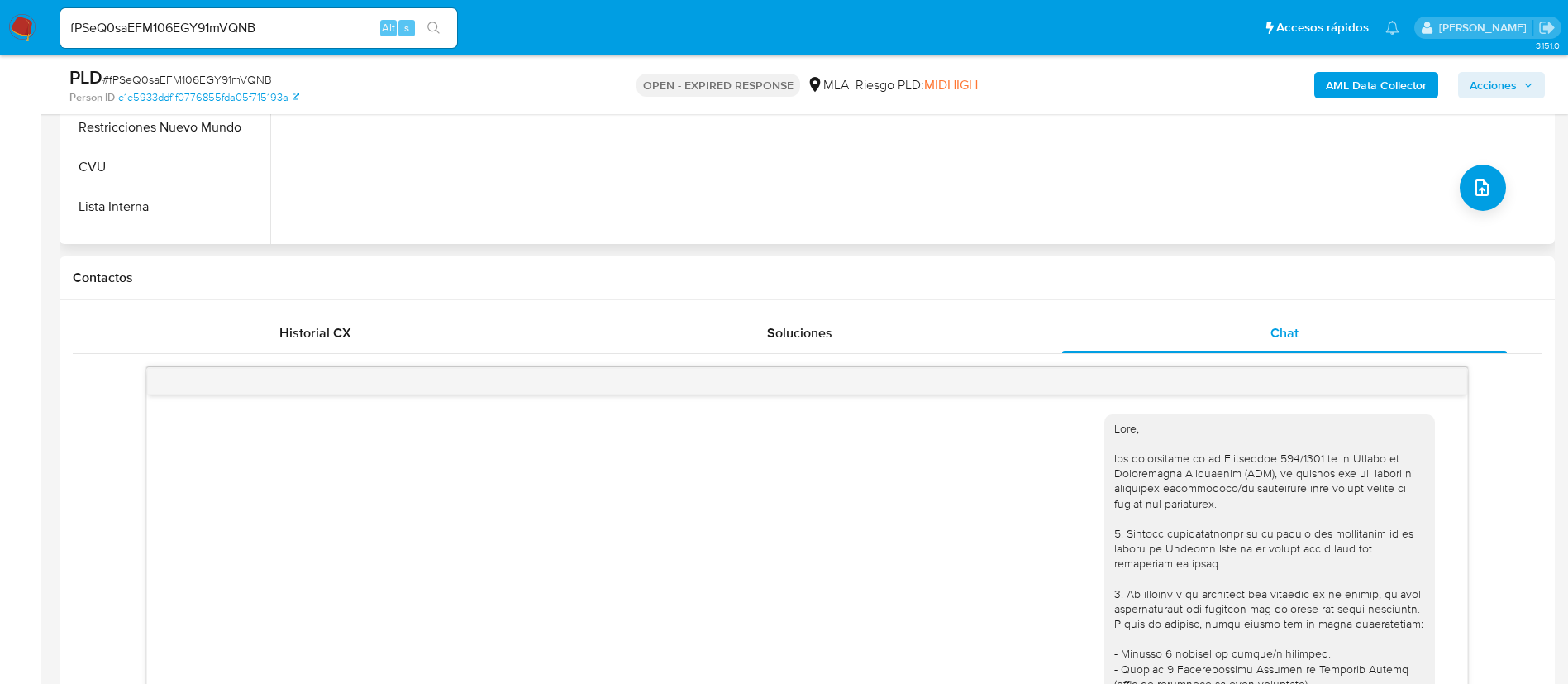
scroll to position [372, 0]
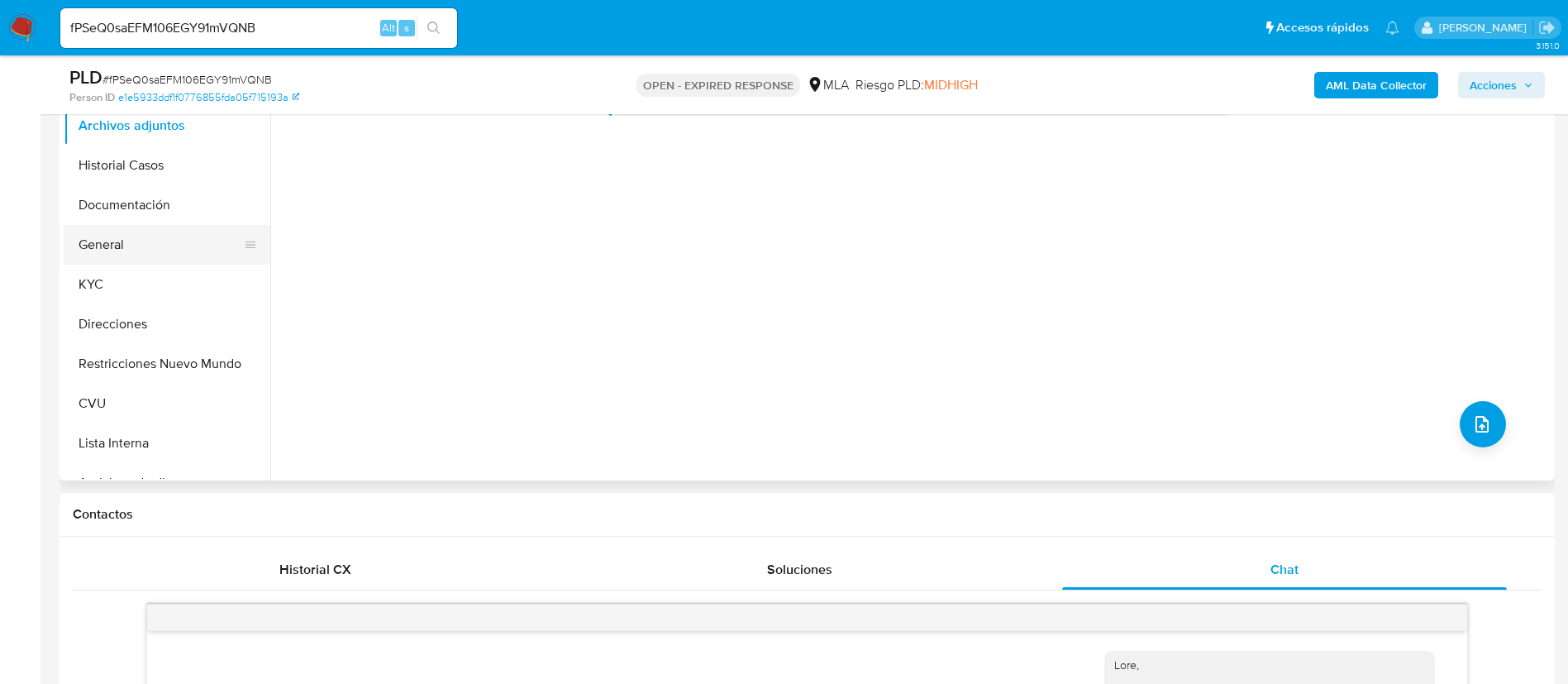
click at [115, 241] on button "General" at bounding box center [160, 244] width 193 height 39
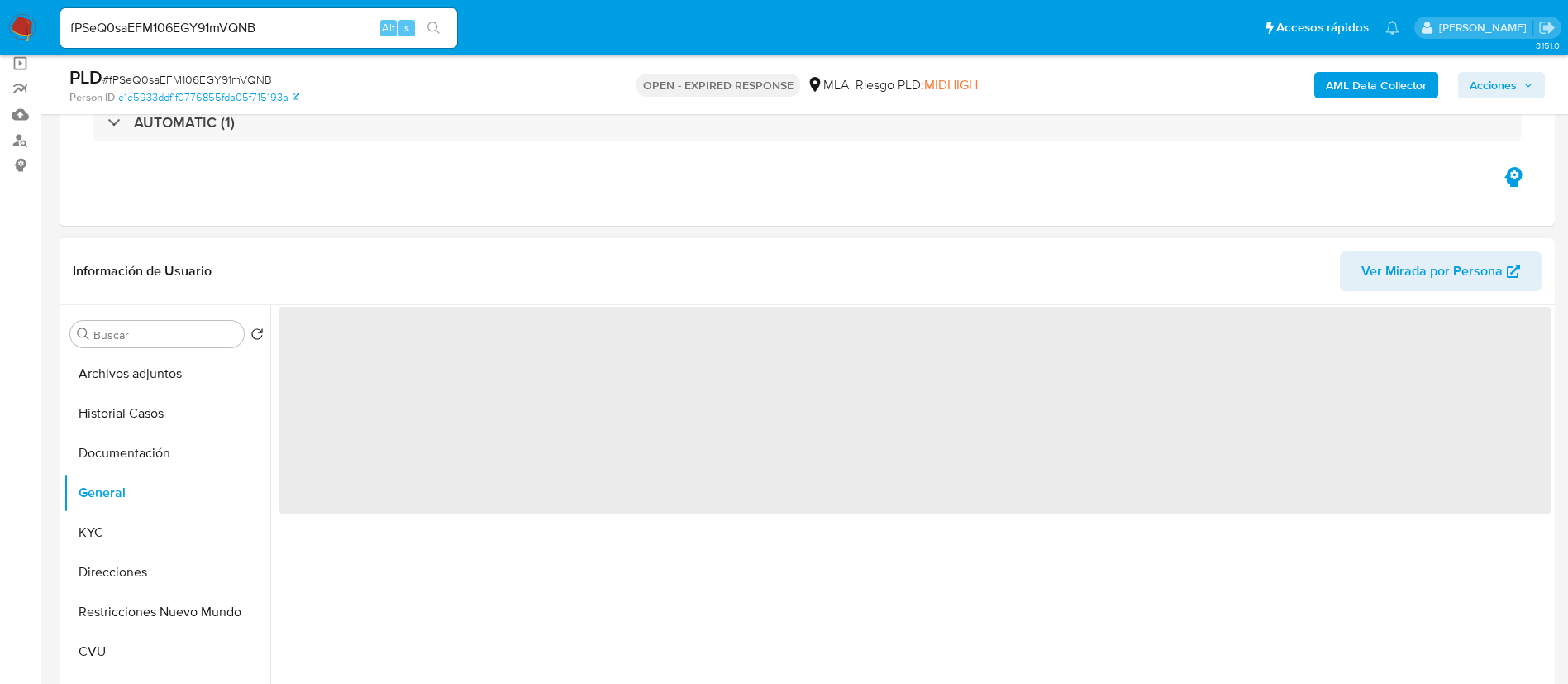
scroll to position [248, 0]
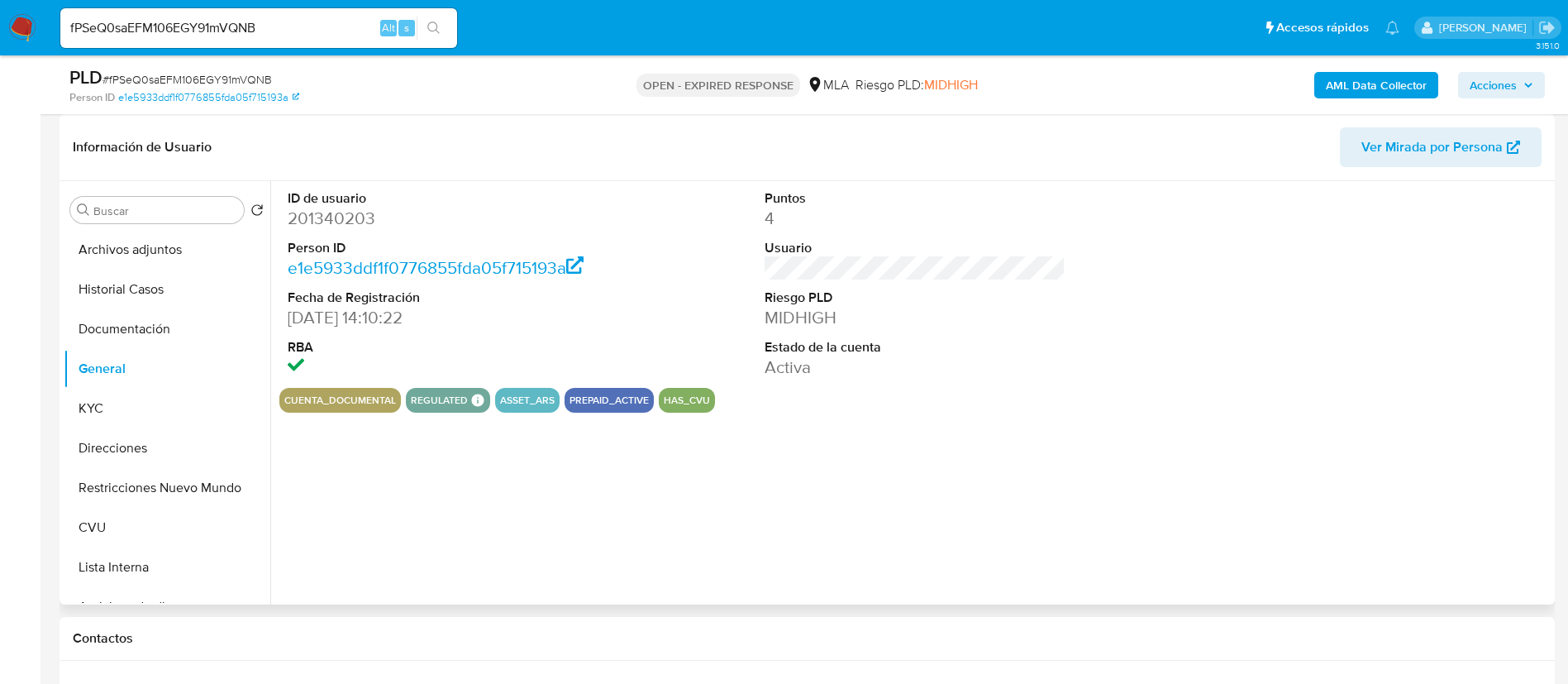
click at [328, 211] on dd "201340203" at bounding box center [438, 218] width 301 height 23
copy dd "201340203"
click at [150, 447] on button "Direcciones" at bounding box center [160, 447] width 193 height 39
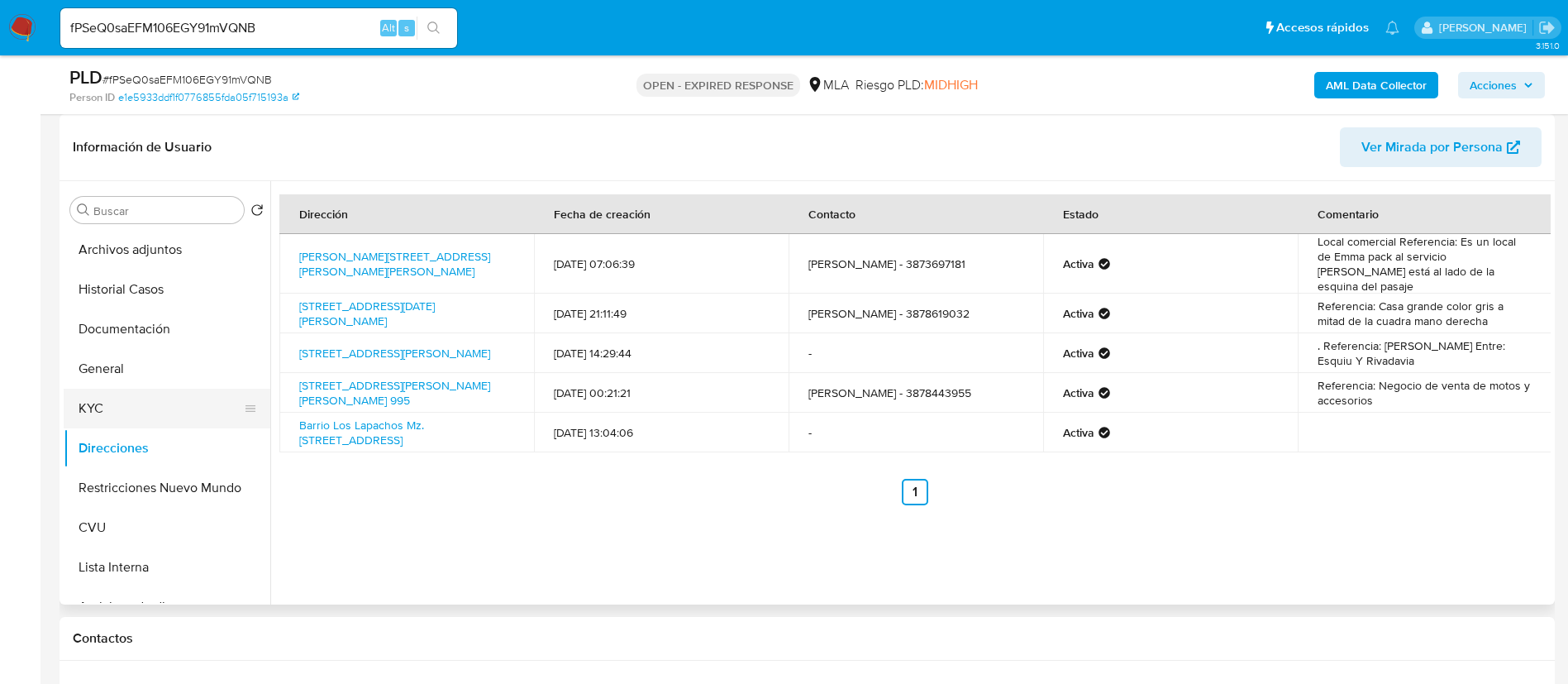
click at [160, 415] on button "KYC" at bounding box center [160, 408] width 193 height 39
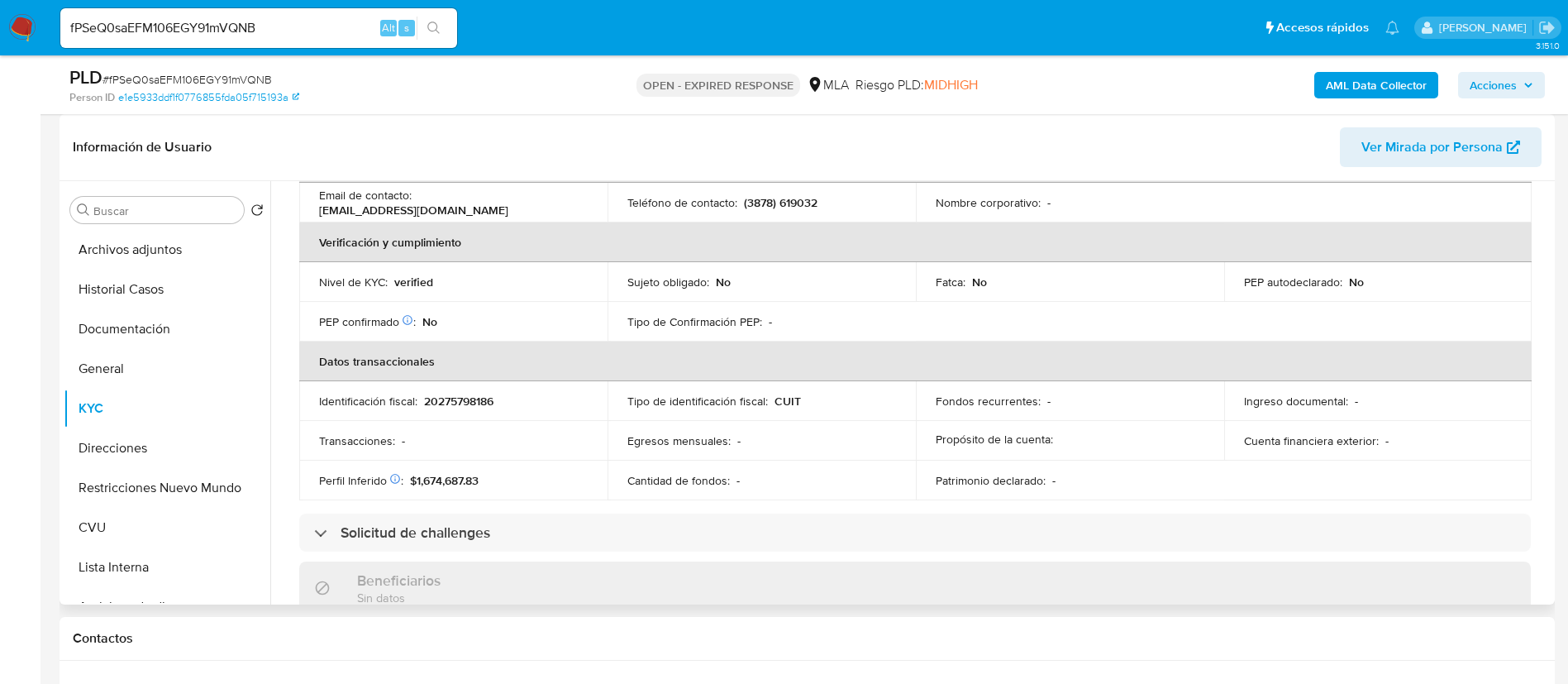
scroll to position [744, 0]
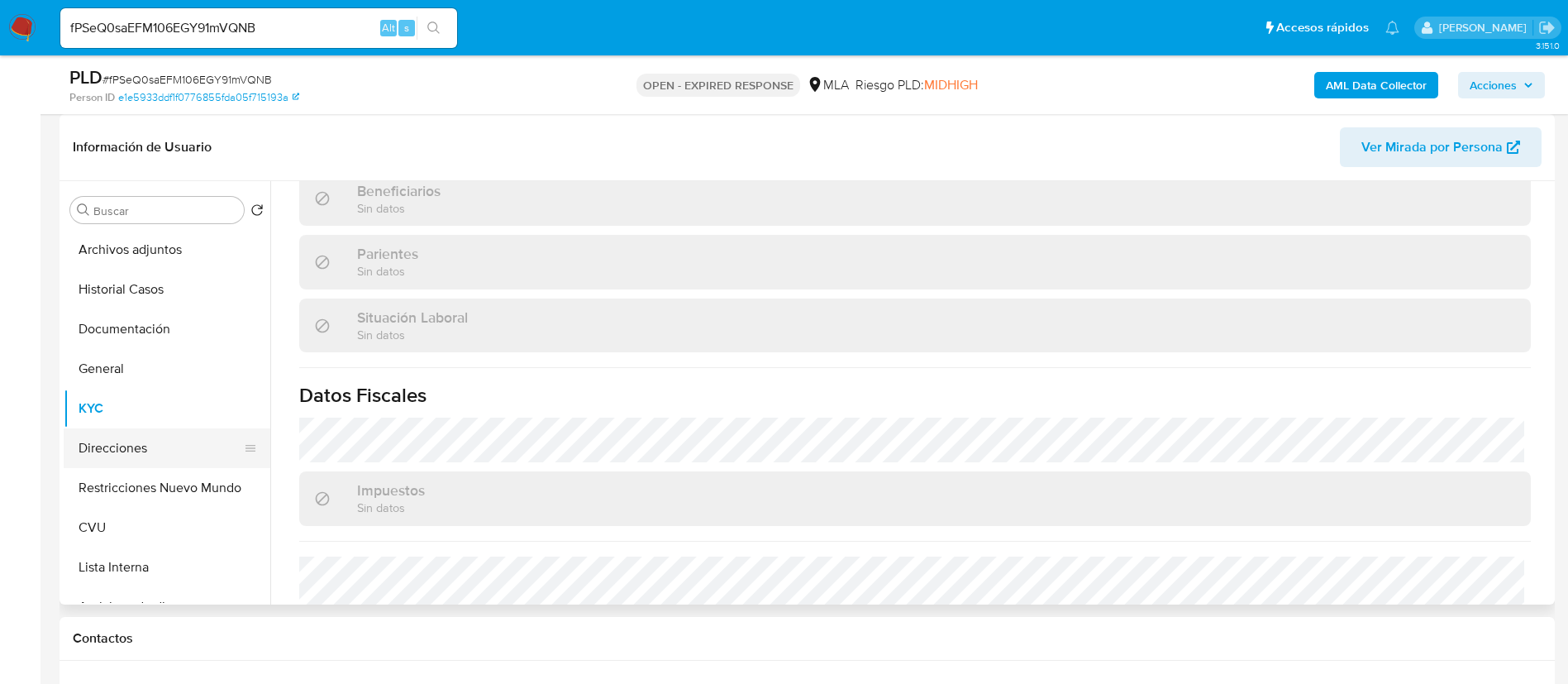
click at [153, 444] on button "Direcciones" at bounding box center [160, 447] width 193 height 39
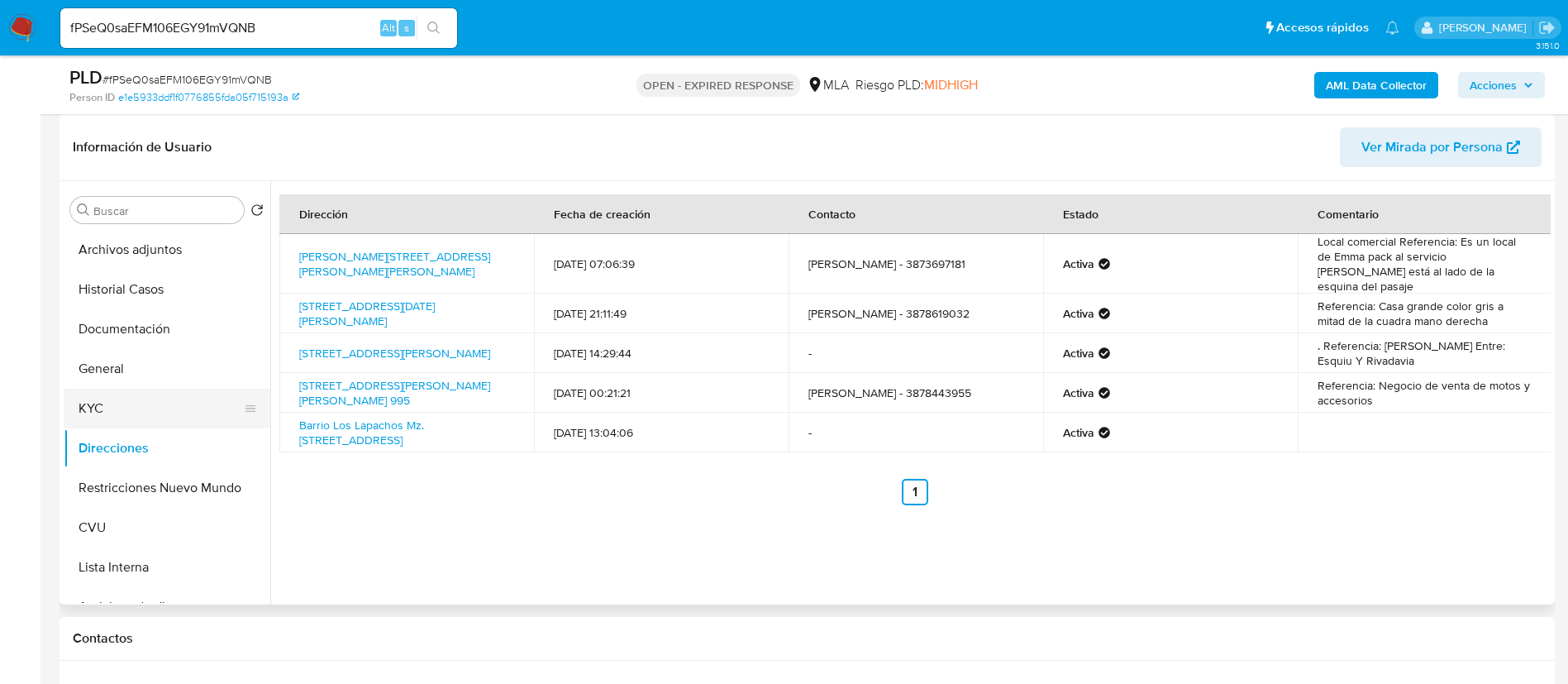
click at [187, 416] on button "KYC" at bounding box center [160, 408] width 193 height 39
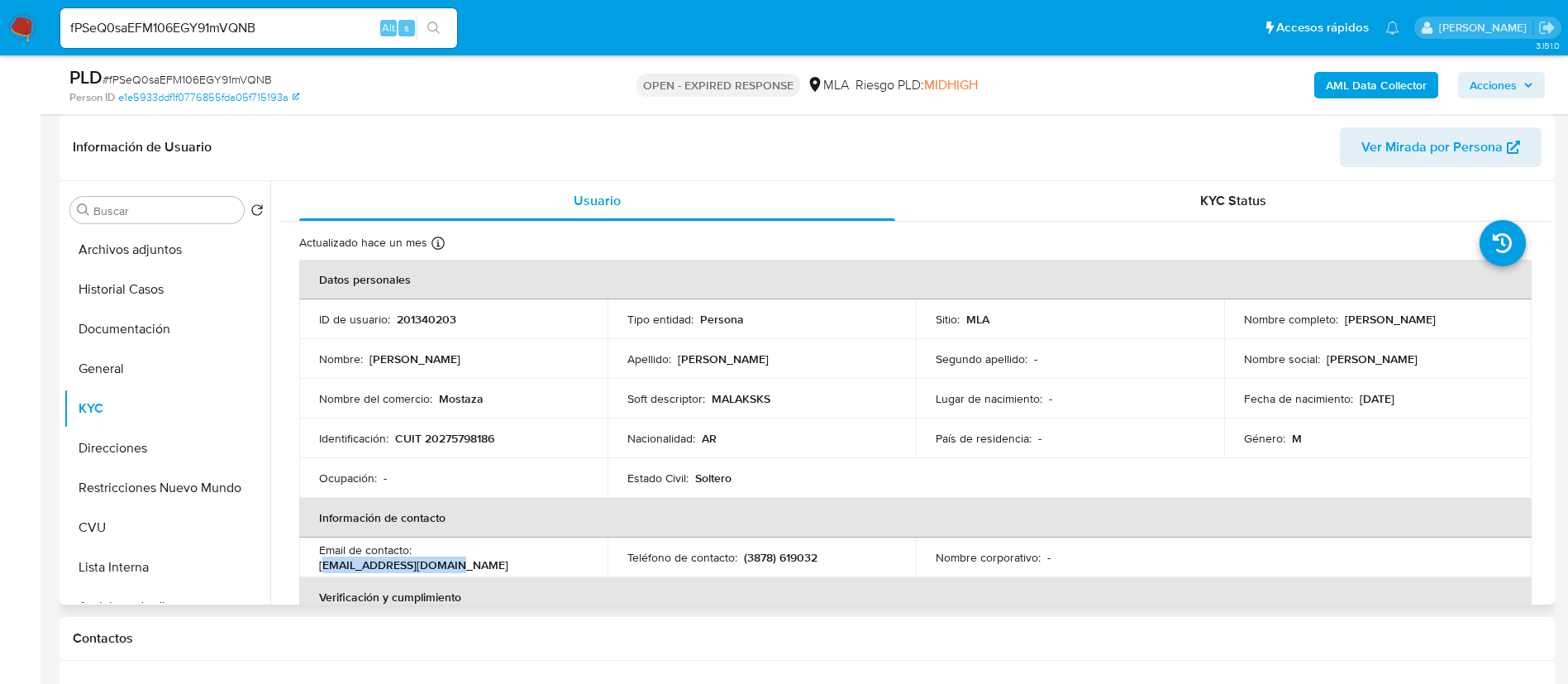
drag, startPoint x: 421, startPoint y: 554, endPoint x: 555, endPoint y: 549, distance: 134.1
click at [555, 549] on div "Email de contacto : [EMAIL_ADDRESS][DOMAIN_NAME]" at bounding box center [453, 557] width 269 height 30
drag, startPoint x: 418, startPoint y: 553, endPoint x: 563, endPoint y: 549, distance: 145.1
click at [561, 550] on div "Email de contacto : [EMAIL_ADDRESS][DOMAIN_NAME]" at bounding box center [453, 557] width 269 height 30
copy p "[EMAIL_ADDRESS][DOMAIN_NAME]"
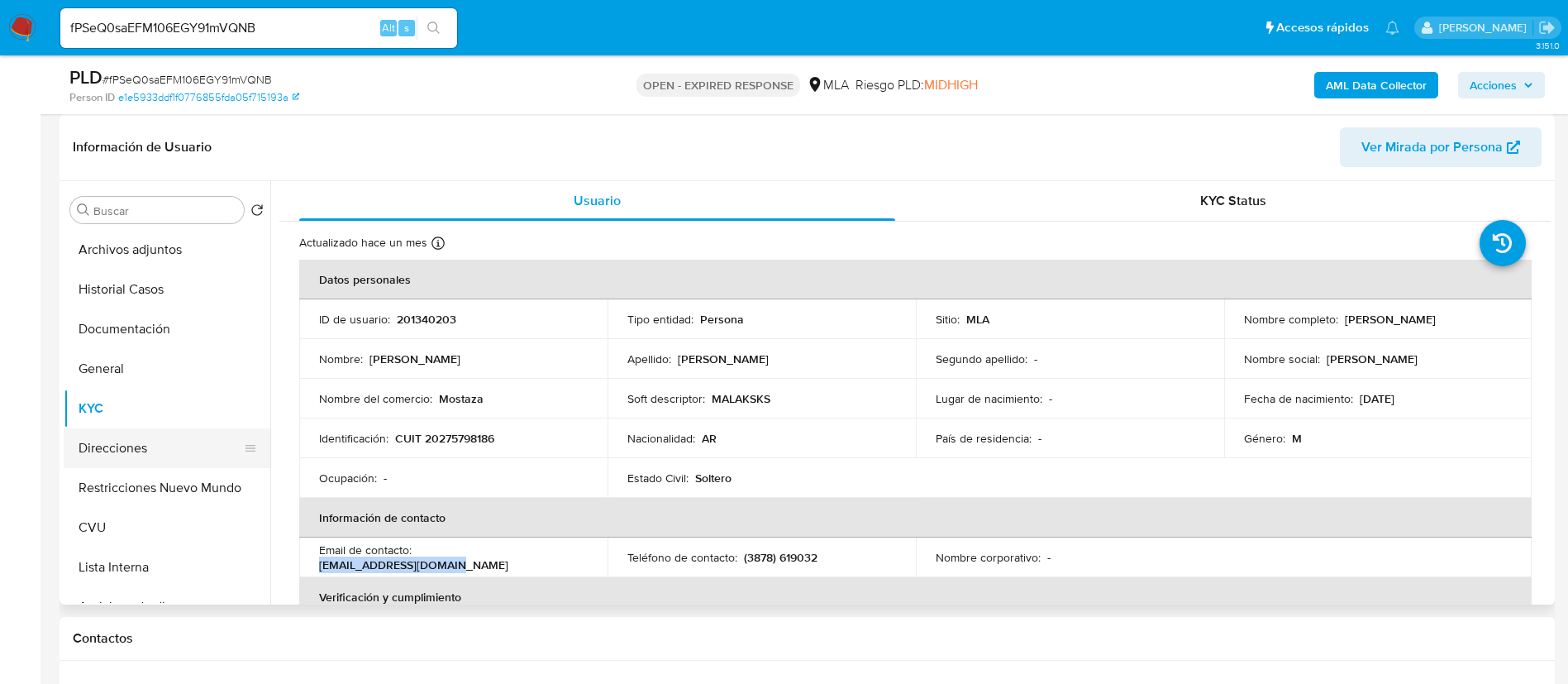
click at [130, 442] on button "Direcciones" at bounding box center [160, 447] width 193 height 39
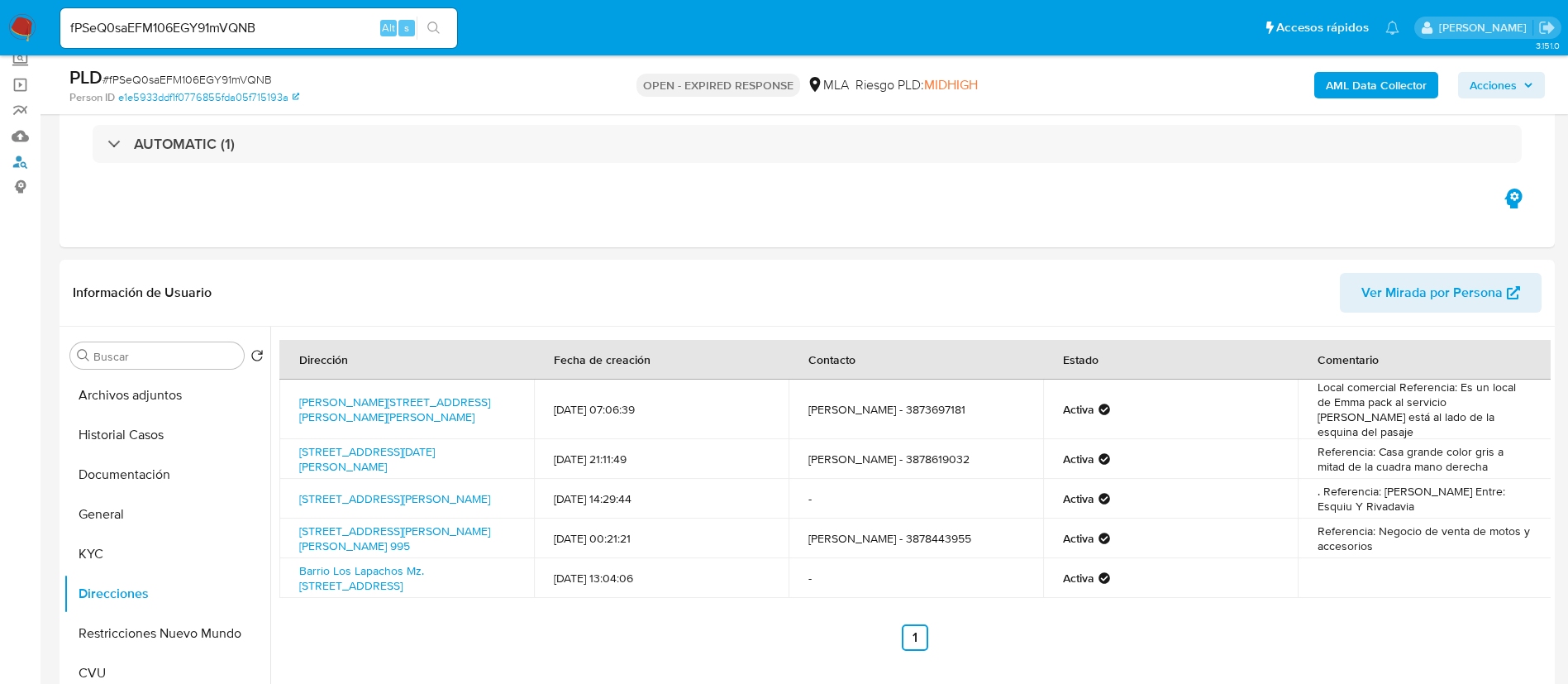
scroll to position [248, 0]
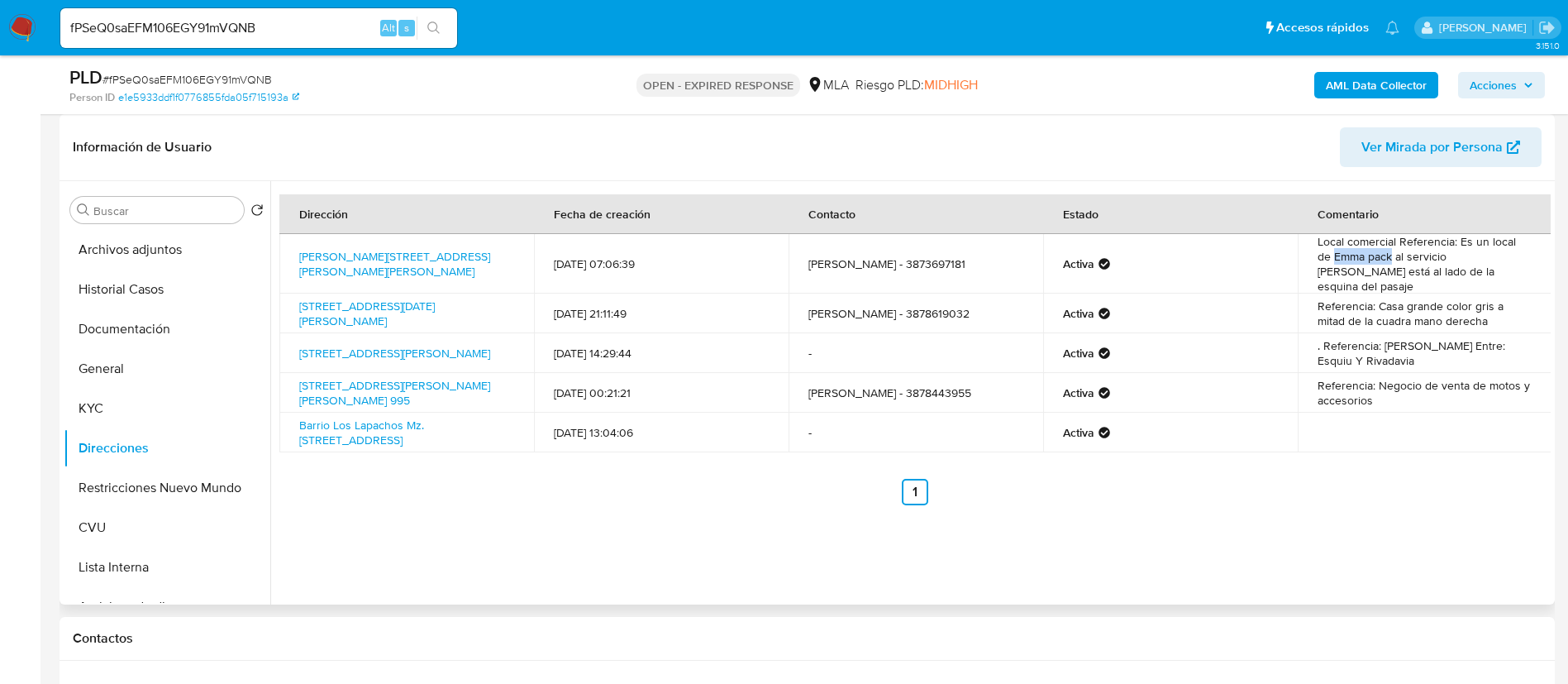
drag, startPoint x: 1314, startPoint y: 254, endPoint x: 1368, endPoint y: 257, distance: 54.1
click at [1368, 257] on td "Local comercial Referencia: Es un local de Emma pack al servicio de andreani es…" at bounding box center [1425, 264] width 254 height 59
copy td "Emma pack"
drag, startPoint x: 295, startPoint y: 252, endPoint x: 353, endPoint y: 264, distance: 59.2
click at [353, 264] on td "Pizarro 231, San Ramón De La Nueva Orán, Salta, 4530, Argentina 231" at bounding box center [406, 264] width 254 height 59
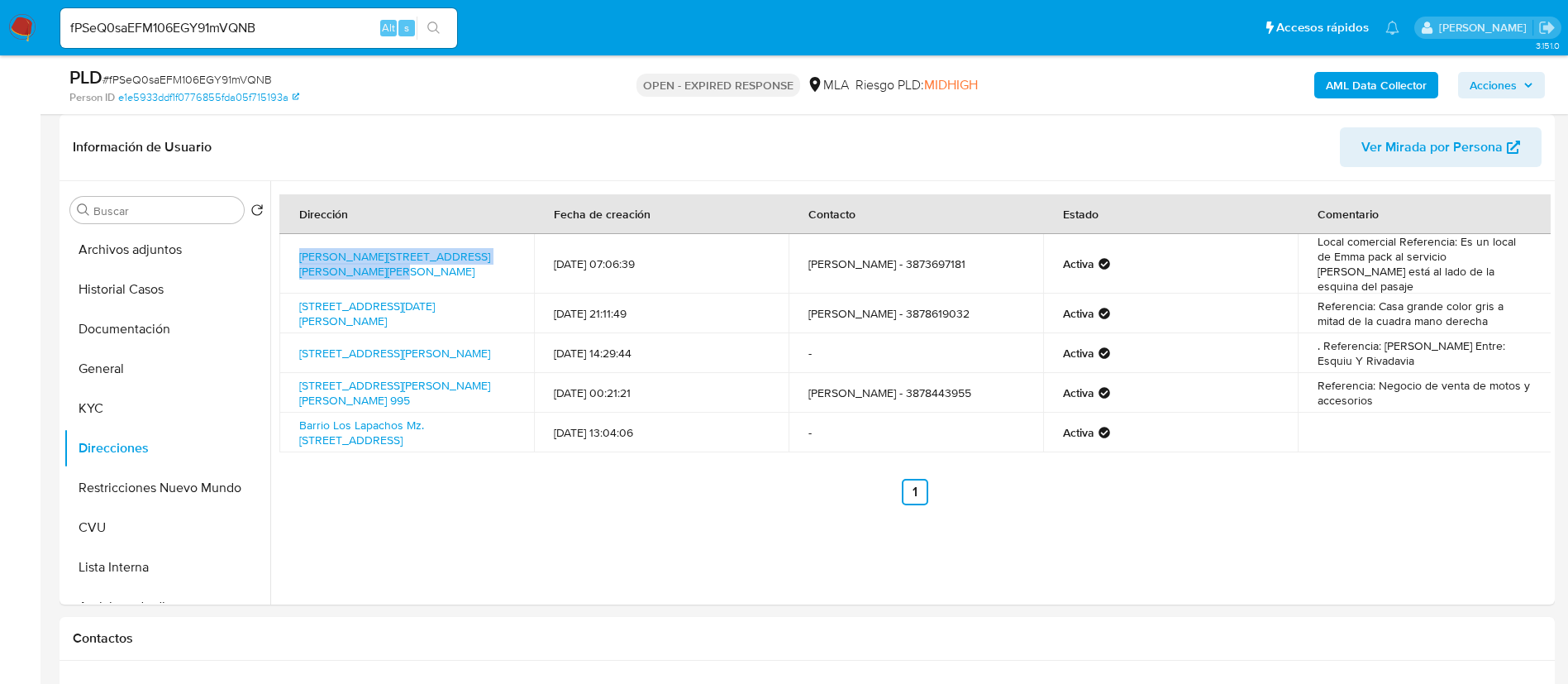
copy link "Pizarro 231, San Ramón De La Nueva Orán, Salta"
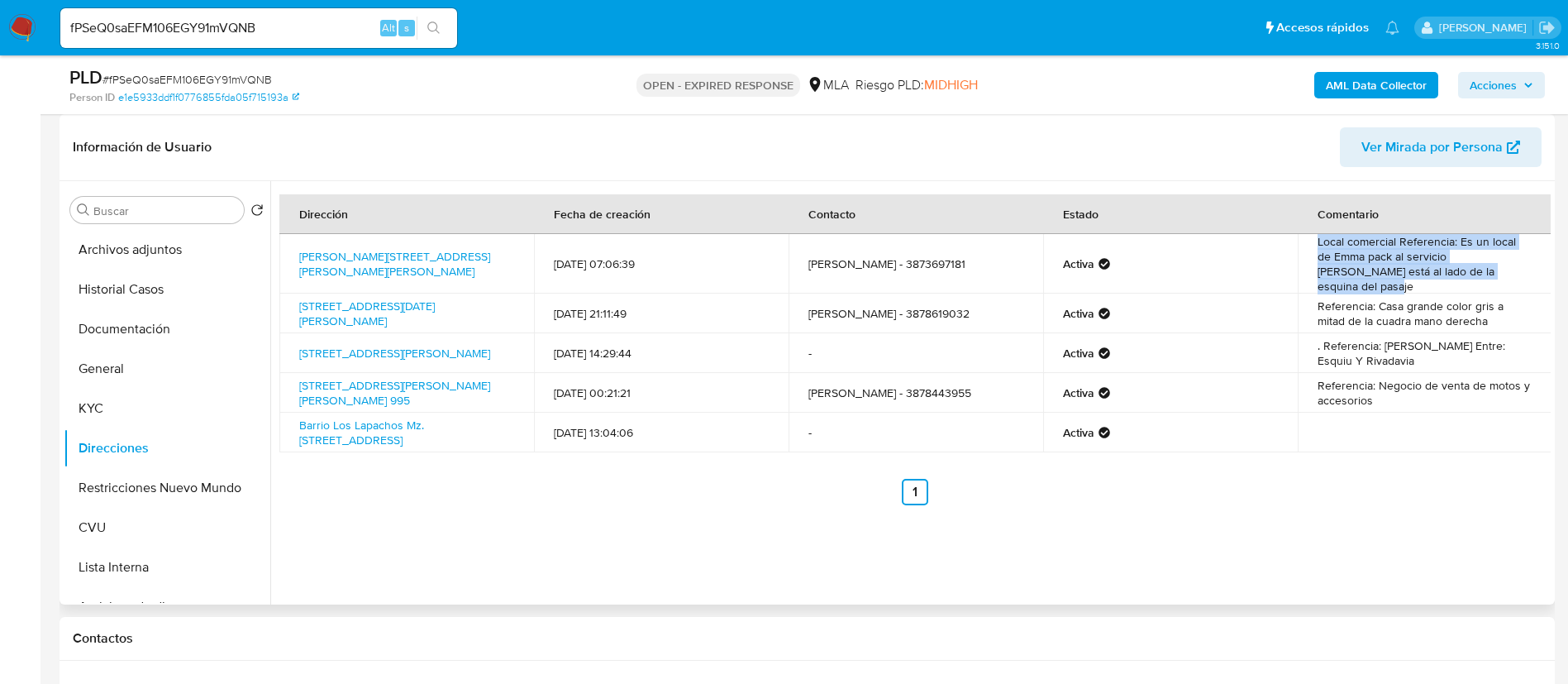
drag, startPoint x: 1313, startPoint y: 242, endPoint x: 1461, endPoint y: 268, distance: 150.3
click at [1461, 268] on td "Local comercial Referencia: Es un local de Emma pack al servicio de andreani es…" at bounding box center [1425, 264] width 254 height 59
copy td "Local comercial Referencia: Es un local de Emma pack al servicio de andreani es…"
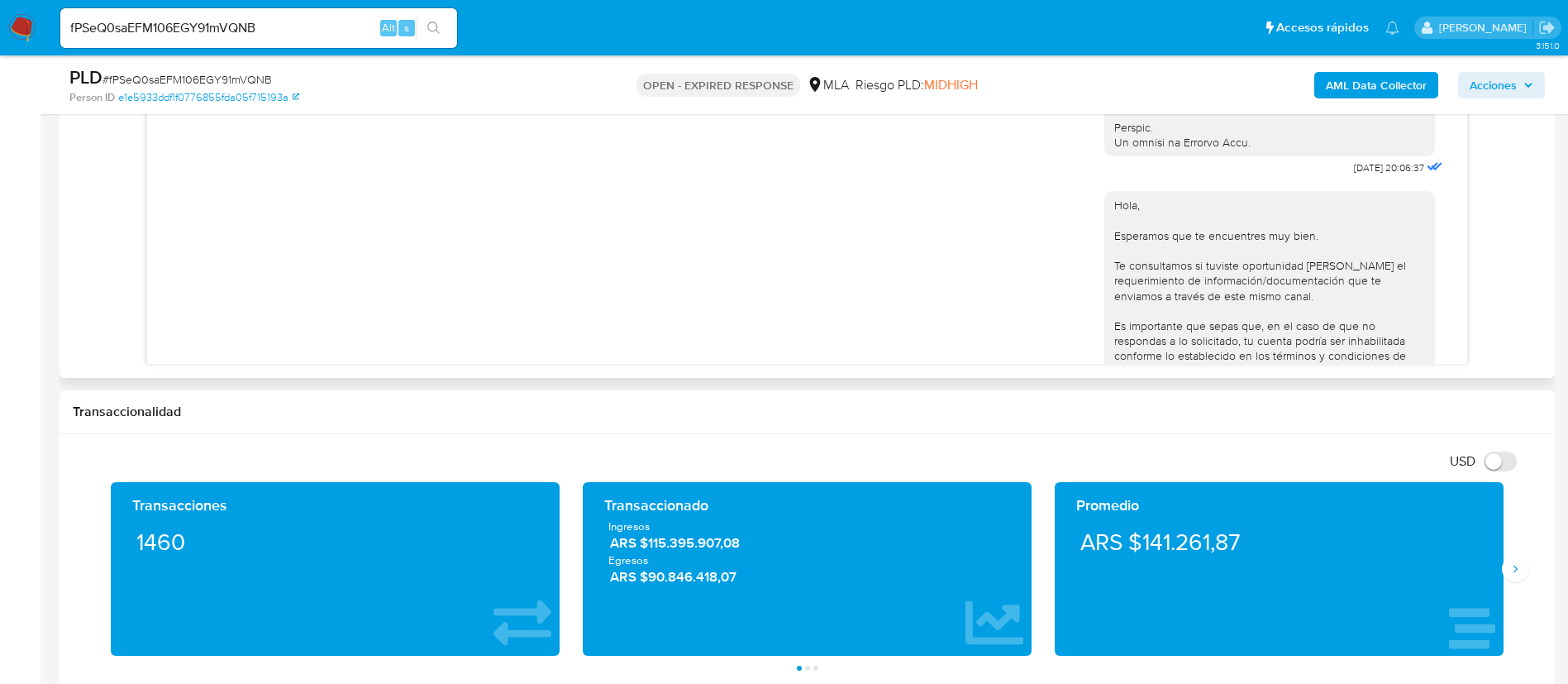
scroll to position [947, 0]
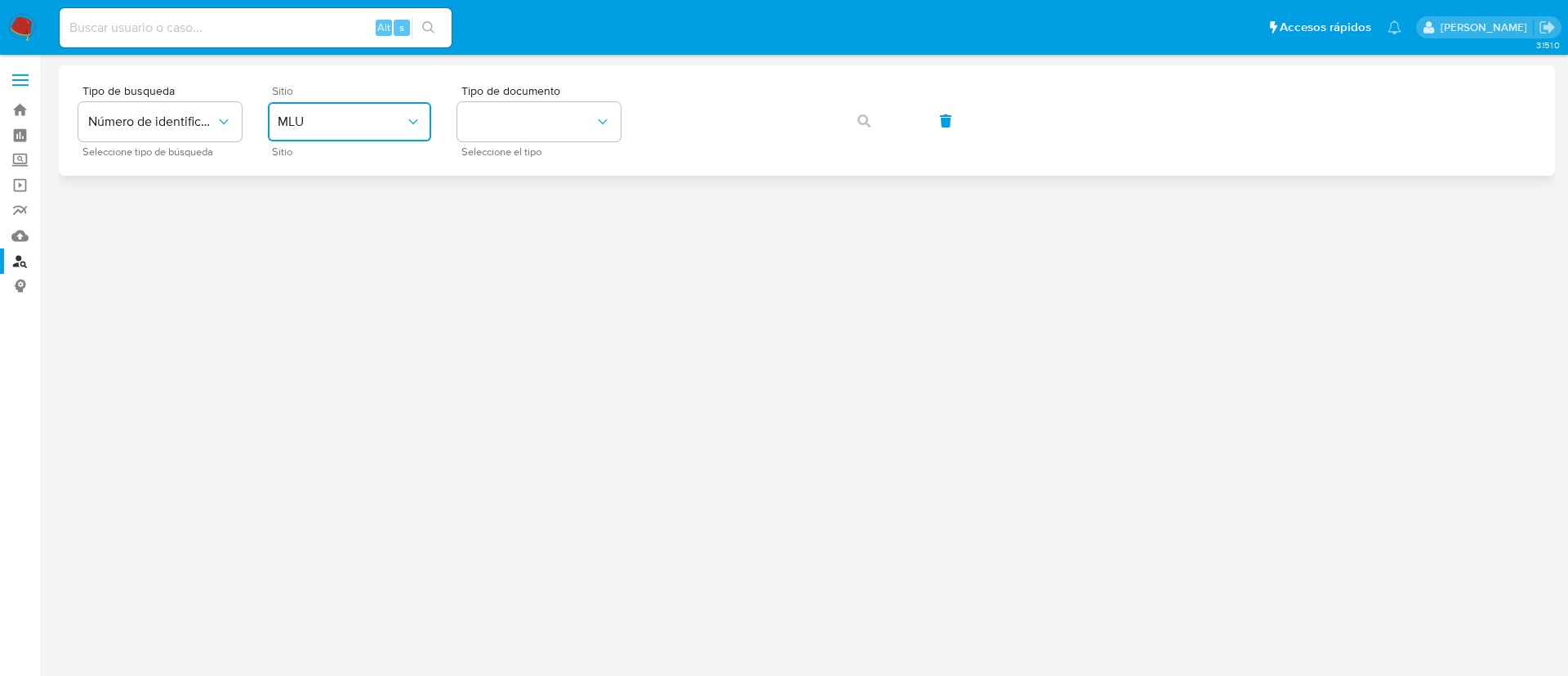
click at [319, 130] on button "MLU" at bounding box center [349, 121] width 163 height 39
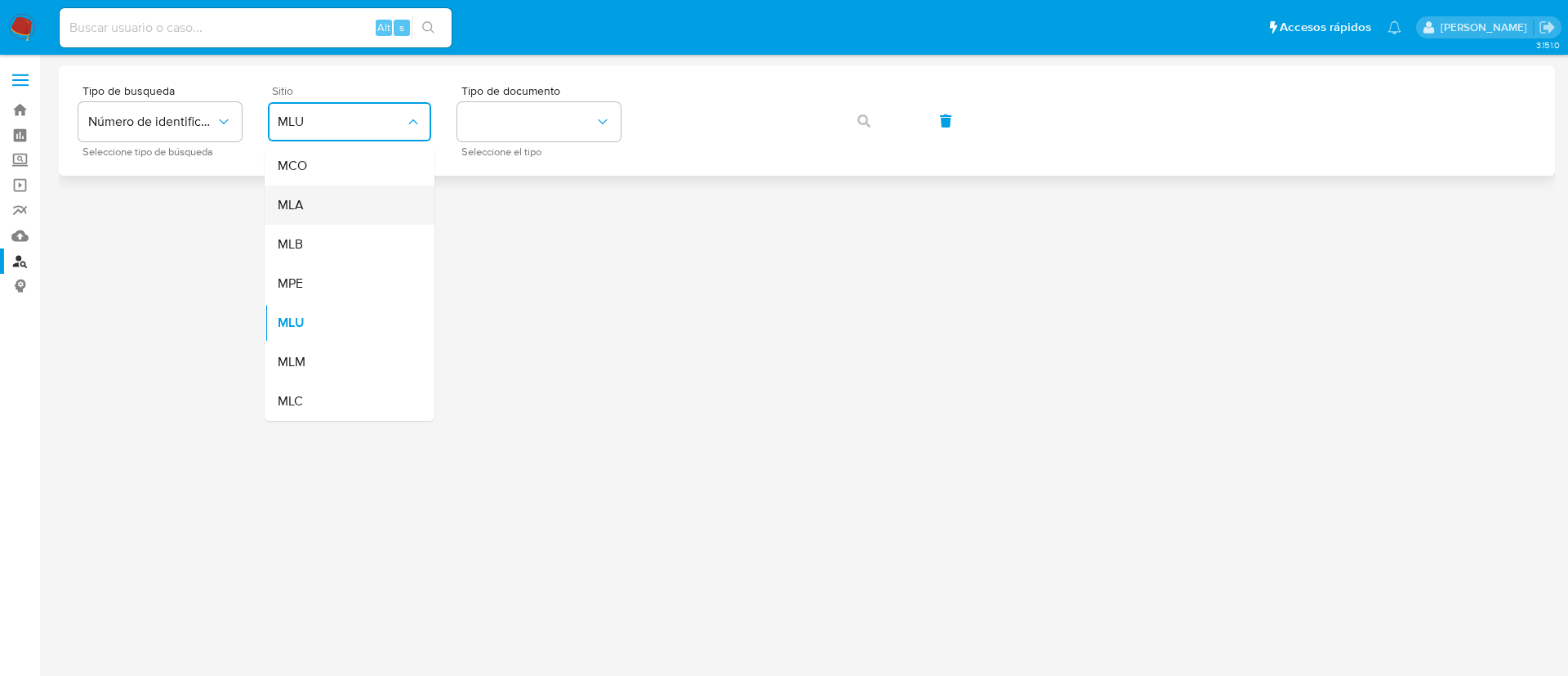
click at [324, 211] on div "MLA" at bounding box center [344, 205] width 134 height 39
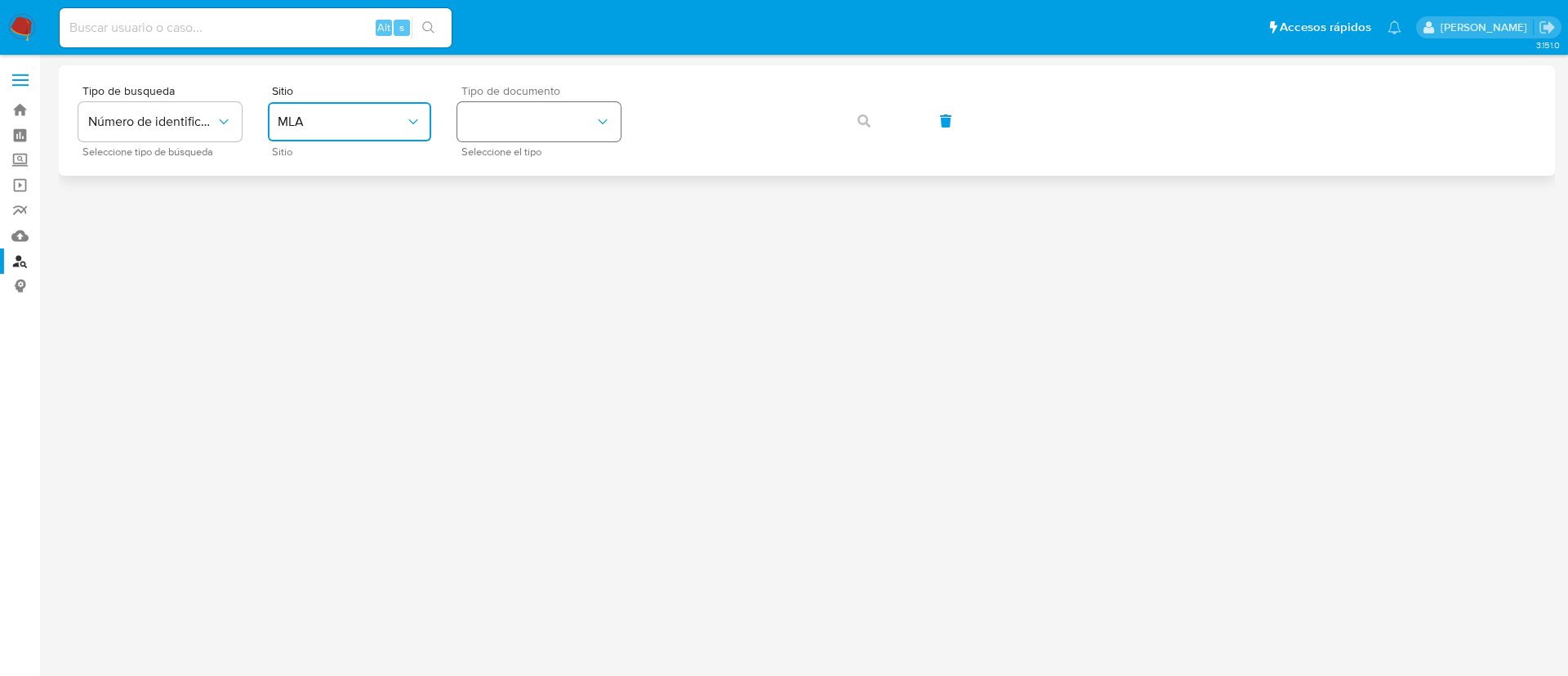
click at [518, 120] on button "identificationType" at bounding box center [538, 121] width 163 height 39
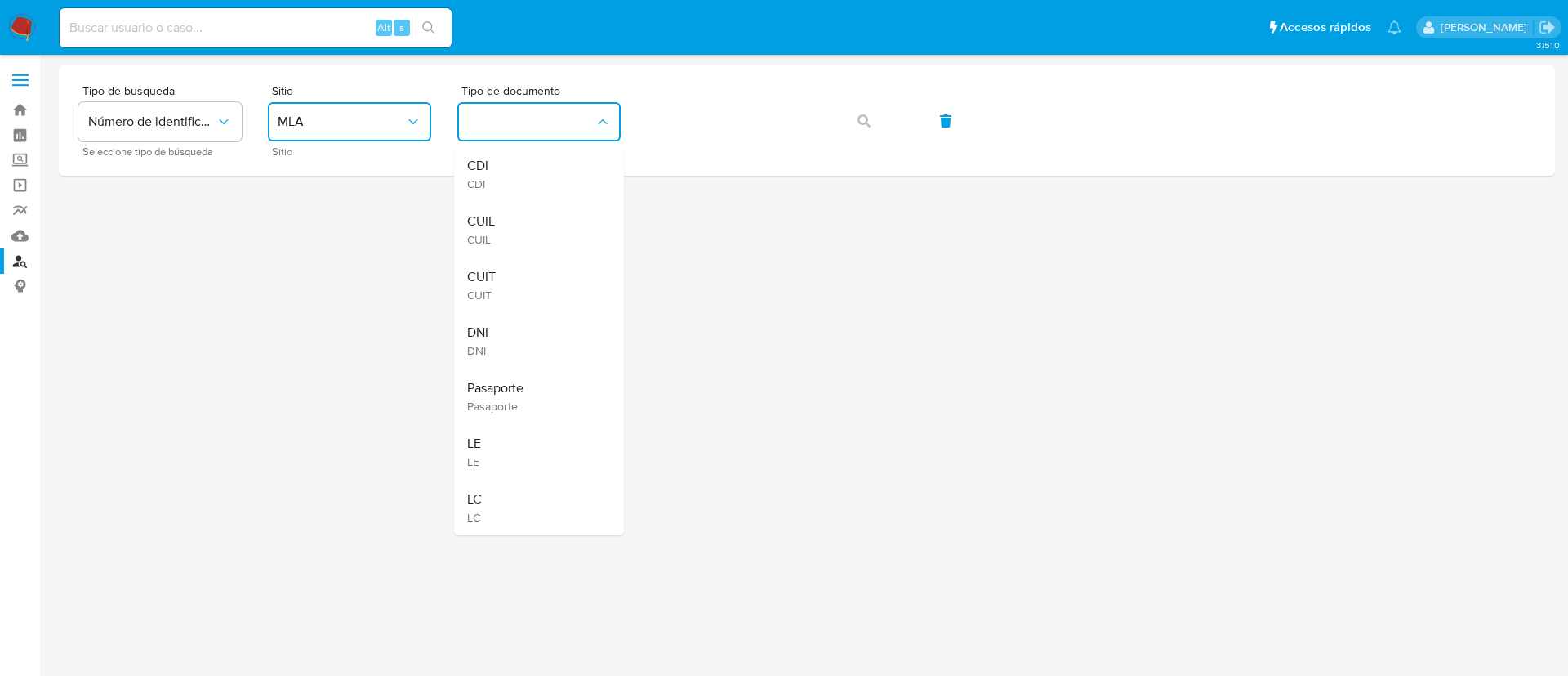
drag, startPoint x: 524, startPoint y: 290, endPoint x: 588, endPoint y: 244, distance: 78.8
click at [532, 282] on div "CUIT CUIT" at bounding box center [533, 285] width 134 height 55
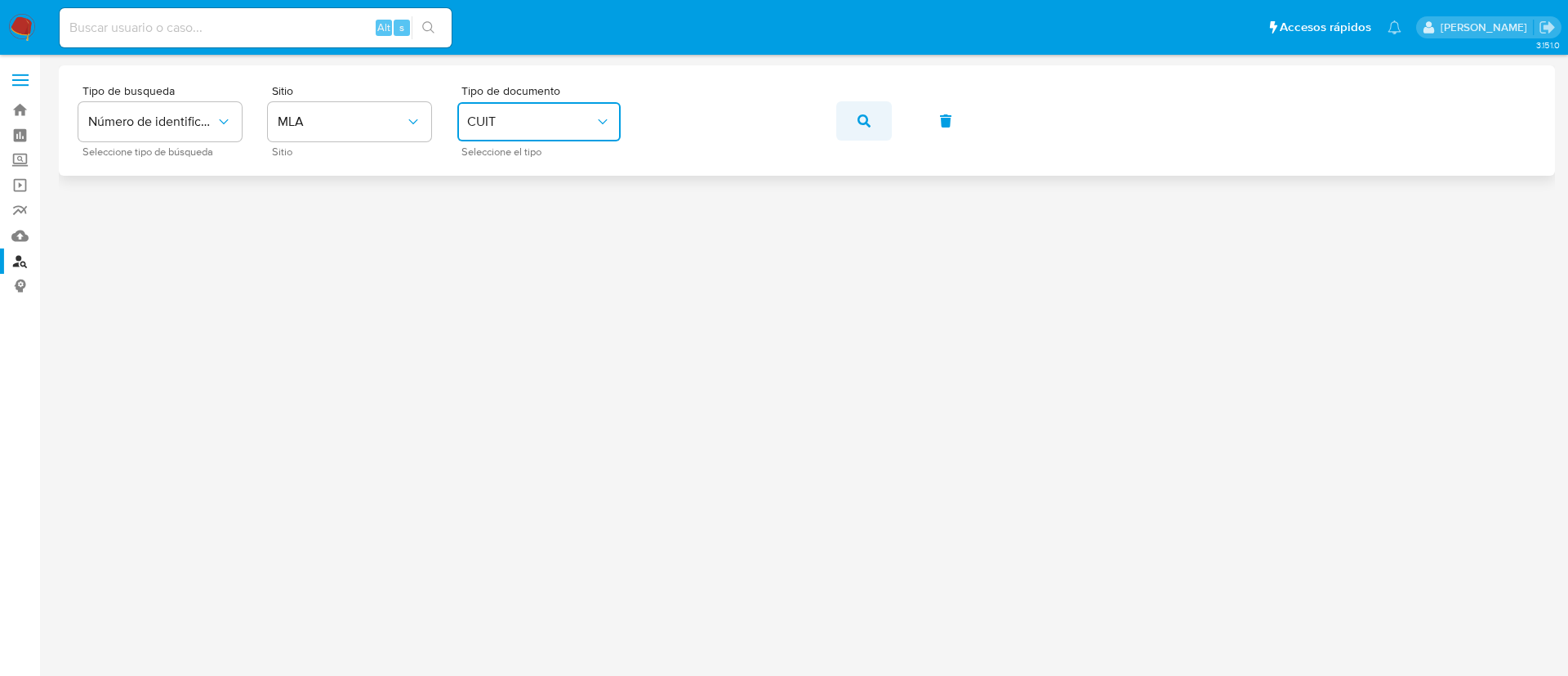
click at [850, 119] on button "button" at bounding box center [864, 120] width 55 height 39
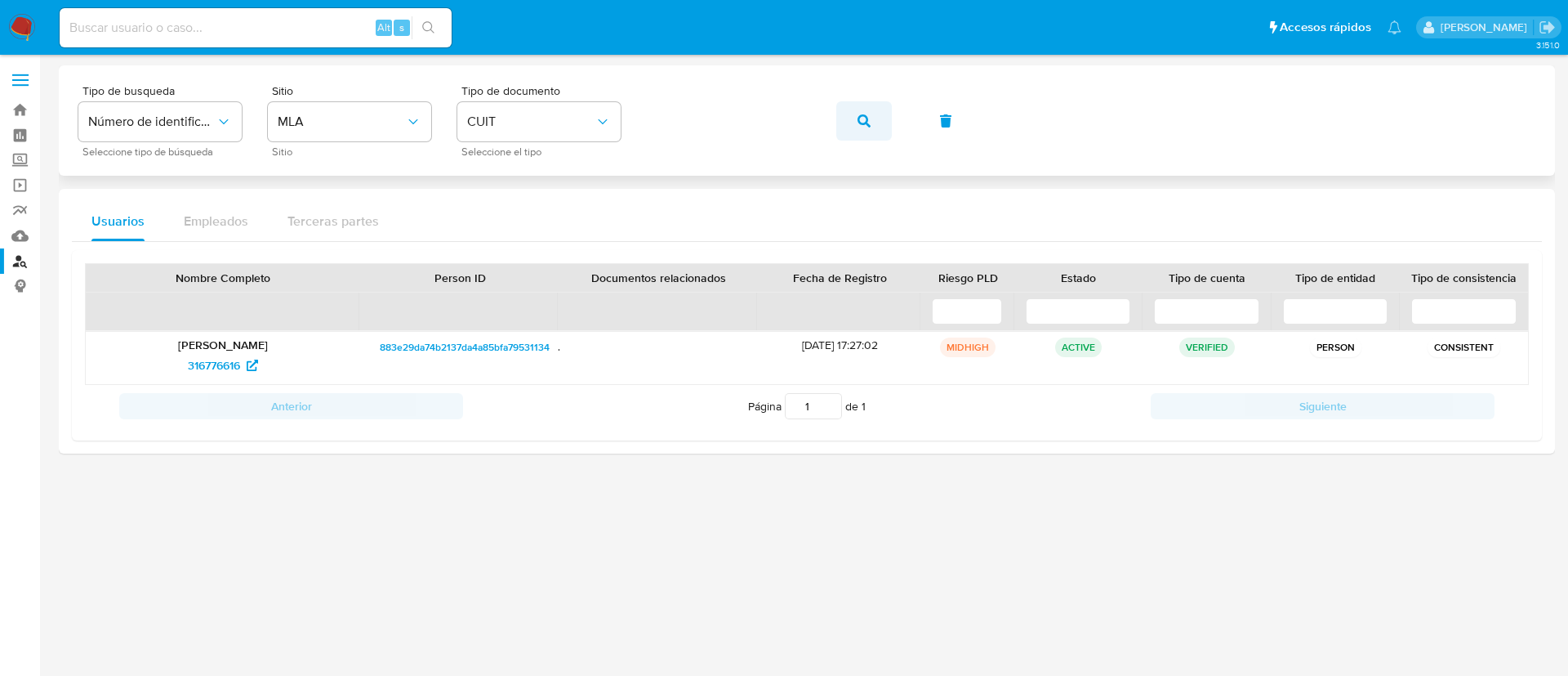
click at [842, 111] on button "button" at bounding box center [864, 120] width 55 height 39
click at [836, 126] on button "button" at bounding box center [864, 120] width 55 height 39
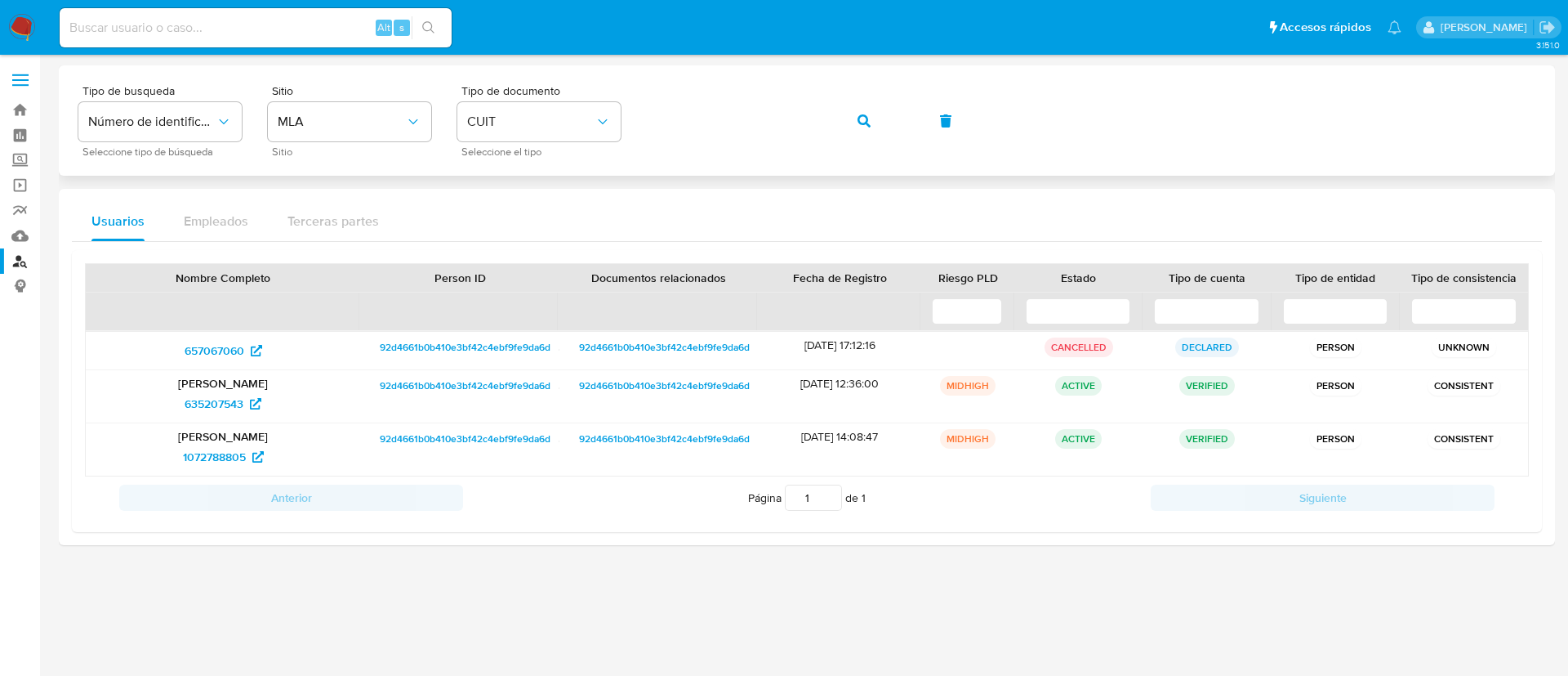
click at [863, 113] on span "button" at bounding box center [864, 121] width 13 height 36
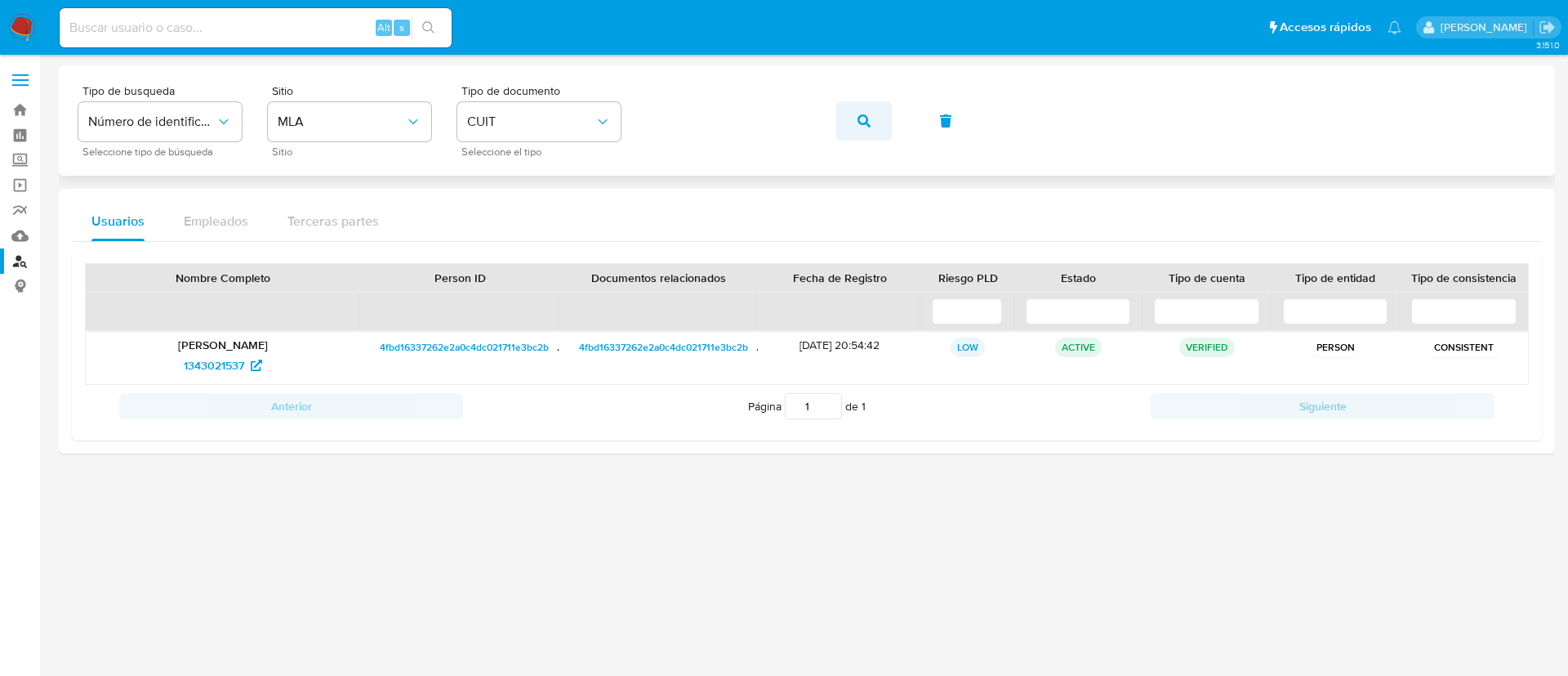
click at [890, 129] on button "button" at bounding box center [864, 120] width 55 height 39
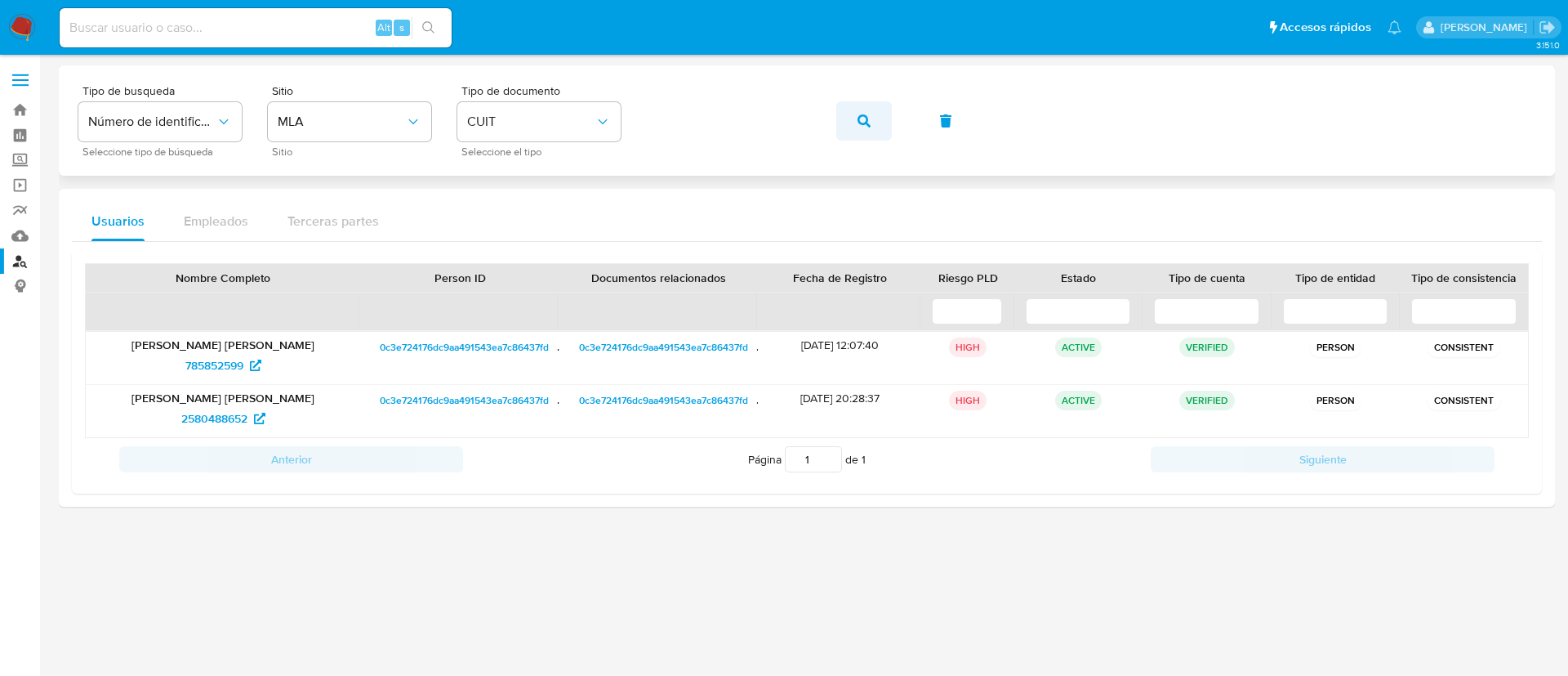
click at [873, 124] on button "button" at bounding box center [864, 120] width 55 height 39
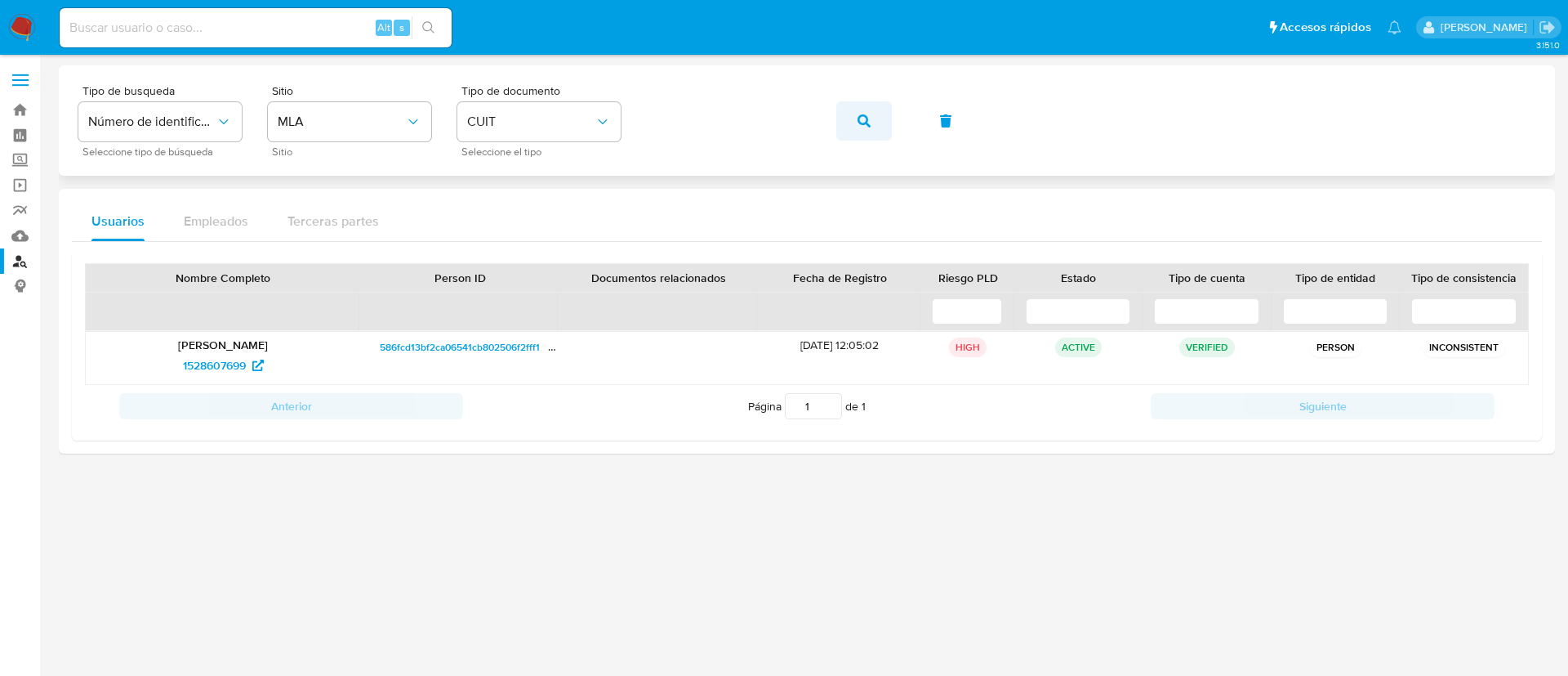
click at [855, 113] on button "button" at bounding box center [864, 120] width 55 height 39
click at [866, 117] on icon "button" at bounding box center [864, 120] width 13 height 13
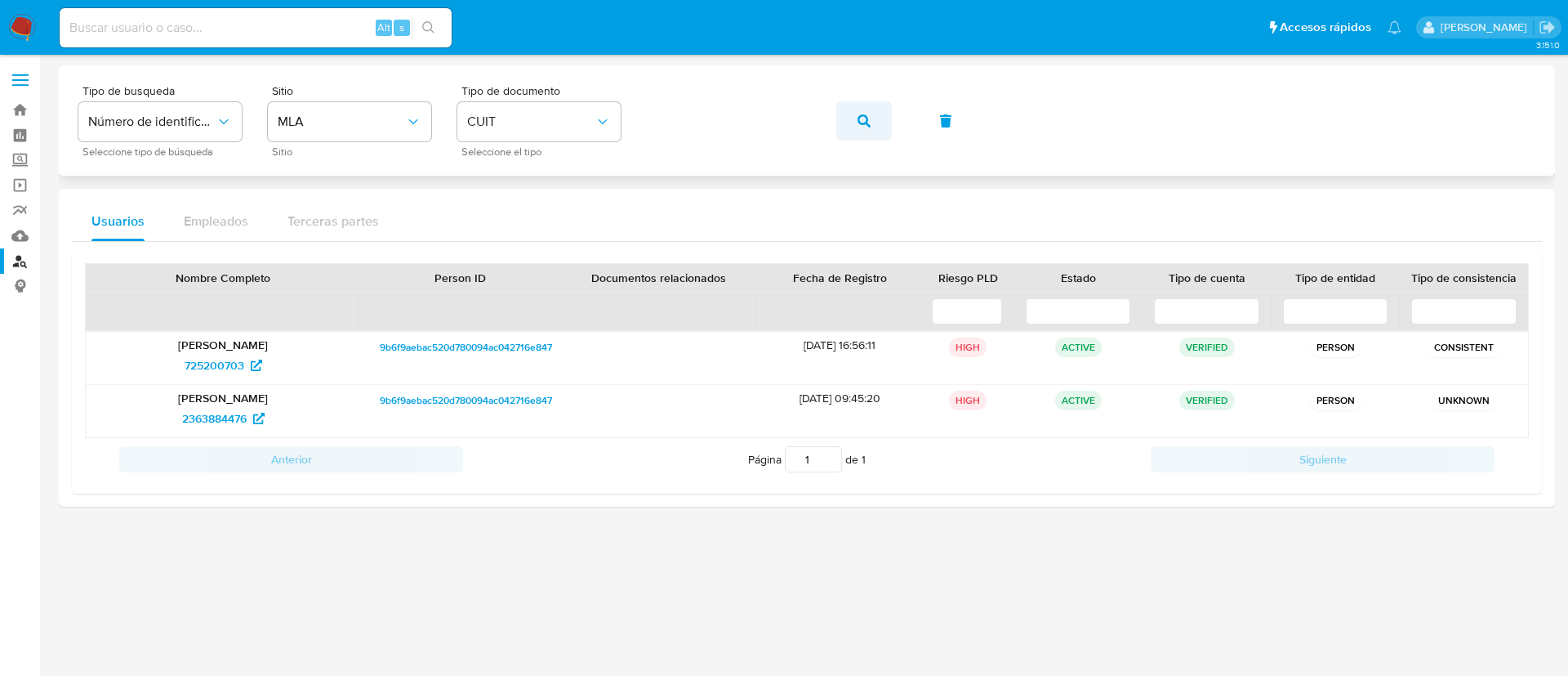
click at [855, 113] on button "button" at bounding box center [864, 120] width 55 height 39
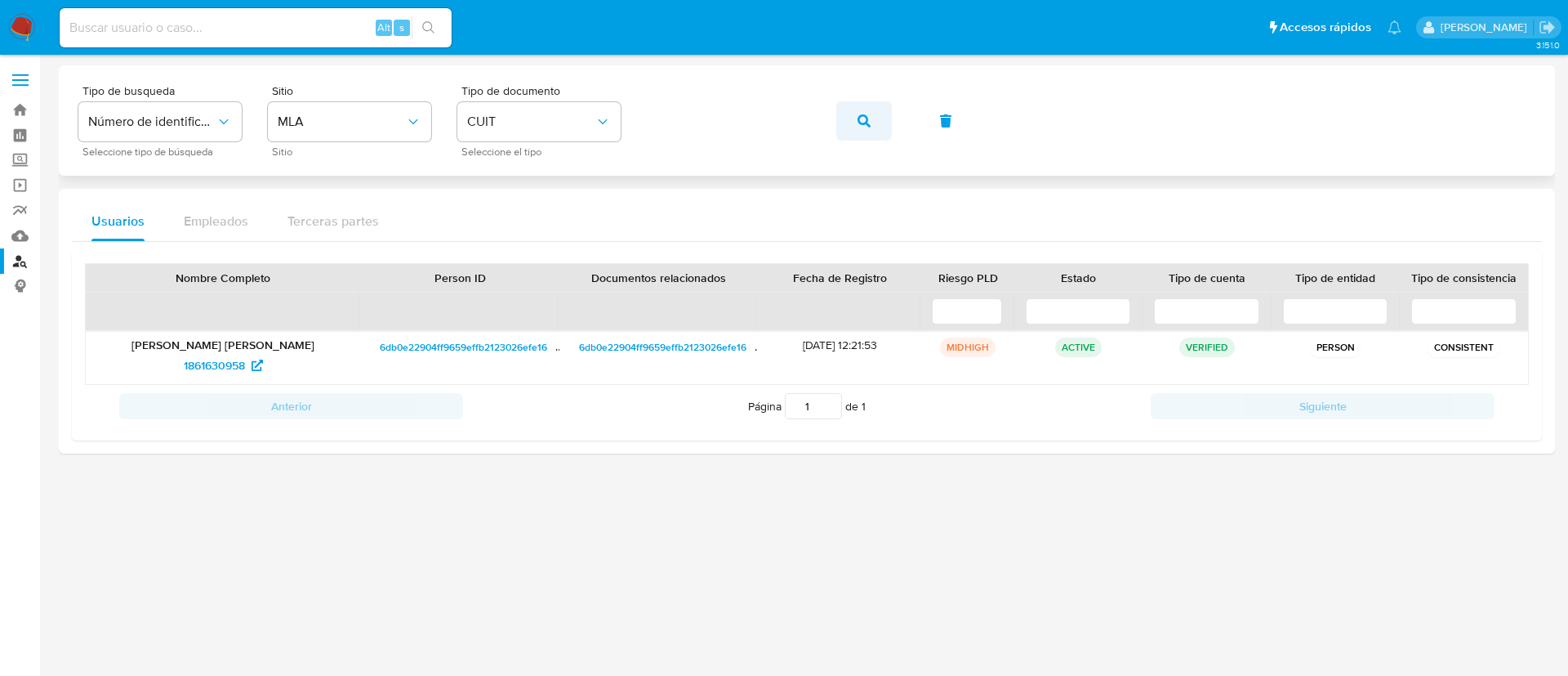
click at [848, 106] on button "button" at bounding box center [864, 120] width 55 height 39
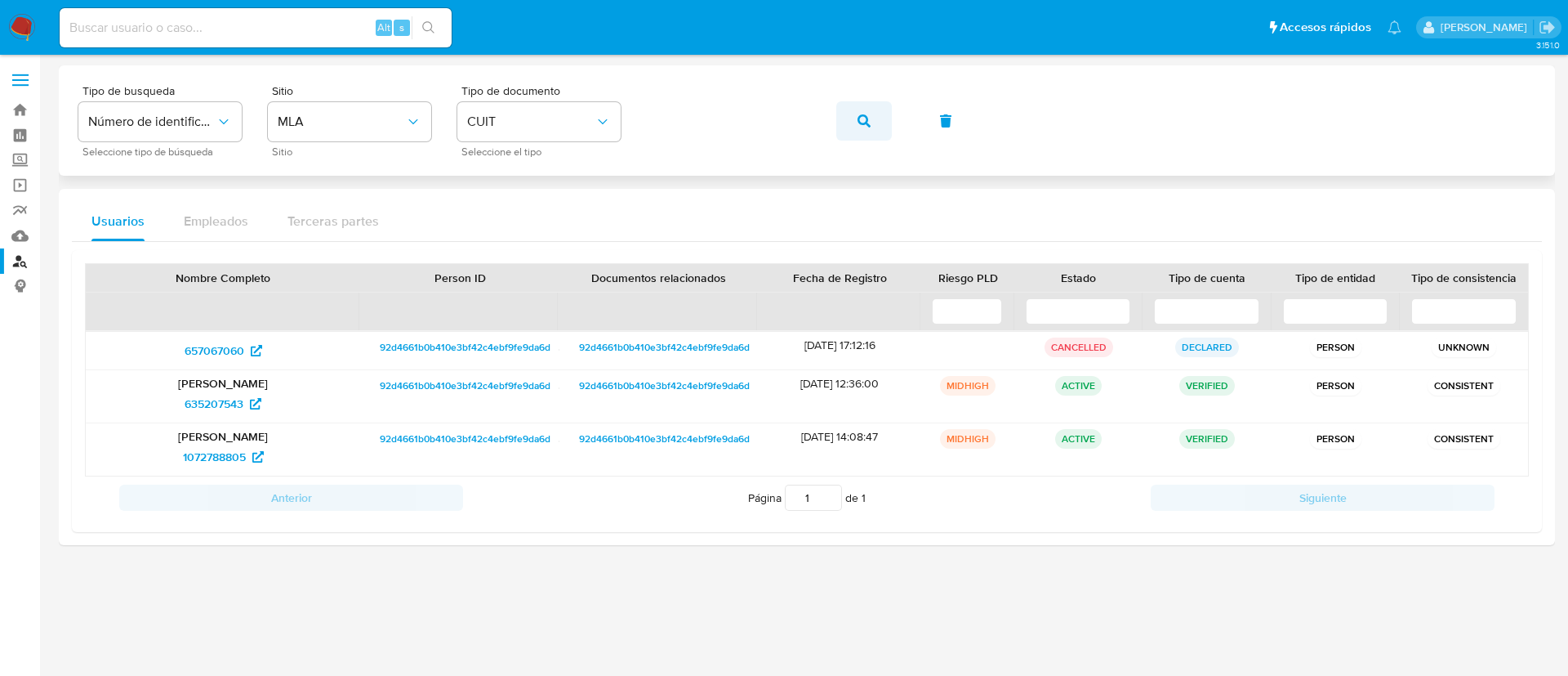
click at [848, 112] on button "button" at bounding box center [864, 120] width 55 height 39
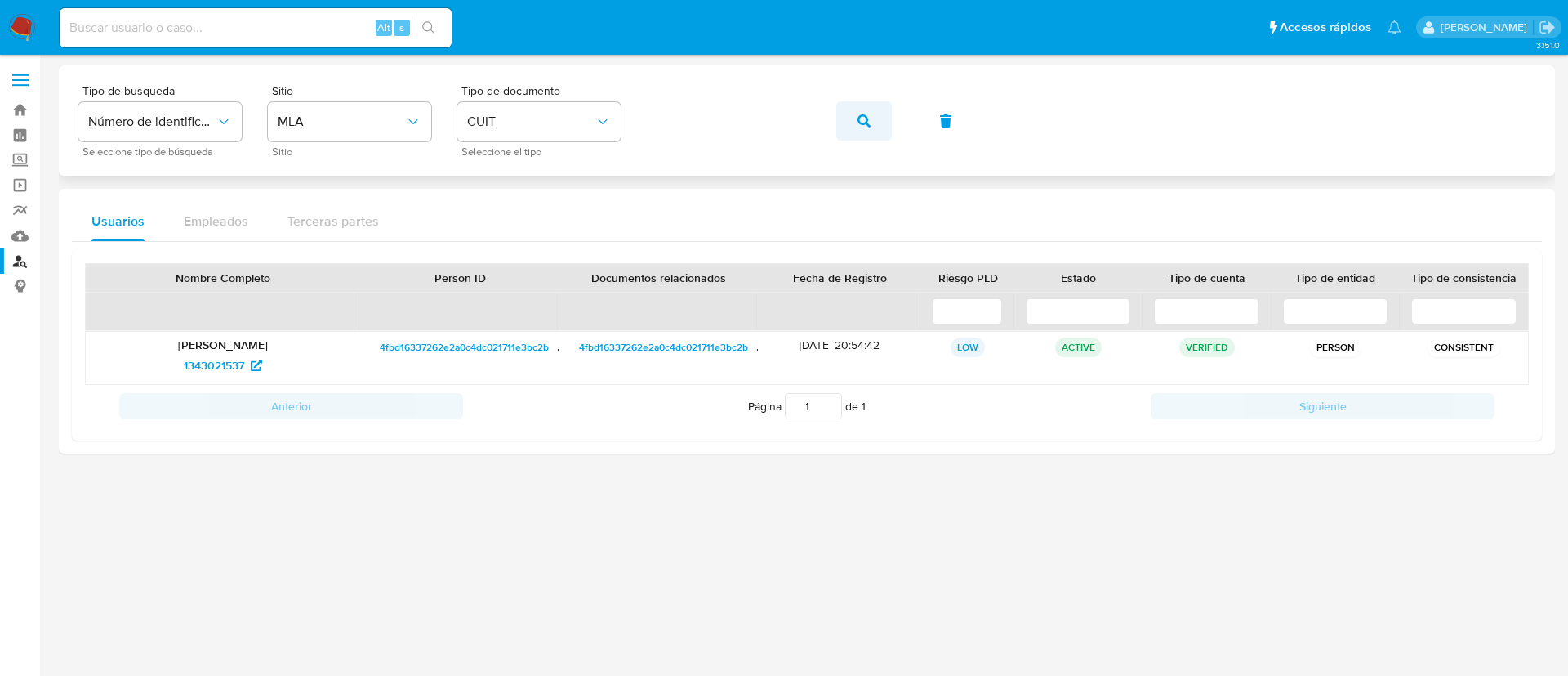
click at [847, 117] on button "button" at bounding box center [864, 120] width 55 height 39
click at [892, 126] on div "Tipo de busqueda Número de identificación Seleccione tipo de búsqueda Sitio MLA…" at bounding box center [807, 120] width 1457 height 71
click at [882, 124] on button "button" at bounding box center [864, 120] width 55 height 39
drag, startPoint x: 220, startPoint y: 372, endPoint x: 494, endPoint y: 272, distance: 291.7
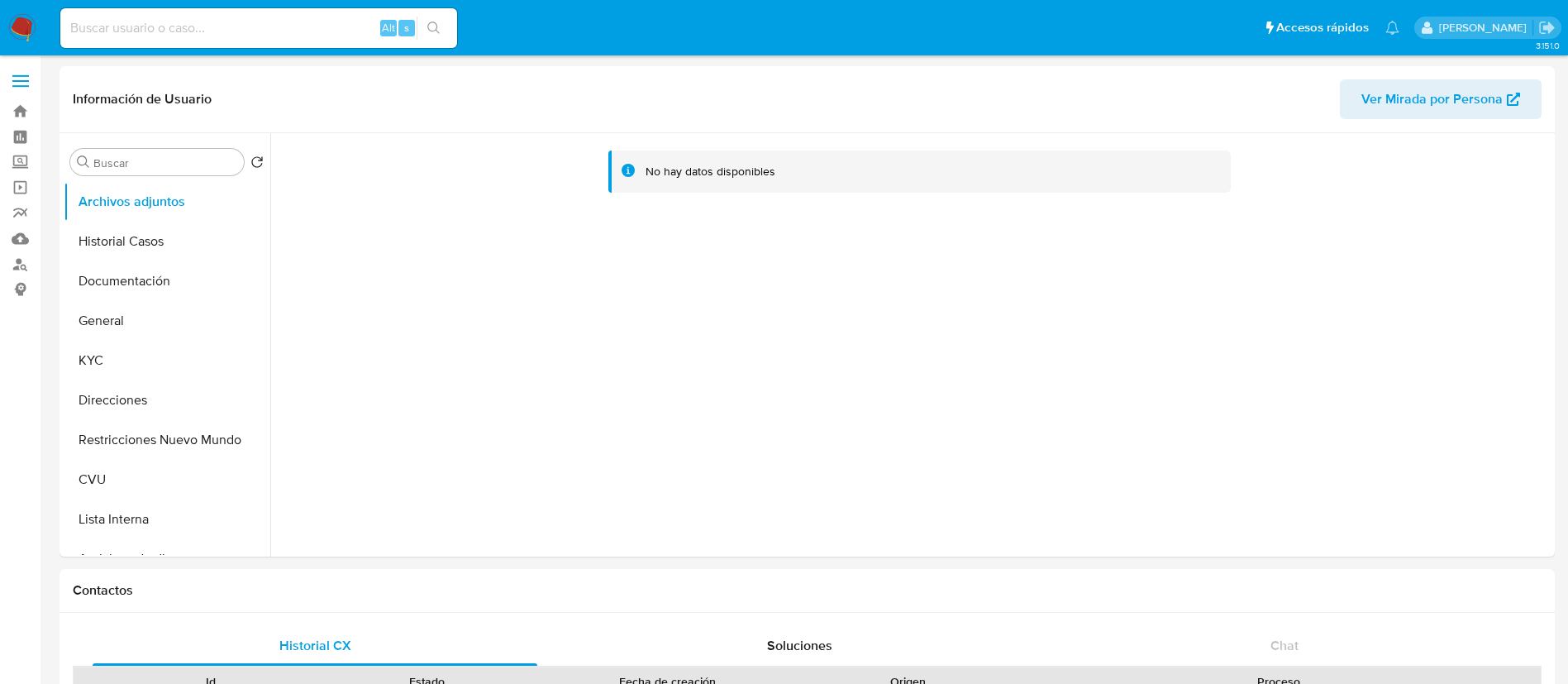
select select "10"
click at [97, 372] on button "KYC" at bounding box center [160, 360] width 193 height 39
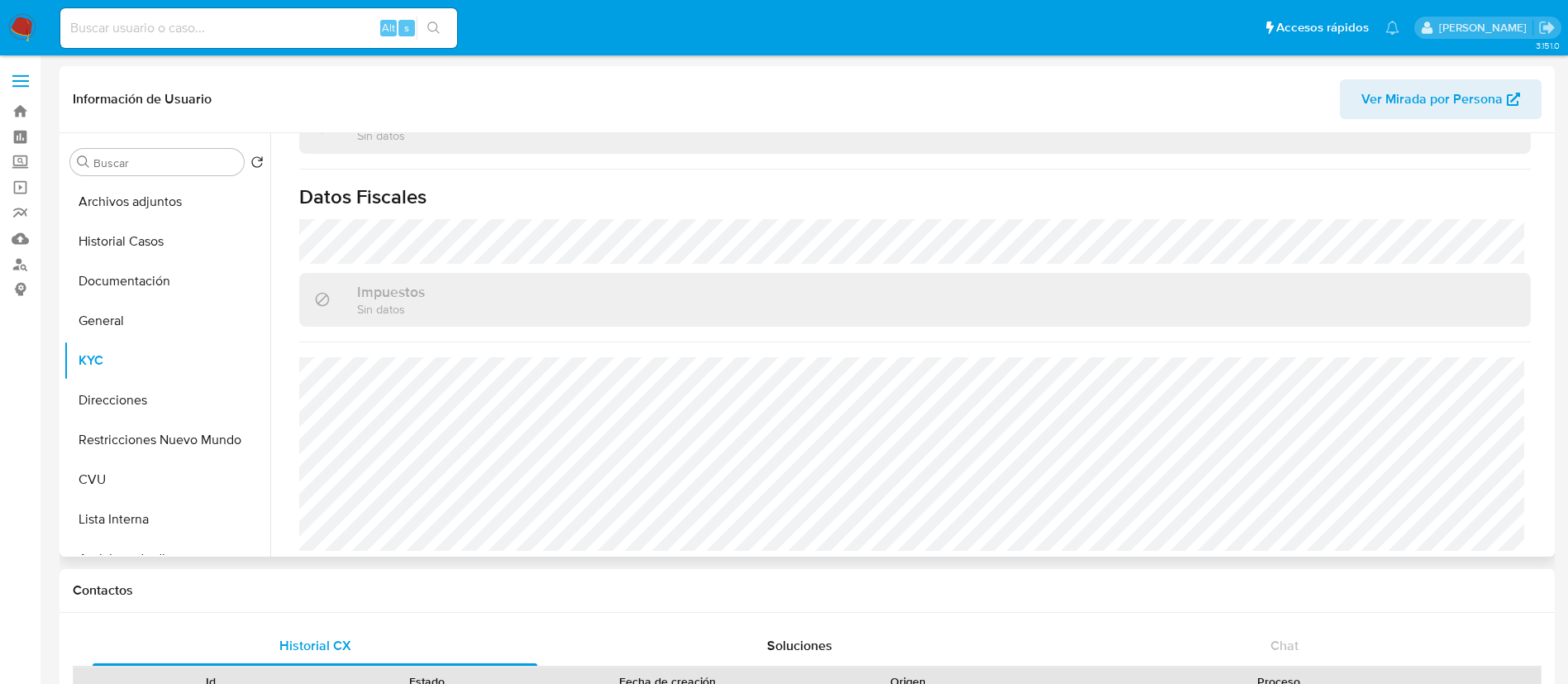
scroll to position [902, 0]
click at [133, 408] on button "Direcciones" at bounding box center [160, 399] width 193 height 39
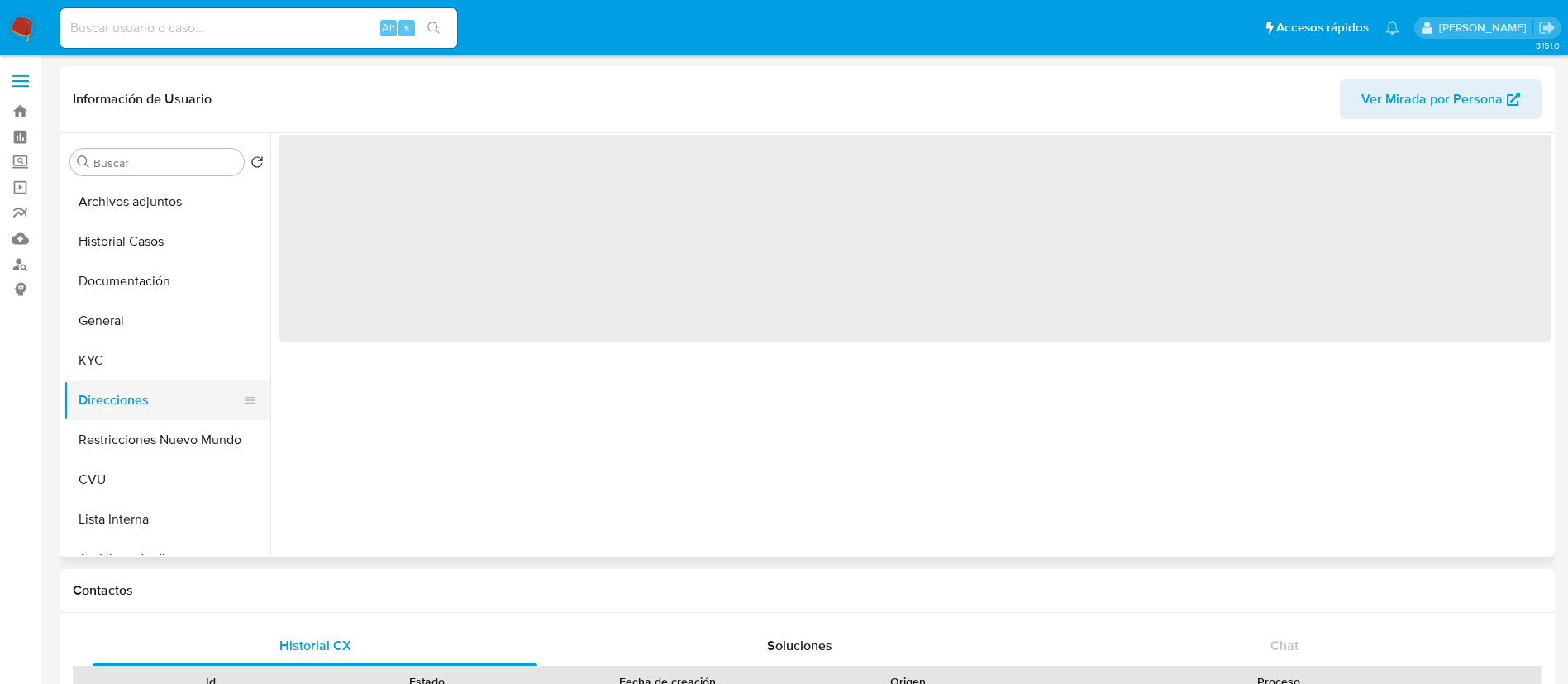
scroll to position [0, 0]
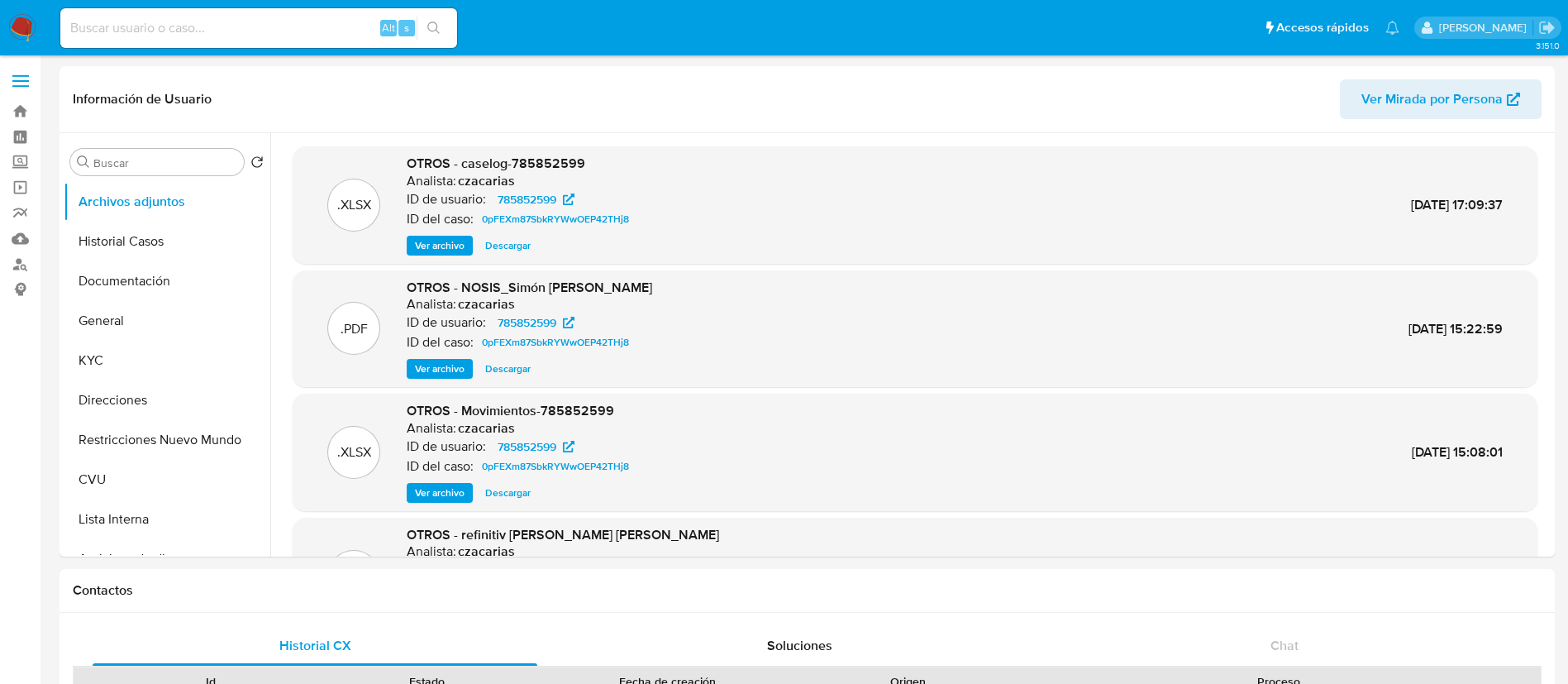
select select "10"
click at [159, 238] on button "Historial Casos" at bounding box center [160, 241] width 193 height 39
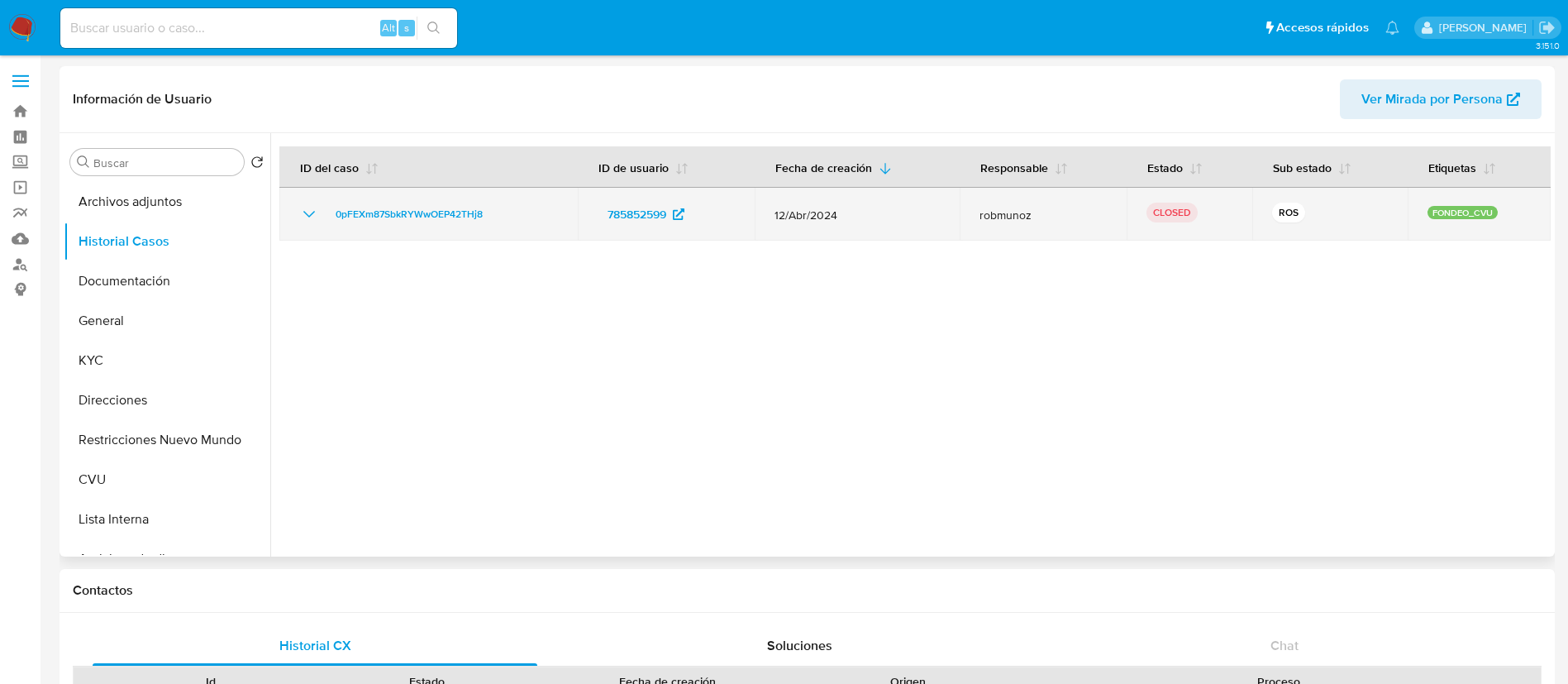
click at [313, 210] on icon "Mostrar/Ocultar" at bounding box center [309, 214] width 20 height 20
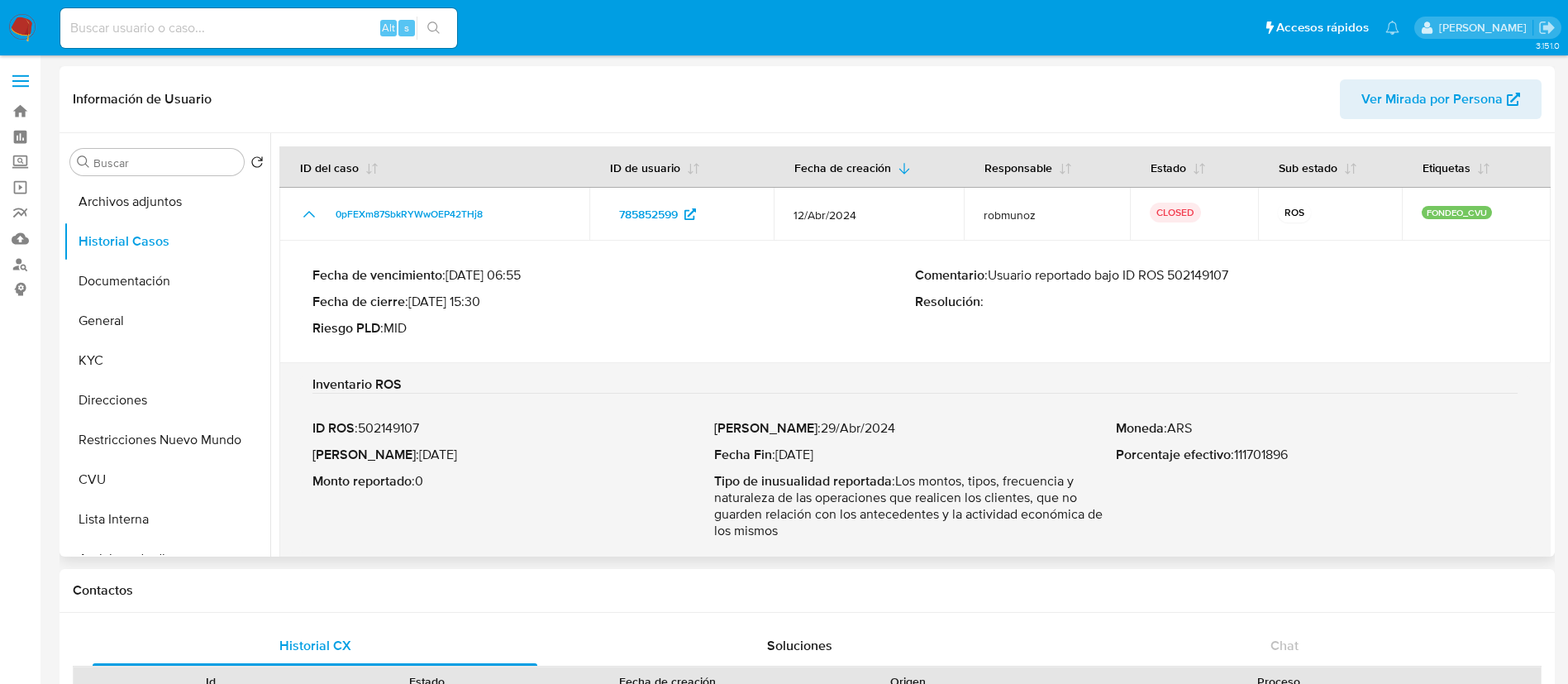
click at [1199, 273] on p "Comentario : Usuario reportado bajo ID ROS 502149107" at bounding box center [1216, 275] width 603 height 17
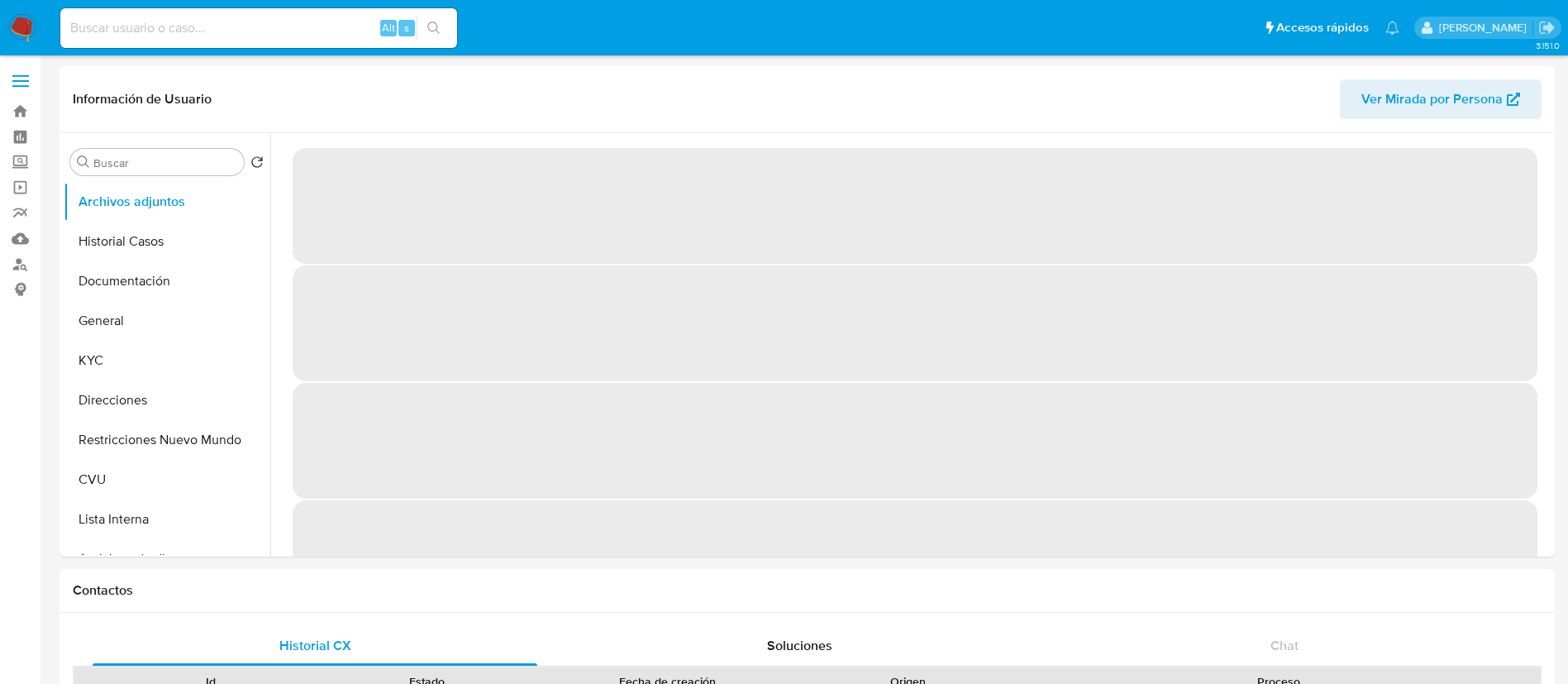
select select "10"
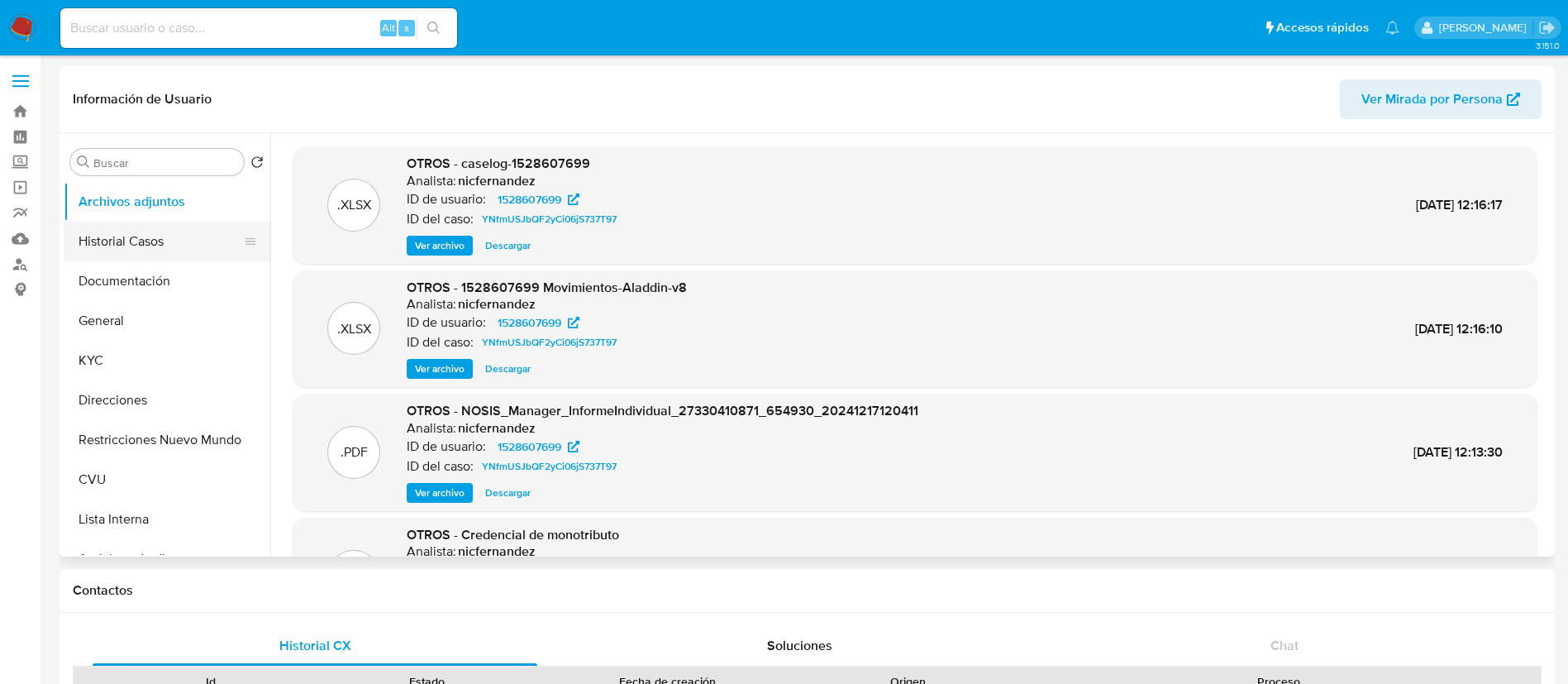
click at [121, 233] on button "Historial Casos" at bounding box center [160, 241] width 193 height 39
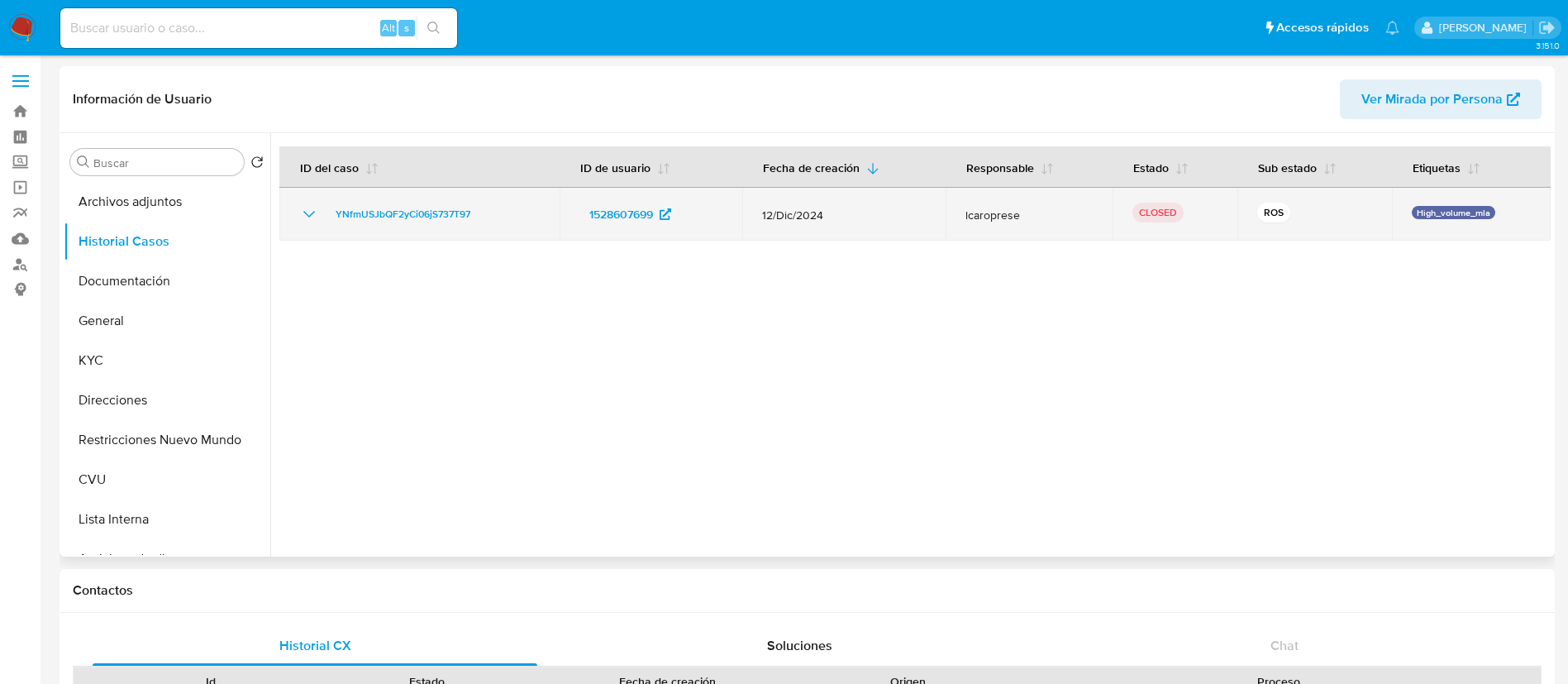
click at [313, 208] on icon "Mostrar/Ocultar" at bounding box center [309, 214] width 20 height 20
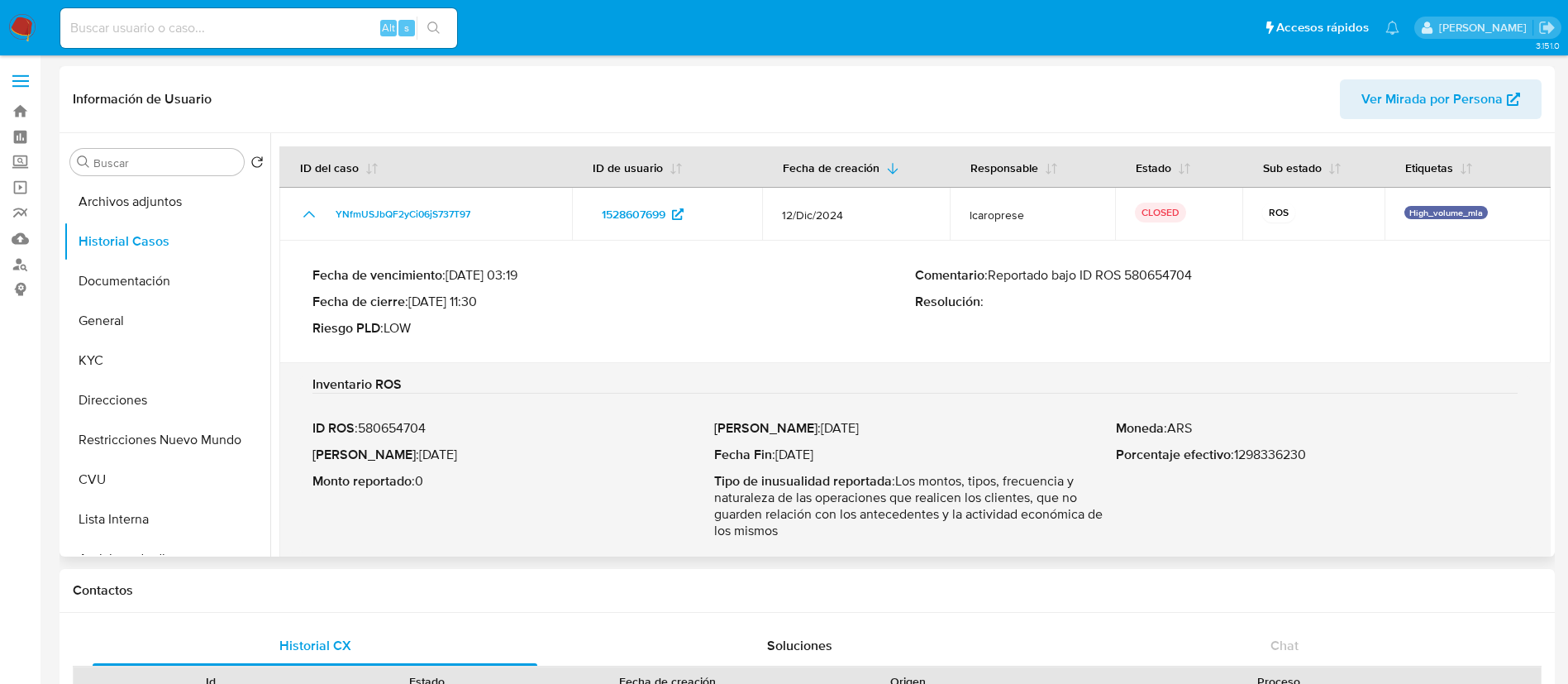
click at [1185, 262] on div "Fecha de vencimiento : 12/03/2025 03:19 Fecha de cierre : 27/02/2025 11:30 Ries…" at bounding box center [915, 301] width 1205 height 96
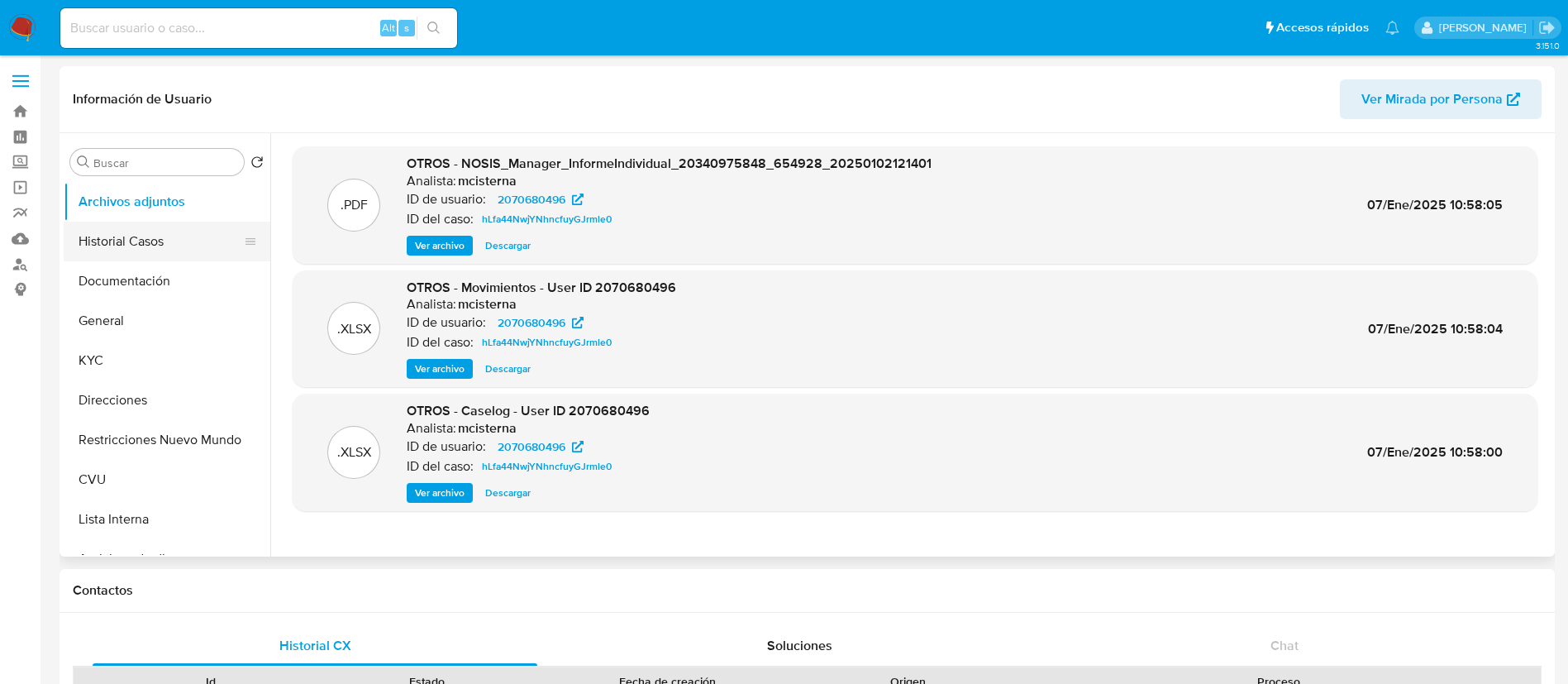
select select "10"
click at [142, 241] on button "Historial Casos" at bounding box center [160, 241] width 193 height 39
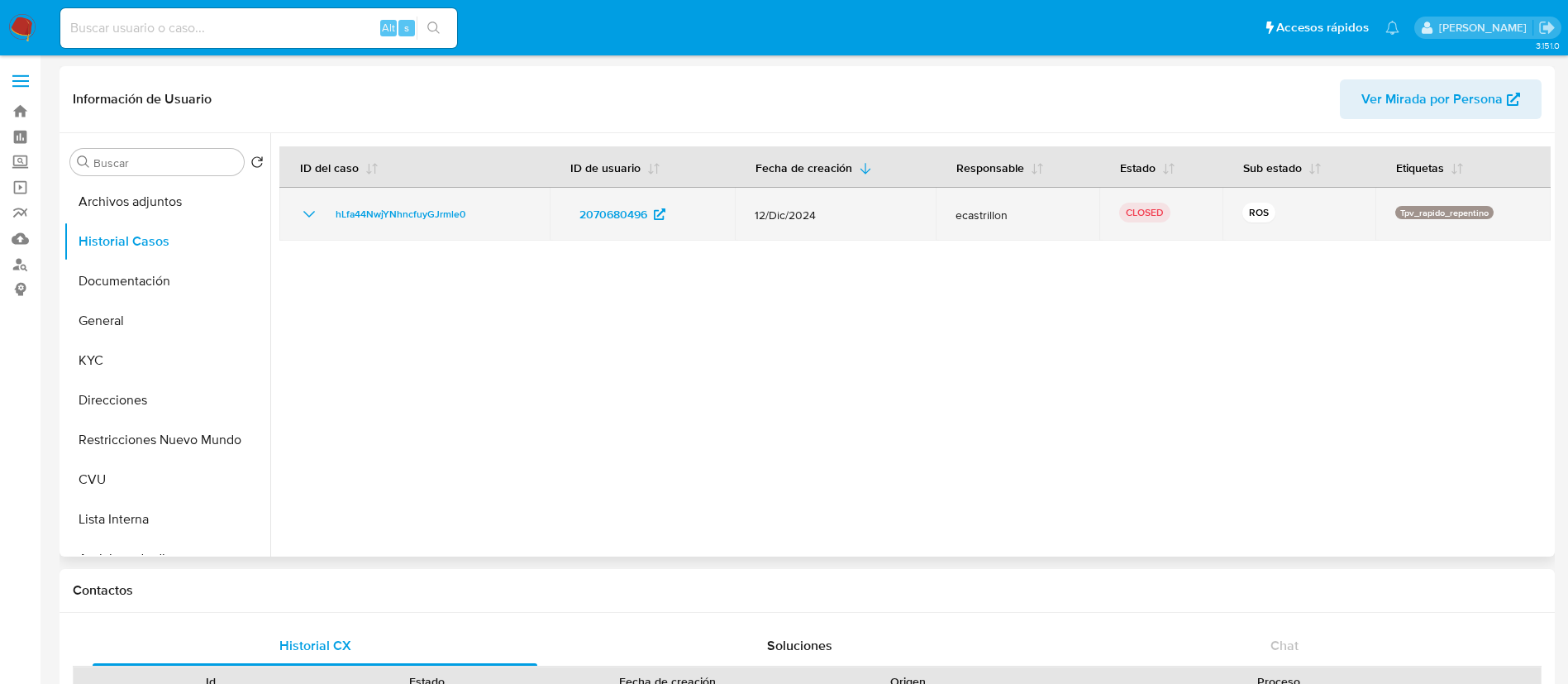
click at [311, 223] on icon "Mostrar/Ocultar" at bounding box center [309, 214] width 20 height 20
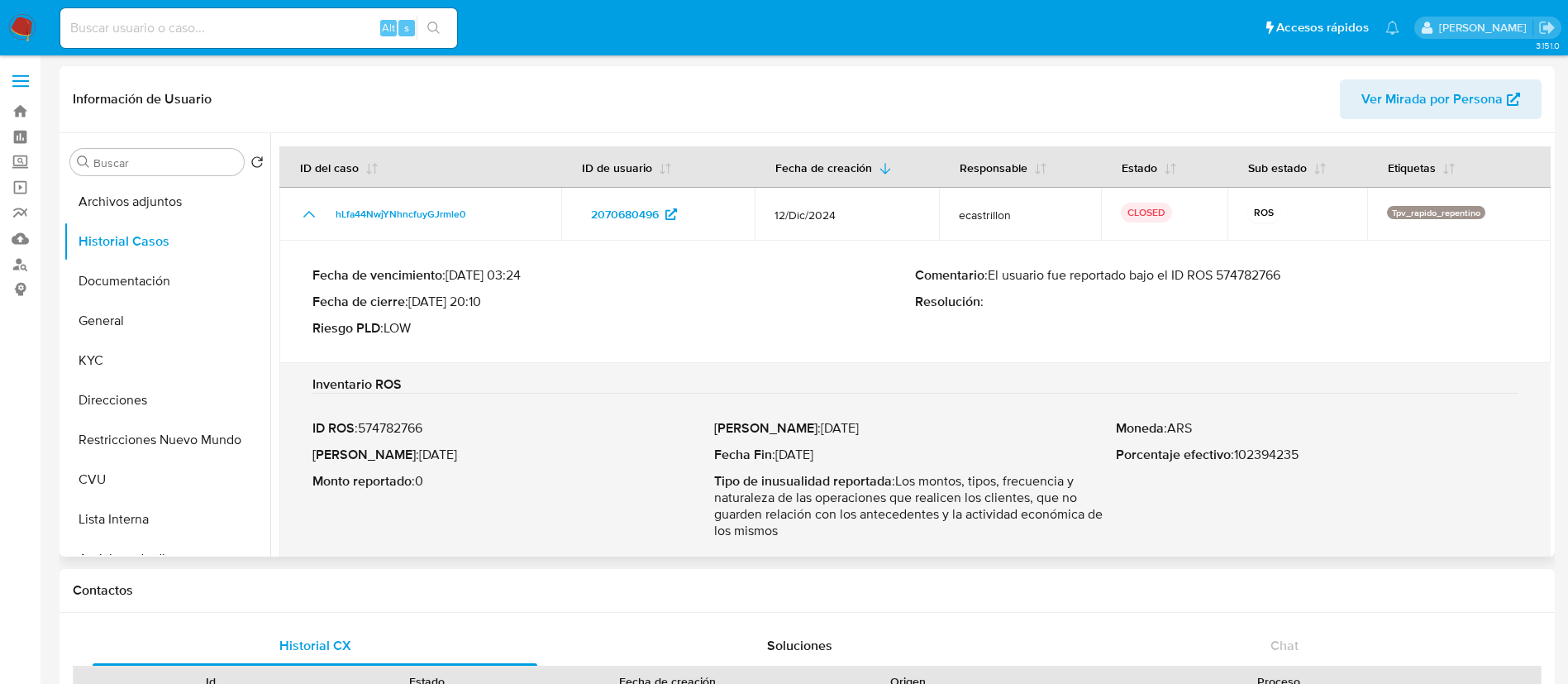
click at [1254, 267] on p "Comentario : El usuario fue reportado bajo el ID ROS 574782766" at bounding box center [1216, 275] width 603 height 17
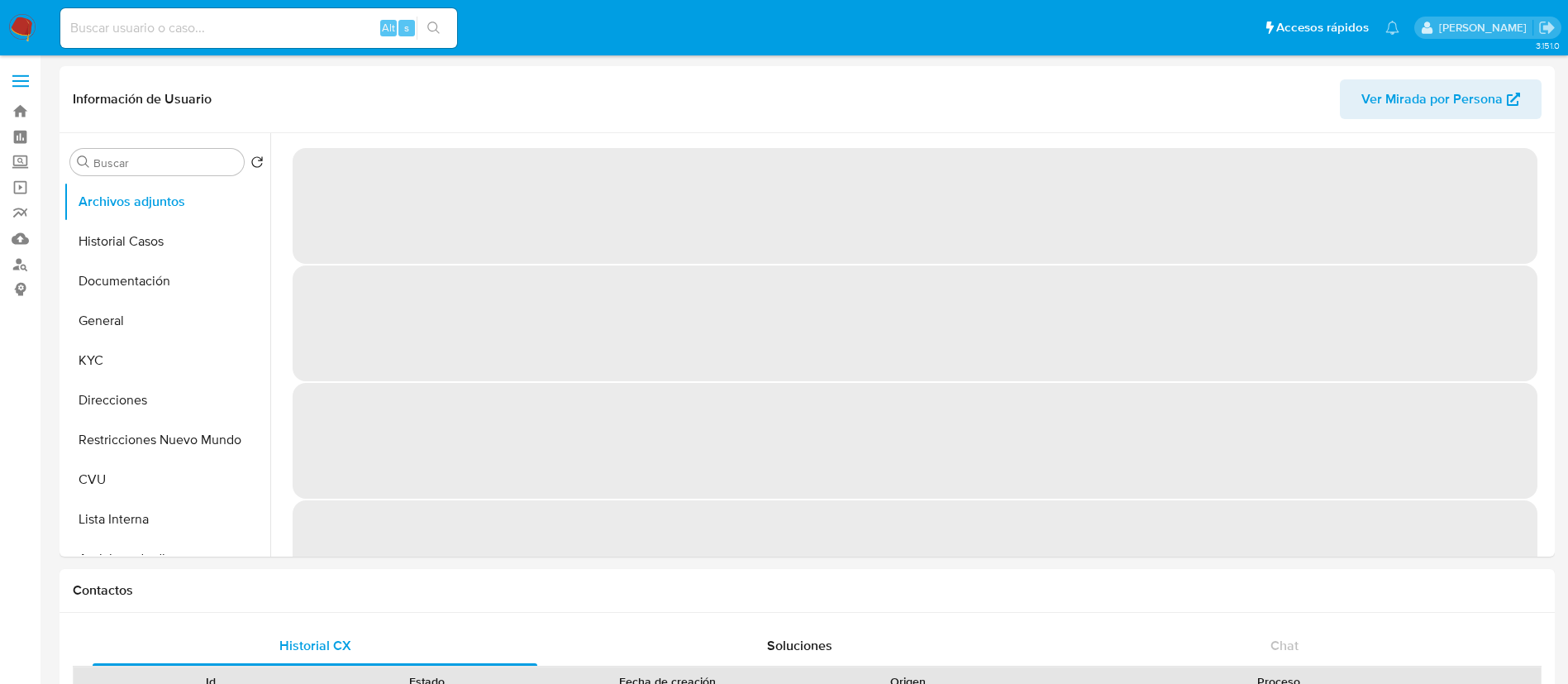
select select "10"
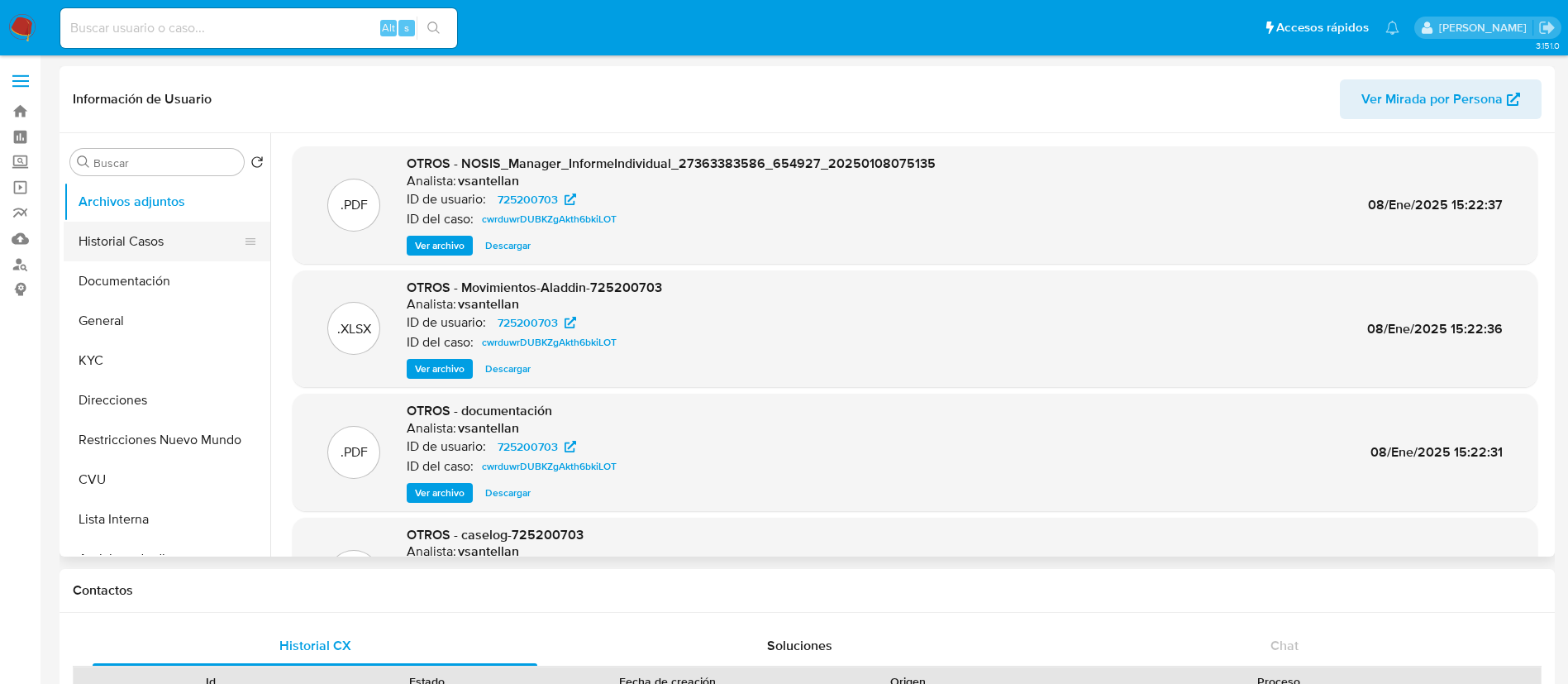
click at [162, 245] on button "Historial Casos" at bounding box center [160, 241] width 193 height 39
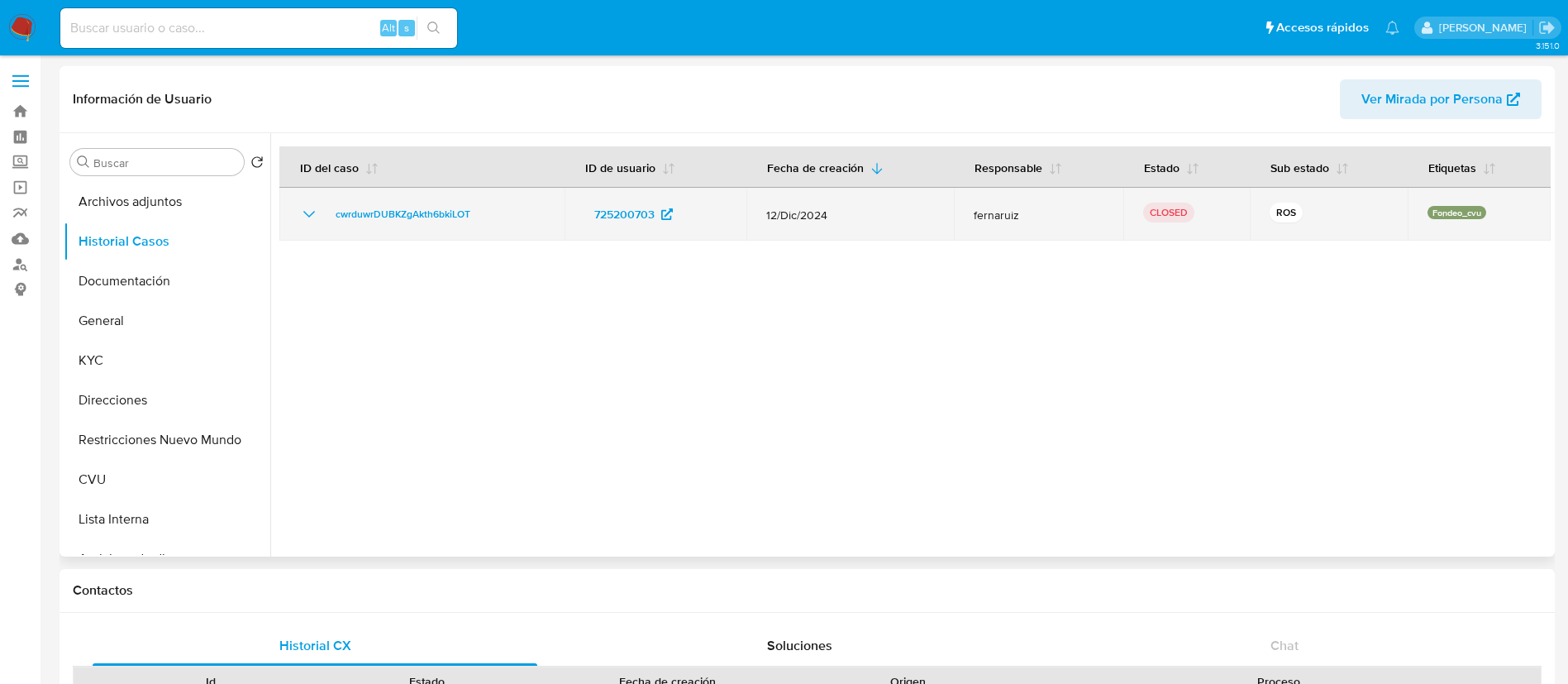
drag, startPoint x: 306, startPoint y: 220, endPoint x: 346, endPoint y: 235, distance: 42.7
click at [306, 219] on icon "Mostrar/Ocultar" at bounding box center [309, 214] width 20 height 20
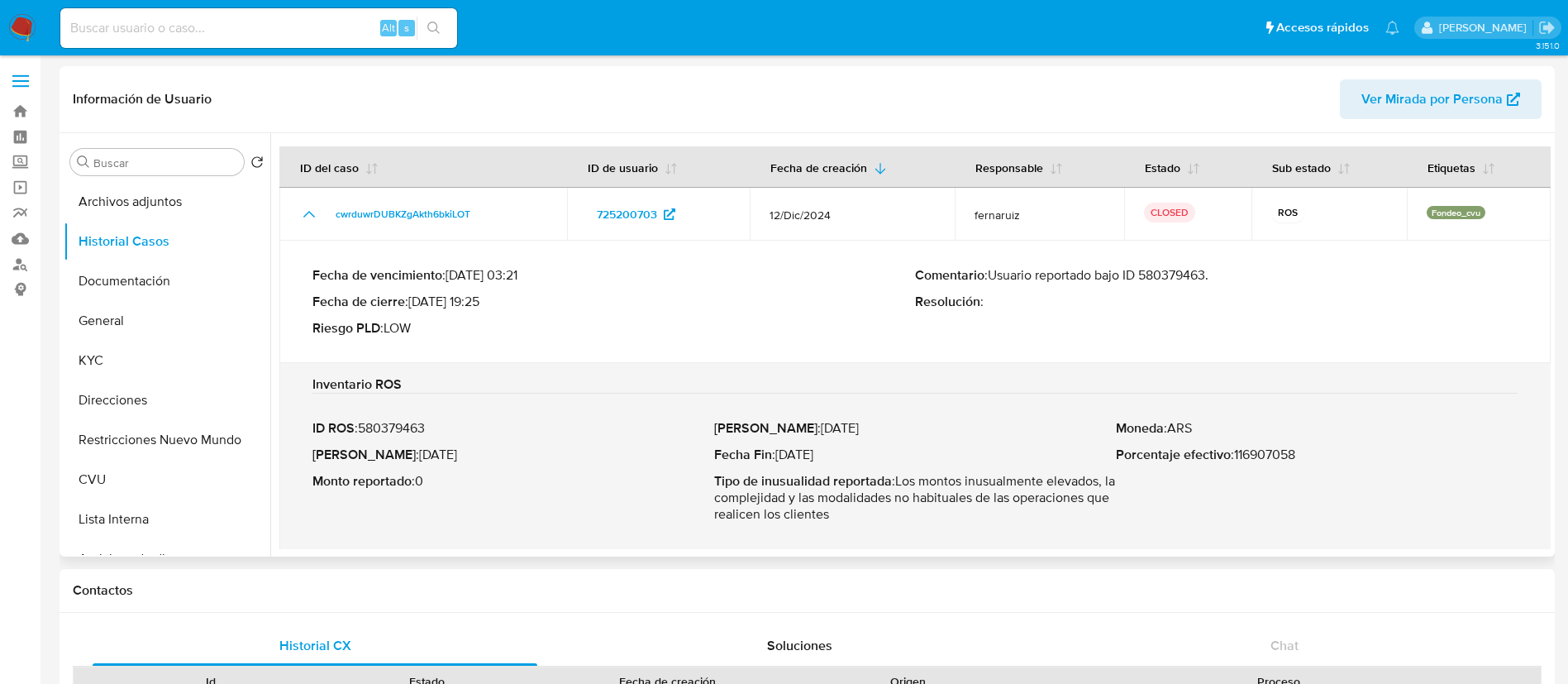
click at [1185, 262] on div "Fecha de vencimiento : [DATE] 03:21 Fecha de cierre : [DATE] 19:25 Riesgo PLD :…" at bounding box center [915, 301] width 1205 height 96
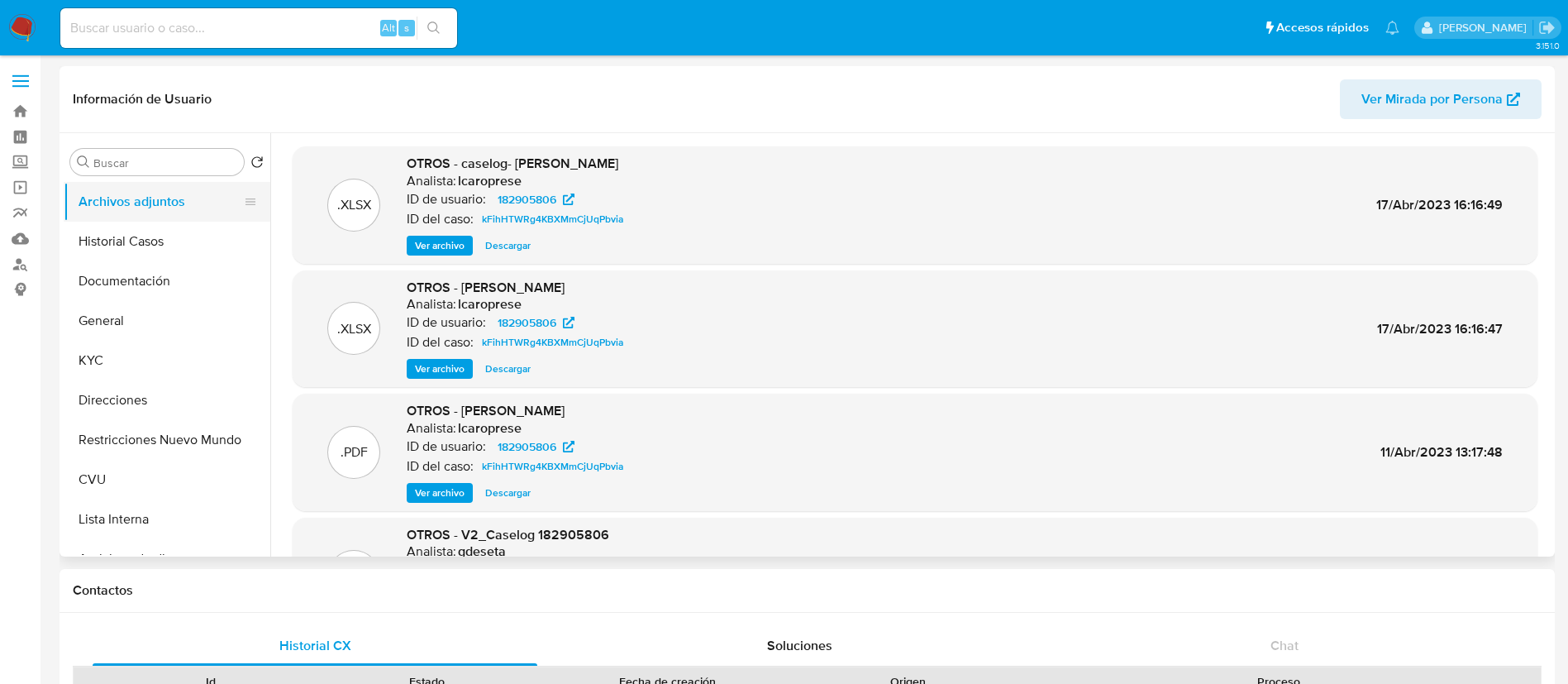
select select "10"
click at [193, 240] on button "Historial Casos" at bounding box center [160, 241] width 193 height 39
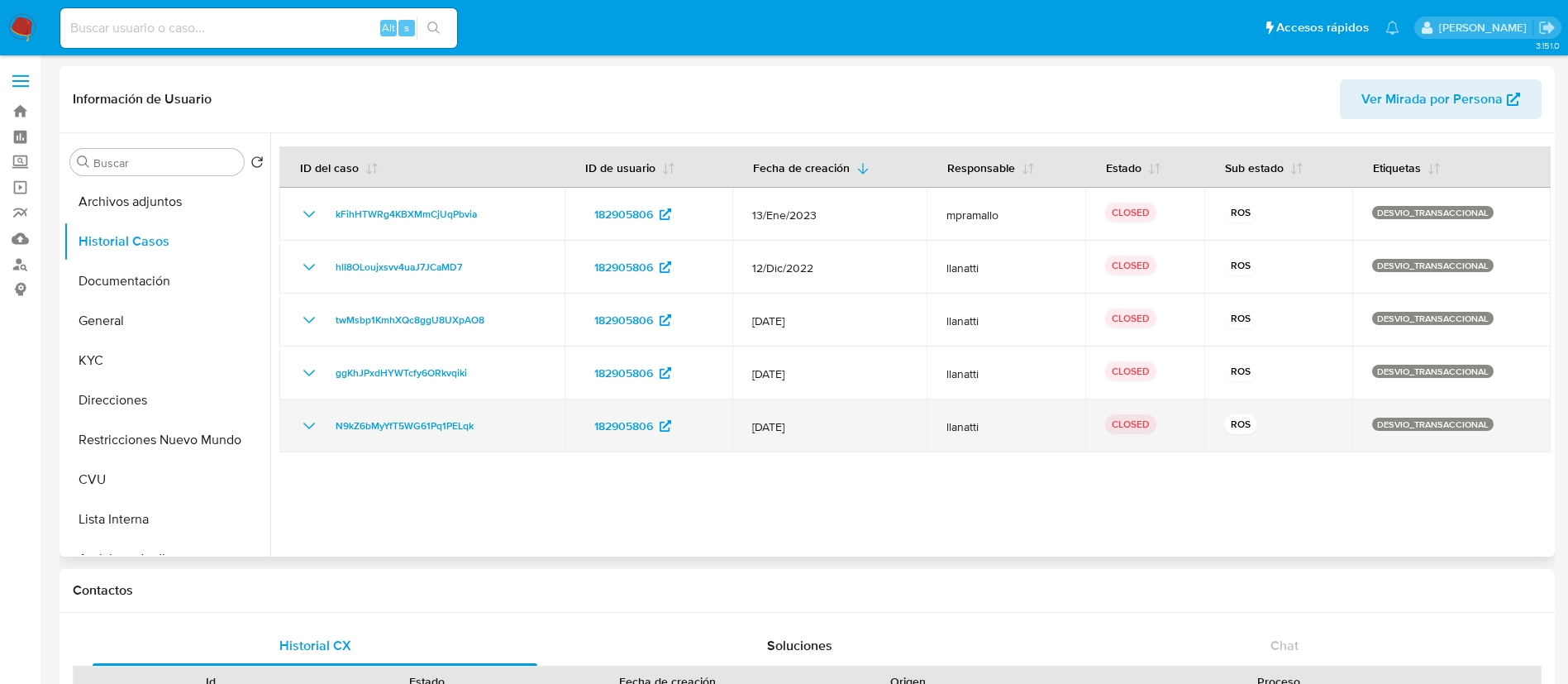
click at [309, 421] on icon "Mostrar/Ocultar" at bounding box center [309, 425] width 20 height 20
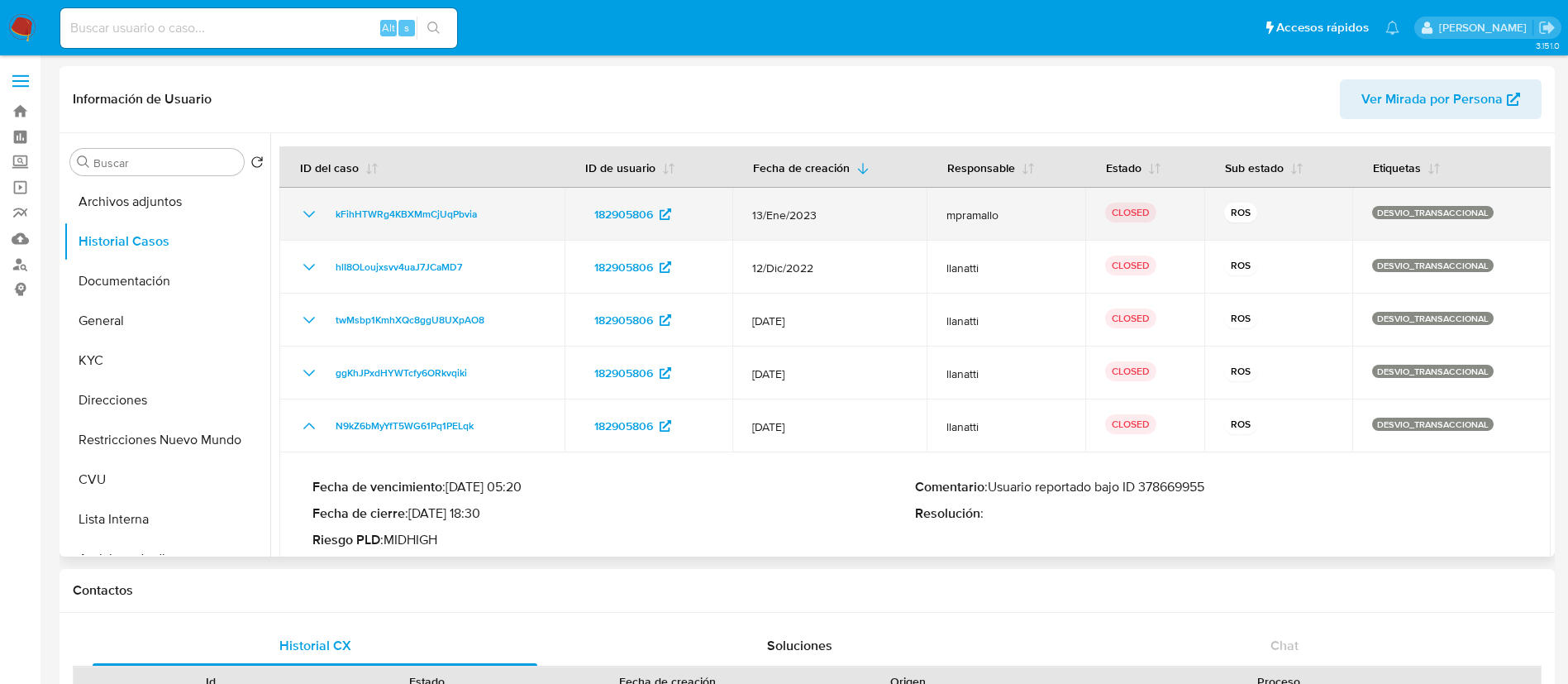
click at [313, 213] on icon "Mostrar/Ocultar" at bounding box center [309, 214] width 20 height 20
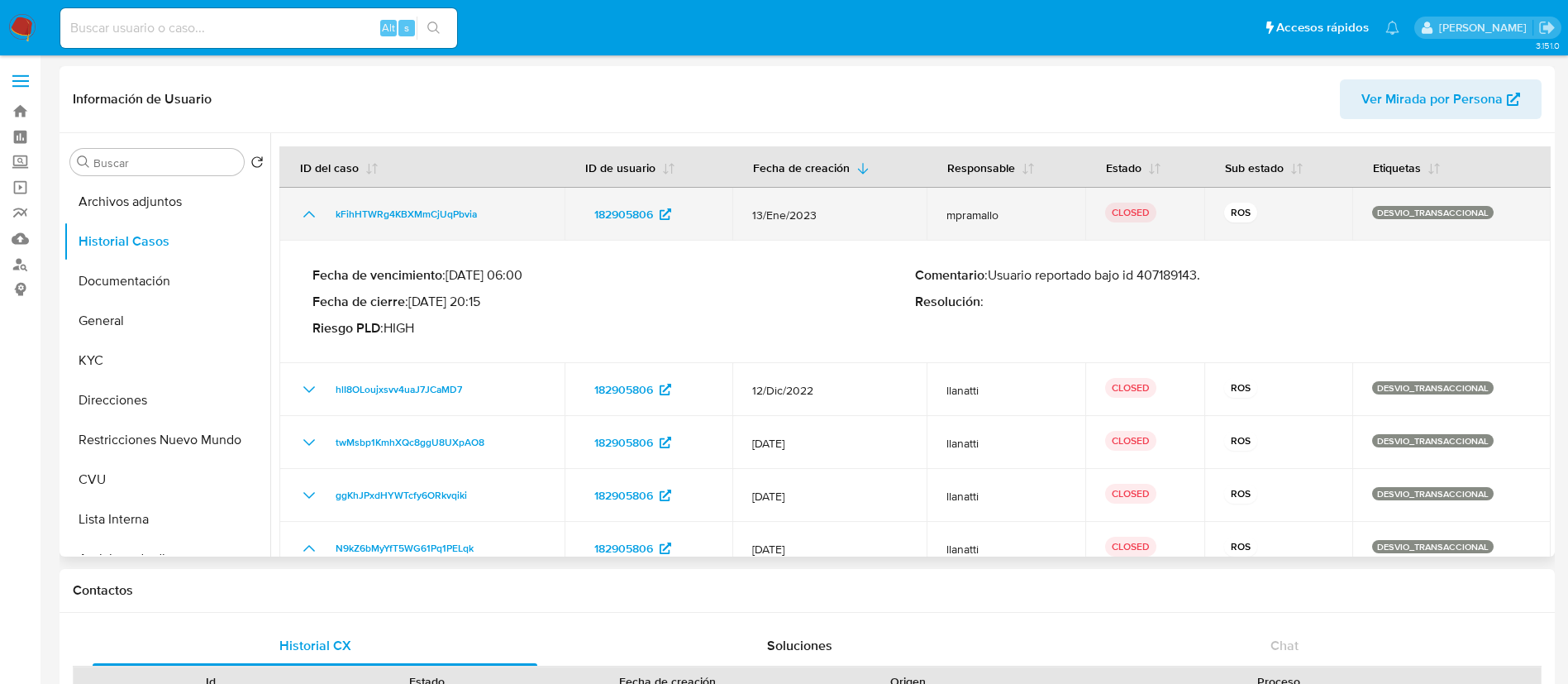
click at [313, 213] on icon "Mostrar/Ocultar" at bounding box center [309, 214] width 20 height 20
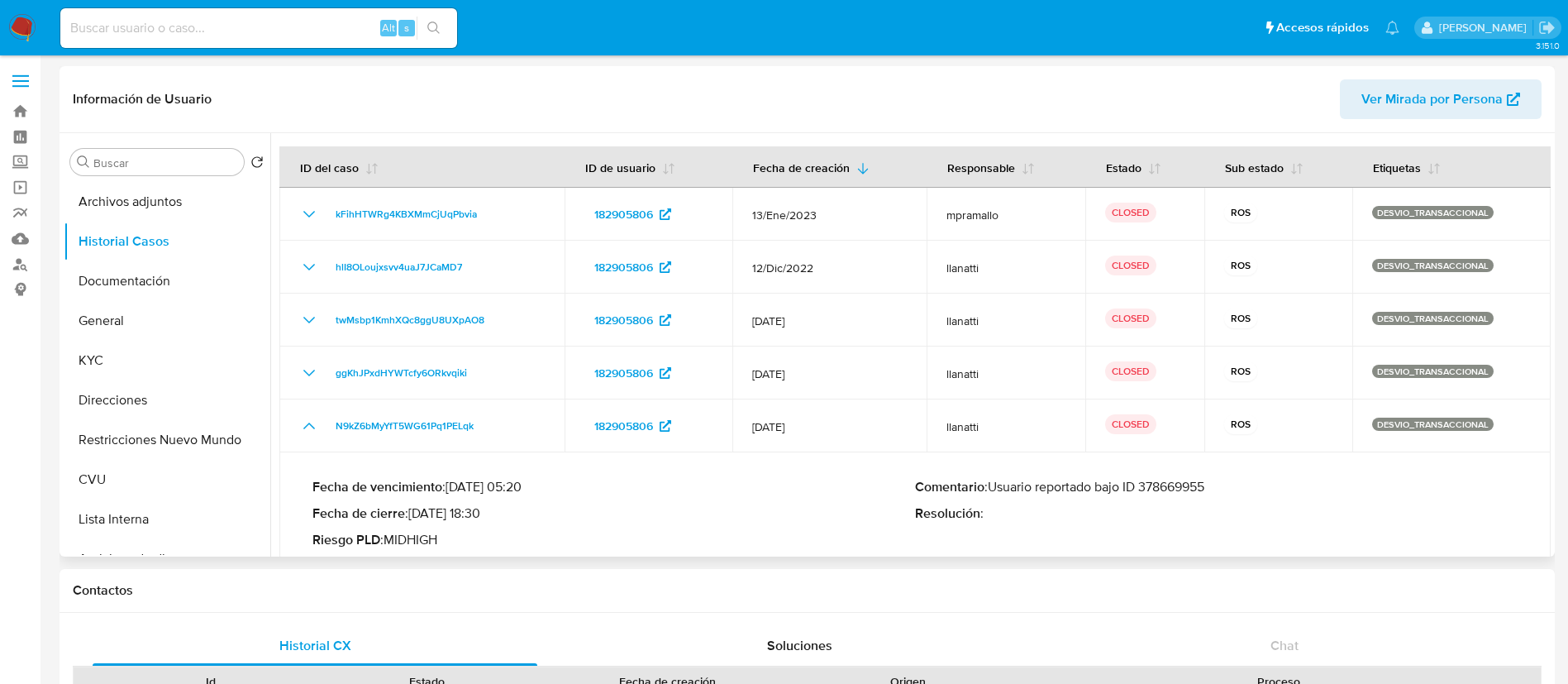
click at [1181, 481] on p "Comentario : Usuario reportado bajo ID 378669955" at bounding box center [1216, 487] width 603 height 17
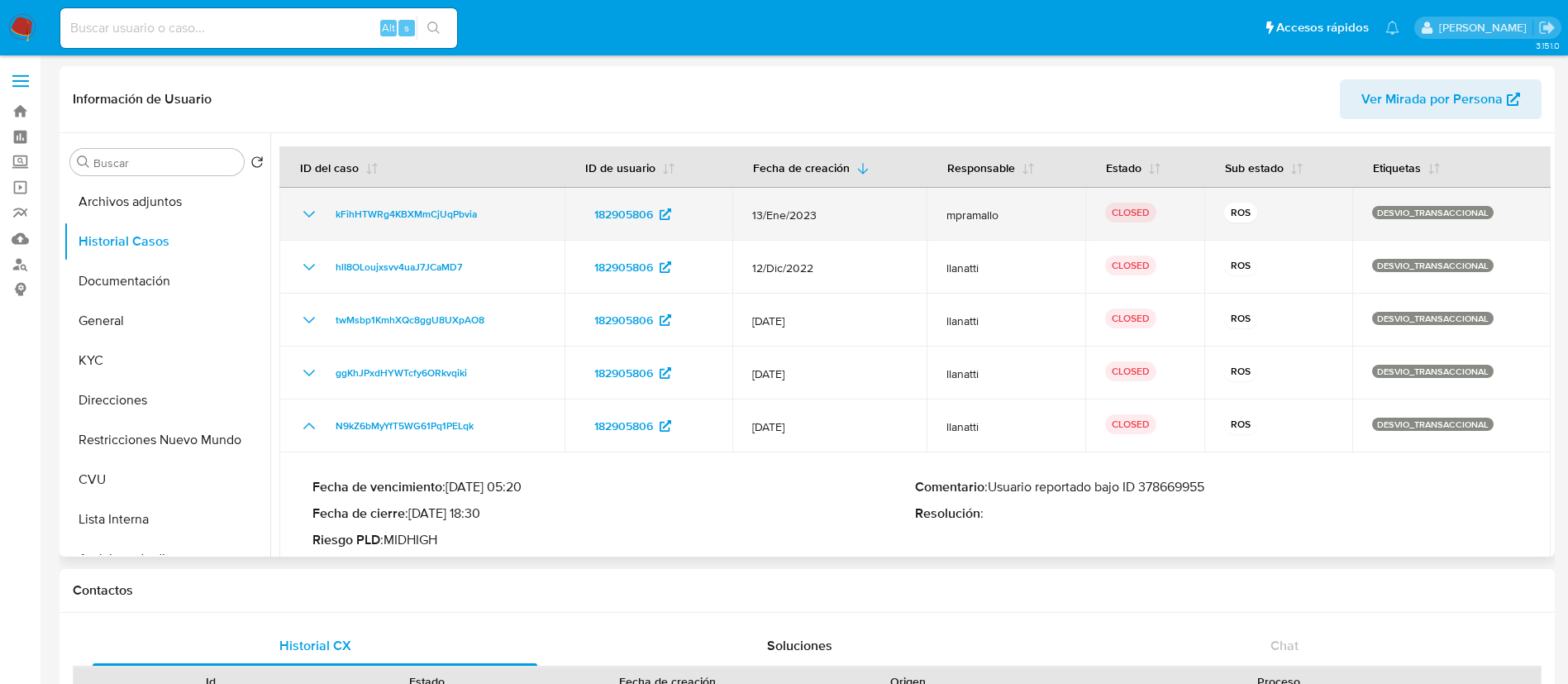
click at [307, 208] on icon "Mostrar/Ocultar" at bounding box center [309, 214] width 20 height 20
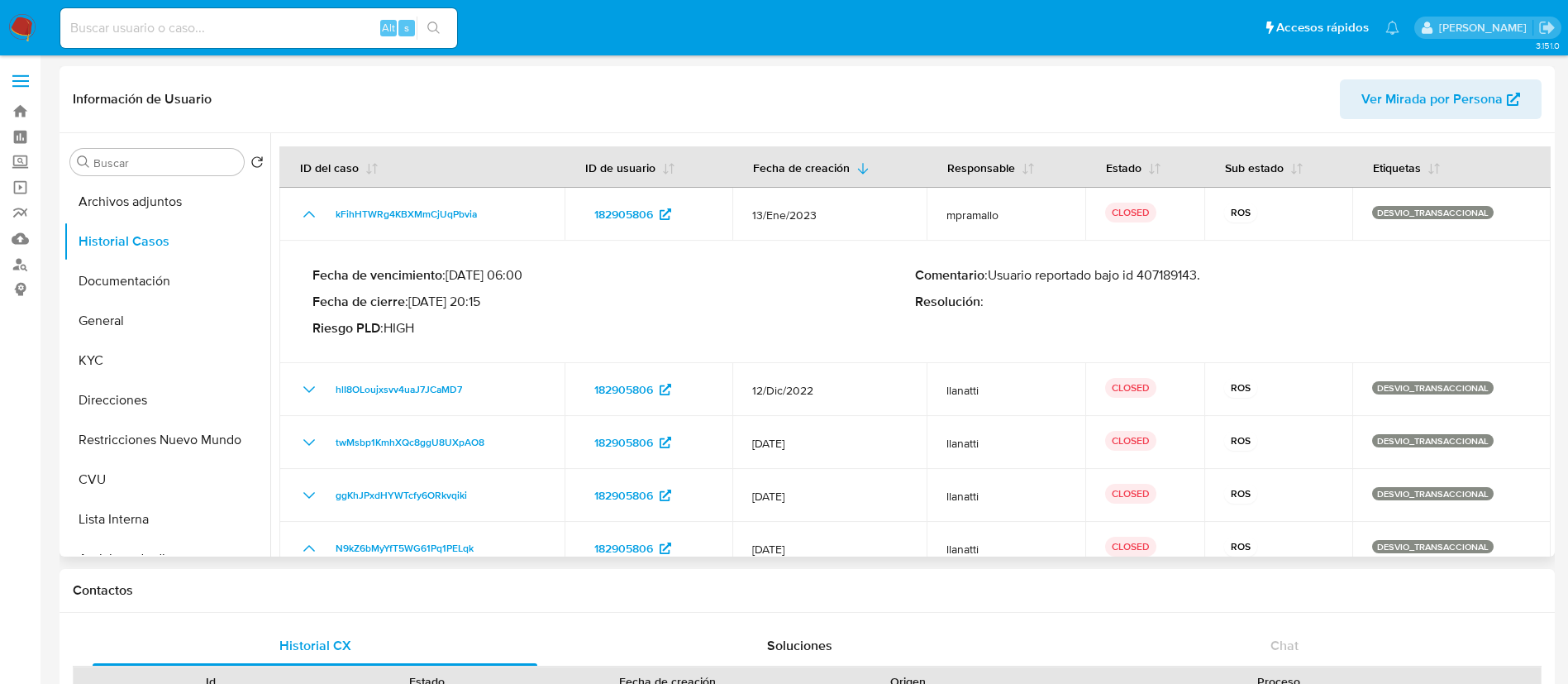
click at [1158, 267] on p "Comentario : Usuario reportado bajo id 407189143." at bounding box center [1216, 275] width 603 height 17
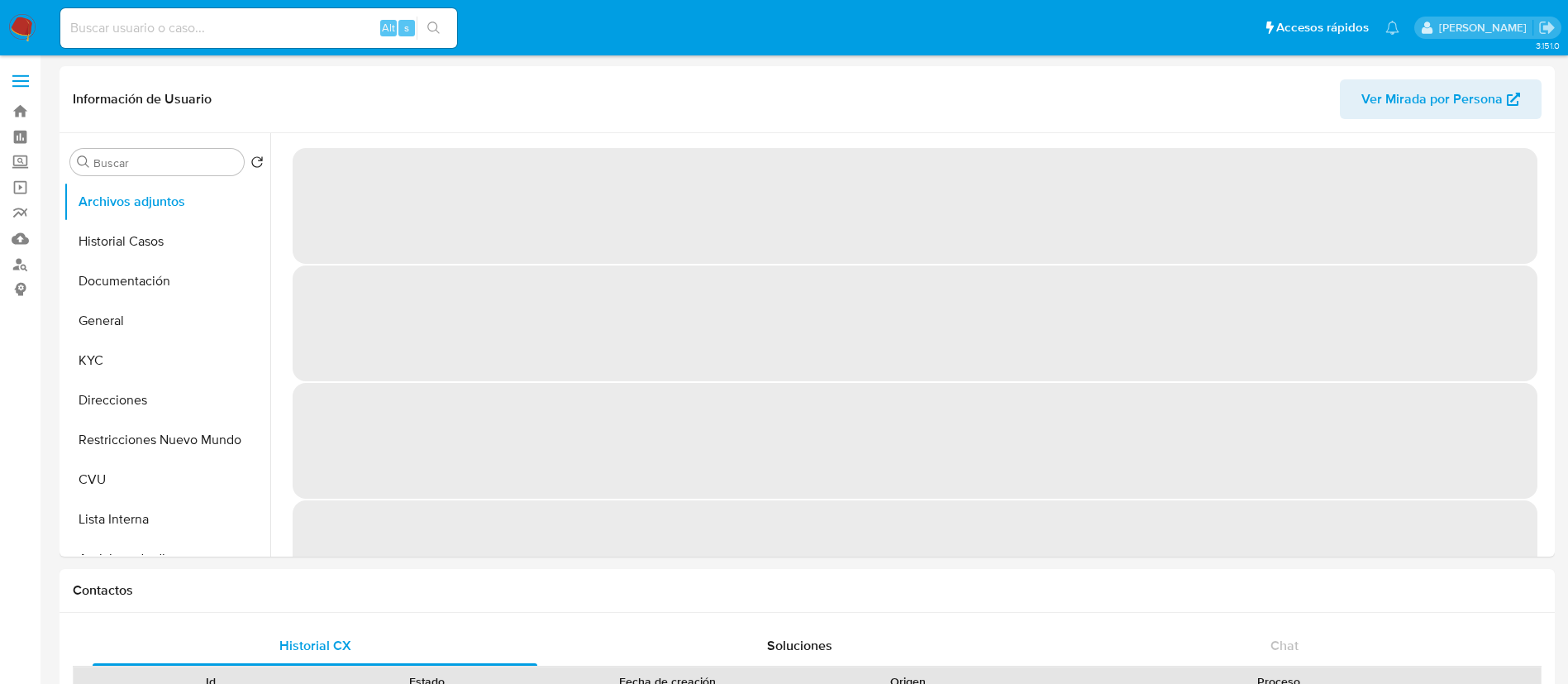
select select "10"
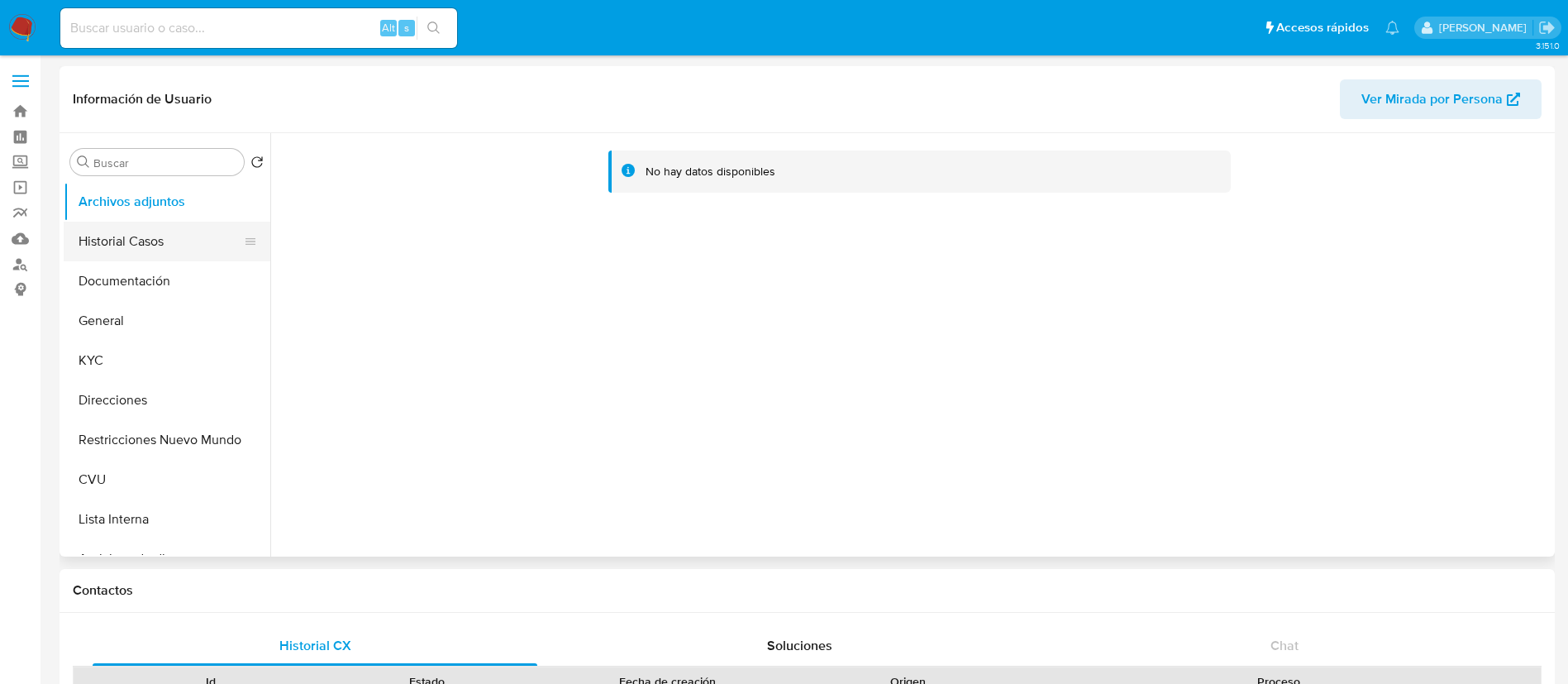
click at [145, 233] on button "Historial Casos" at bounding box center [160, 241] width 193 height 39
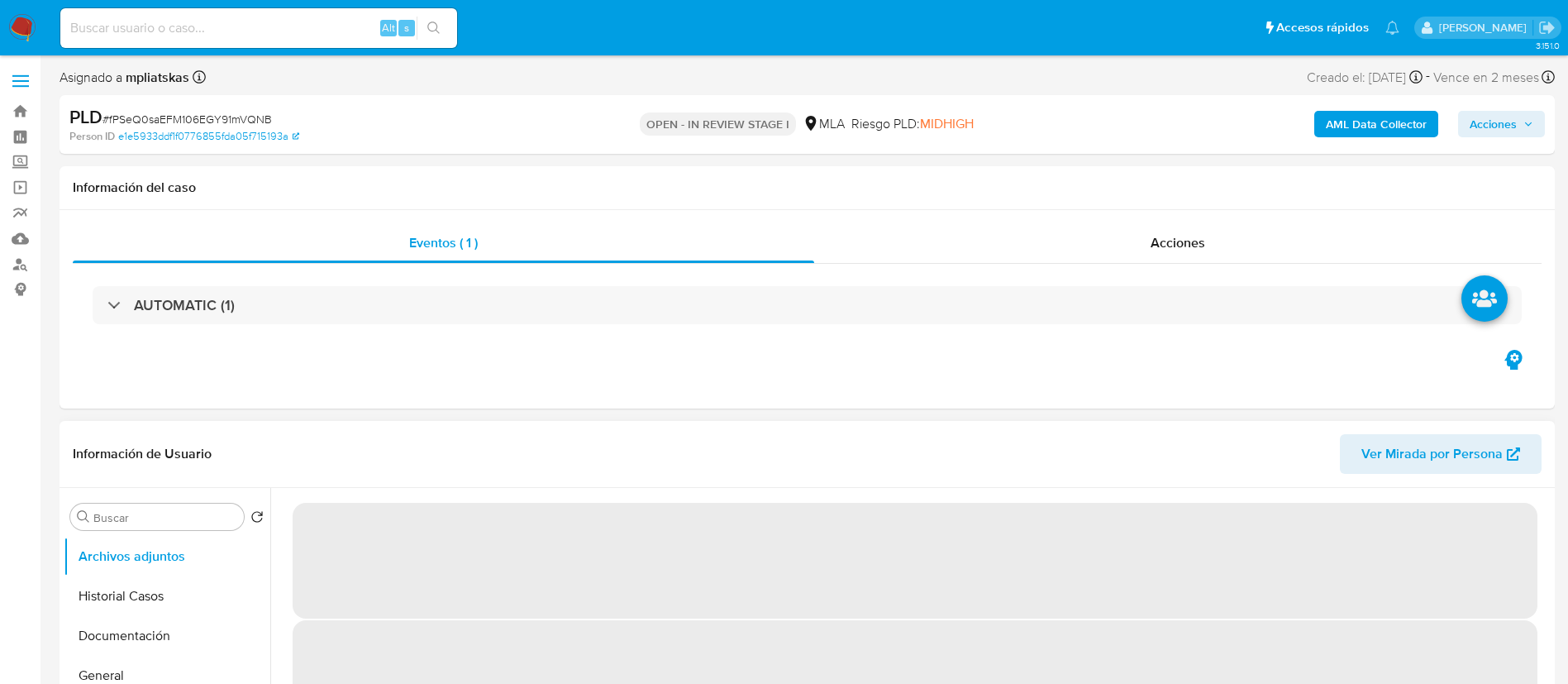
select select "10"
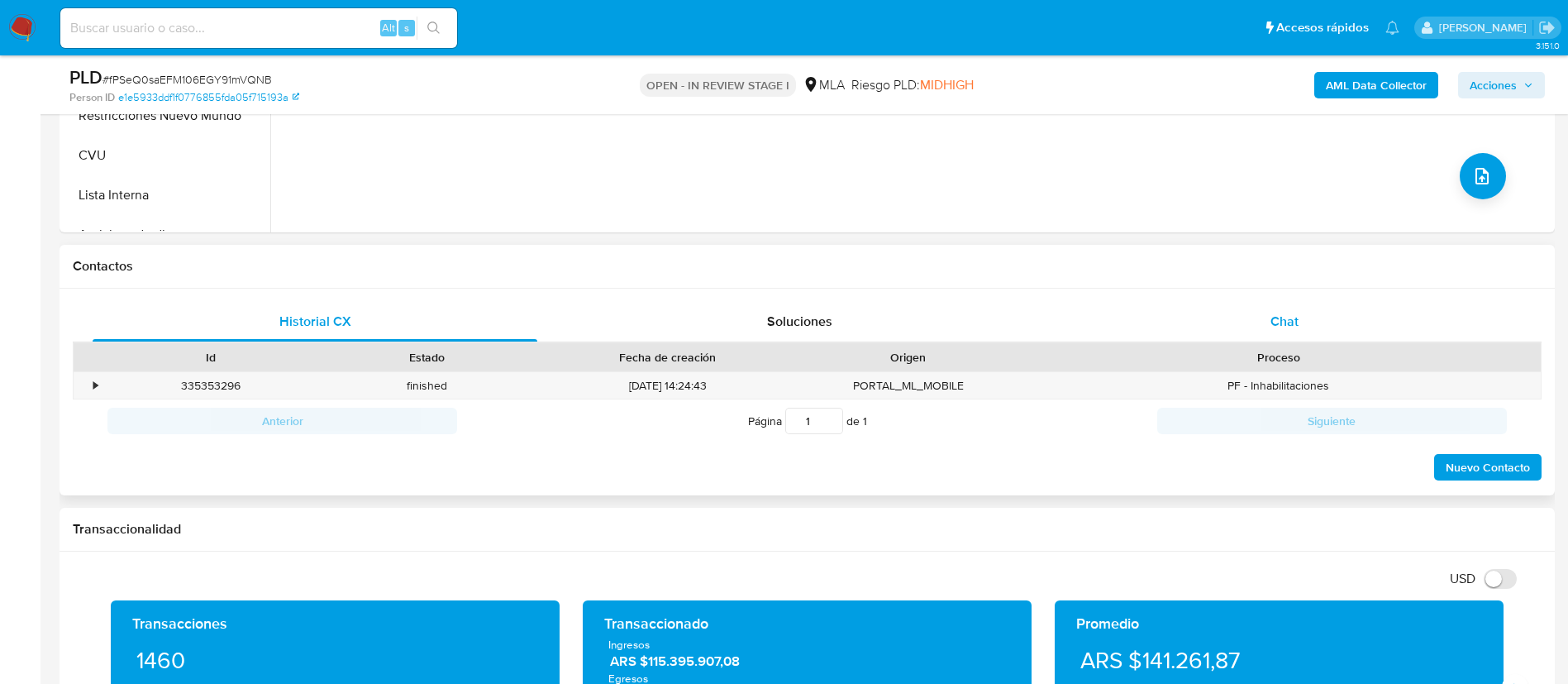
click at [1332, 320] on div "Chat" at bounding box center [1284, 321] width 445 height 39
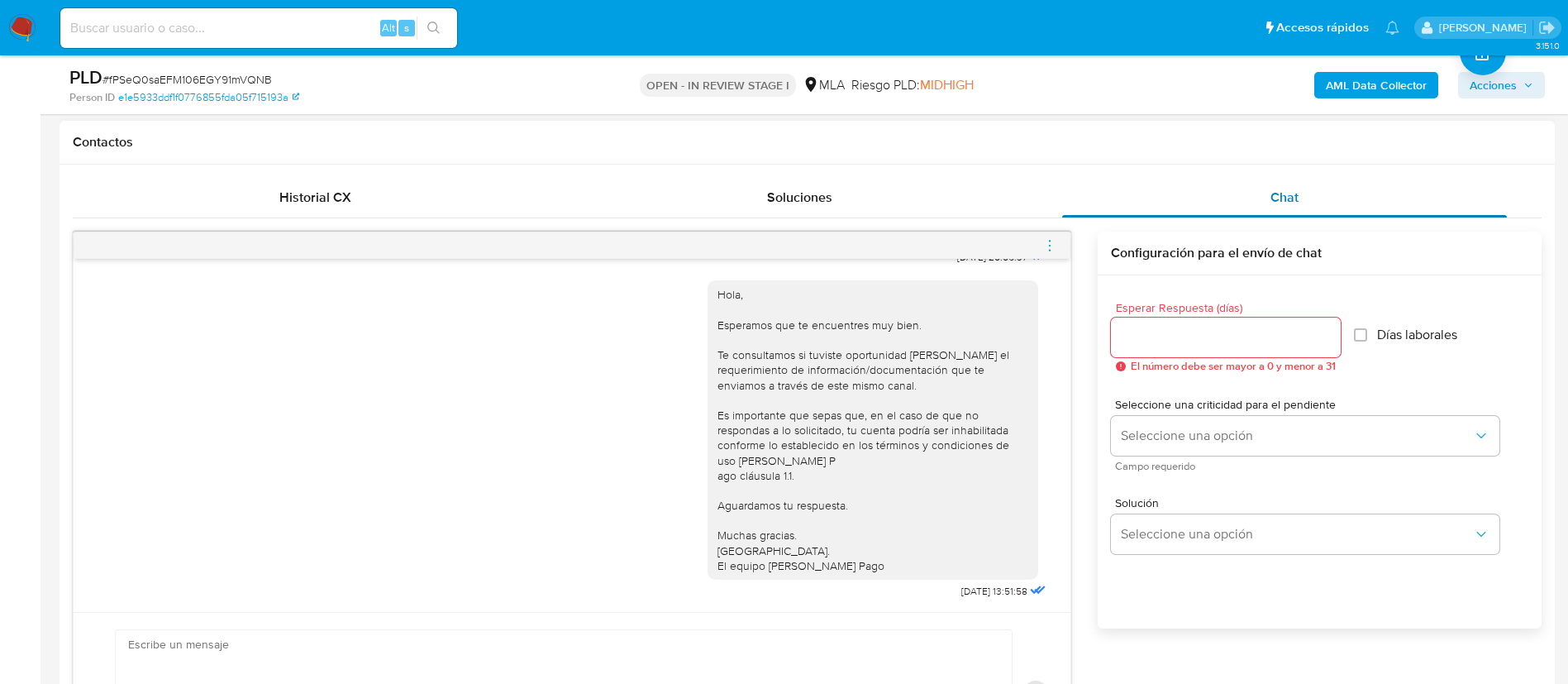
scroll to position [868, 0]
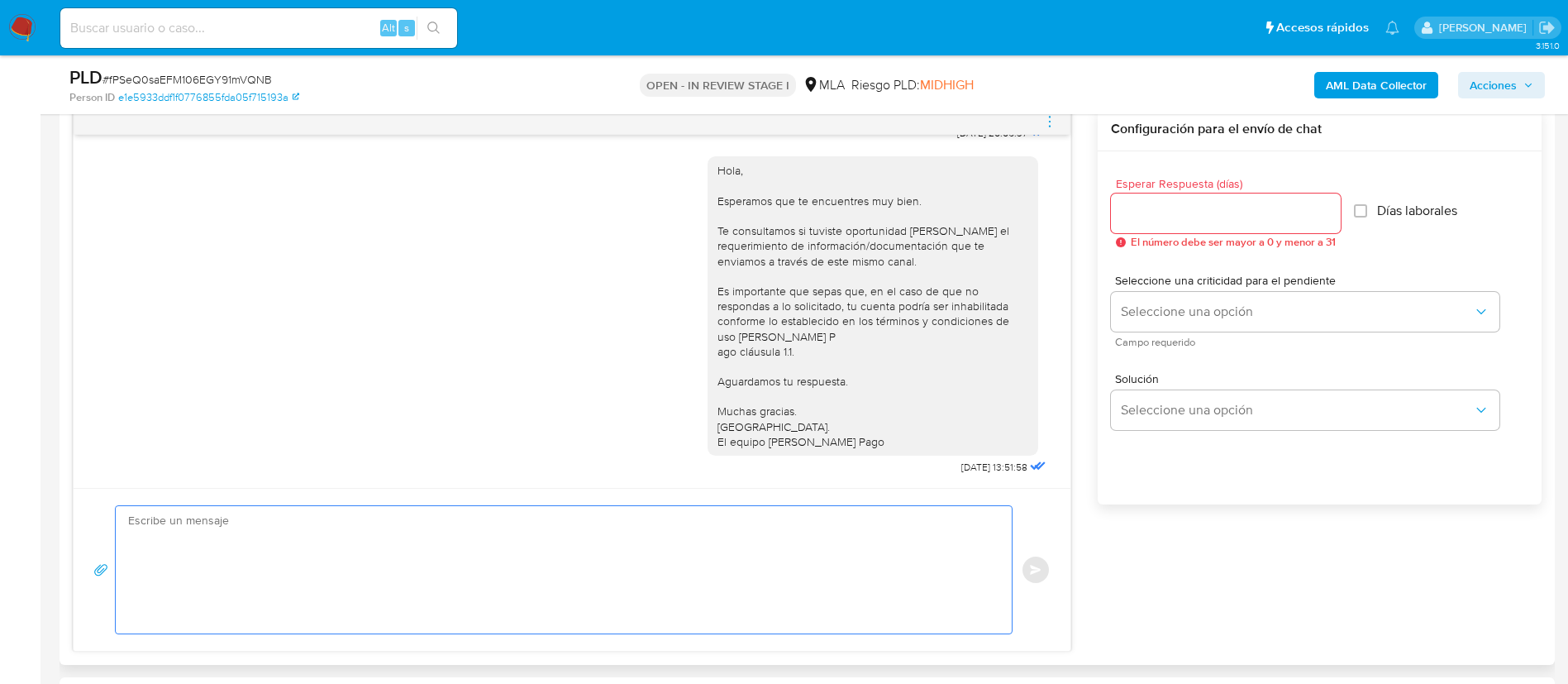
click at [761, 570] on textarea at bounding box center [560, 570] width 863 height 128
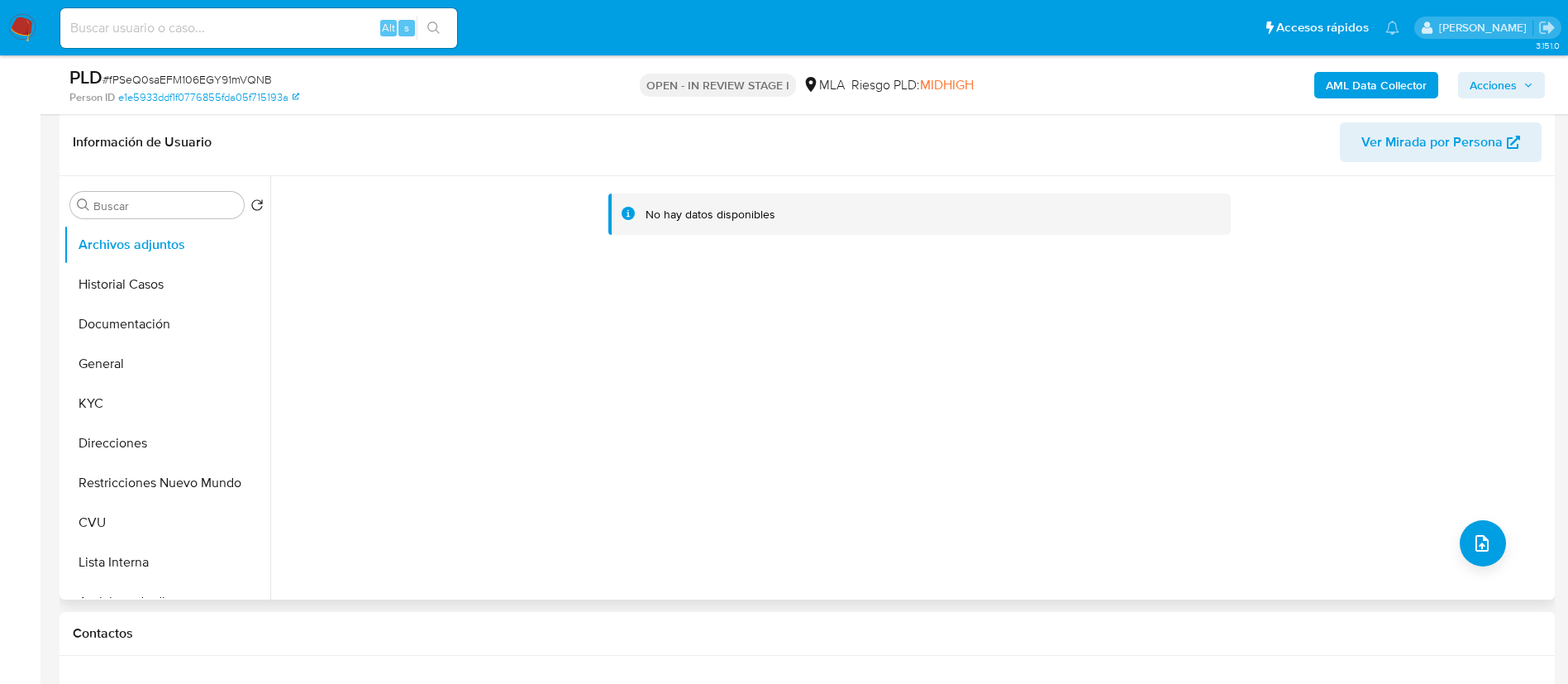
scroll to position [248, 0]
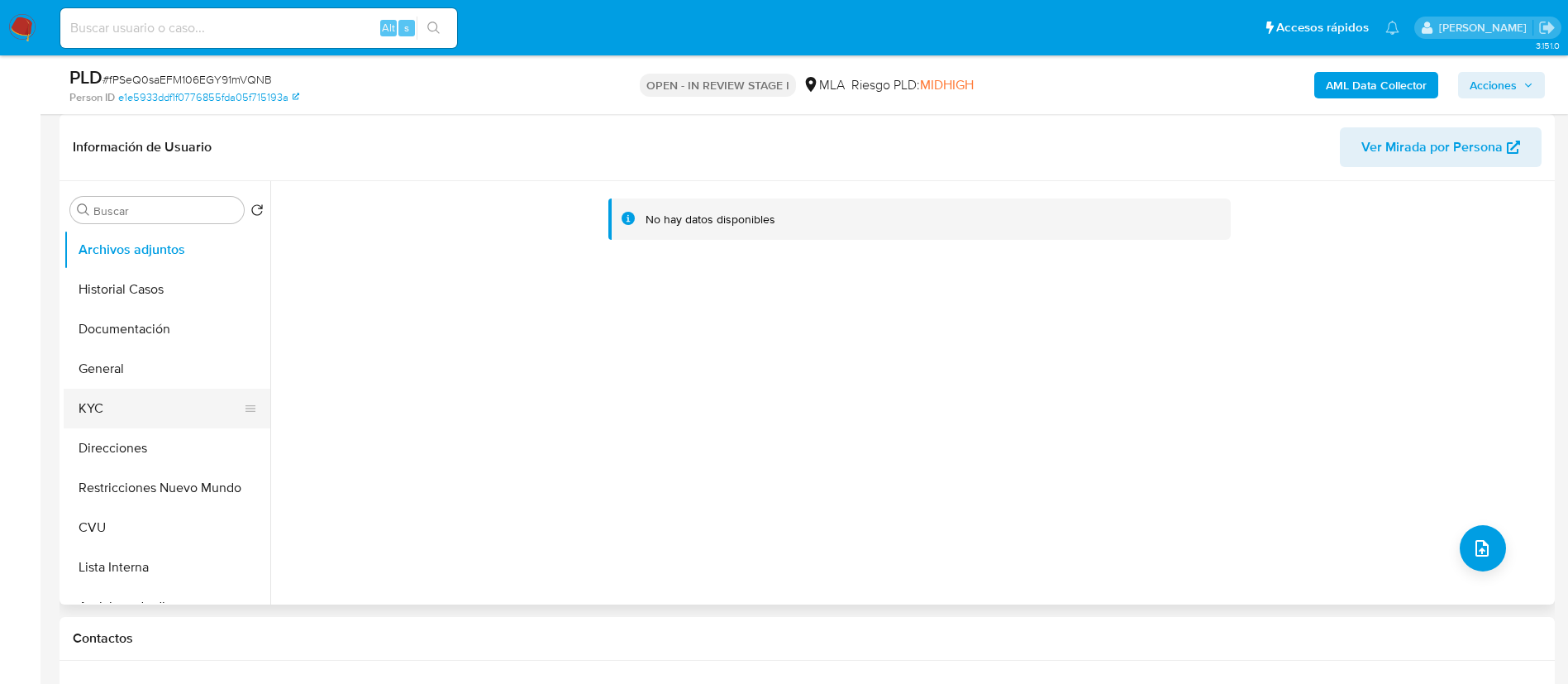
click at [137, 407] on button "KYC" at bounding box center [160, 408] width 193 height 39
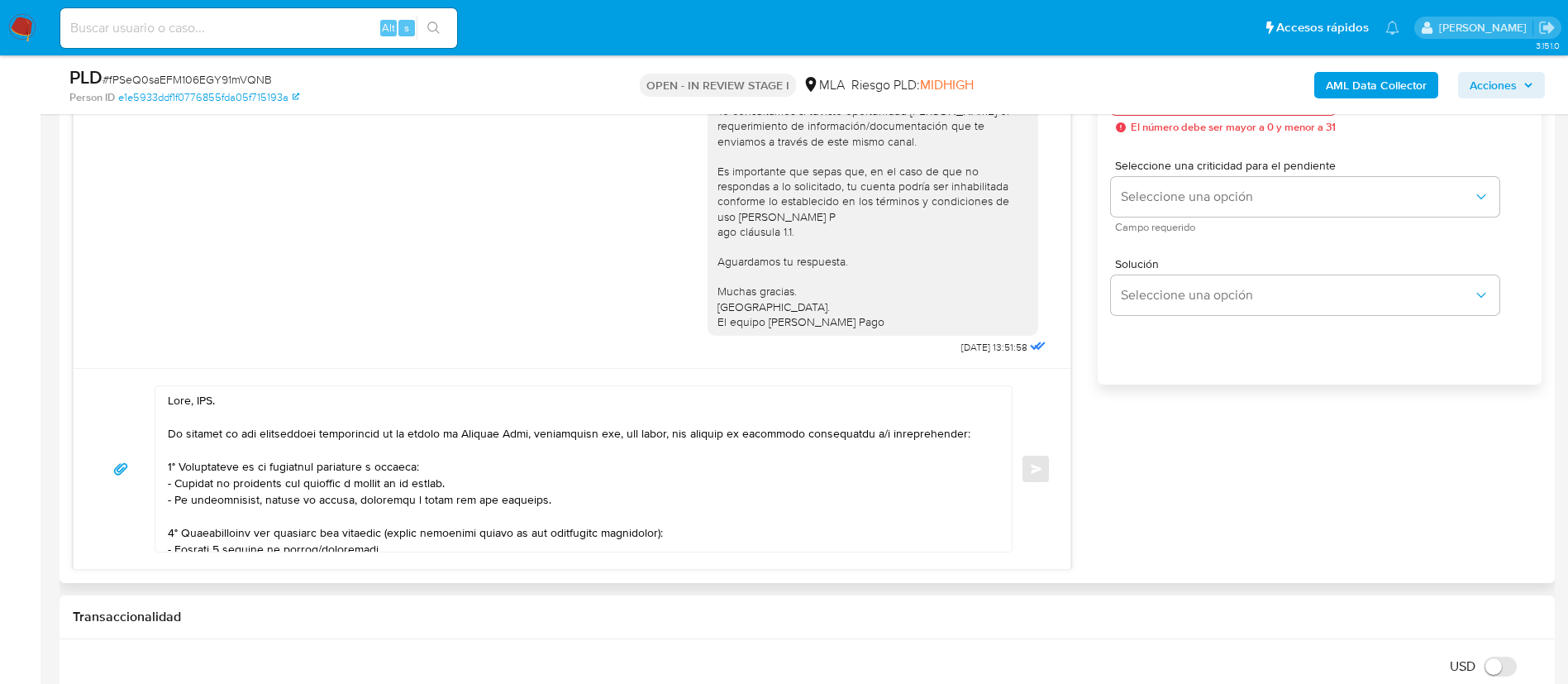
scroll to position [991, 0]
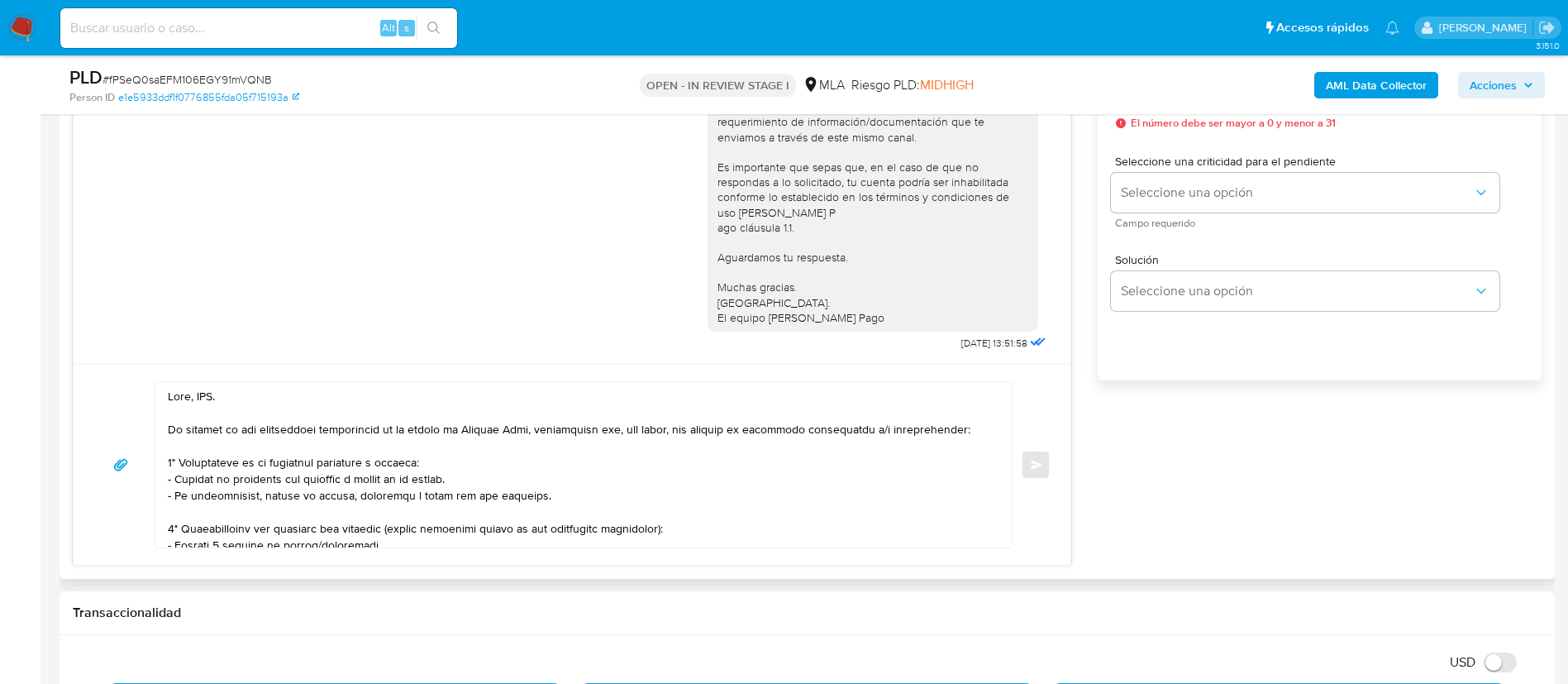
click at [204, 397] on textarea at bounding box center [579, 464] width 823 height 165
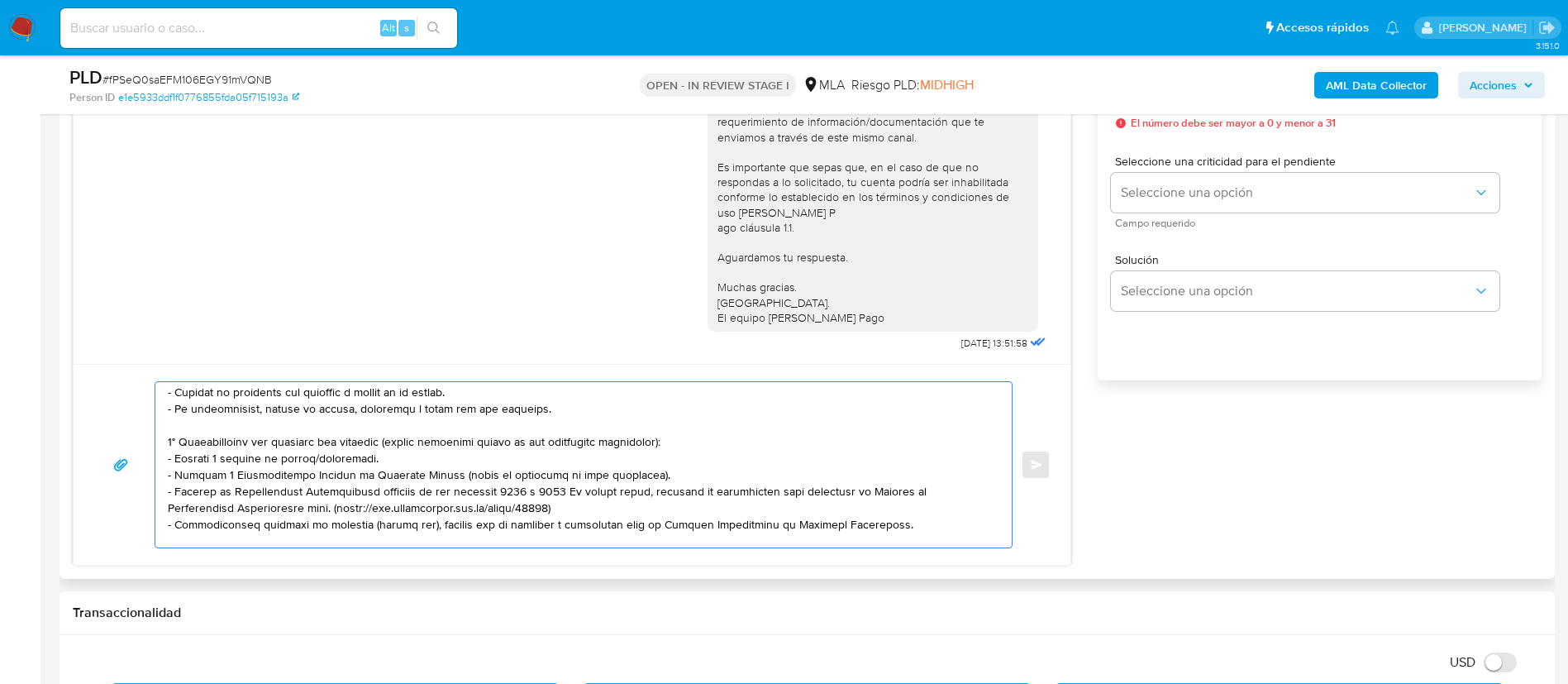
scroll to position [124, 0]
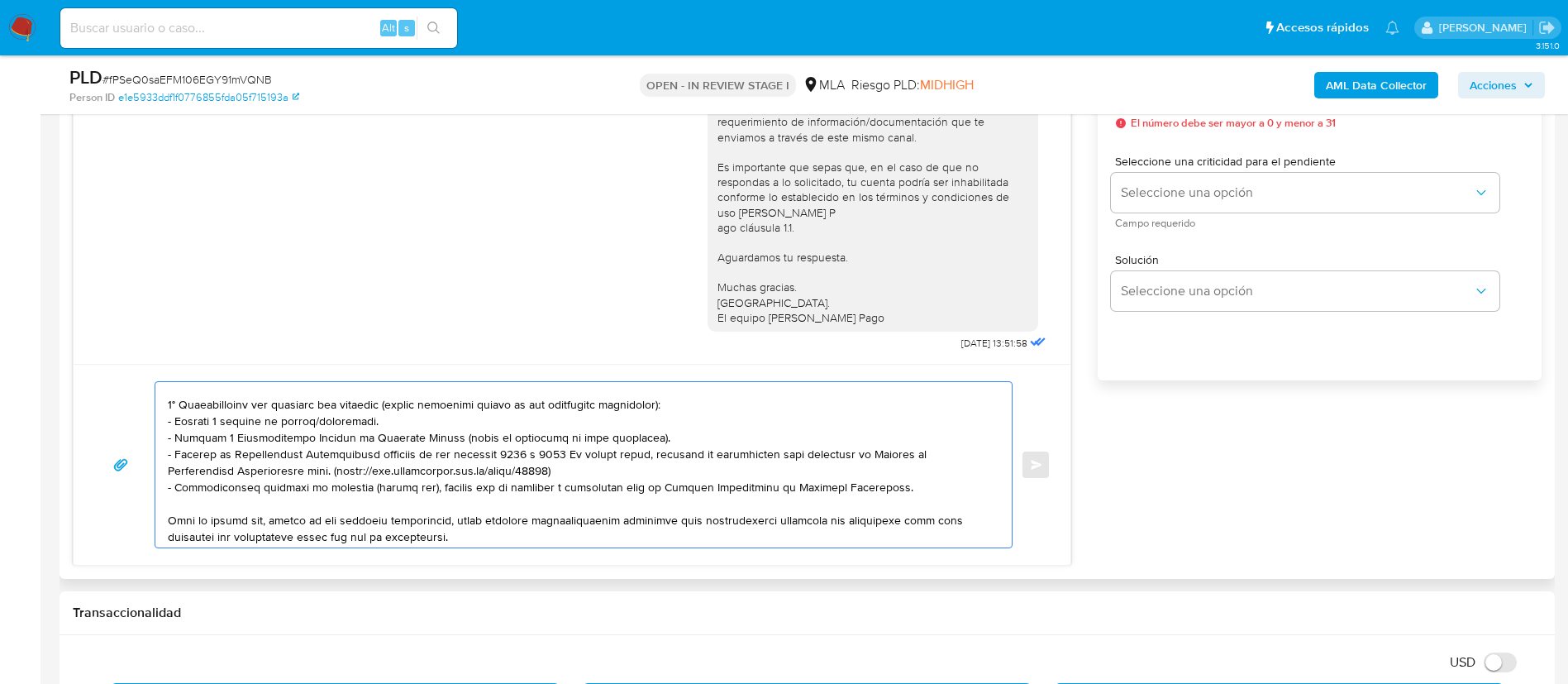
click at [241, 421] on textarea at bounding box center [579, 464] width 823 height 165
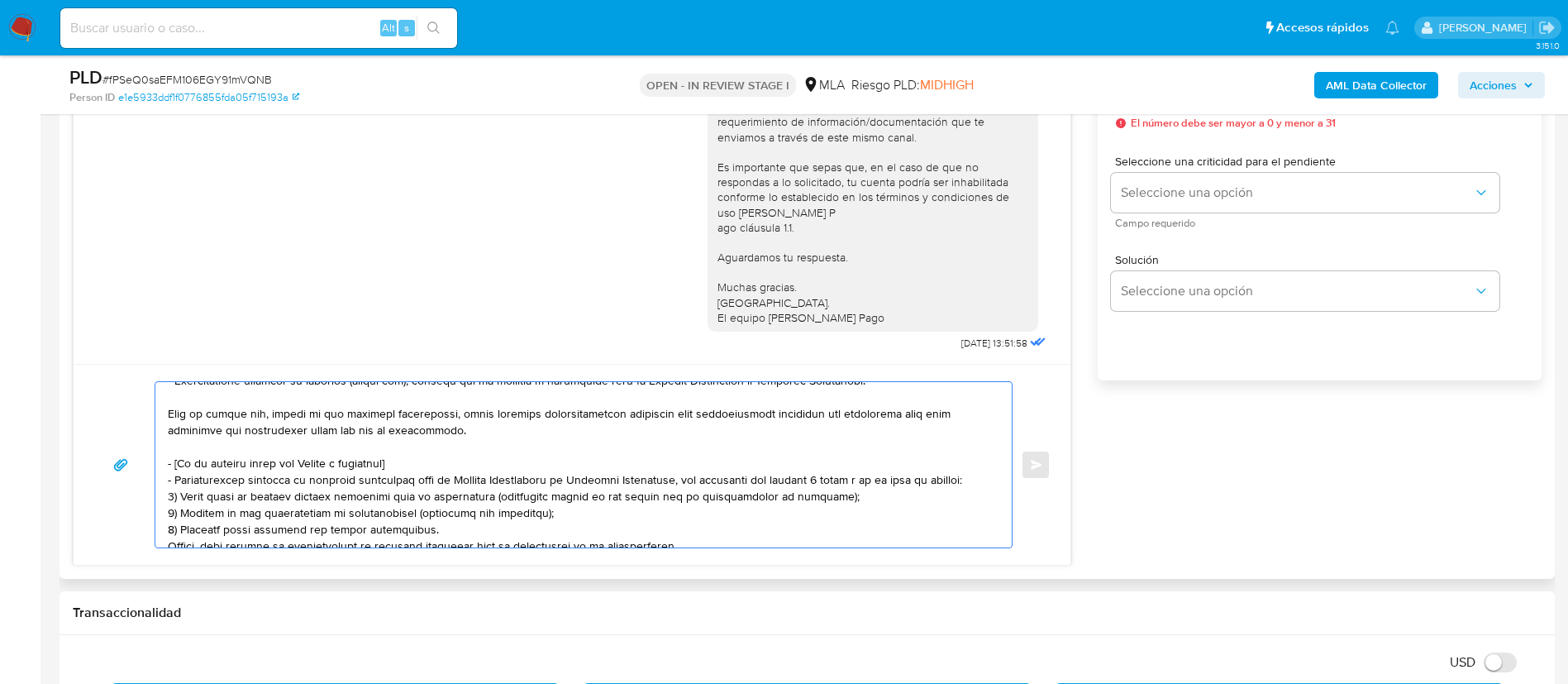
scroll to position [248, 0]
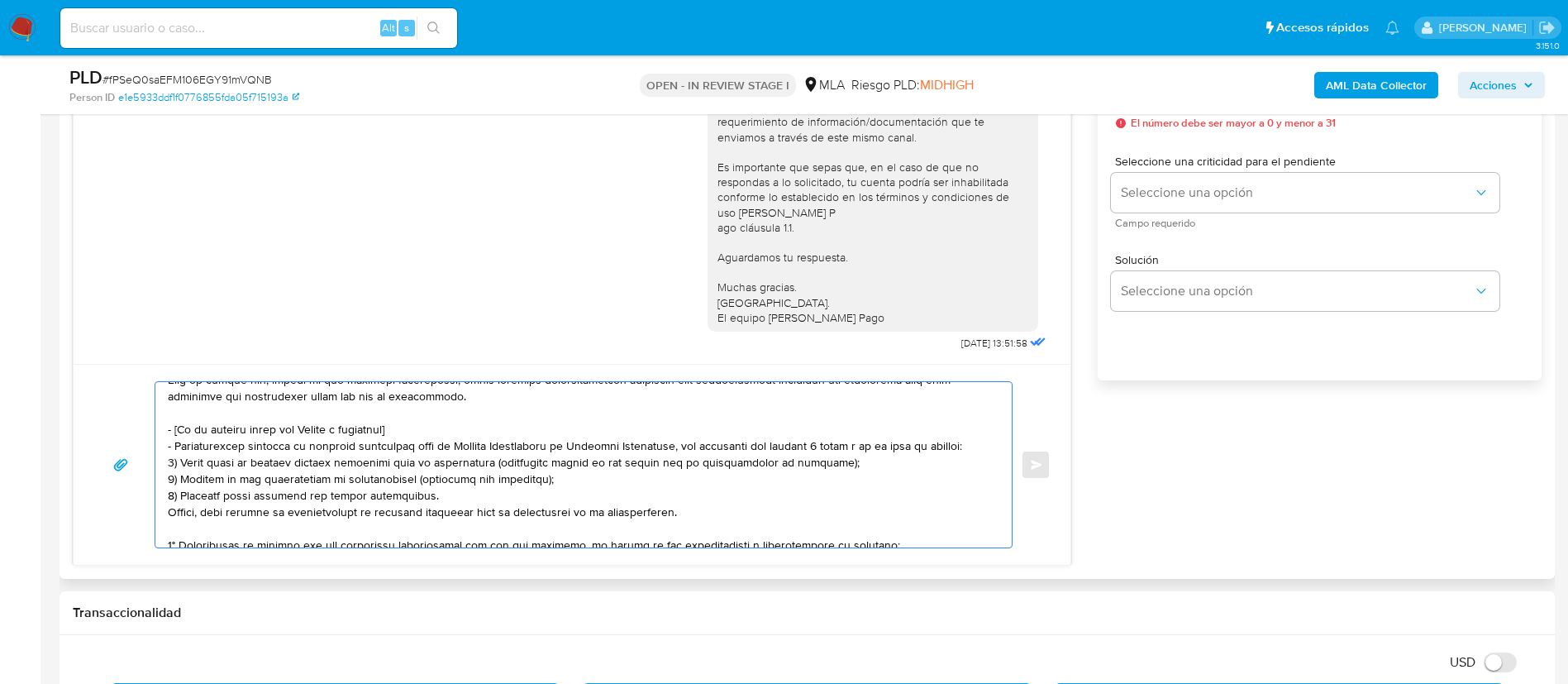
drag, startPoint x: 168, startPoint y: 426, endPoint x: 687, endPoint y: 504, distance: 524.8
click at [687, 504] on textarea at bounding box center [579, 464] width 823 height 165
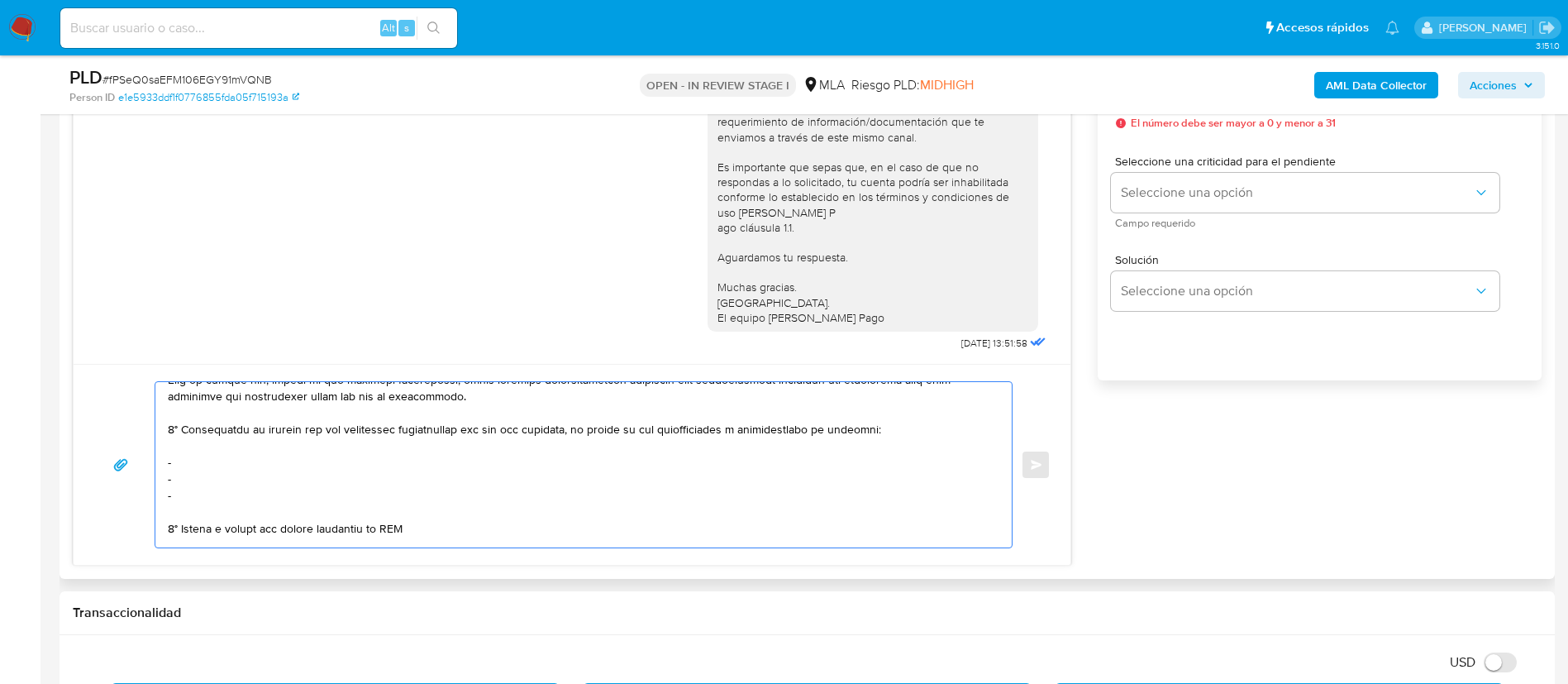
scroll to position [231, 0]
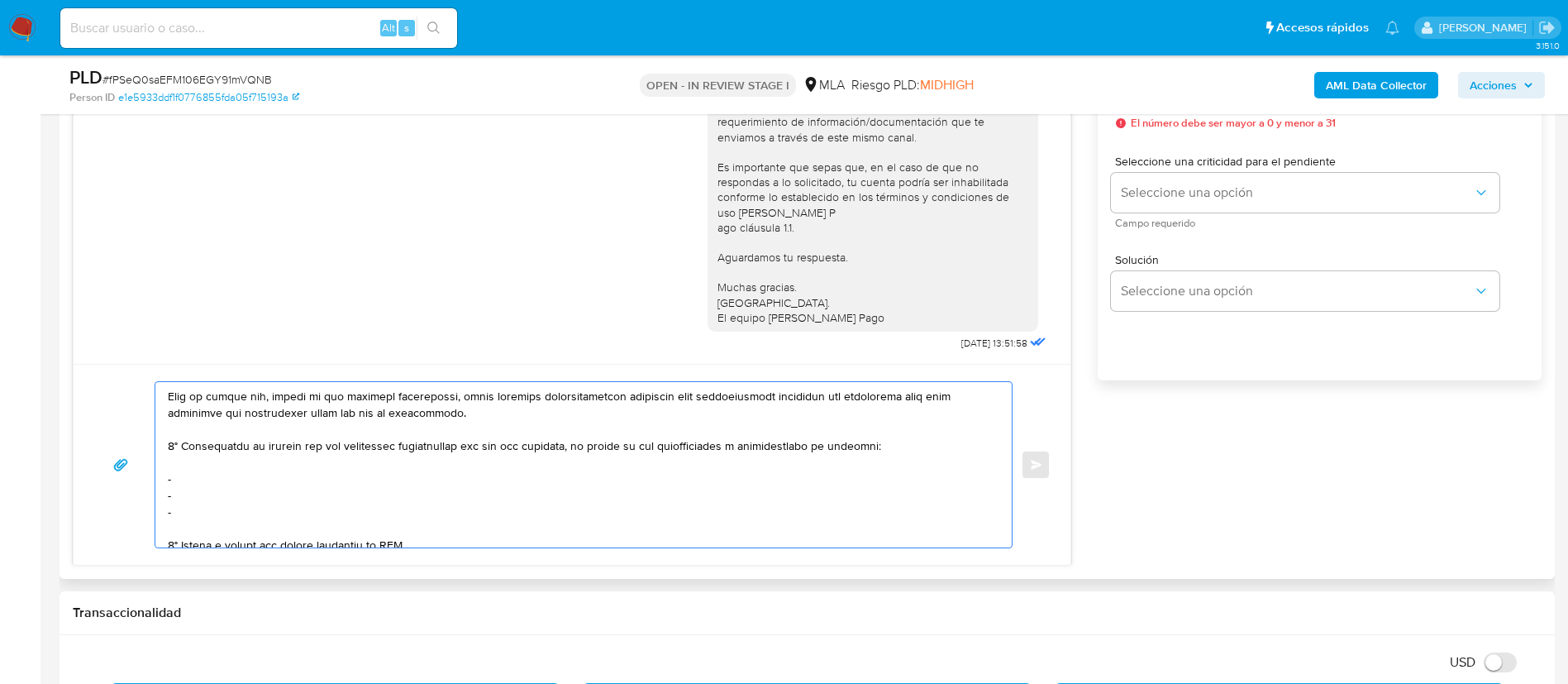
click at [218, 478] on textarea at bounding box center [579, 464] width 823 height 165
paste textarea "Noelia Magali Manzur - CUIT 27441171310"
click at [221, 491] on textarea at bounding box center [579, 464] width 823 height 165
paste textarea "Nicolaza Varas Calizaya De Fajardo - CUIL 27958362035"
click at [203, 515] on textarea at bounding box center [579, 464] width 823 height 165
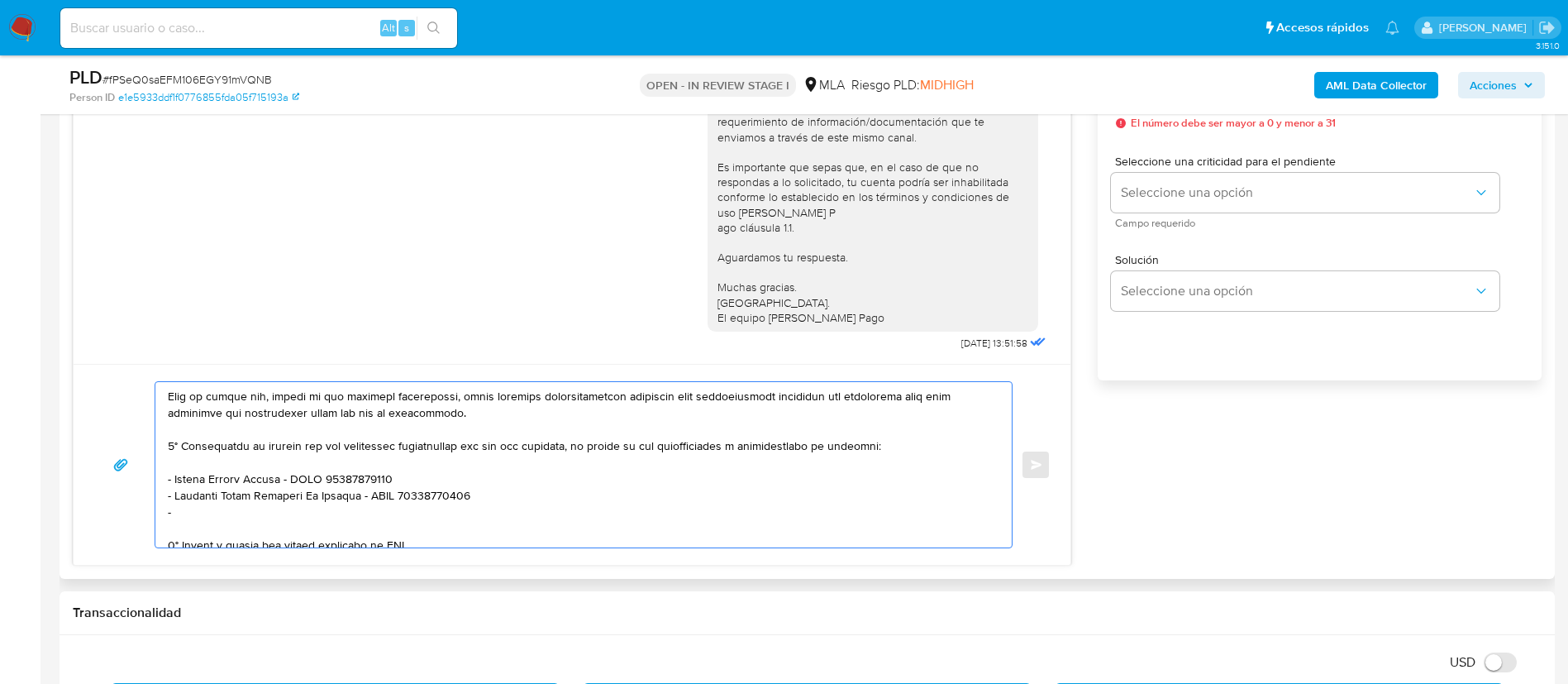
paste textarea "Sergio Fajardo Varas - CUIL 20958363266"
paste textarea "Simon Pedro Mendoza - CUIT 20427540511"
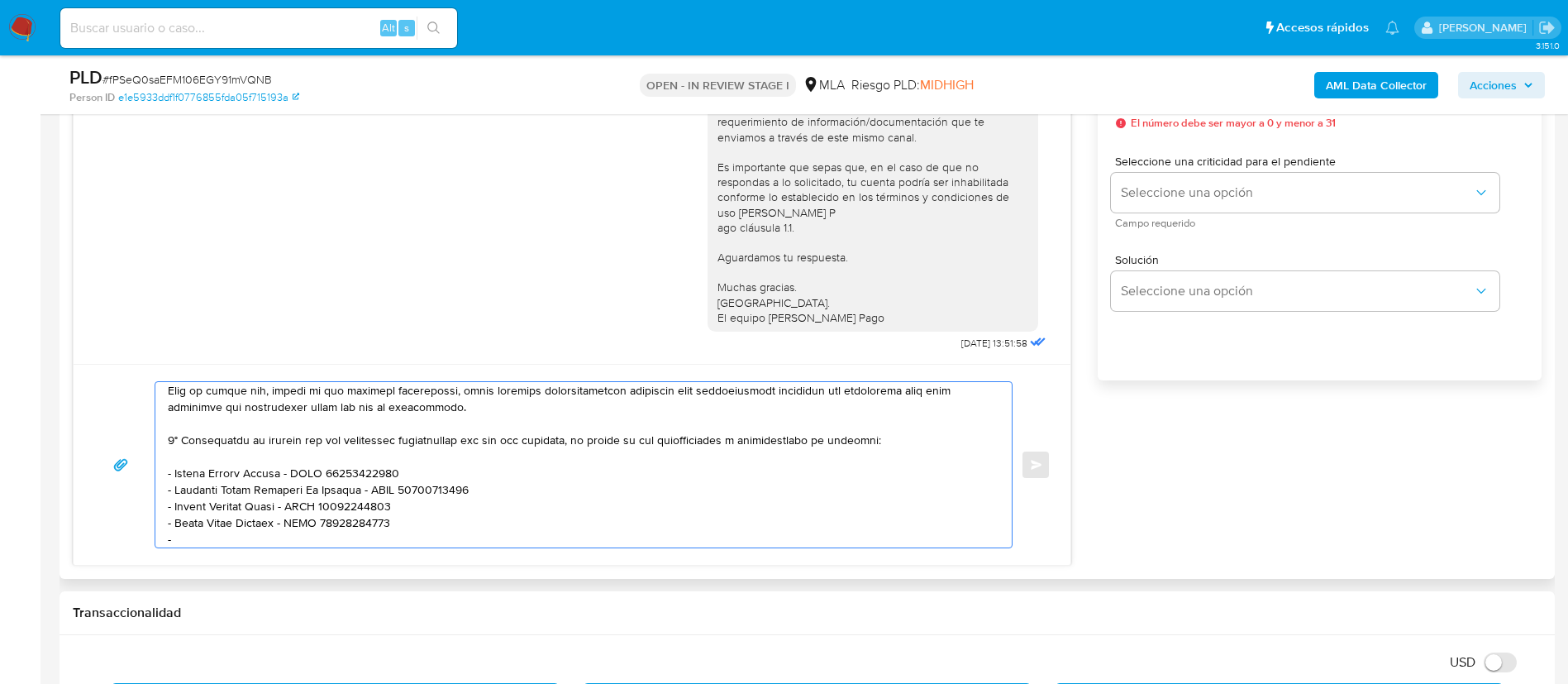
paste textarea "Meriles Mabel - CUIT 27330410871"
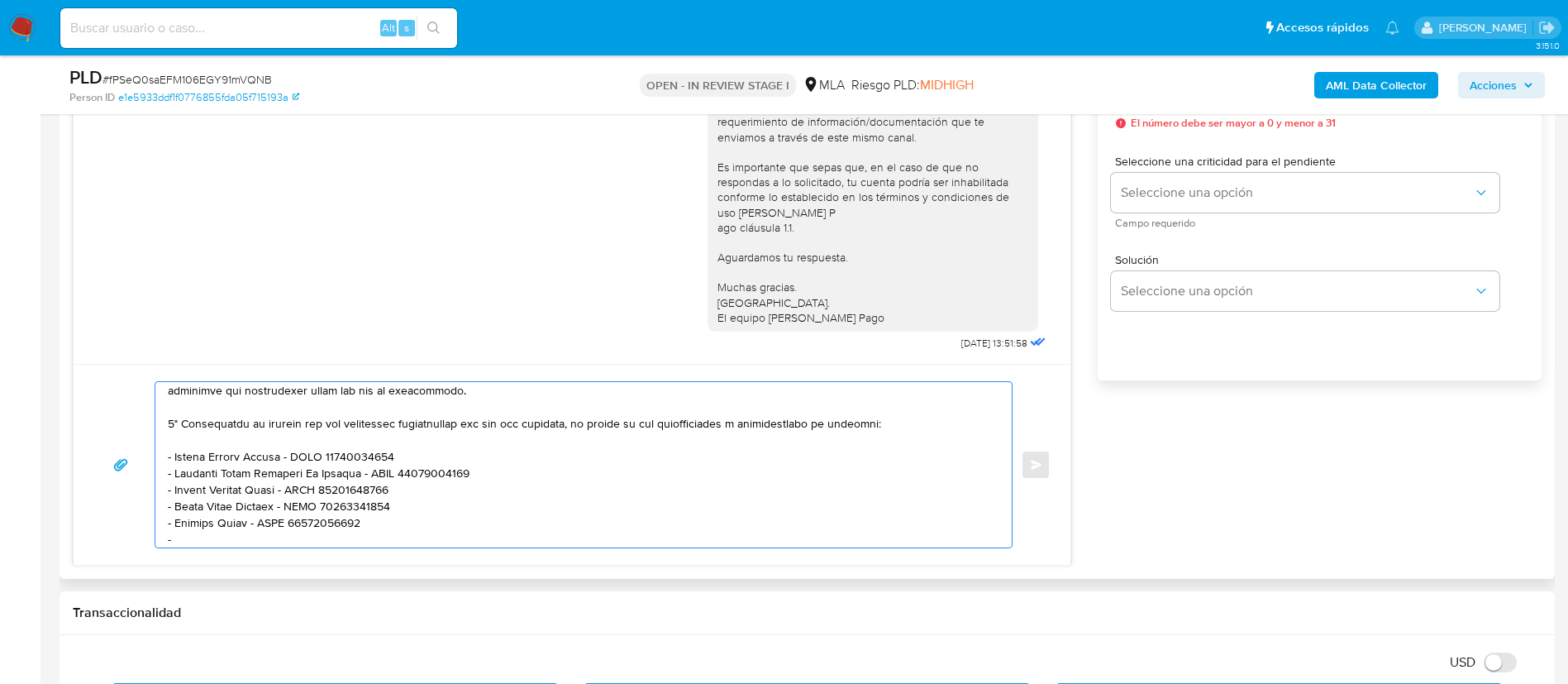
paste textarea "Marco Antonio Romero - CUIT 20340975848"
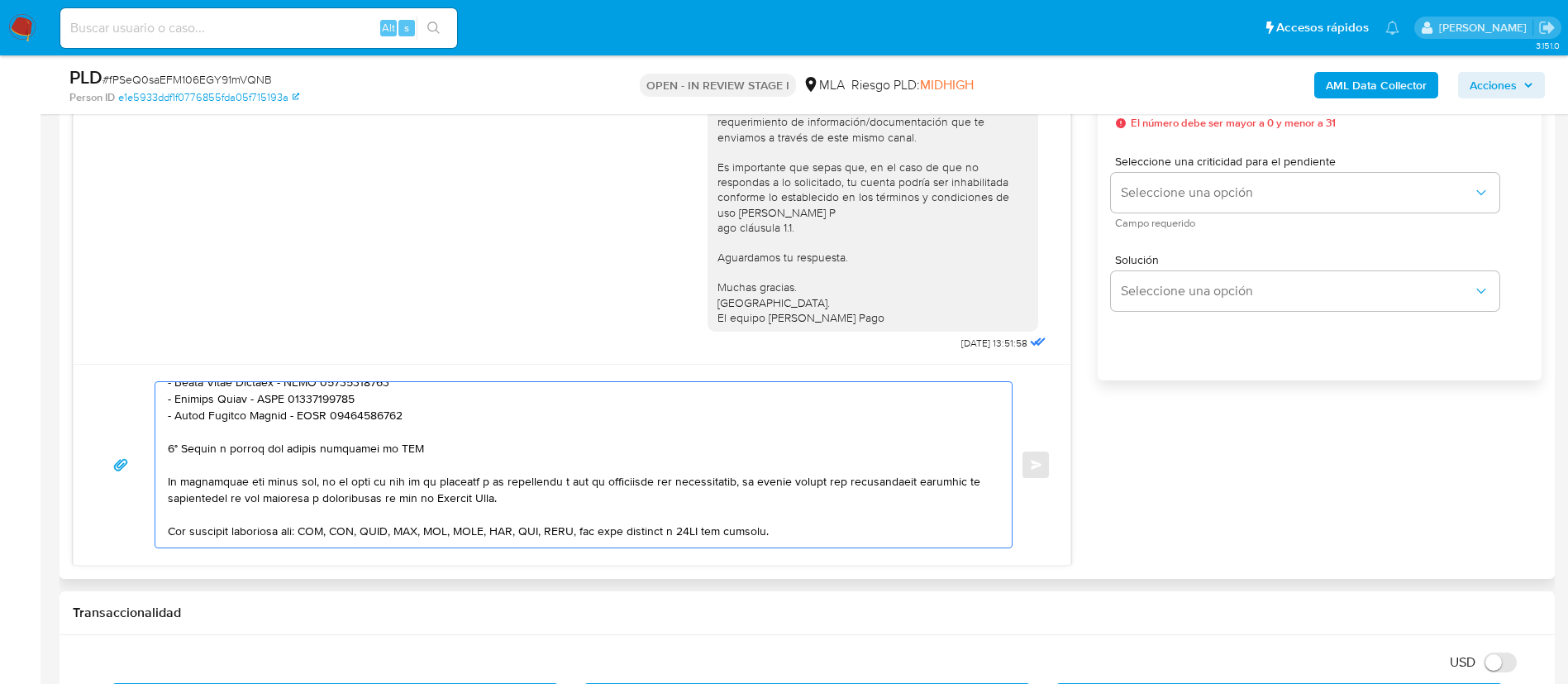
click at [304, 452] on textarea at bounding box center [579, 464] width 823 height 165
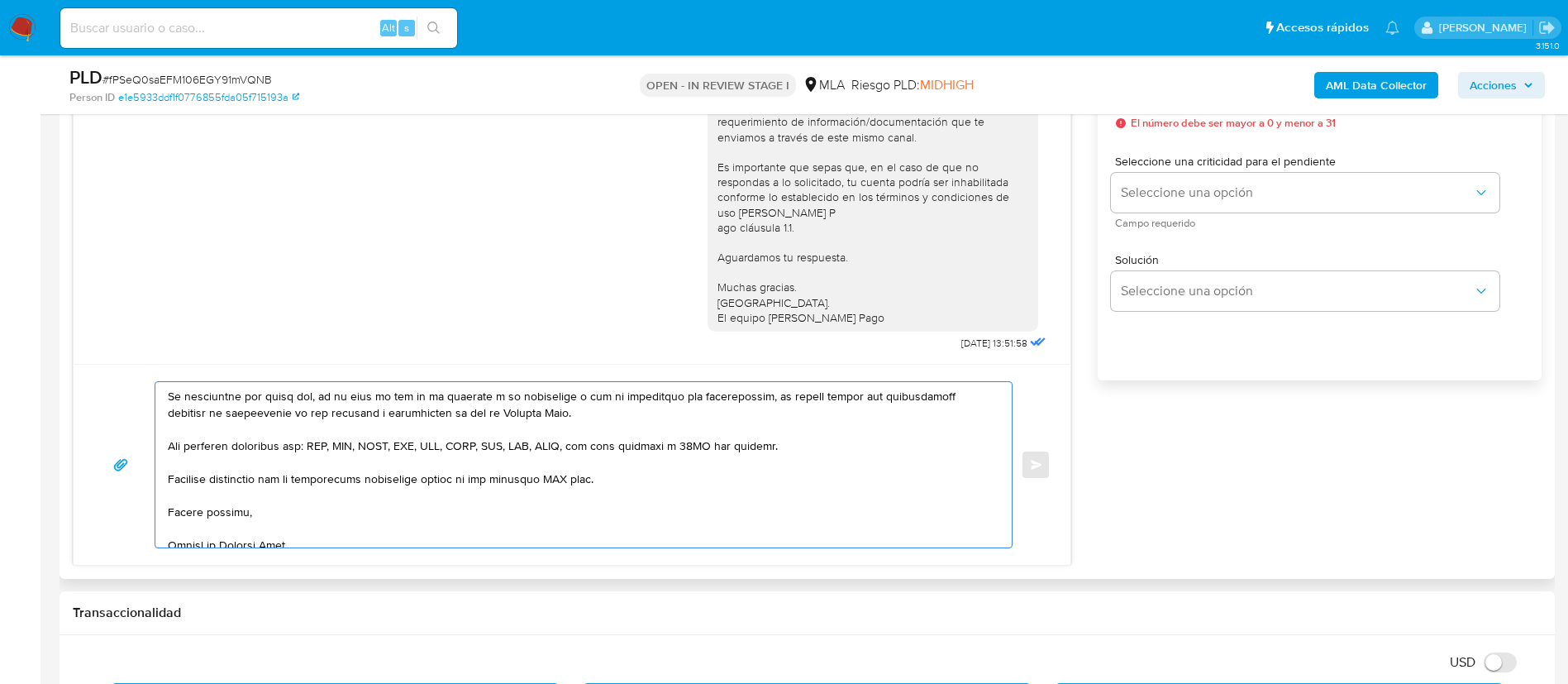
scroll to position [458, 0]
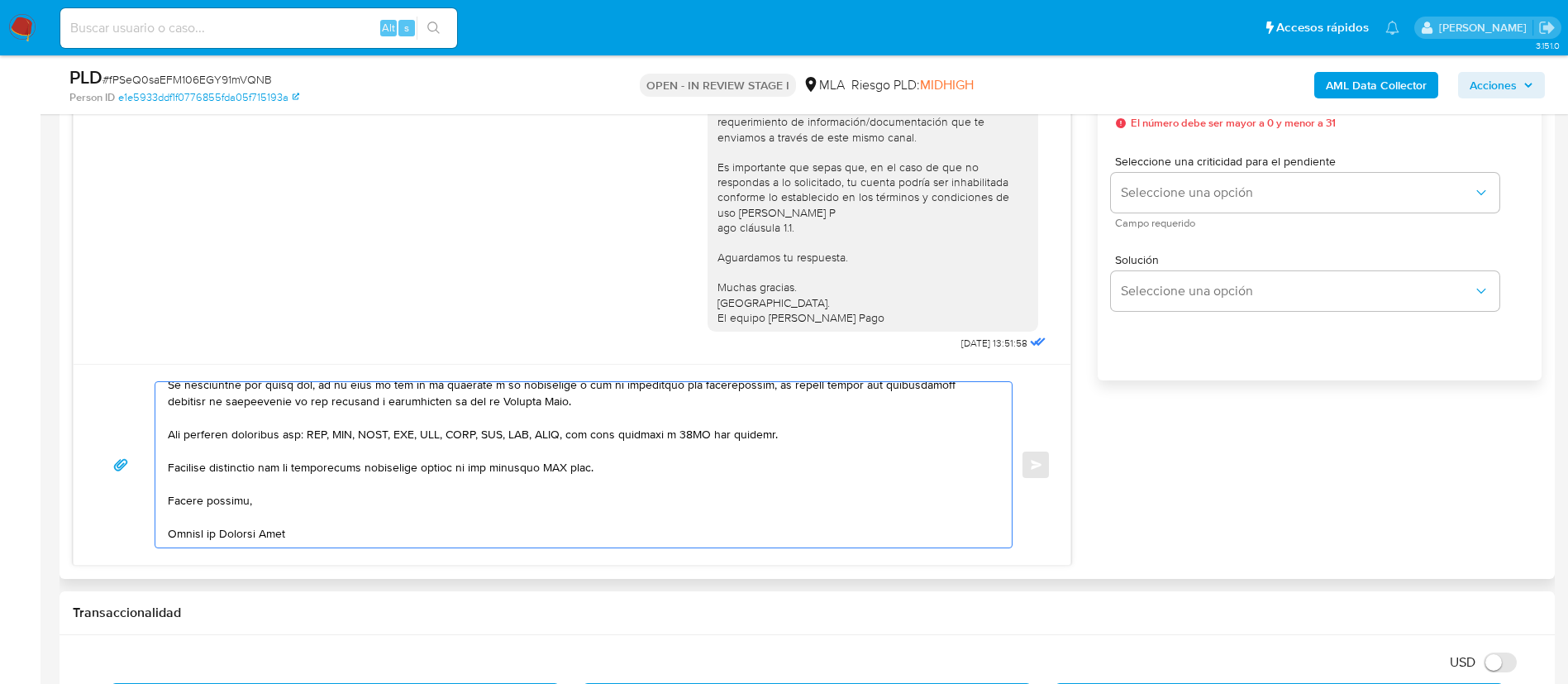
click at [562, 452] on textarea at bounding box center [579, 464] width 823 height 165
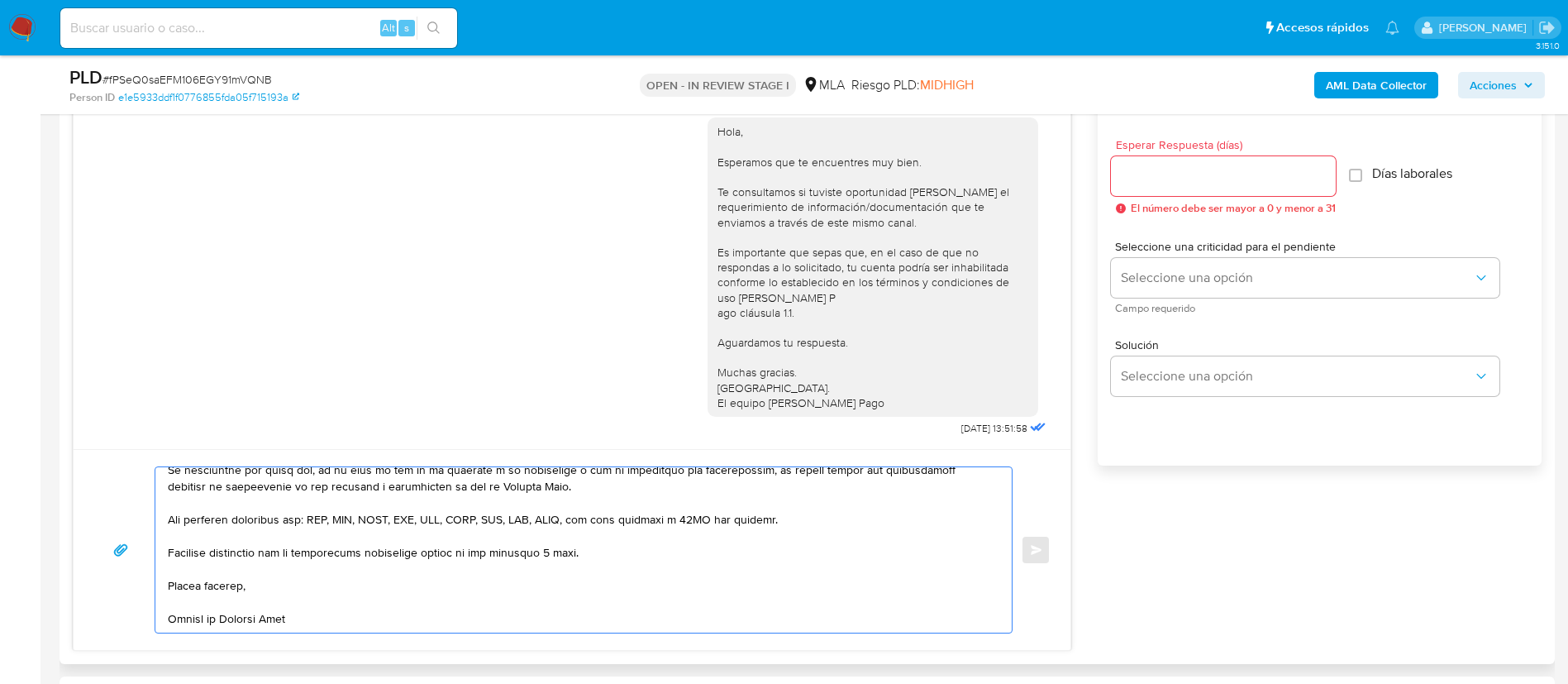
scroll to position [868, 0]
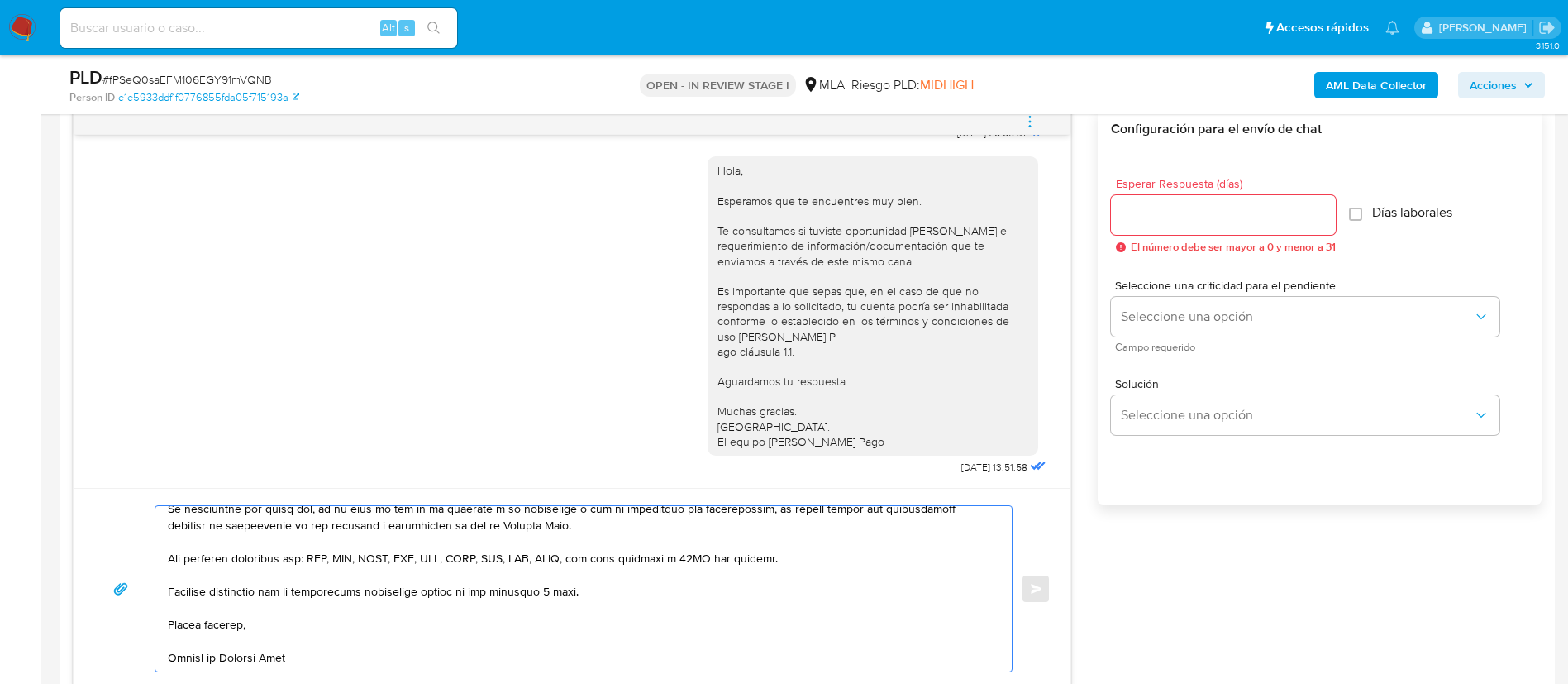
type textarea "Hola, Jose. En función de las operaciones registradas en tu cuenta de Mercado P…"
click at [1209, 219] on input "Esperar Respuesta (días)" at bounding box center [1223, 215] width 224 height 22
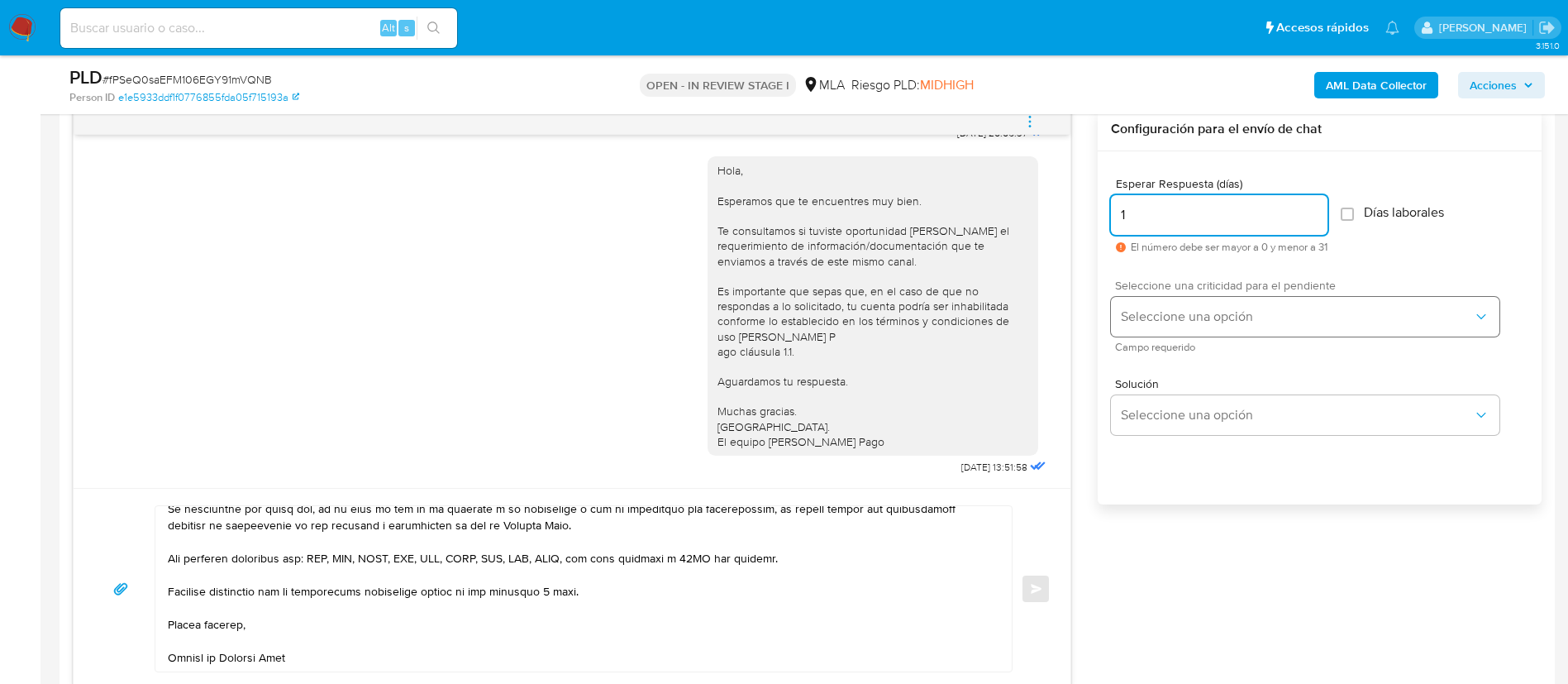
type input "1"
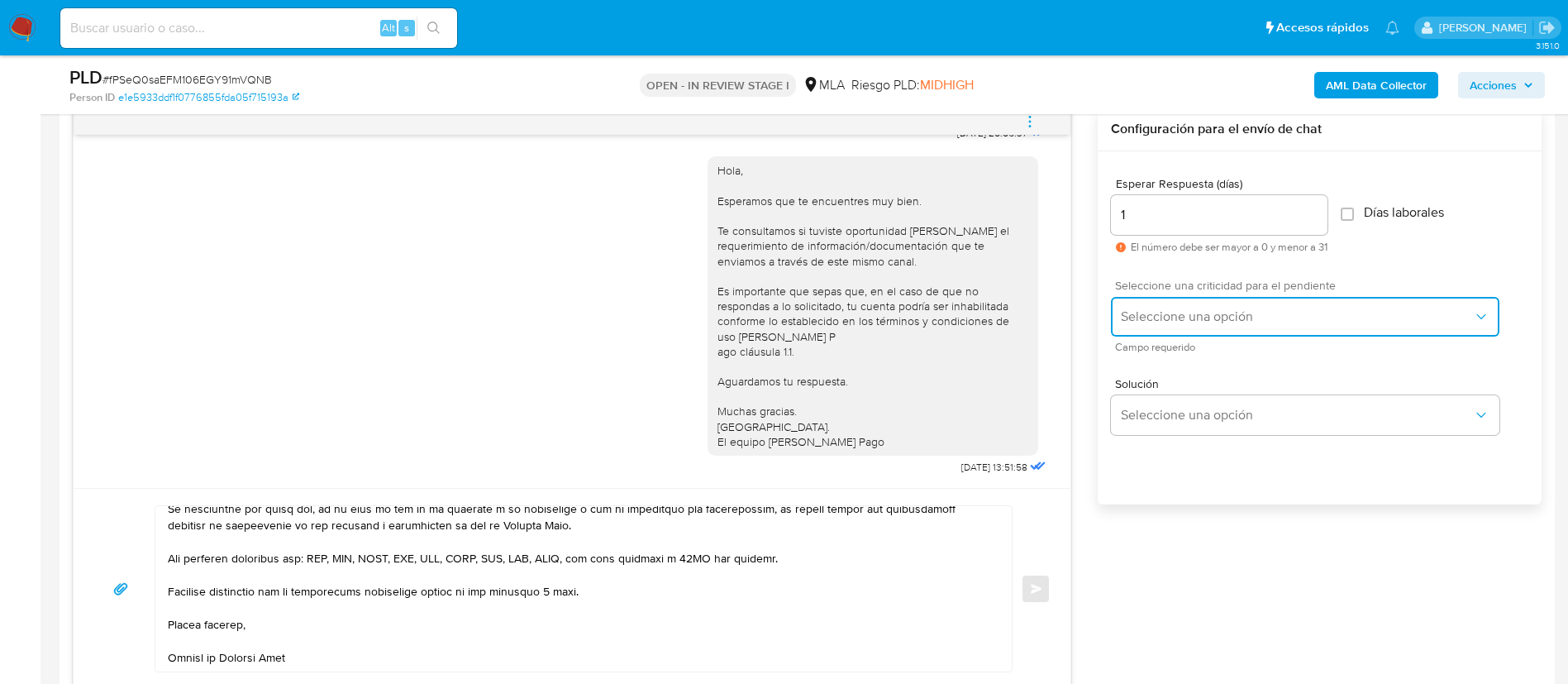
click at [1198, 297] on button "Seleccione una opción" at bounding box center [1305, 316] width 389 height 39
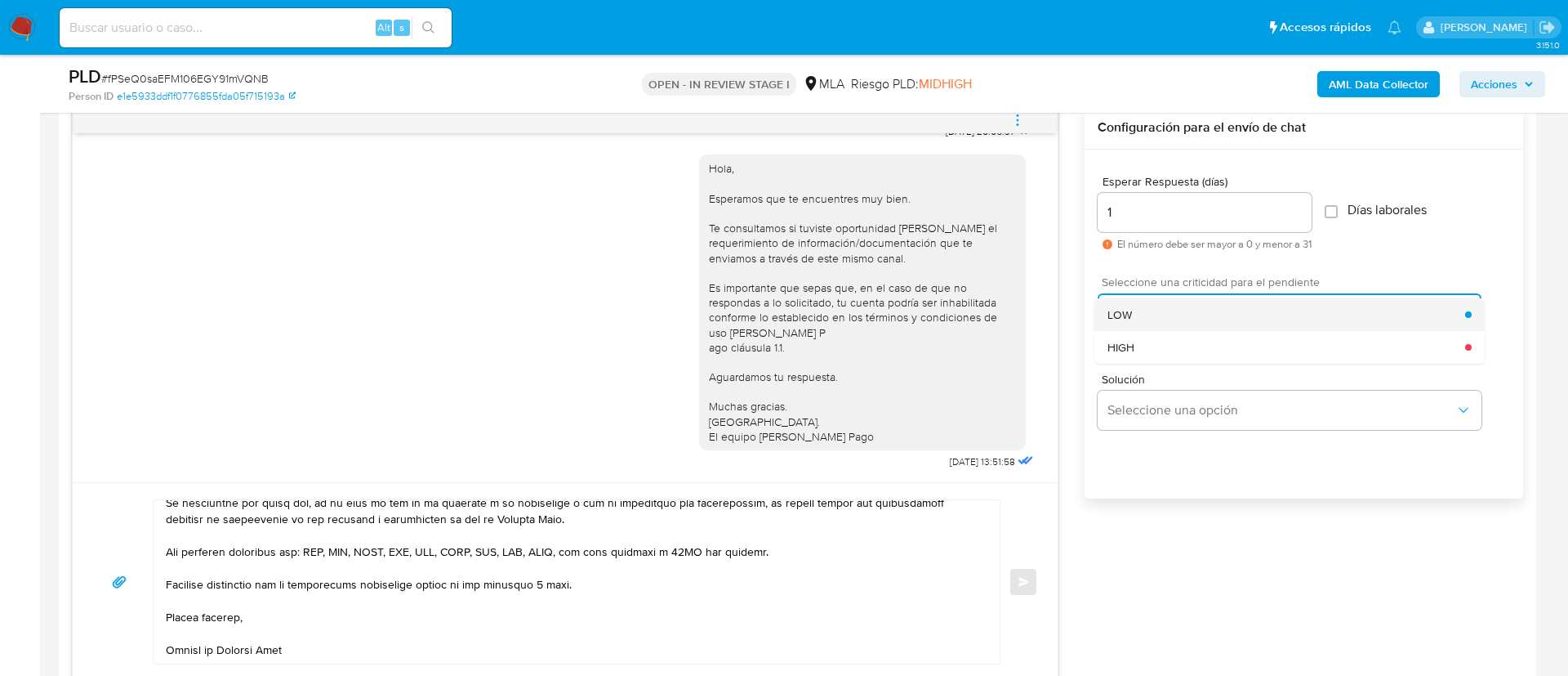
click at [1171, 316] on div "LOW" at bounding box center [1286, 314] width 357 height 33
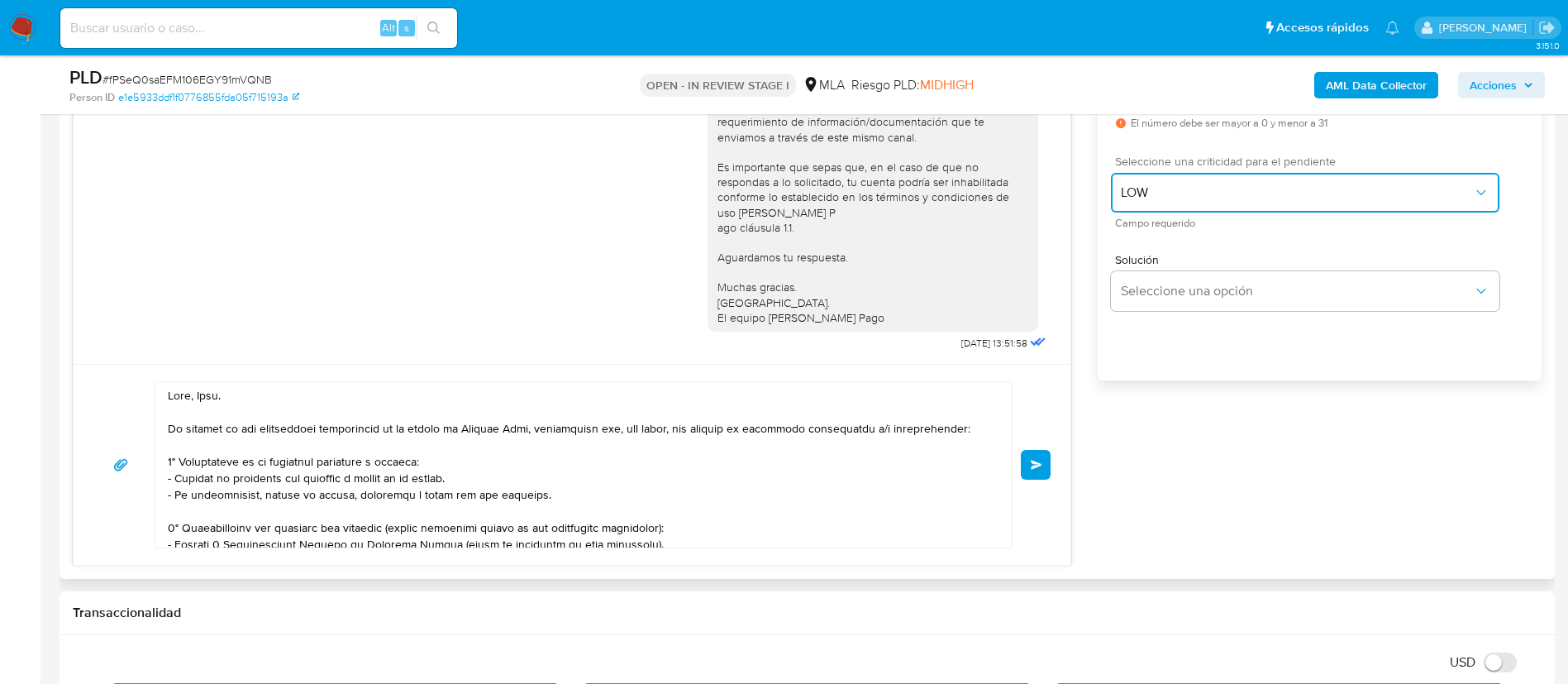
scroll to position [0, 0]
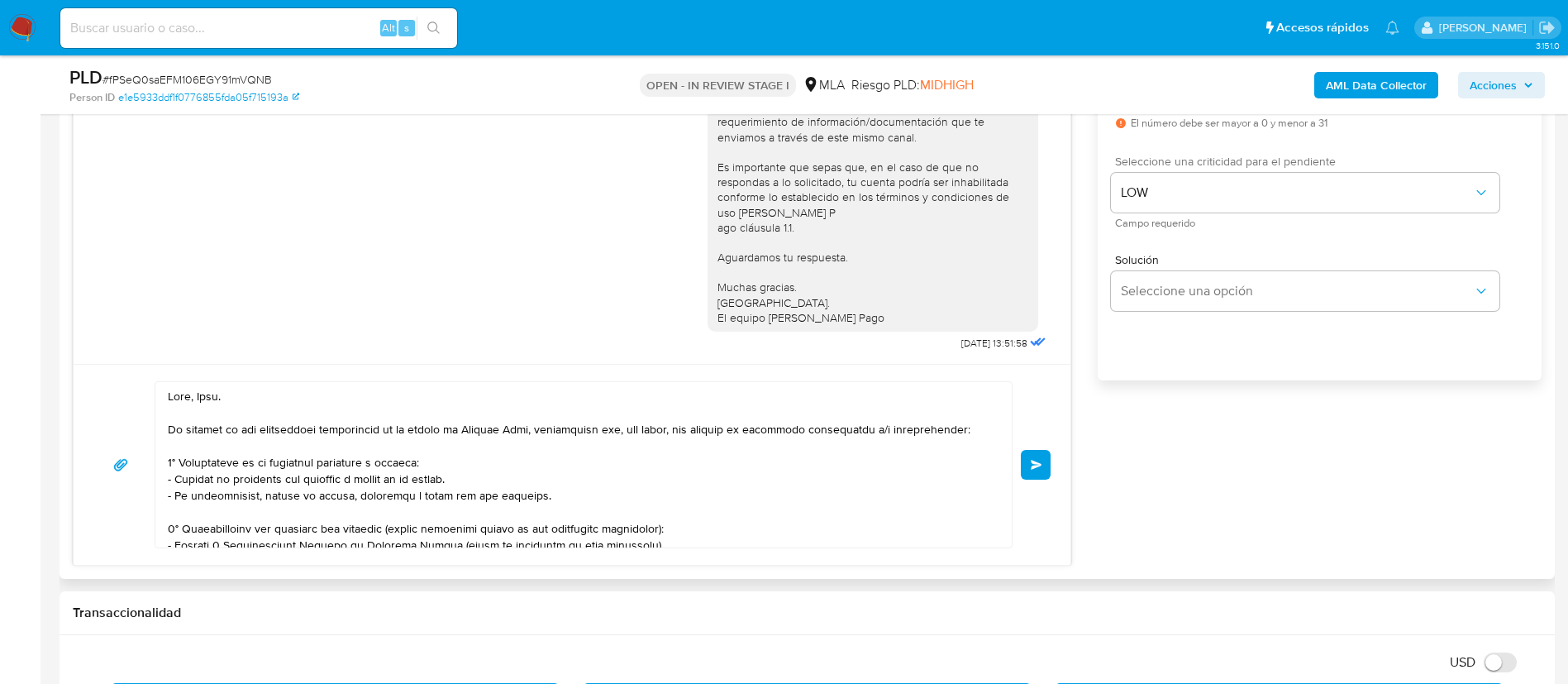
click at [1038, 468] on span "Enviar" at bounding box center [1036, 464] width 11 height 10
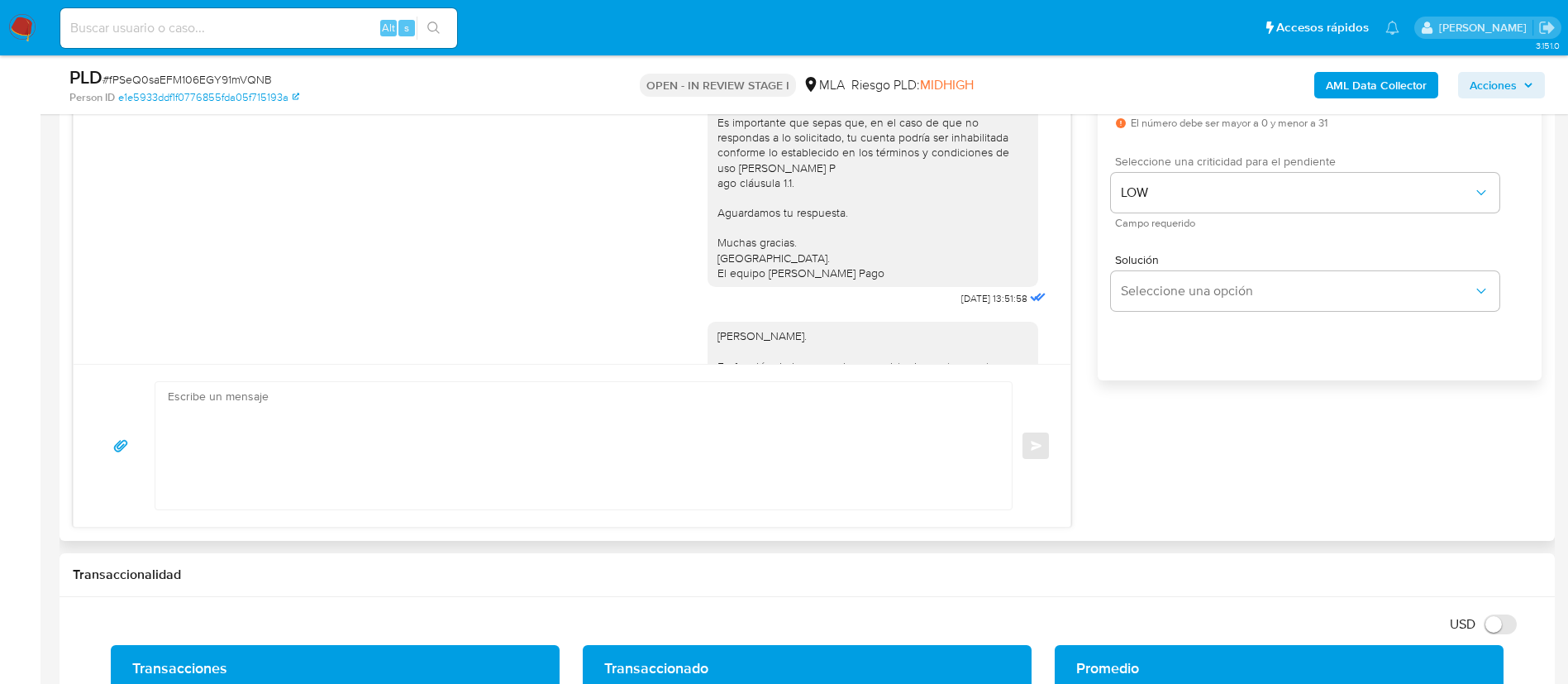
scroll to position [1807, 0]
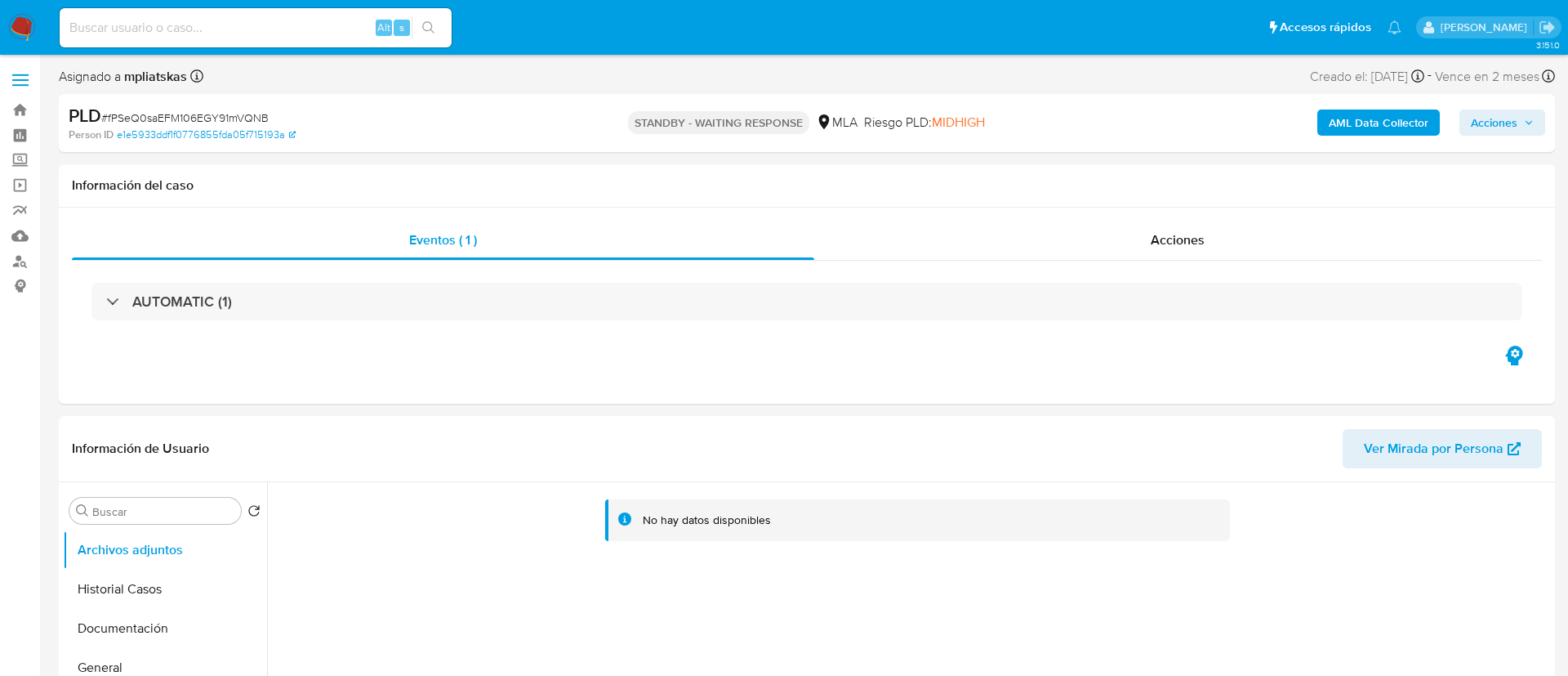
select select "10"
